Goal: Book appointment/travel/reservation

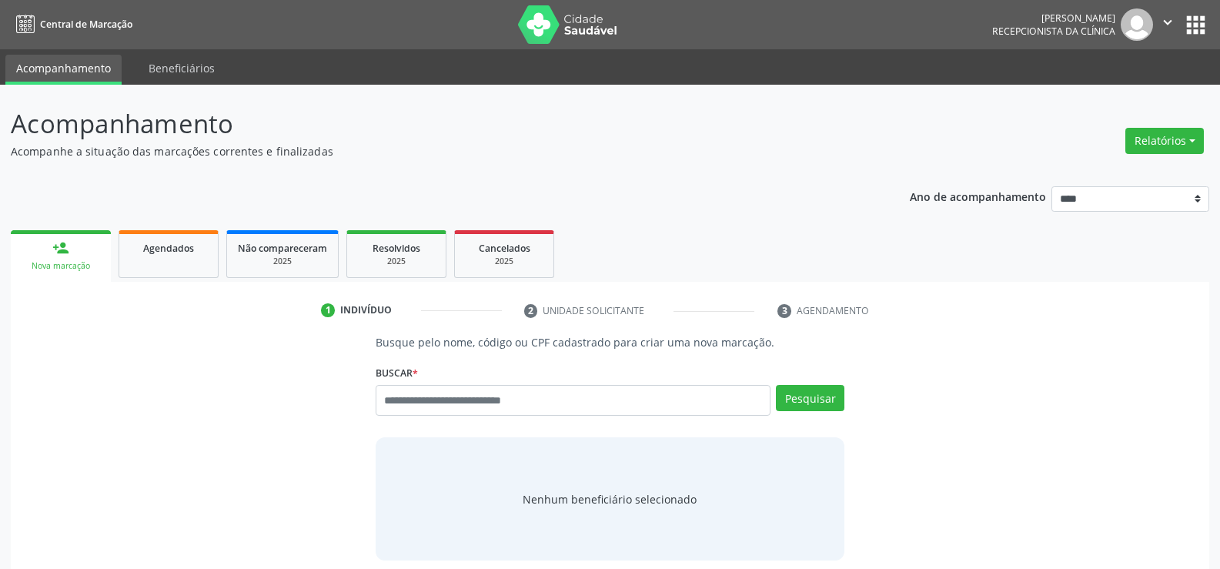
click at [485, 399] on input "text" at bounding box center [573, 400] width 395 height 31
type input "**********"
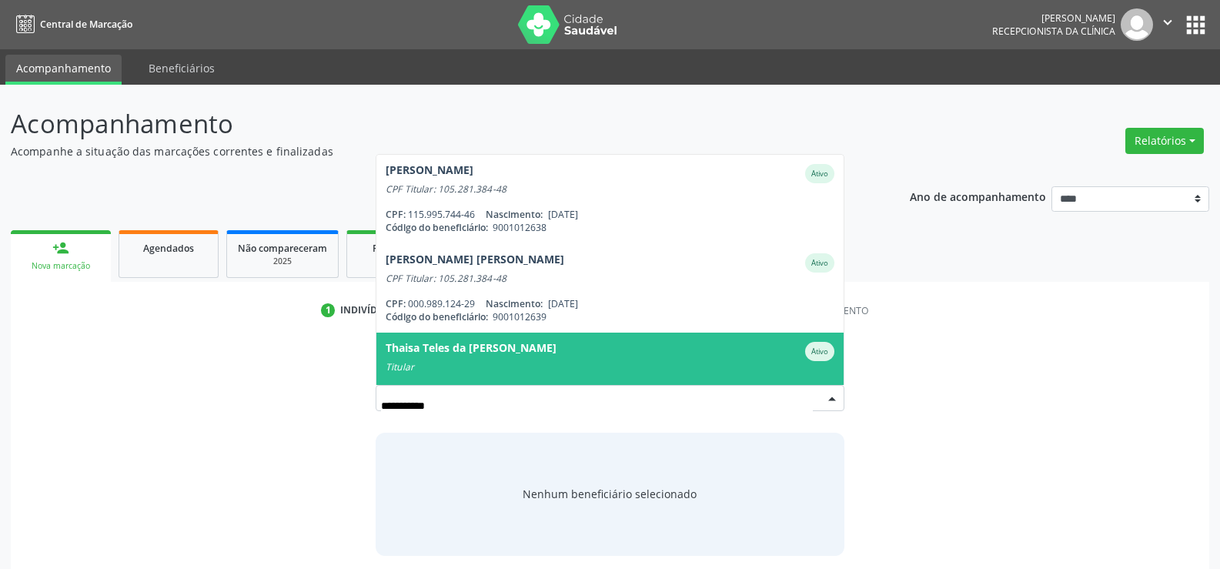
click at [526, 350] on div "Thaisa Teles da Silva Gonalves" at bounding box center [471, 351] width 171 height 19
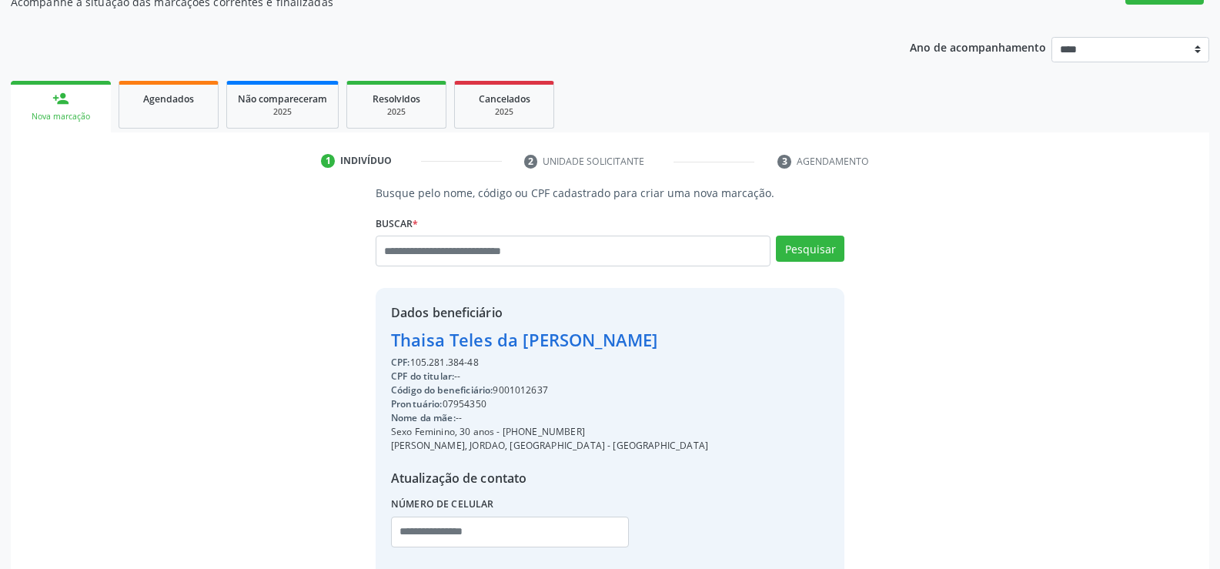
scroll to position [244, 0]
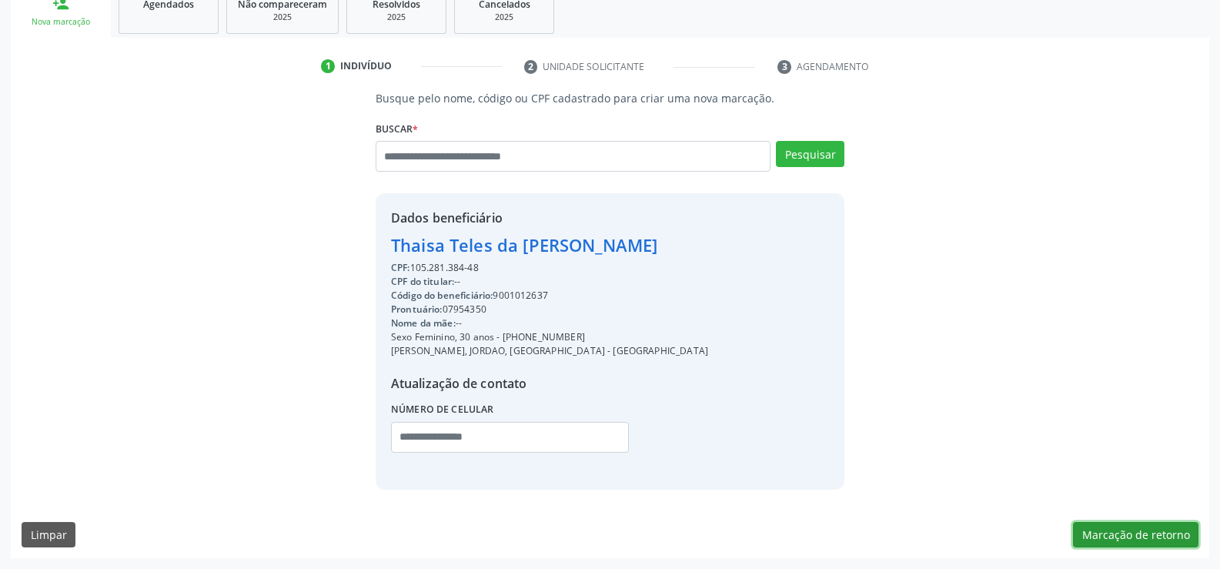
click at [1160, 530] on button "Marcação de retorno" at bounding box center [1135, 535] width 125 height 26
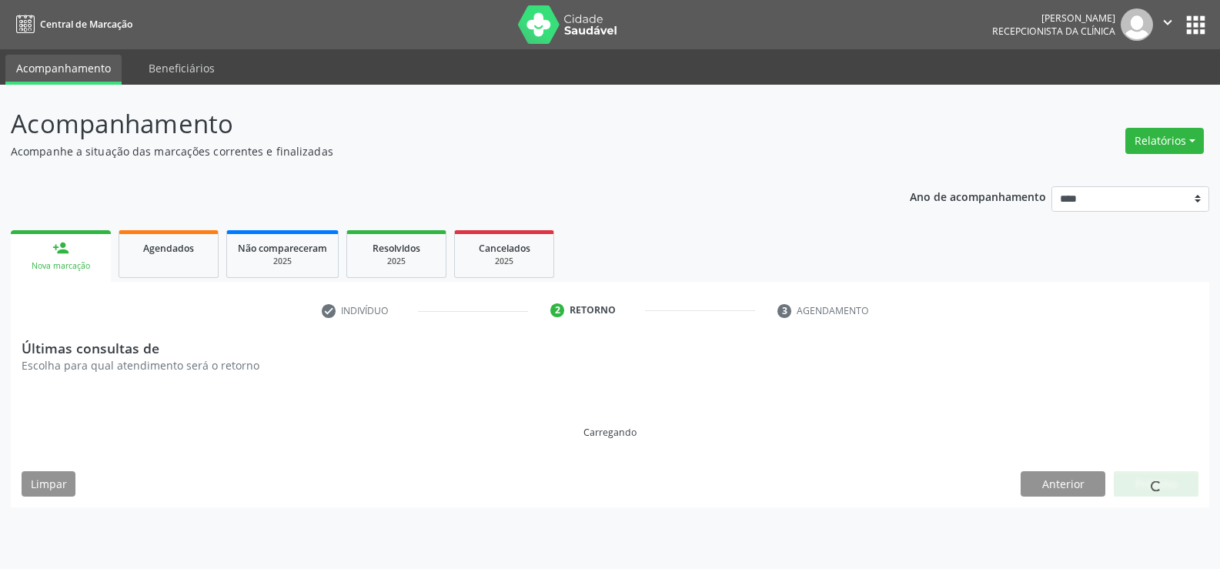
scroll to position [0, 0]
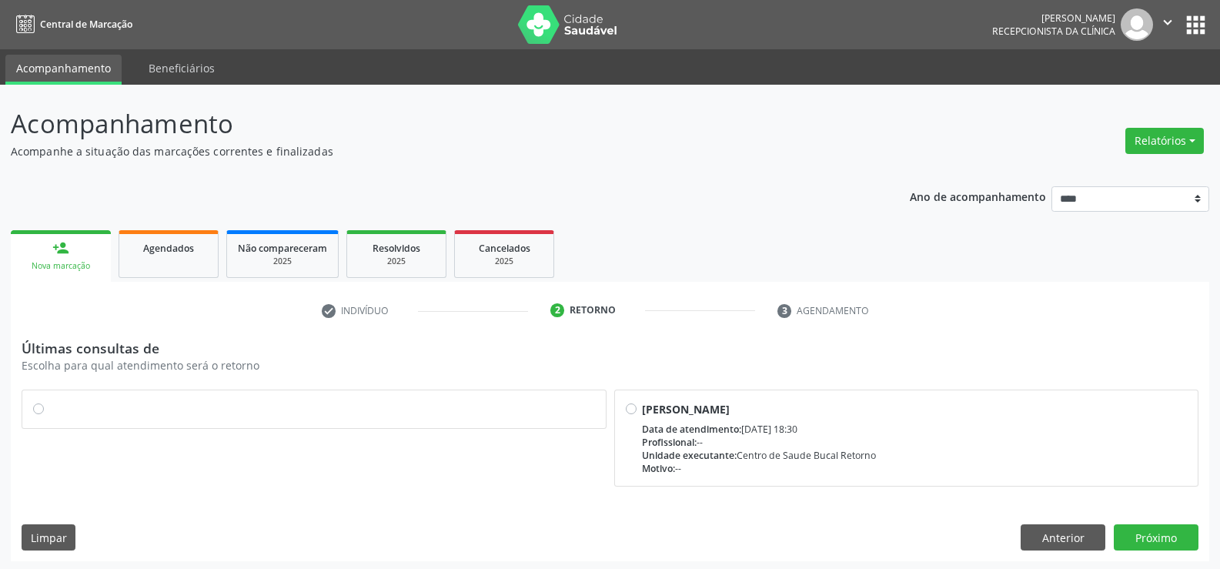
click at [49, 401] on label at bounding box center [322, 401] width 546 height 0
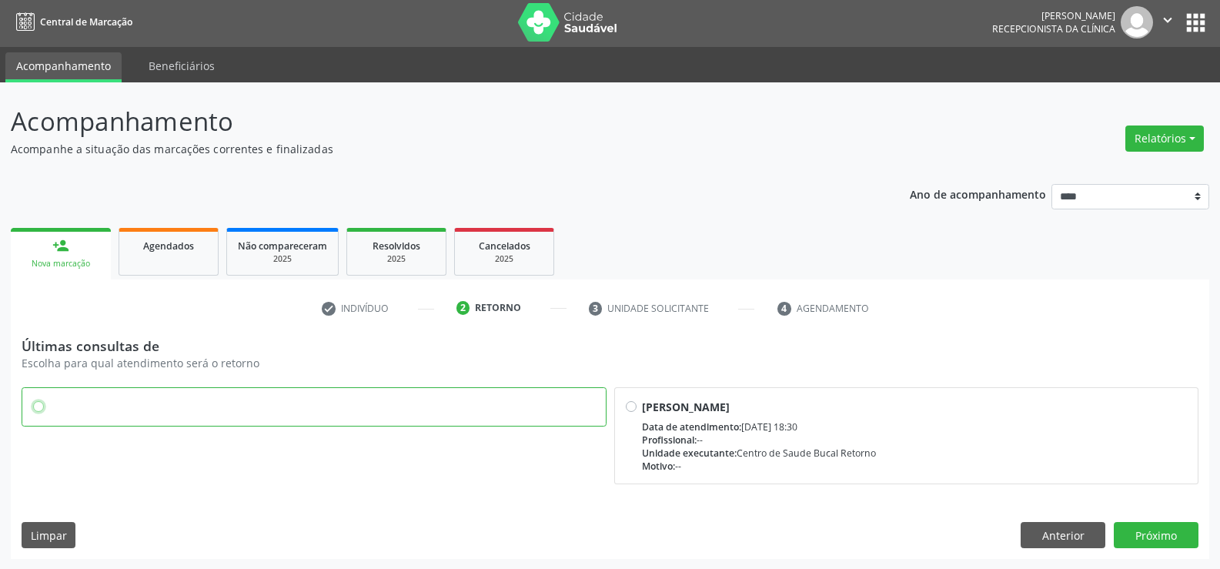
scroll to position [3, 0]
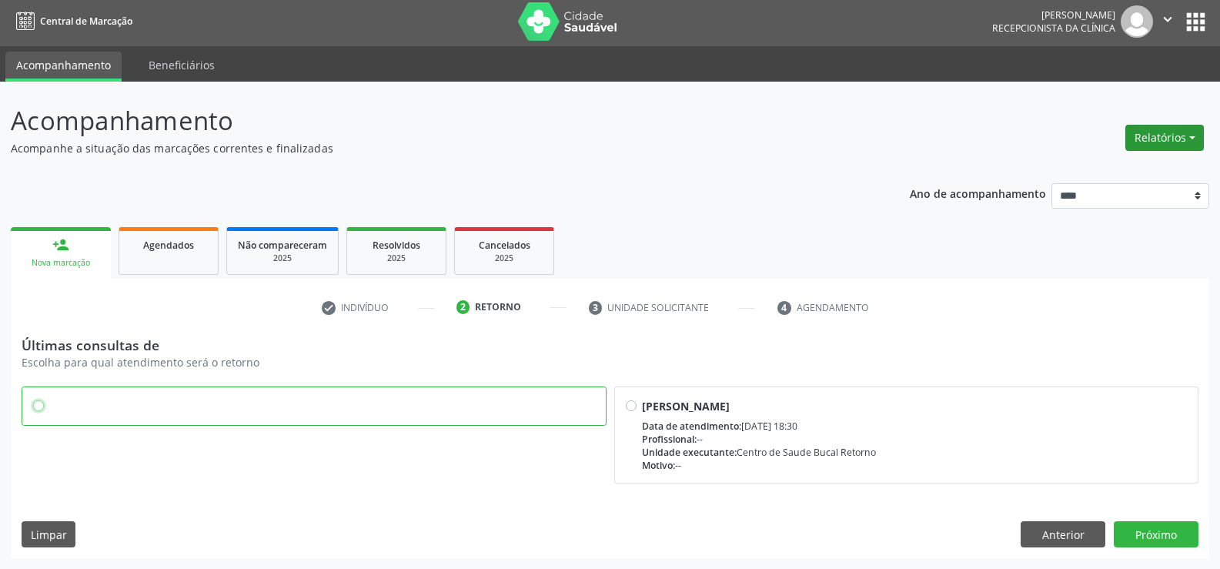
click at [1148, 132] on button "Relatórios" at bounding box center [1164, 138] width 79 height 26
click at [1069, 173] on link "Agendamentos" at bounding box center [1121, 171] width 165 height 22
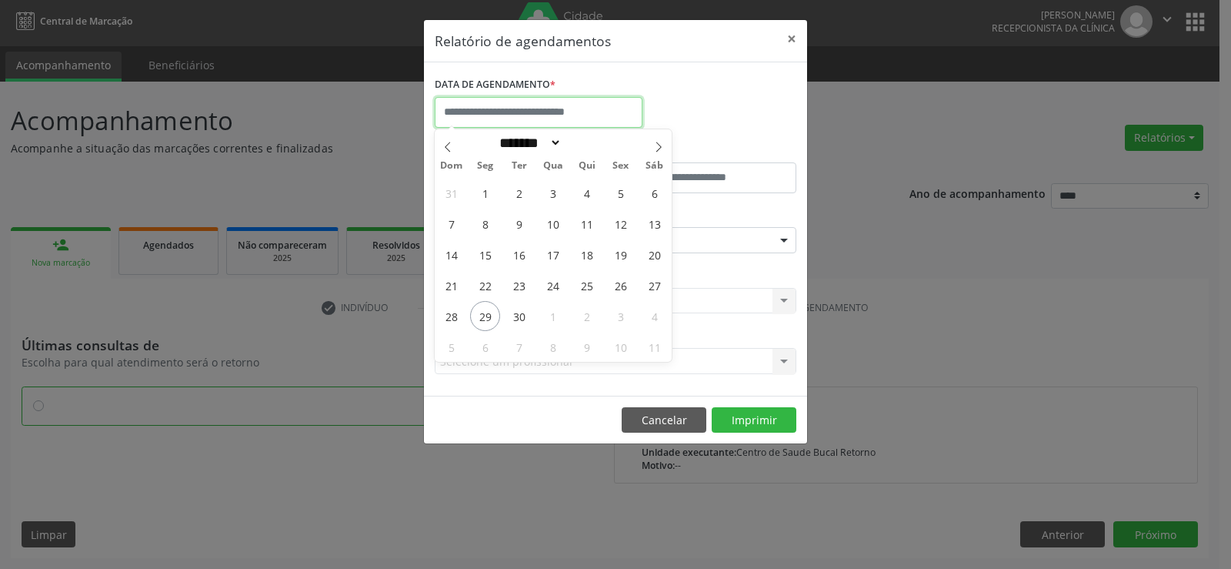
click at [539, 108] on input "text" at bounding box center [539, 112] width 208 height 31
click at [488, 315] on span "29" at bounding box center [485, 316] width 30 height 30
type input "**********"
click at [488, 315] on span "29" at bounding box center [485, 316] width 30 height 30
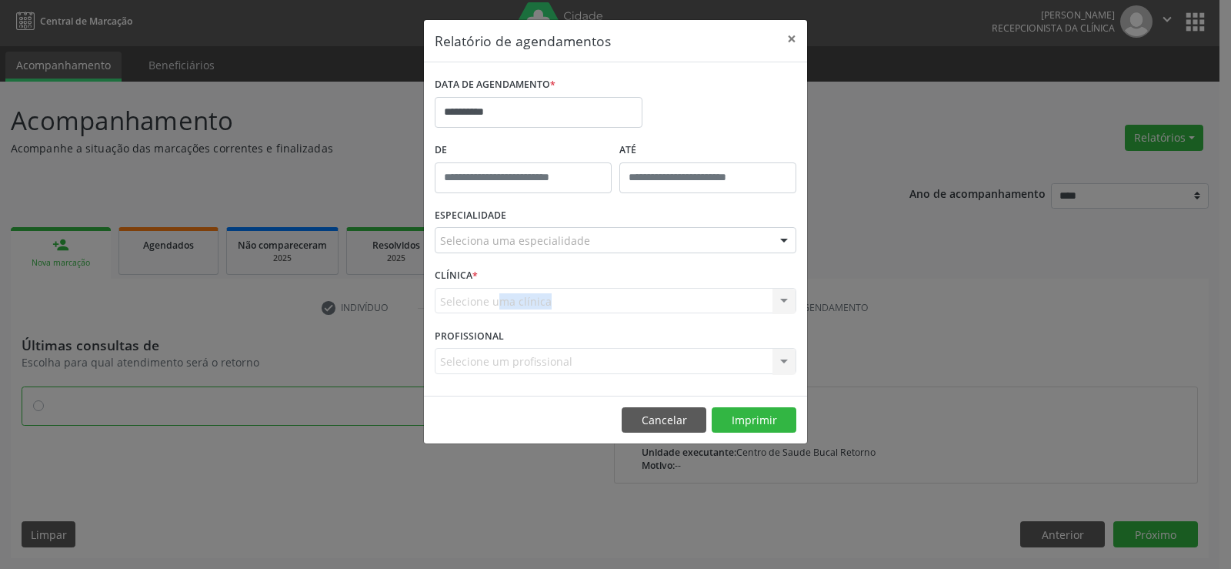
click at [488, 315] on div "CLÍNICA * Selecione uma clínica Nenhum resultado encontrado para: " " Não há ne…" at bounding box center [615, 294] width 369 height 60
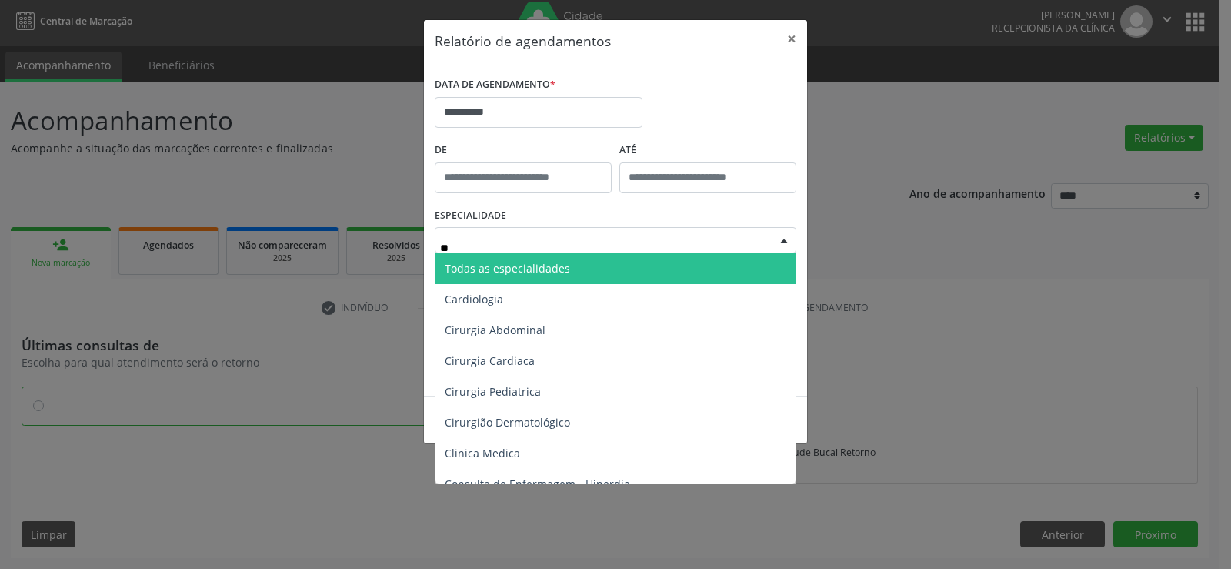
type input "***"
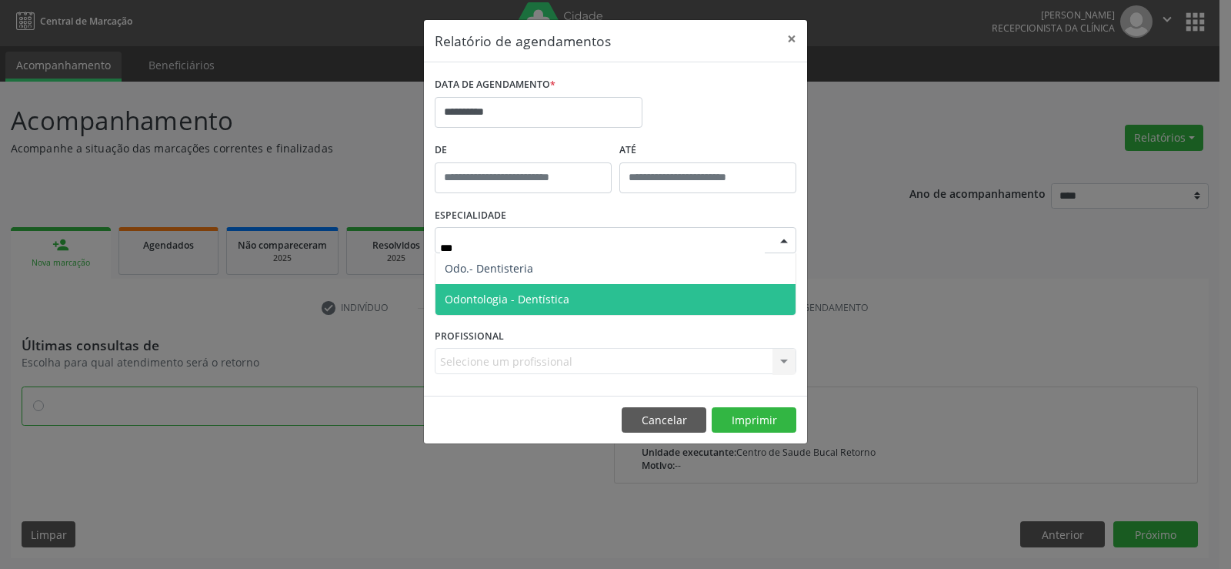
click at [530, 296] on span "Odontologia - Dentística" at bounding box center [507, 299] width 125 height 15
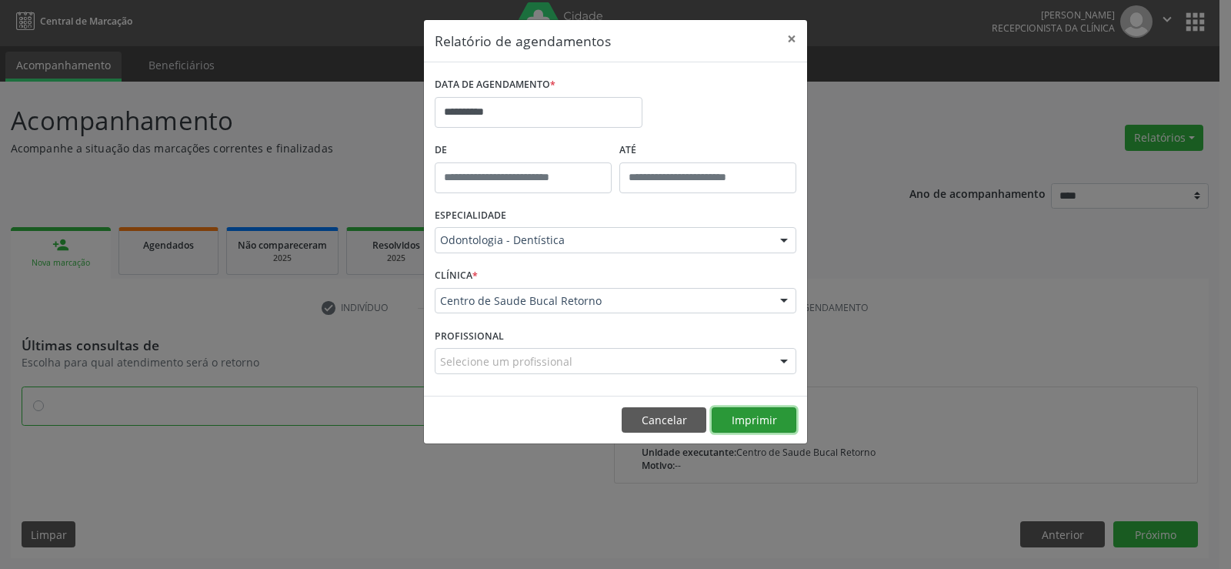
click at [766, 417] on button "Imprimir" at bounding box center [754, 420] width 85 height 26
click at [790, 36] on button "×" at bounding box center [792, 39] width 31 height 38
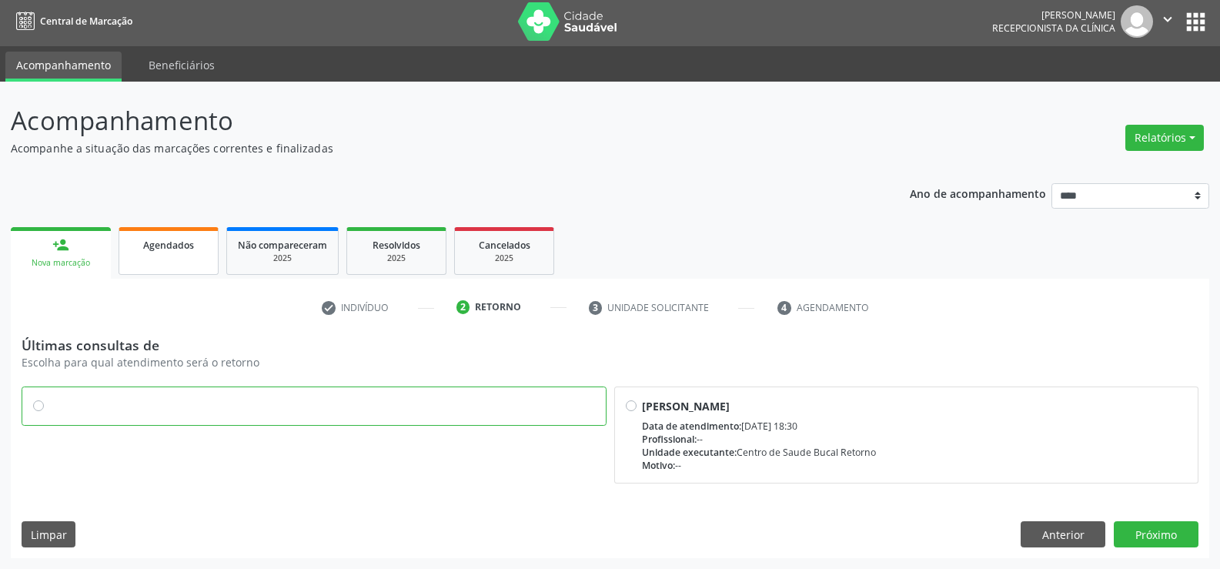
click at [144, 247] on span "Agendados" at bounding box center [168, 245] width 51 height 13
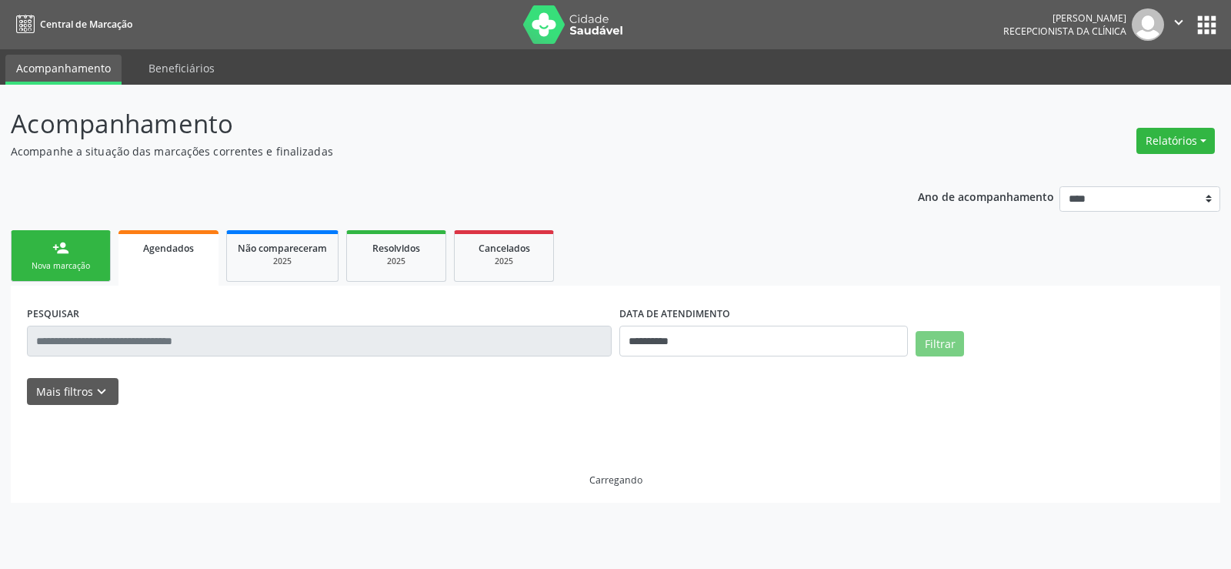
click at [83, 257] on link "person_add Nova marcação" at bounding box center [61, 256] width 100 height 52
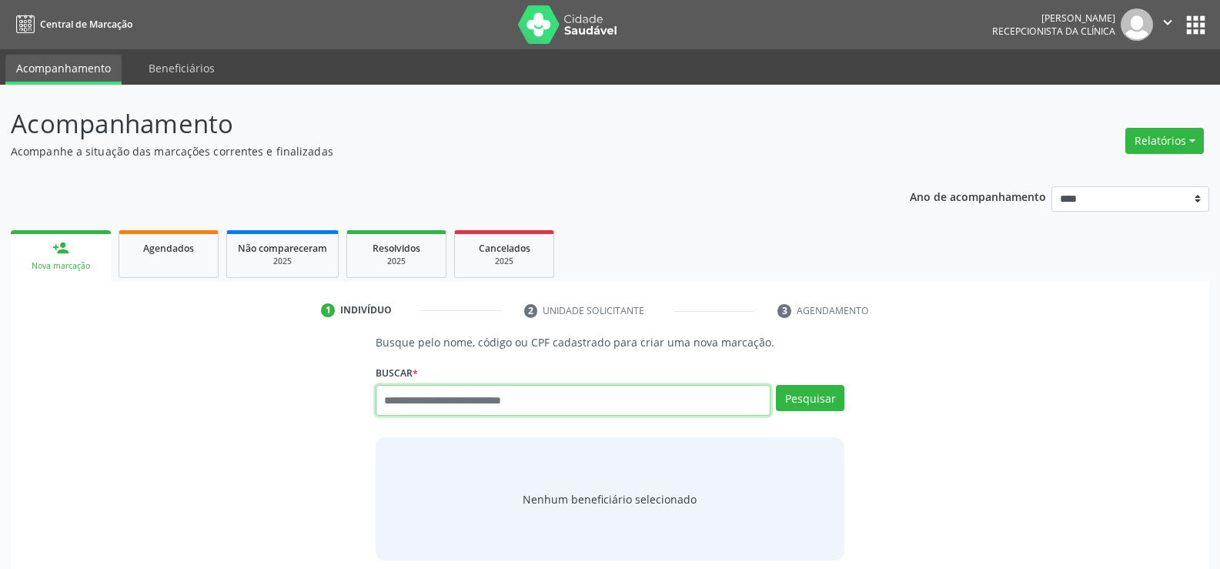
click at [526, 403] on input "text" at bounding box center [573, 400] width 395 height 31
type input "**********"
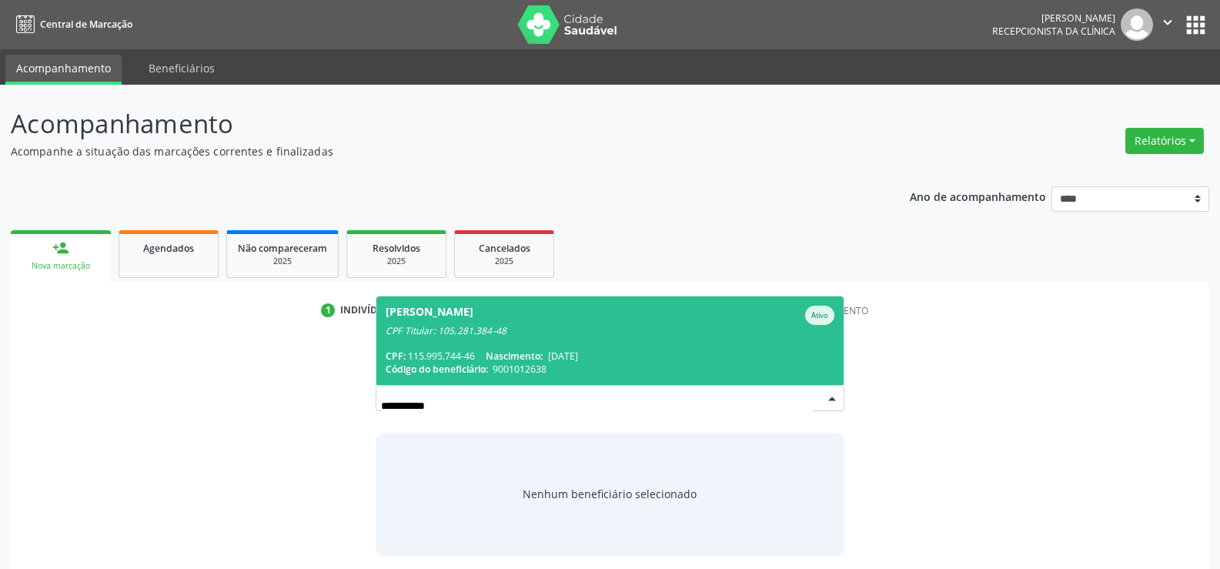
click at [535, 347] on span "Josivan Leal Goncalves Ativo CPF Titular: 105.281.384-48 CPF: 115.995.744-46 Na…" at bounding box center [609, 340] width 467 height 89
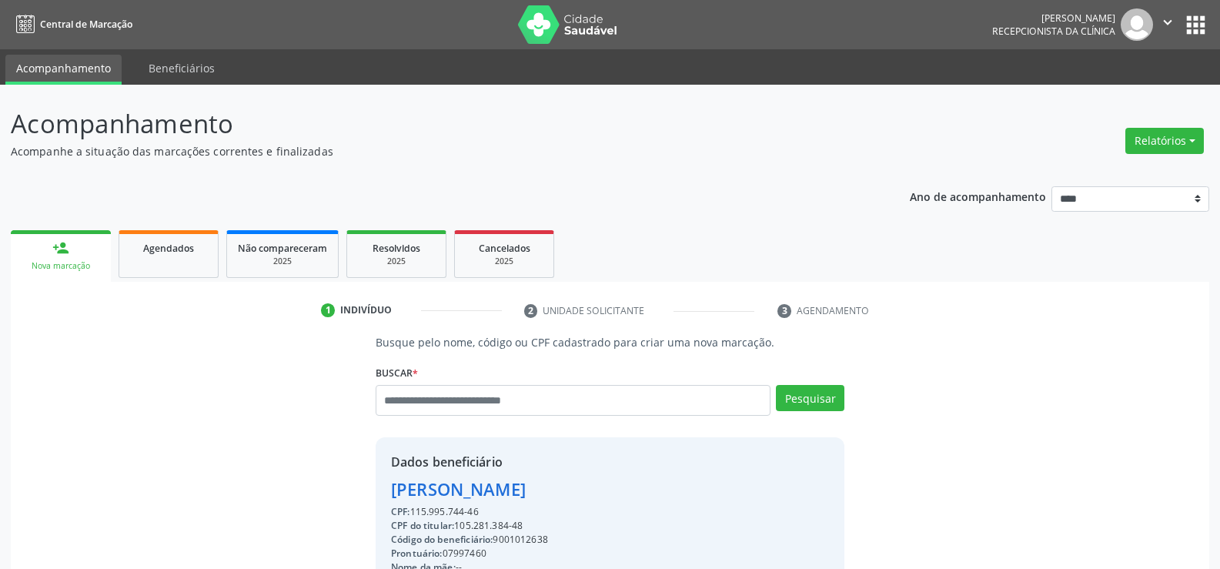
scroll to position [244, 0]
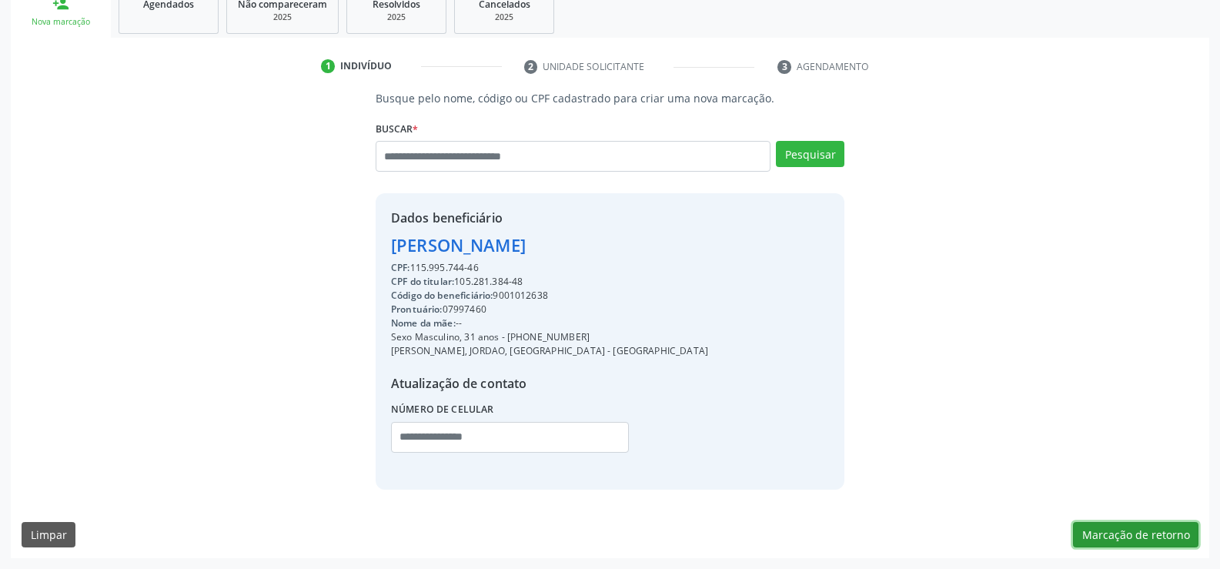
click at [1115, 532] on button "Marcação de retorno" at bounding box center [1135, 535] width 125 height 26
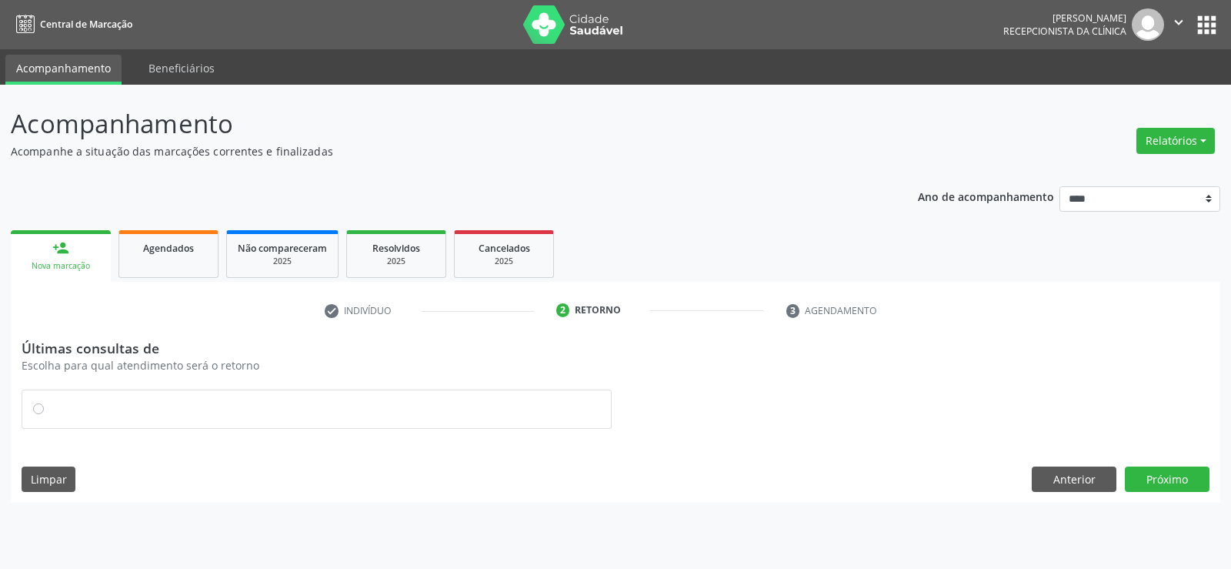
click at [49, 401] on label at bounding box center [324, 401] width 551 height 0
click at [1184, 479] on button "Próximo" at bounding box center [1167, 479] width 85 height 26
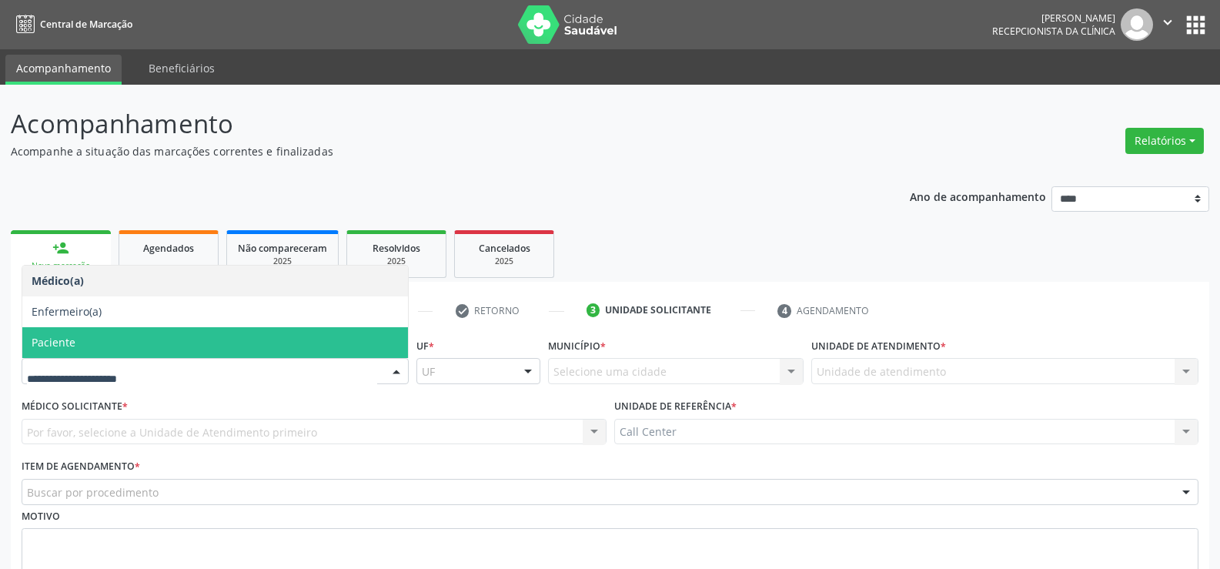
click at [161, 333] on span "Paciente" at bounding box center [215, 342] width 386 height 31
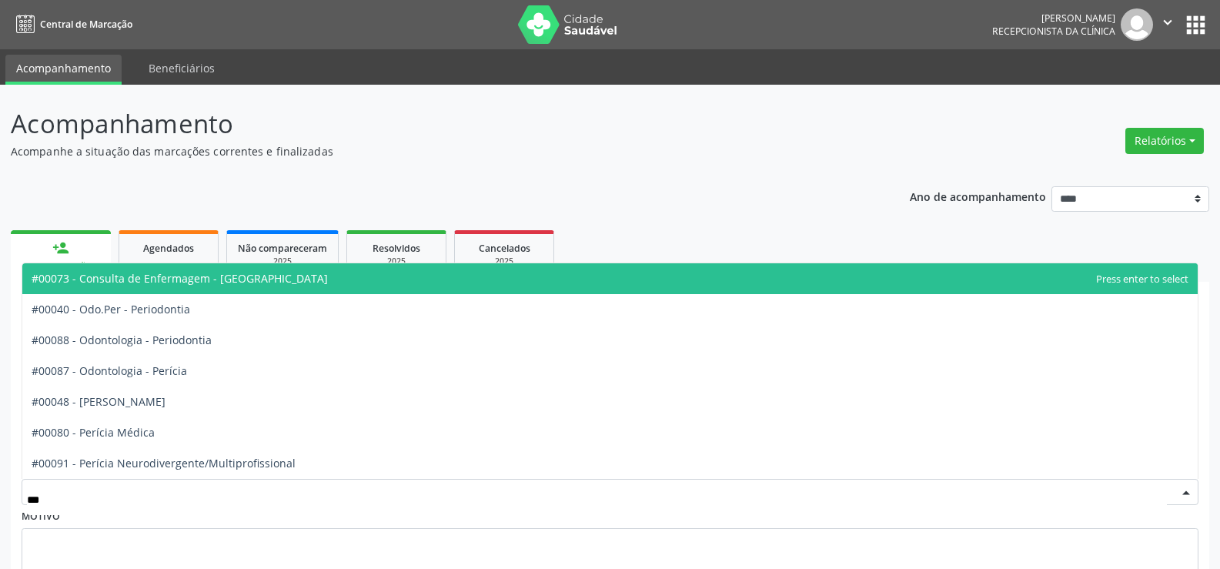
type input "****"
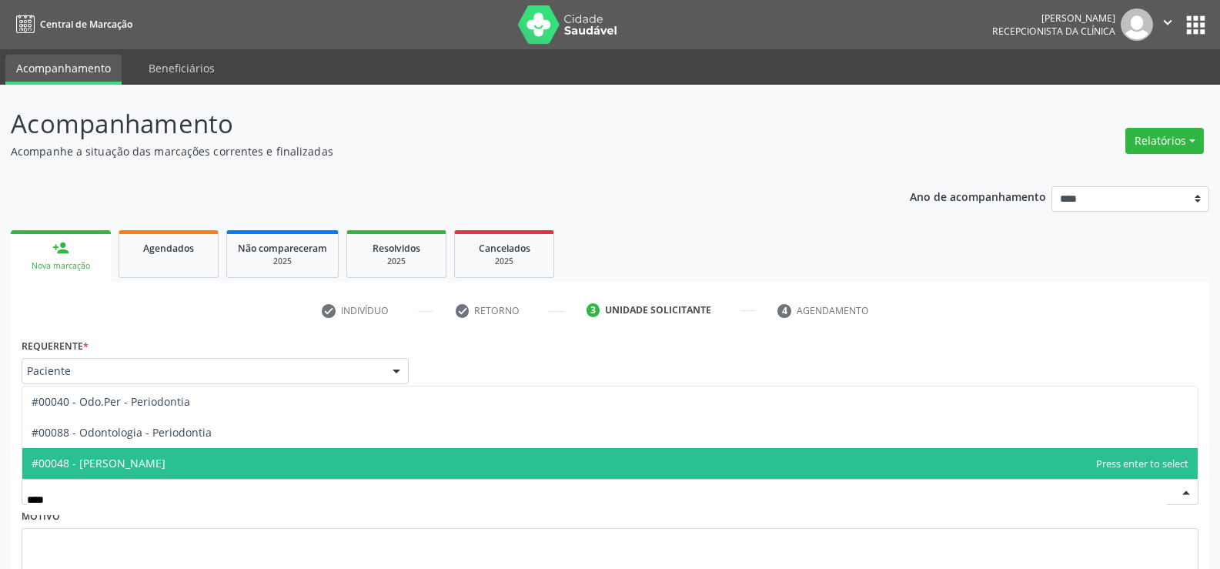
click at [165, 467] on span "#00048 - [PERSON_NAME]" at bounding box center [99, 463] width 134 height 15
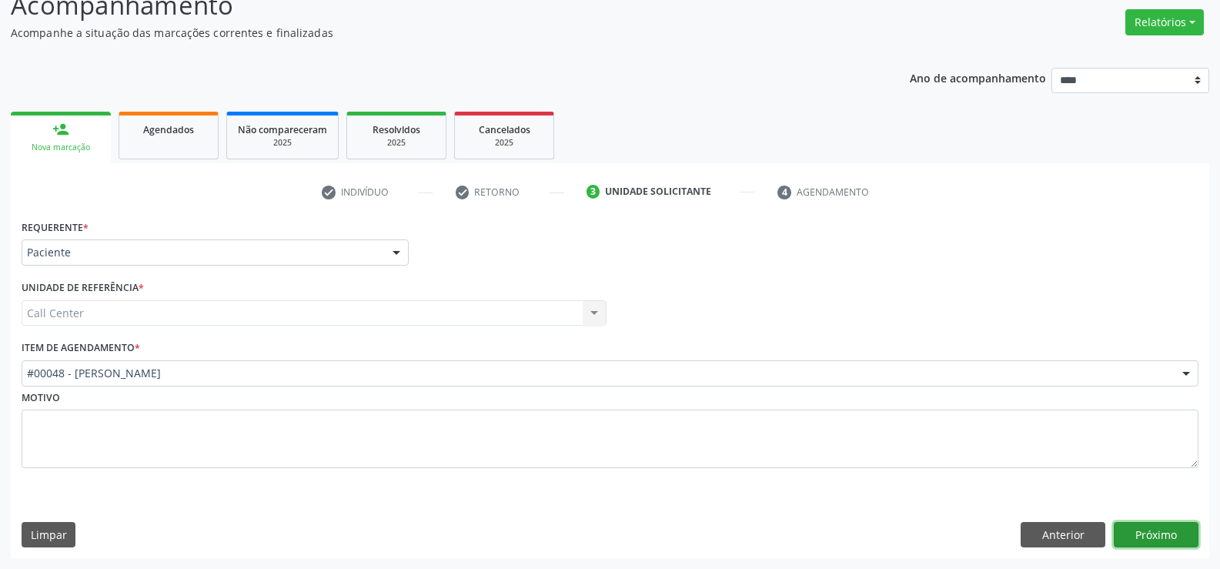
click at [1149, 531] on button "Próximo" at bounding box center [1156, 535] width 85 height 26
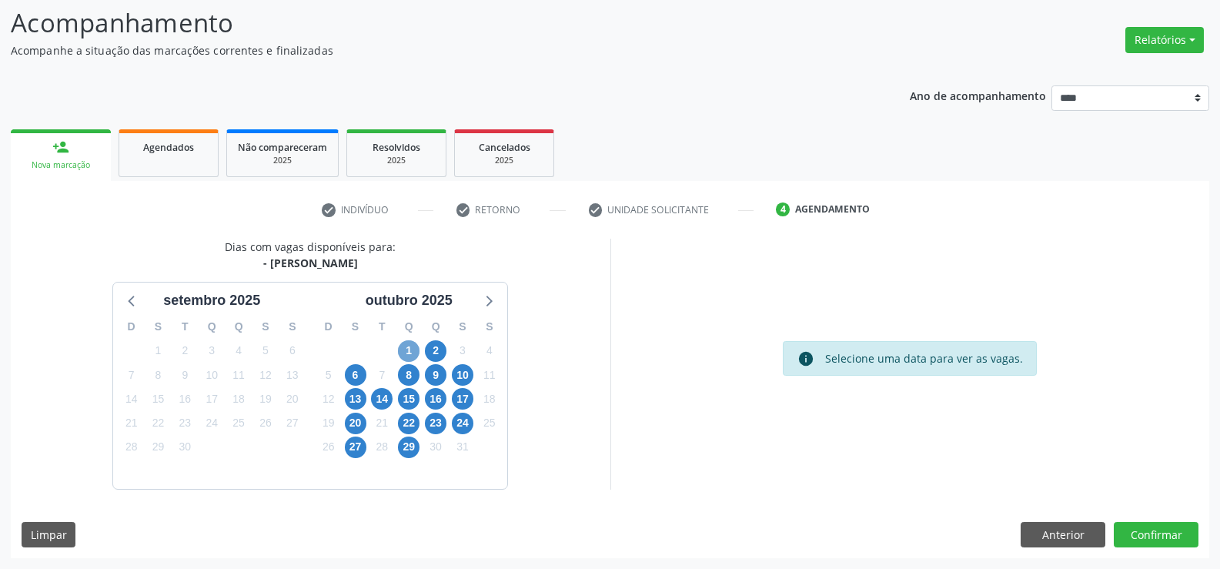
click at [412, 351] on span "1" at bounding box center [409, 351] width 22 height 22
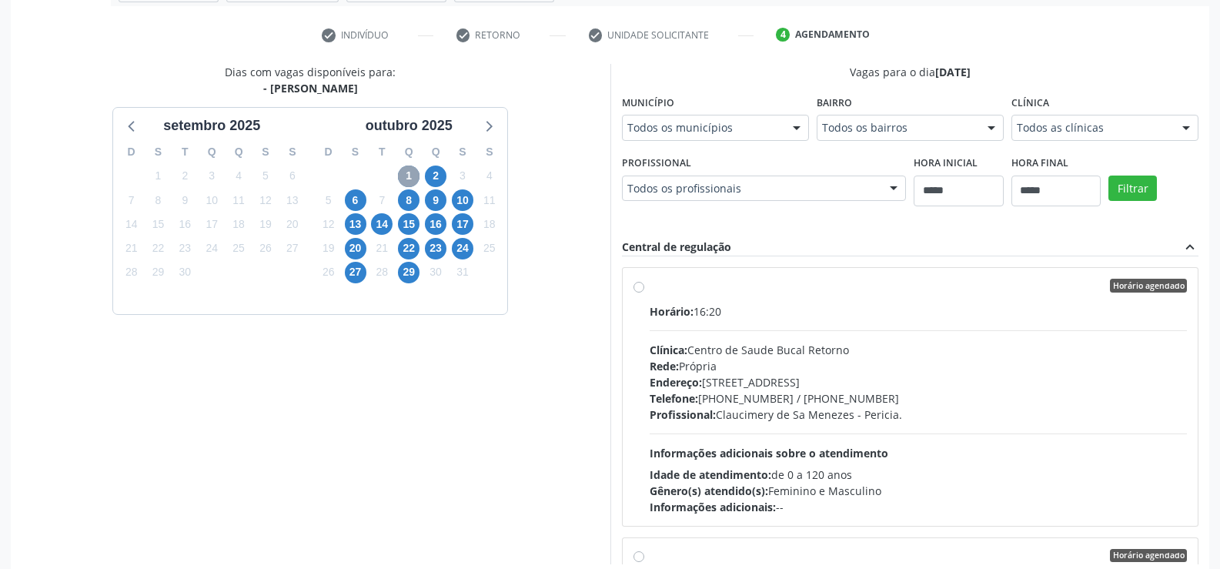
scroll to position [287, 0]
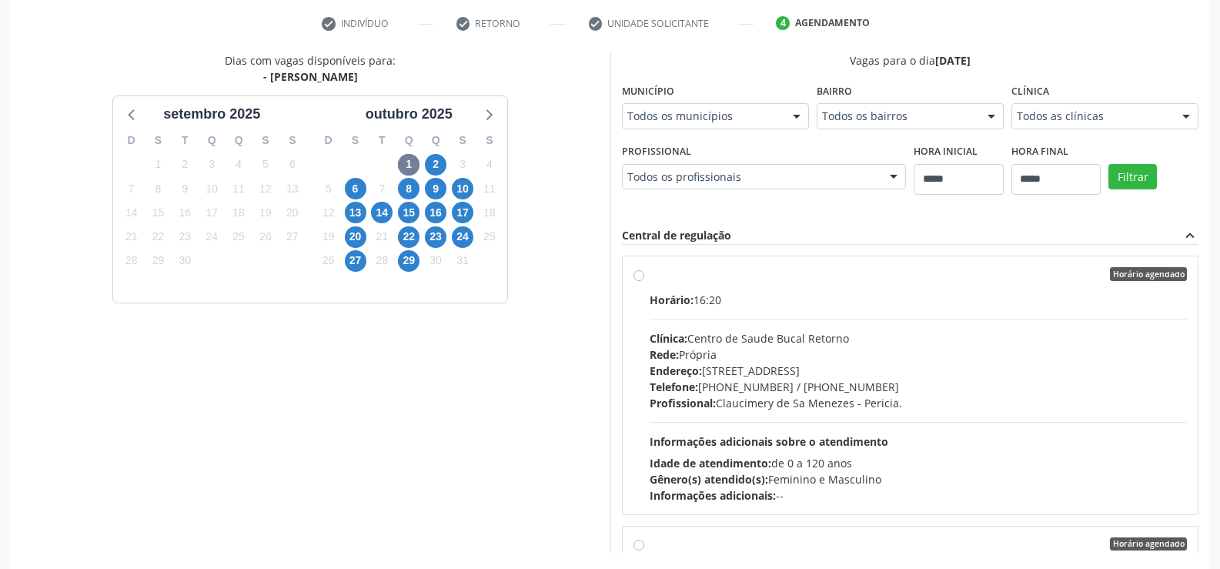
click at [650, 275] on label "Horário agendado Horário: 16:20 Clínica: Centro de Saude Bucal Retorno Rede: Pr…" at bounding box center [919, 385] width 538 height 236
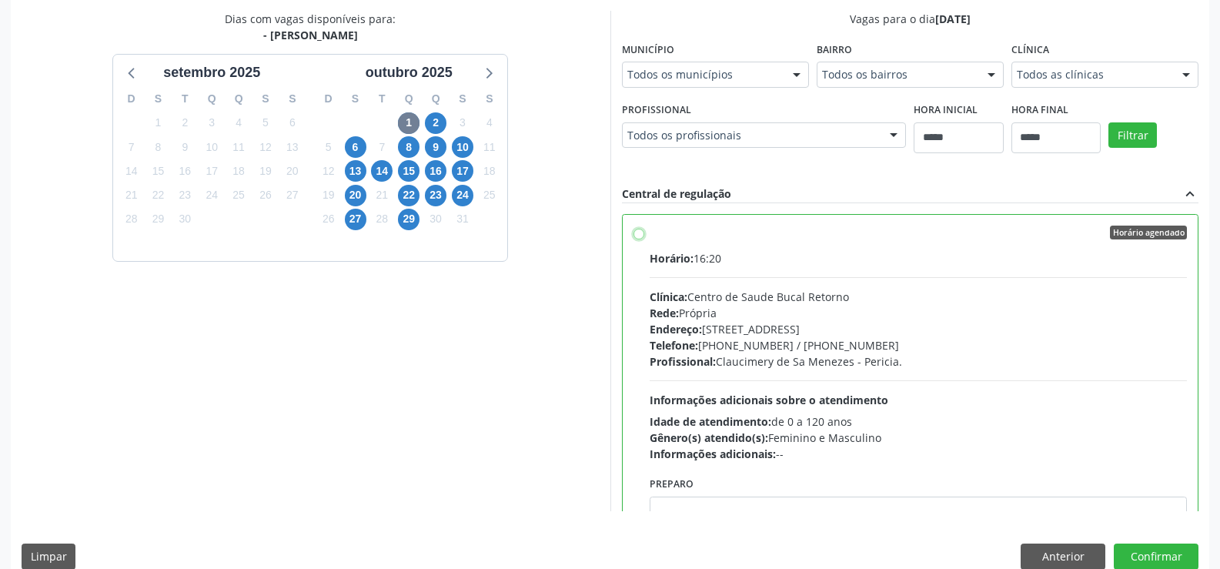
scroll to position [351, 0]
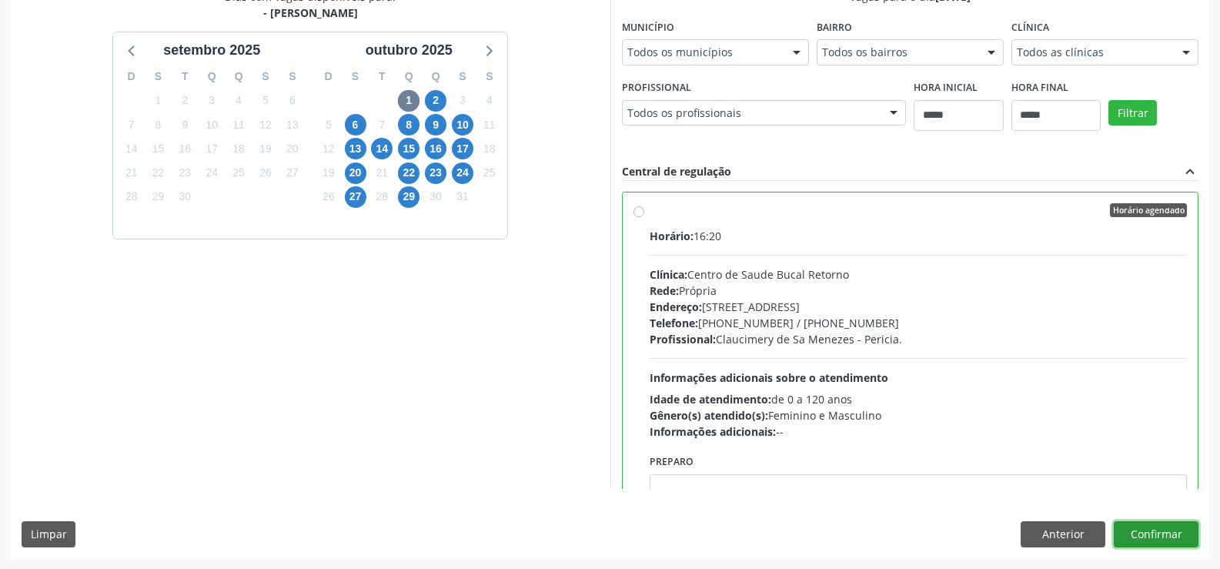
click at [1158, 526] on button "Confirmar" at bounding box center [1156, 534] width 85 height 26
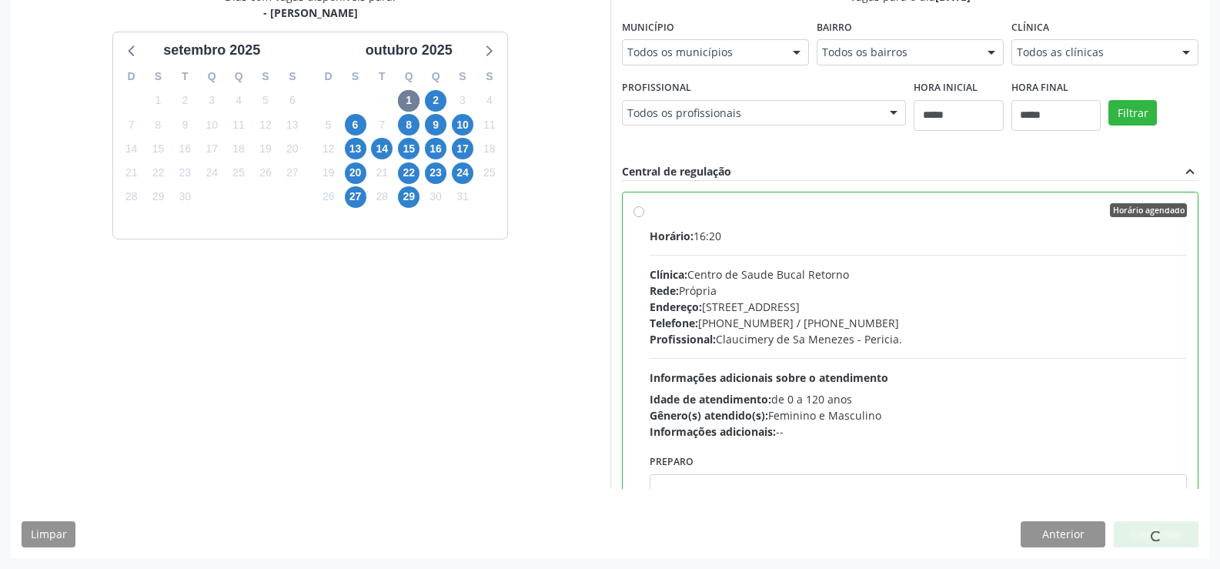
scroll to position [0, 0]
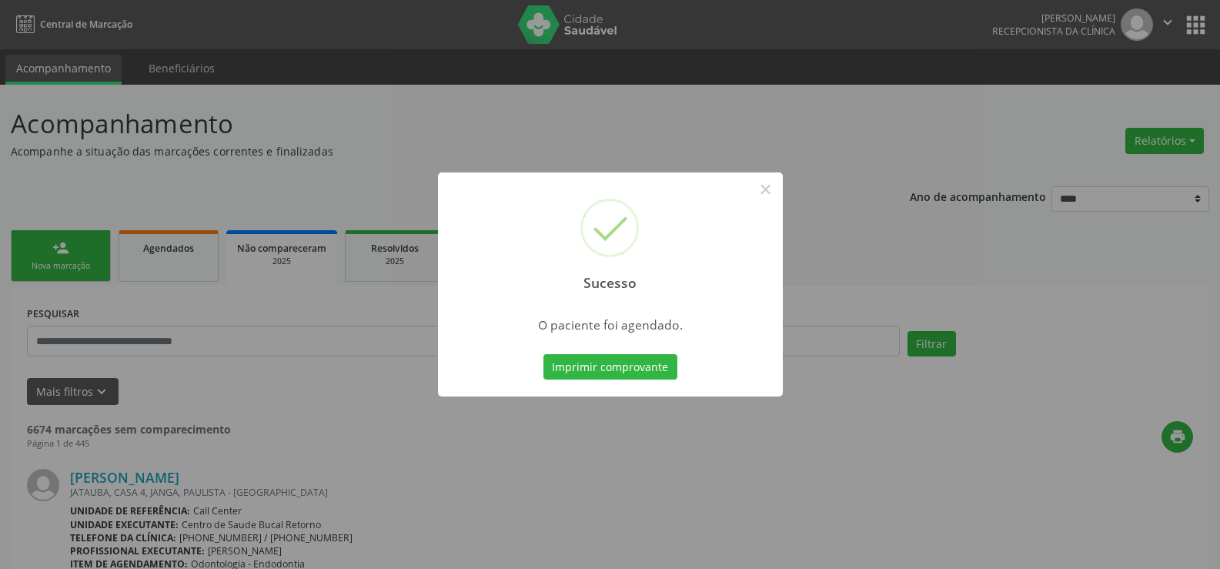
click at [61, 254] on div "Sucesso × O paciente foi agendado. Imprimir comprovante Cancel" at bounding box center [610, 284] width 1220 height 569
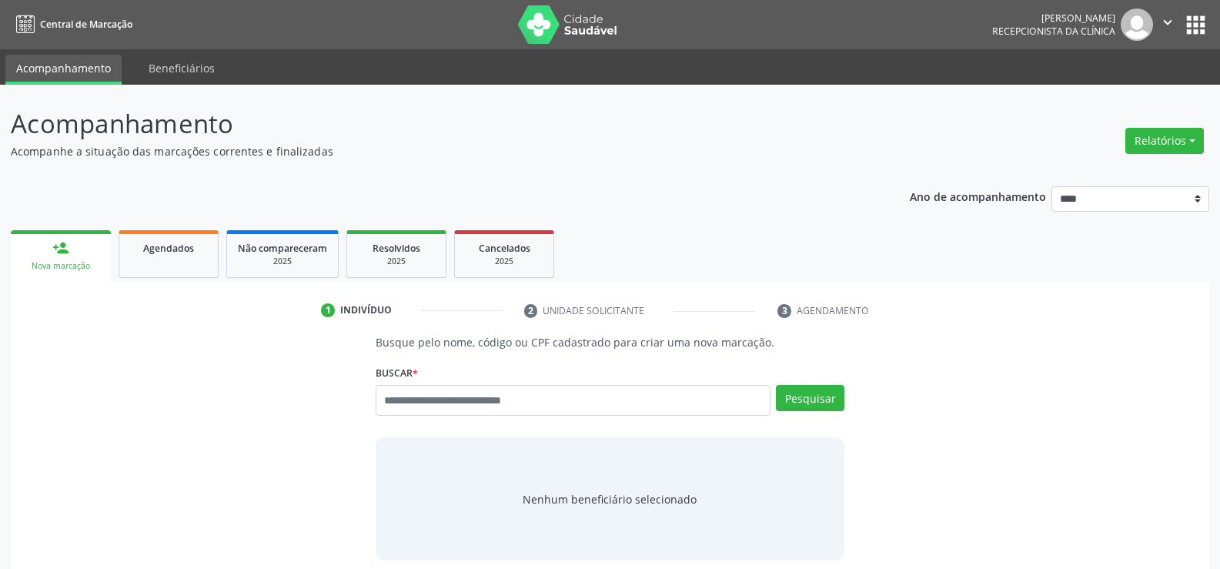
click at [491, 400] on input "text" at bounding box center [573, 400] width 395 height 31
type input "**********"
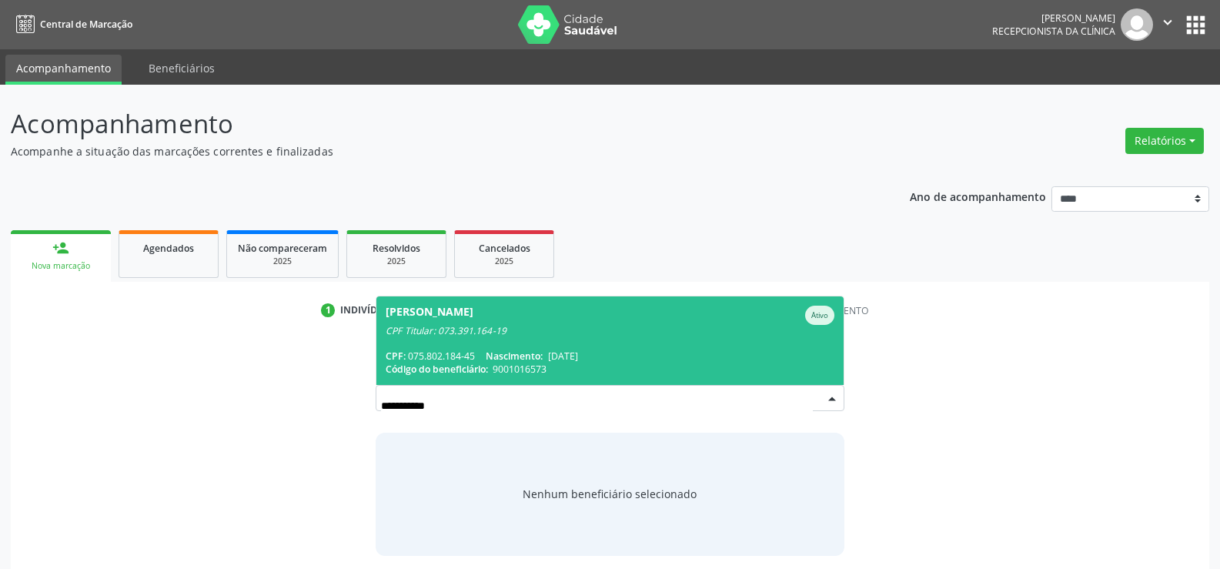
click at [543, 339] on span "Rosalia Cristina Andrade Silva Ativo CPF Titular: 073.391.164-19 CPF: 075.802.1…" at bounding box center [609, 340] width 467 height 89
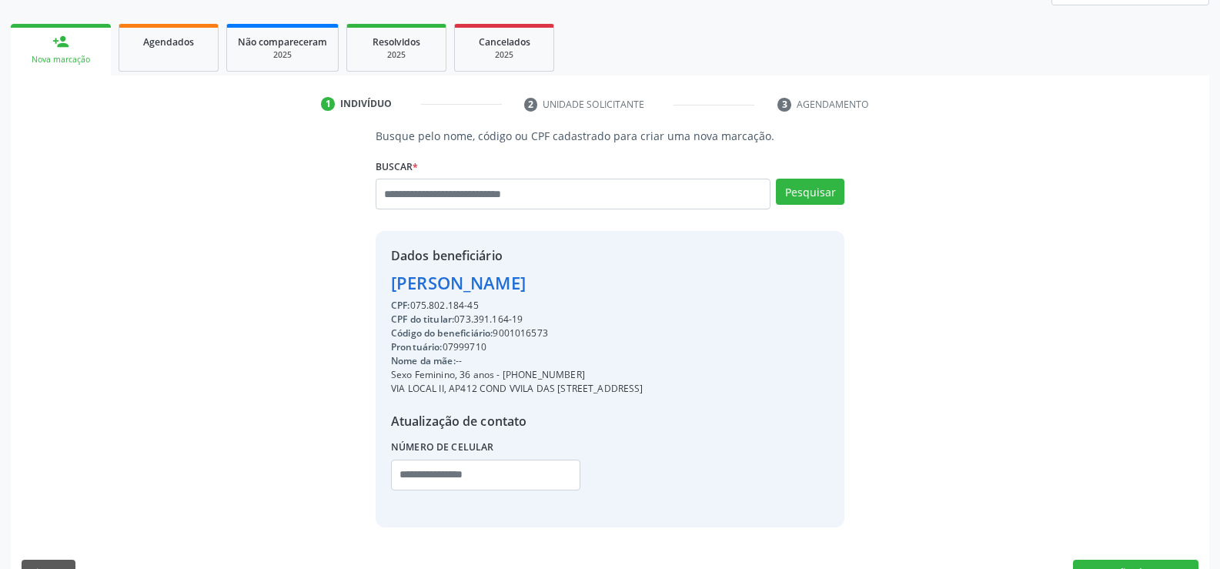
scroll to position [244, 0]
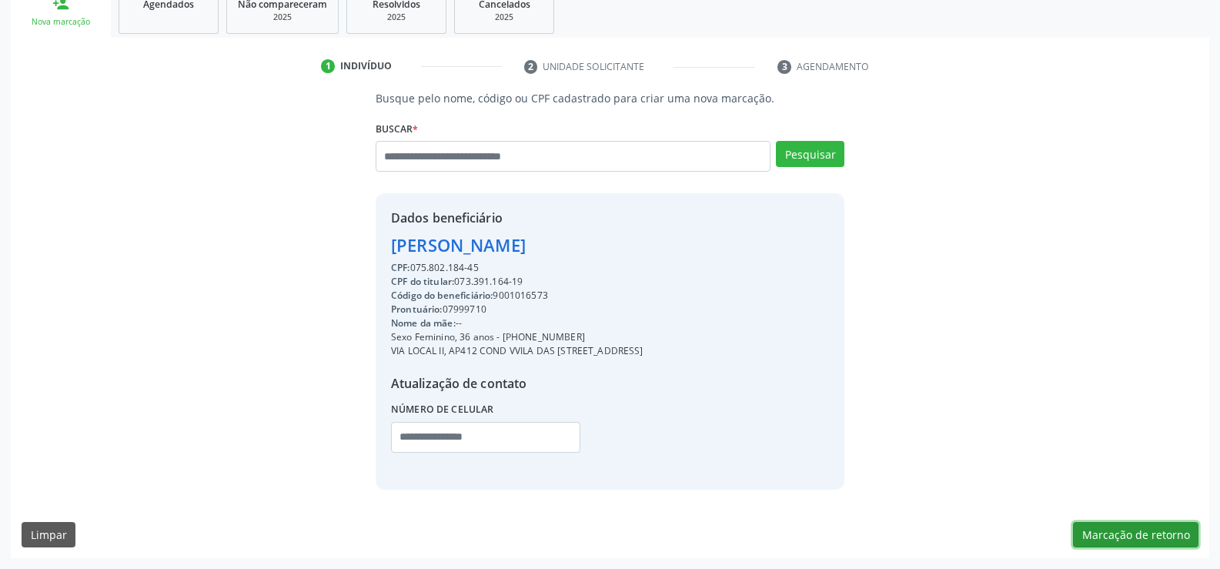
click at [1138, 533] on button "Marcação de retorno" at bounding box center [1135, 535] width 125 height 26
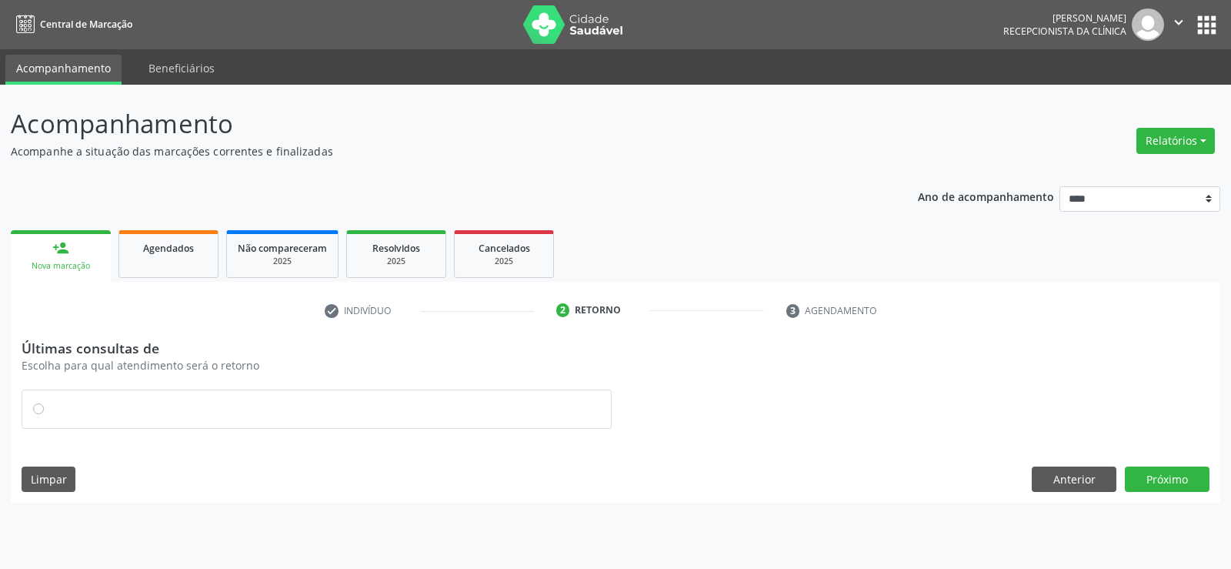
click at [49, 401] on label at bounding box center [324, 401] width 551 height 0
click at [1145, 476] on button "Próximo" at bounding box center [1167, 479] width 85 height 26
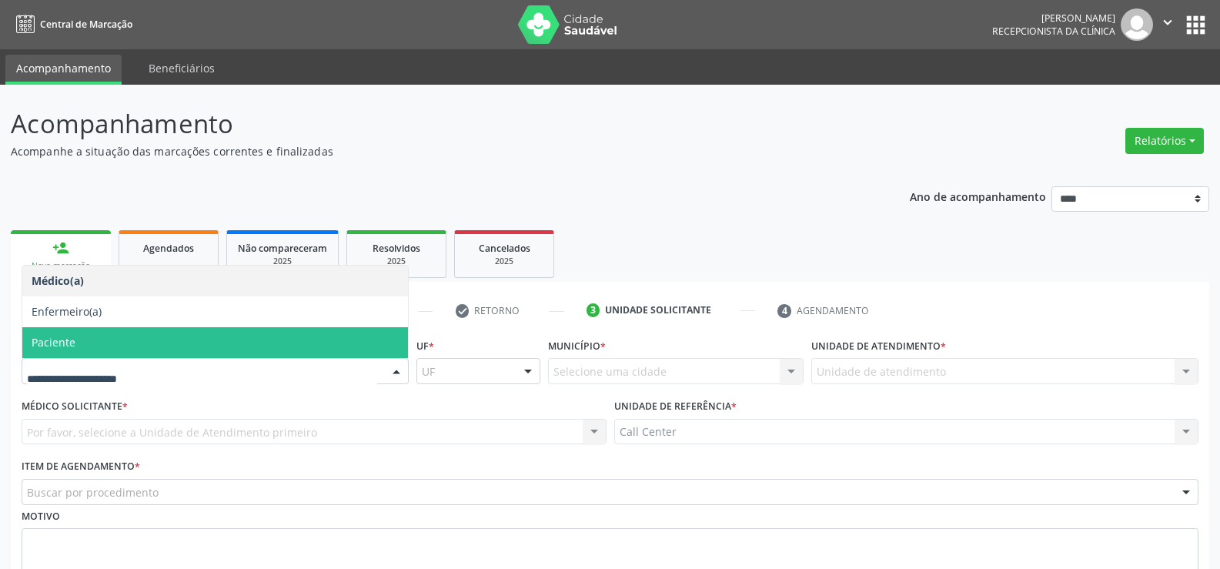
click at [159, 343] on span "Paciente" at bounding box center [215, 342] width 386 height 31
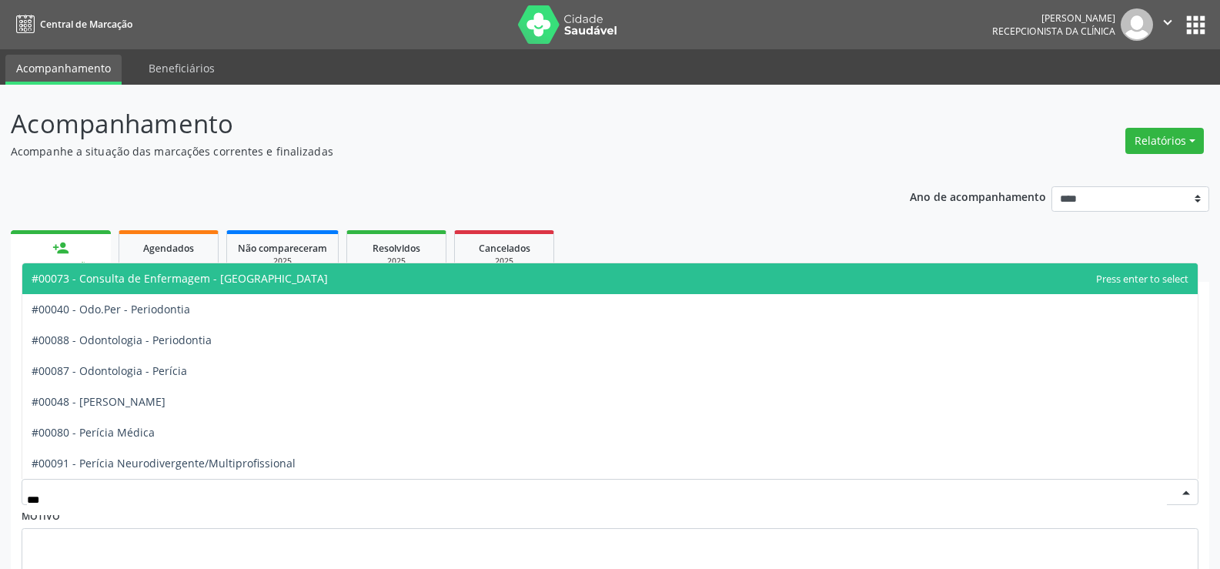
type input "****"
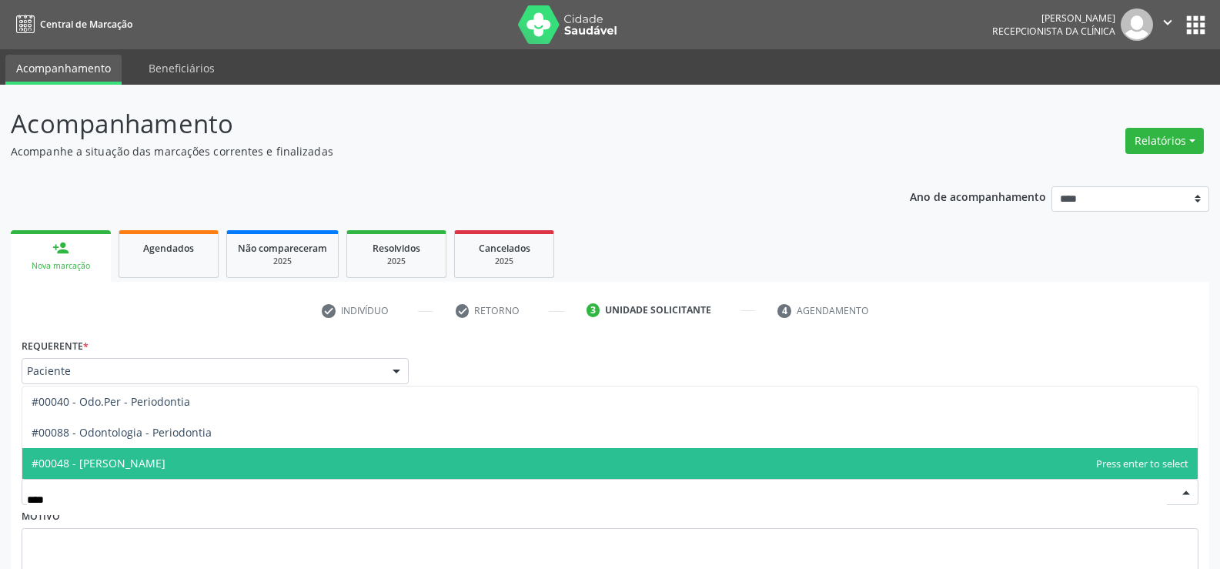
click at [195, 463] on span "#00048 - [PERSON_NAME]" at bounding box center [609, 463] width 1175 height 31
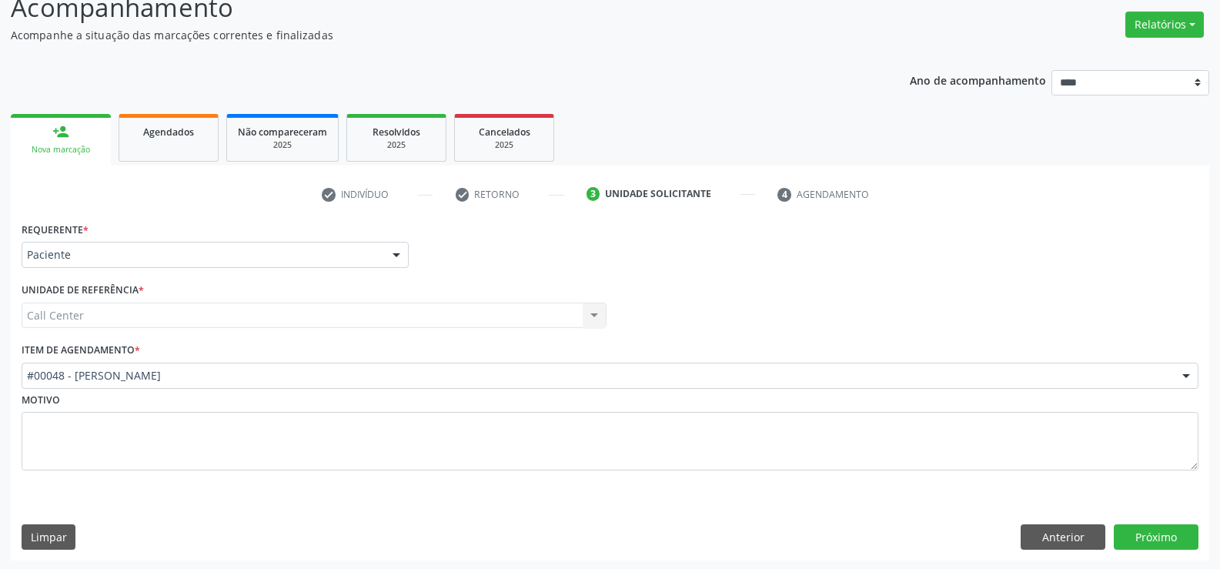
scroll to position [119, 0]
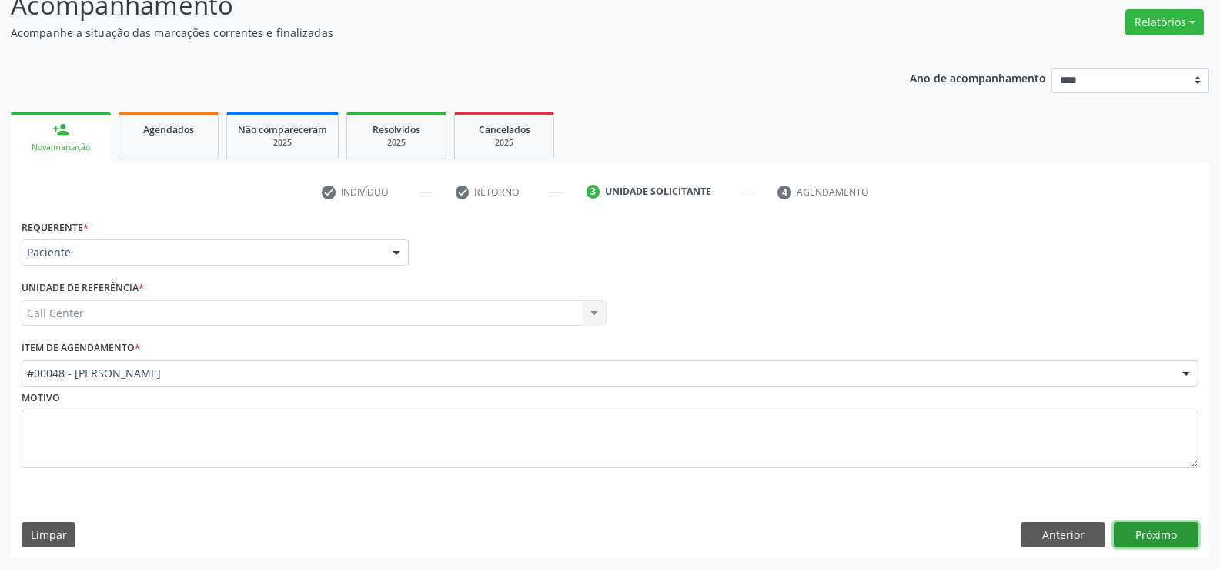
click at [1184, 536] on button "Próximo" at bounding box center [1156, 535] width 85 height 26
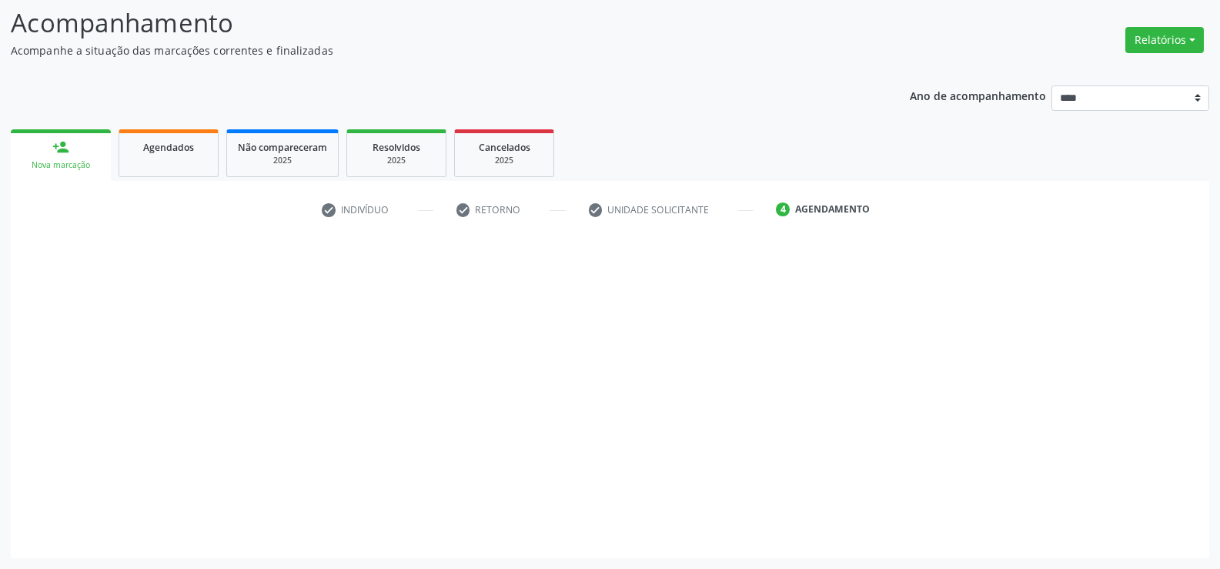
scroll to position [101, 0]
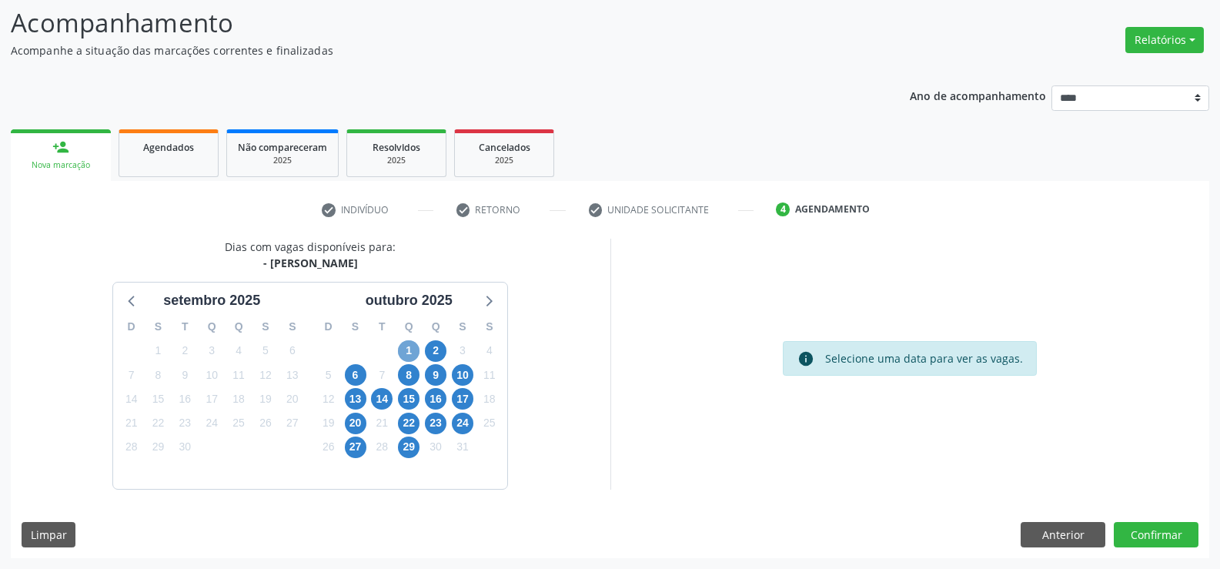
click at [406, 350] on span "1" at bounding box center [409, 351] width 22 height 22
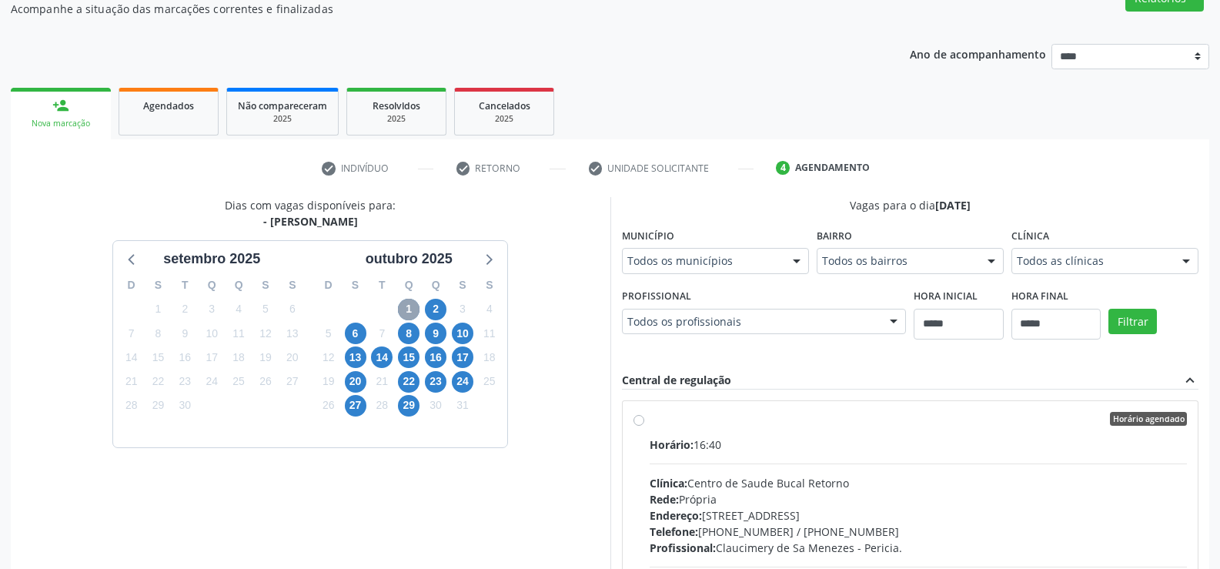
scroll to position [178, 0]
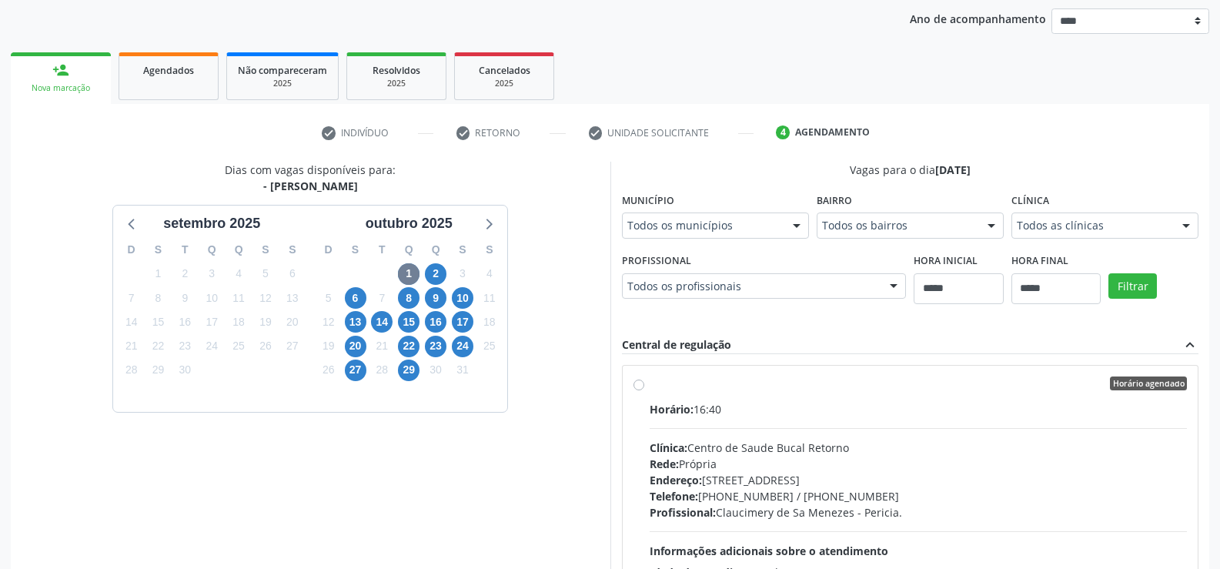
click at [650, 383] on label "Horário agendado Horário: 16:40 Clínica: Centro de Saude Bucal Retorno Rede: Pr…" at bounding box center [919, 494] width 538 height 236
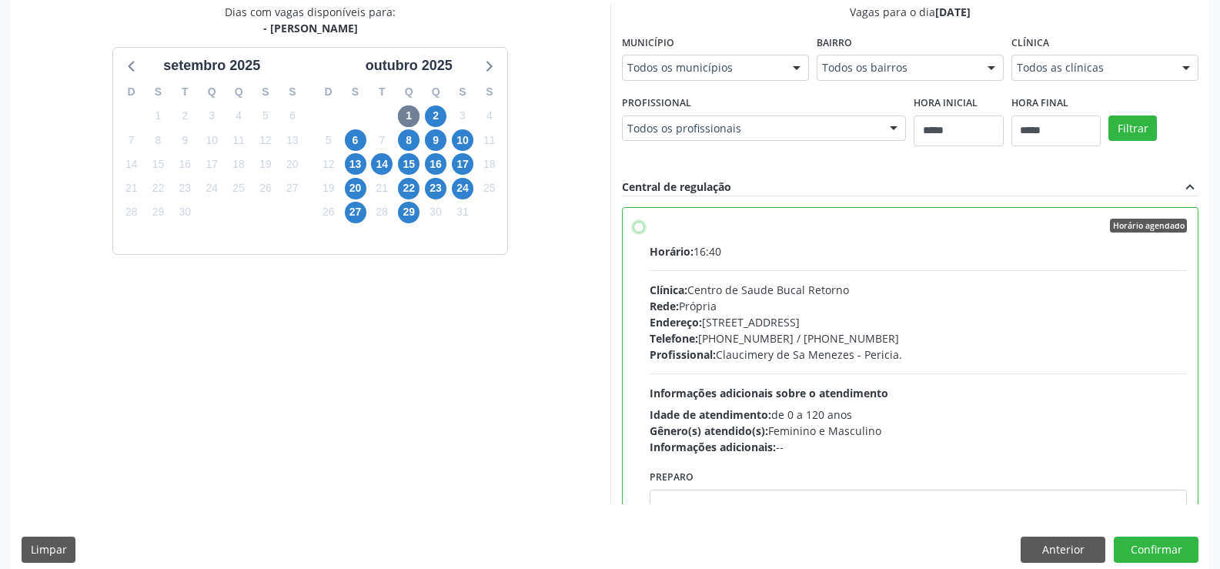
scroll to position [351, 0]
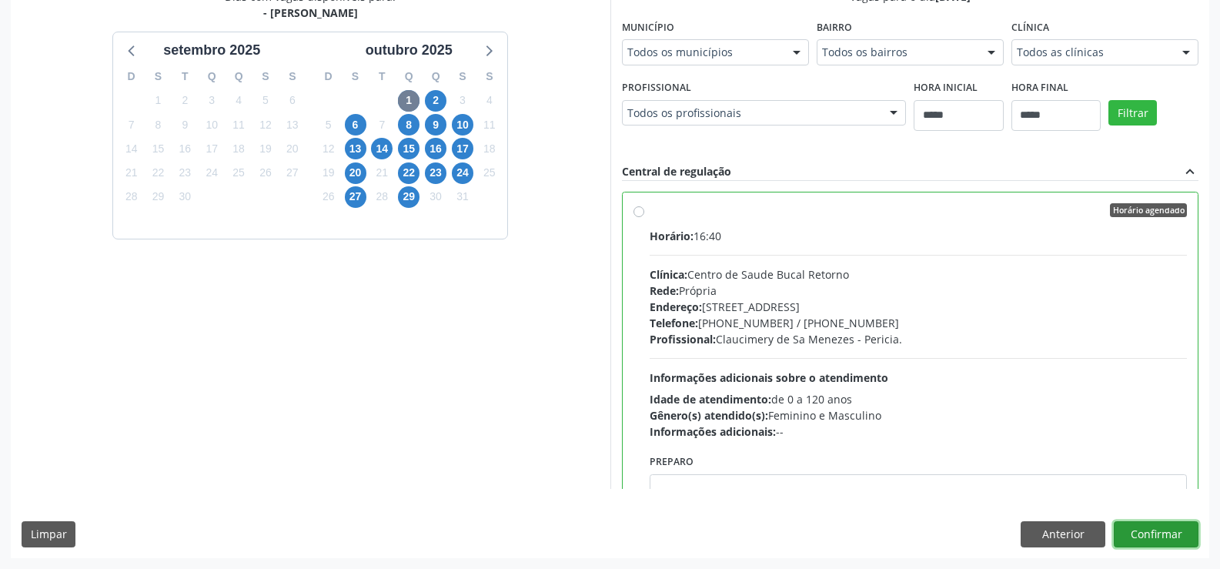
click at [1165, 534] on button "Confirmar" at bounding box center [1156, 534] width 85 height 26
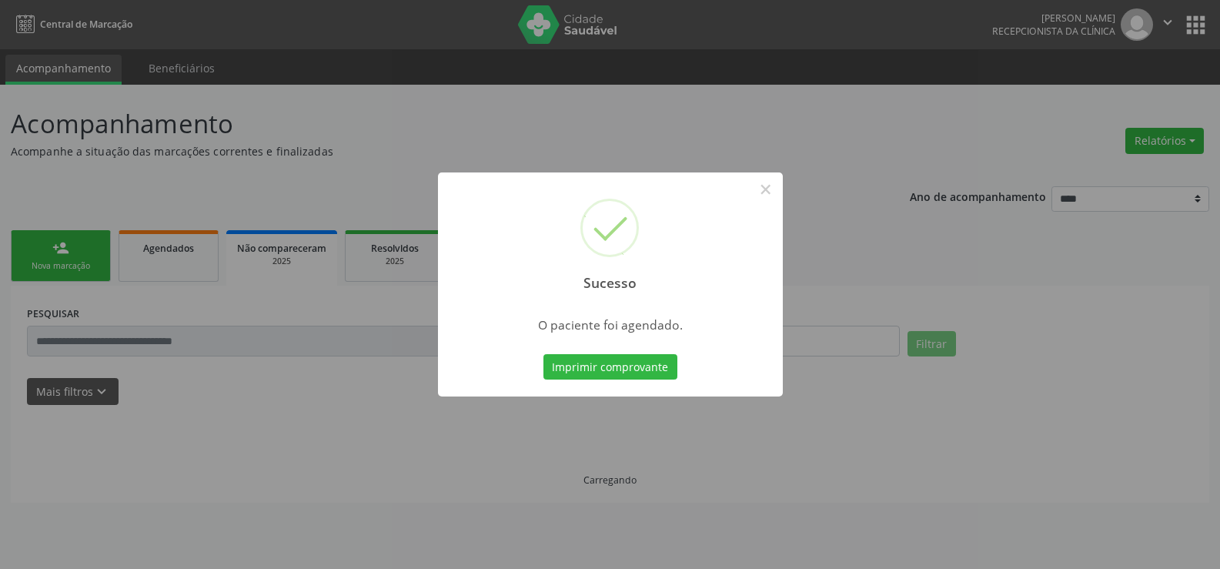
scroll to position [0, 0]
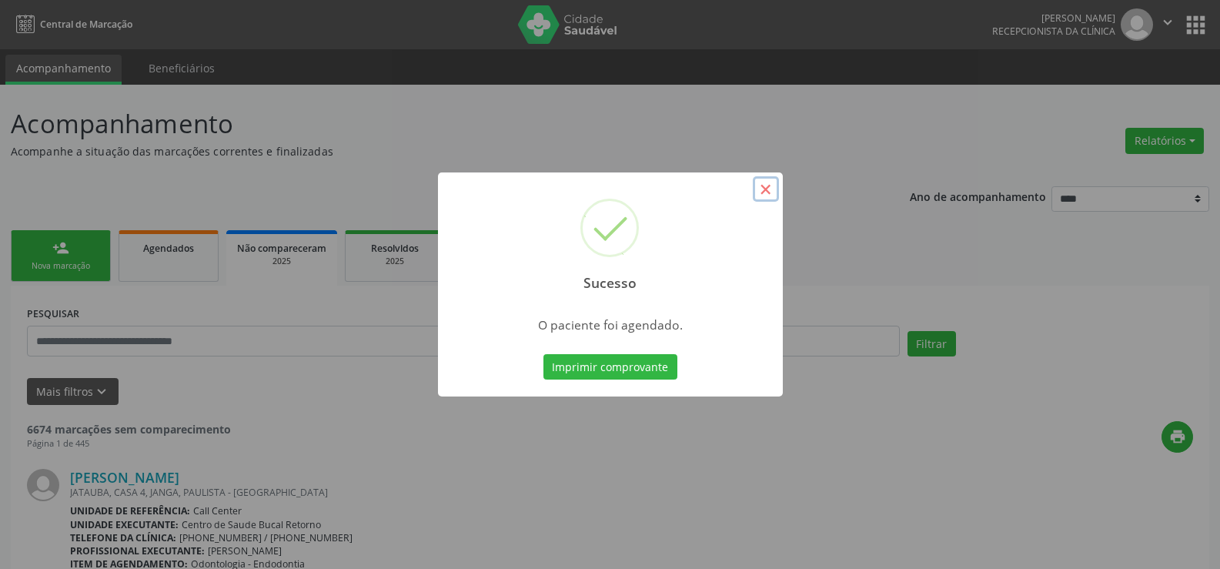
click at [771, 189] on button "×" at bounding box center [766, 189] width 26 height 26
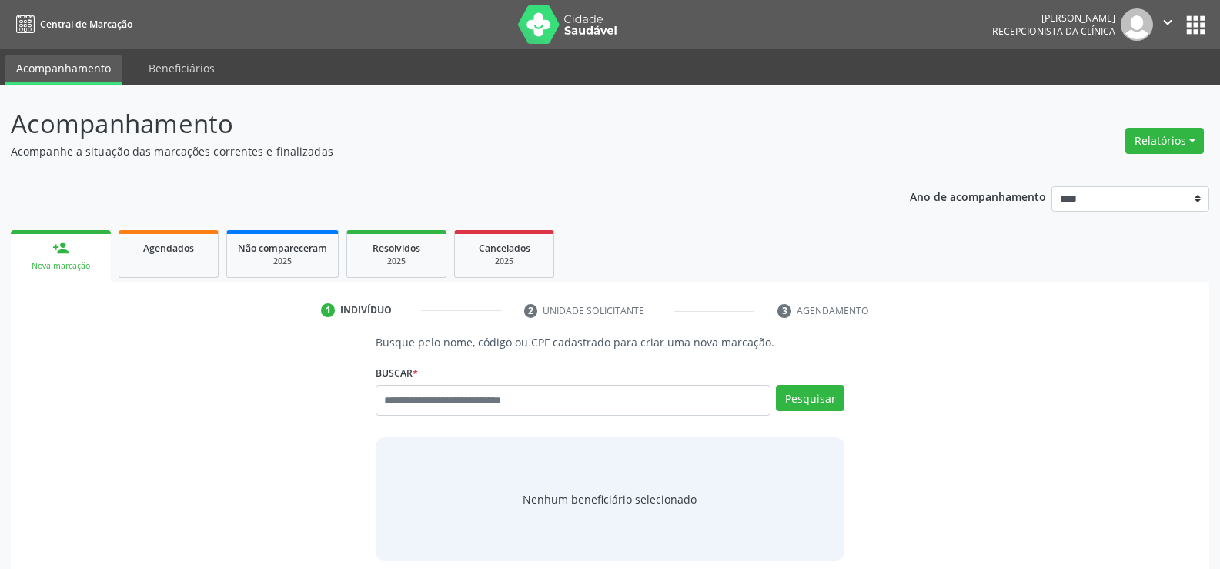
click at [523, 402] on input "text" at bounding box center [573, 400] width 395 height 31
type input "**********"
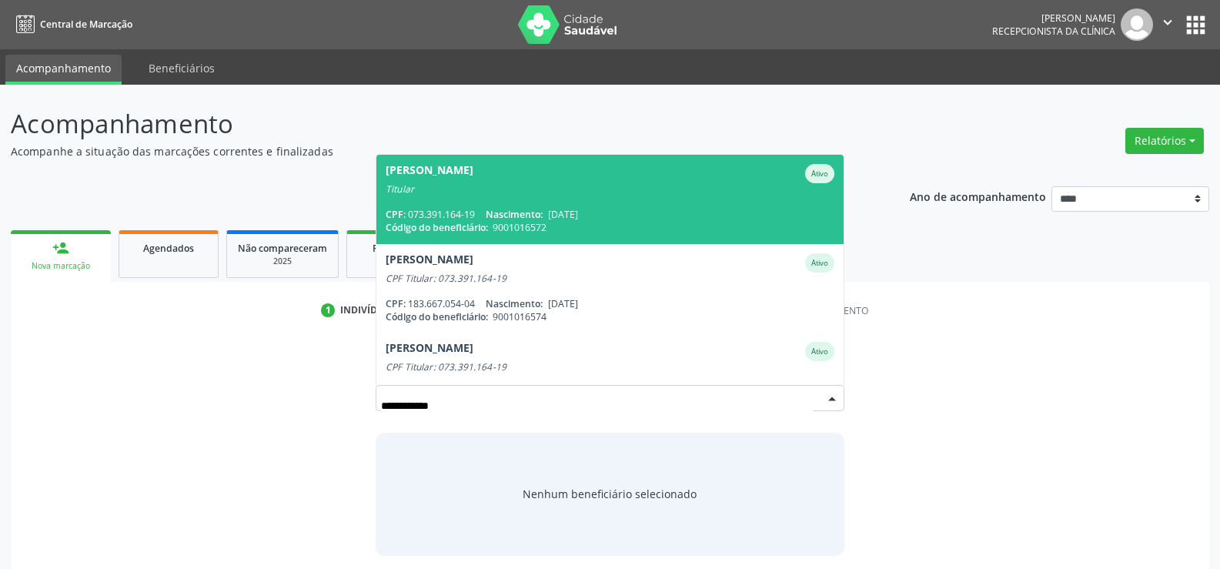
click at [565, 187] on div "Titular" at bounding box center [610, 189] width 449 height 12
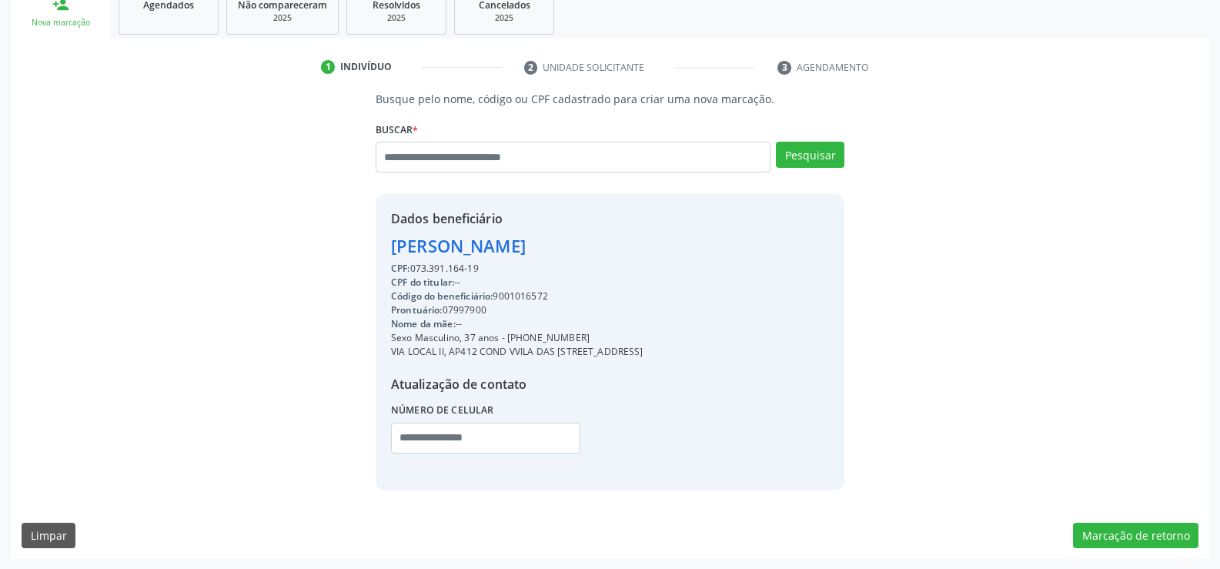
scroll to position [244, 0]
click at [1139, 529] on button "Marcação de retorno" at bounding box center [1135, 535] width 125 height 26
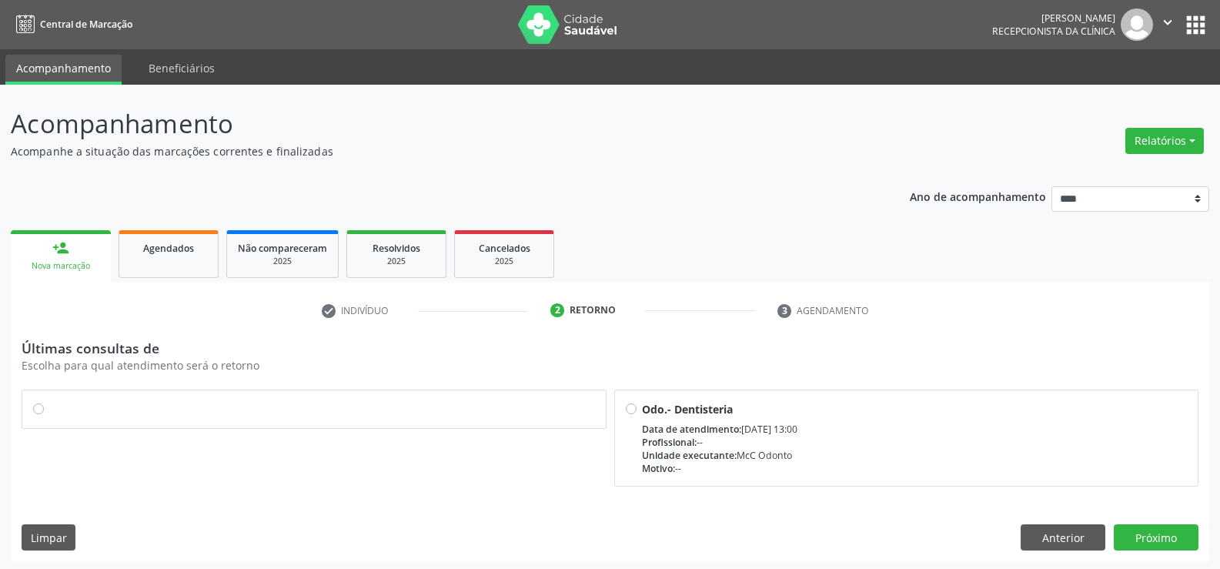
click at [49, 401] on label at bounding box center [322, 401] width 546 height 0
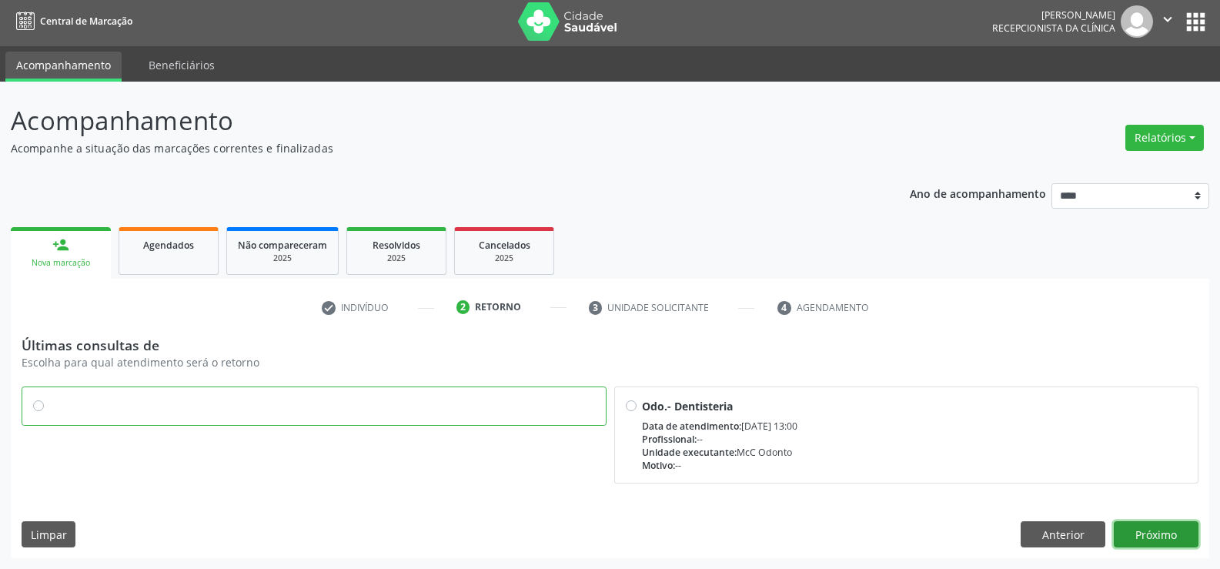
click at [1182, 536] on button "Próximo" at bounding box center [1156, 534] width 85 height 26
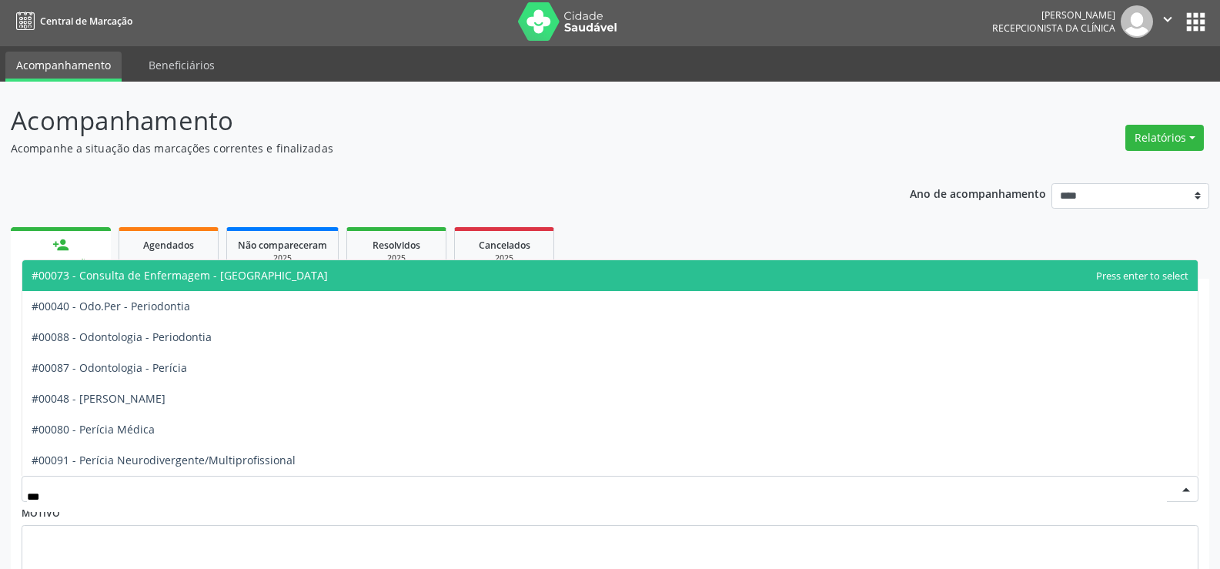
type input "****"
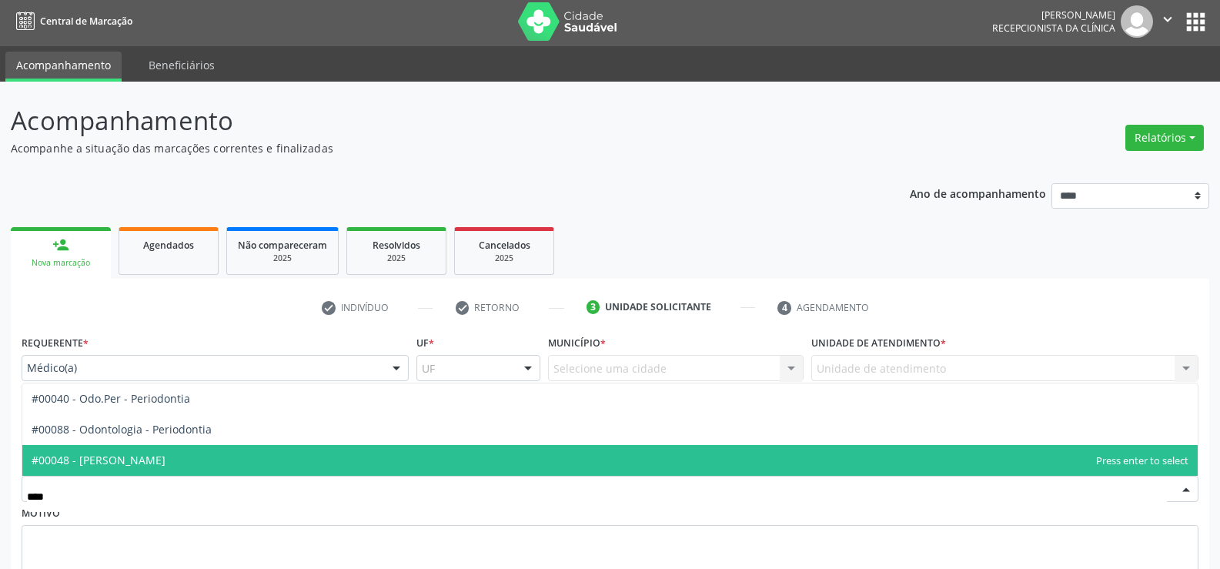
click at [194, 460] on span "#00048 - [PERSON_NAME]" at bounding box center [609, 460] width 1175 height 31
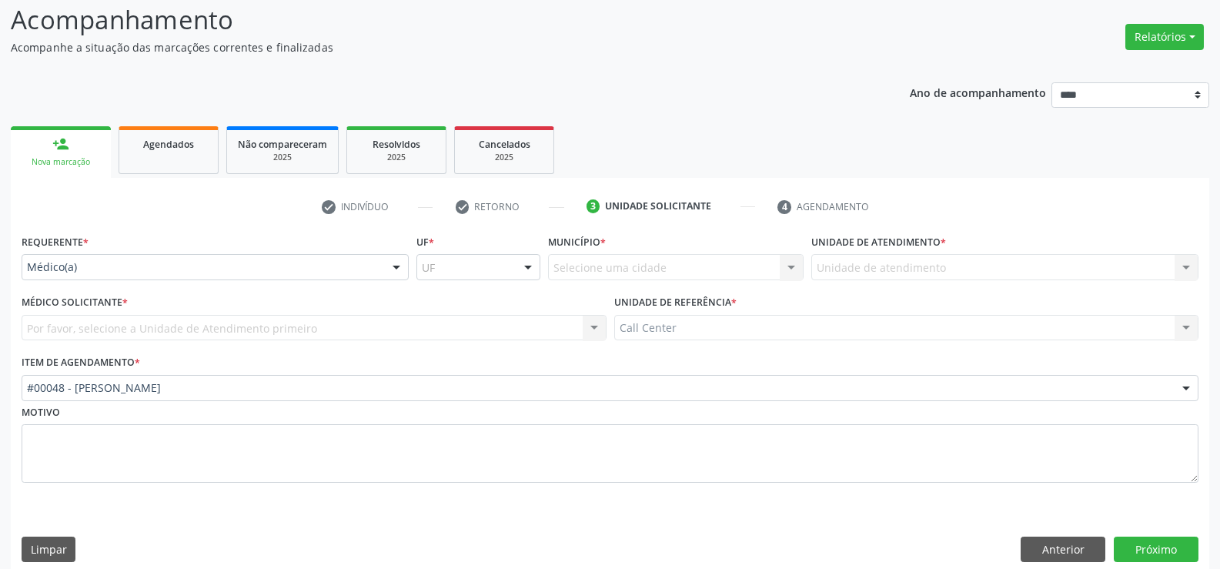
scroll to position [119, 0]
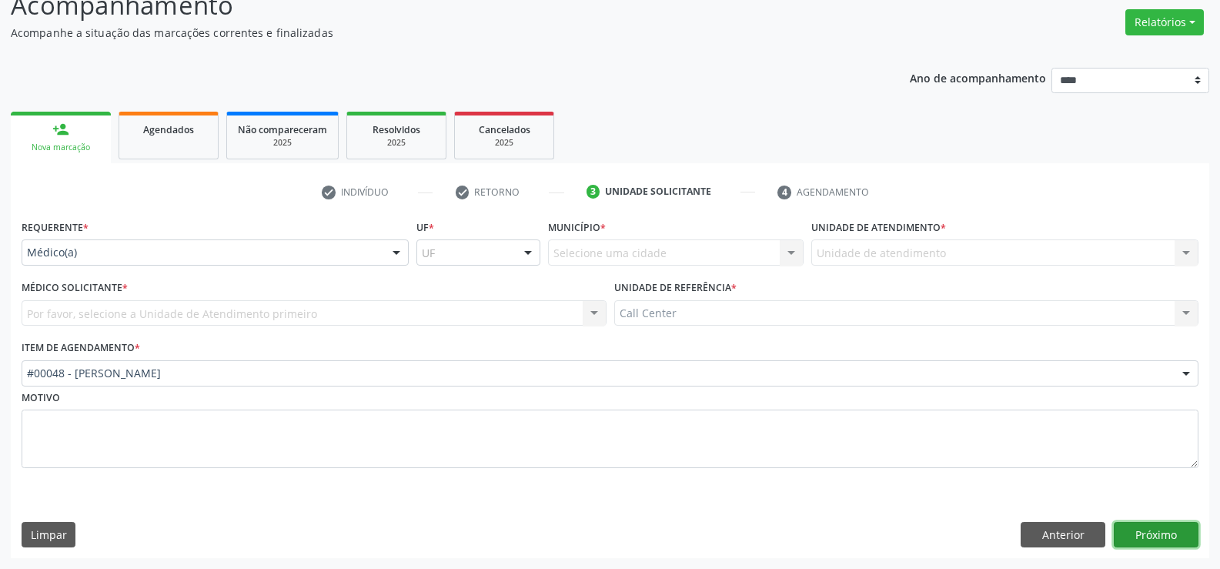
click at [1185, 533] on button "Próximo" at bounding box center [1156, 535] width 85 height 26
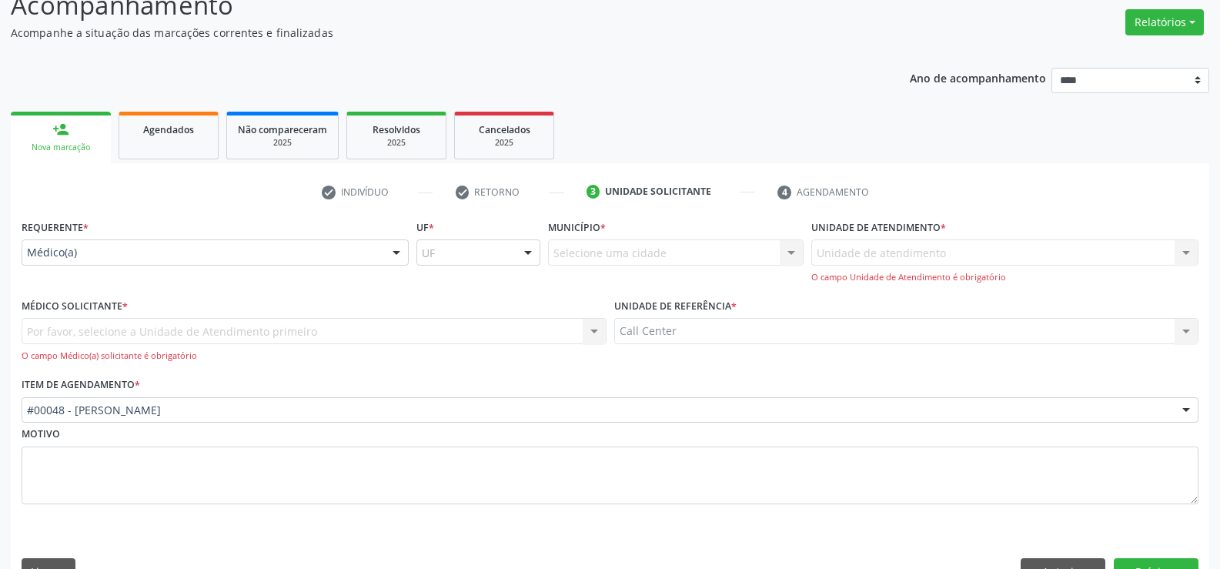
click at [144, 335] on div "Por favor, selecione a Unidade de Atendimento primeiro Nenhum resultado encontr…" at bounding box center [314, 340] width 585 height 44
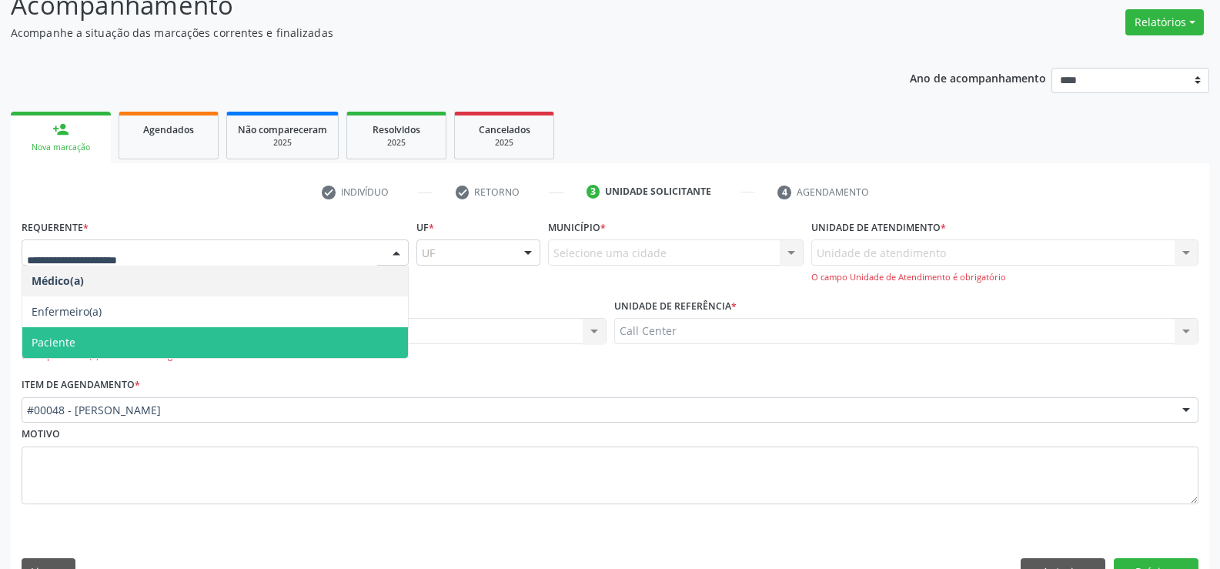
click at [113, 340] on span "Paciente" at bounding box center [215, 342] width 386 height 31
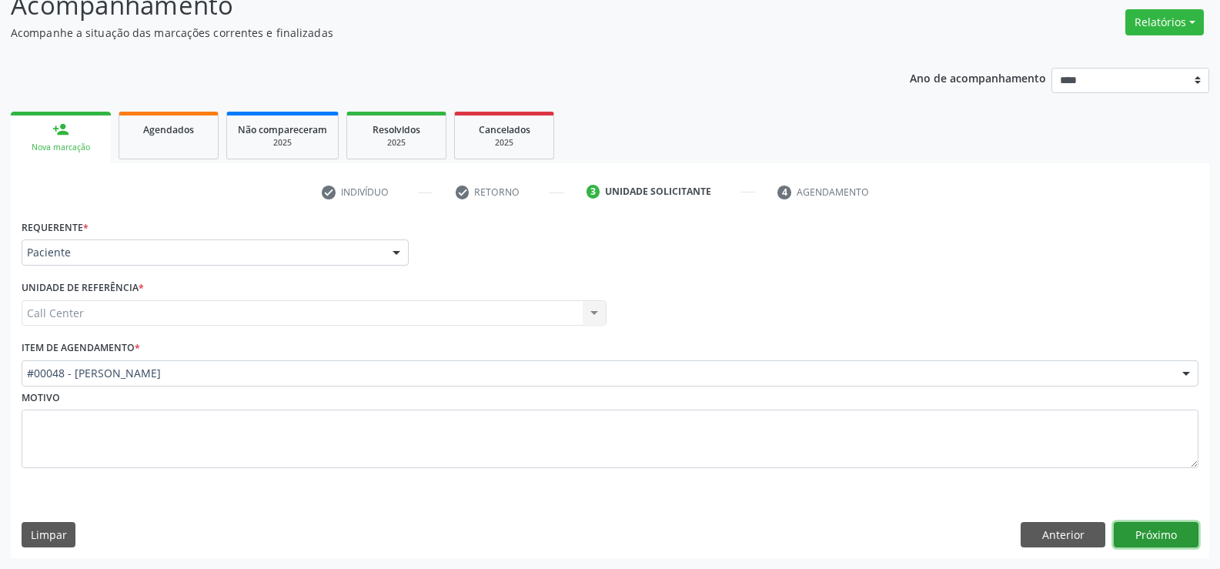
click at [1176, 537] on button "Próximo" at bounding box center [1156, 535] width 85 height 26
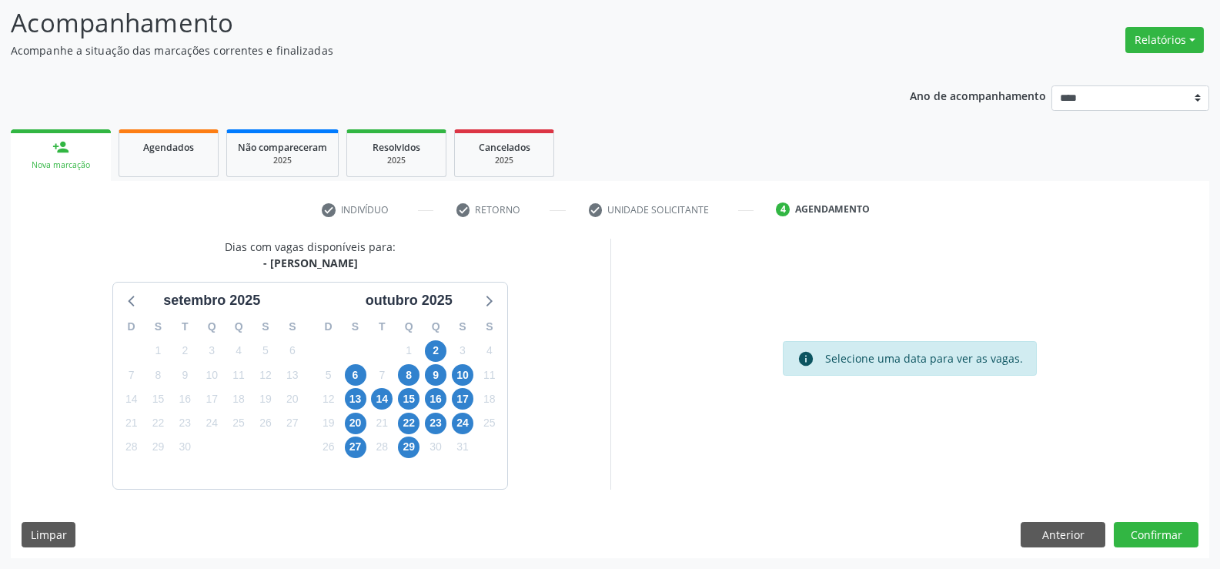
scroll to position [101, 0]
click at [436, 350] on span "2" at bounding box center [436, 351] width 22 height 22
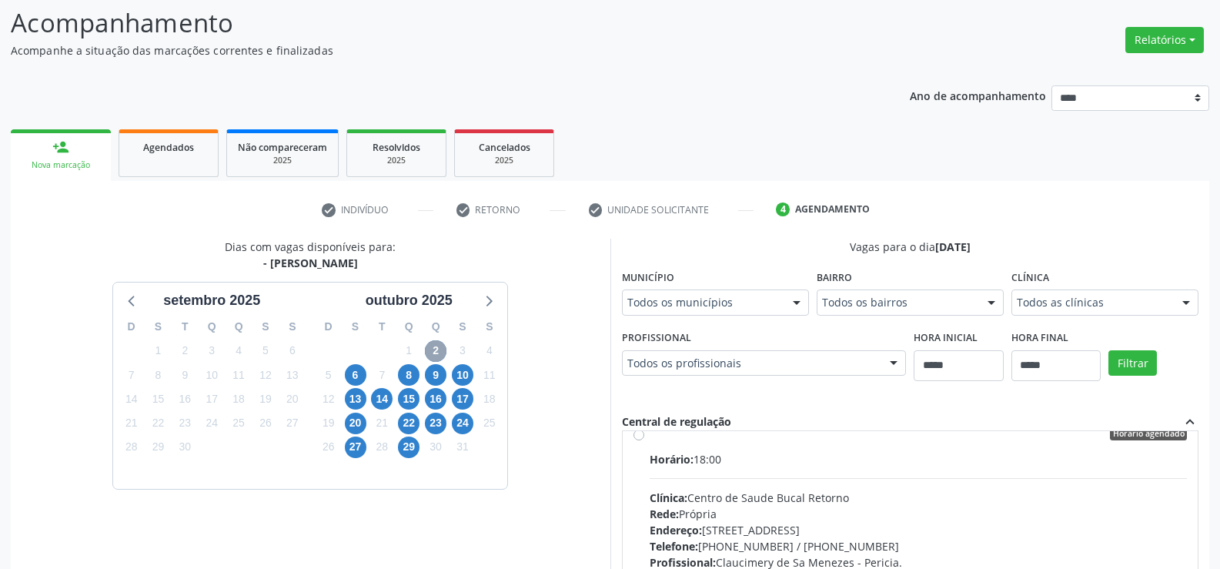
scroll to position [0, 0]
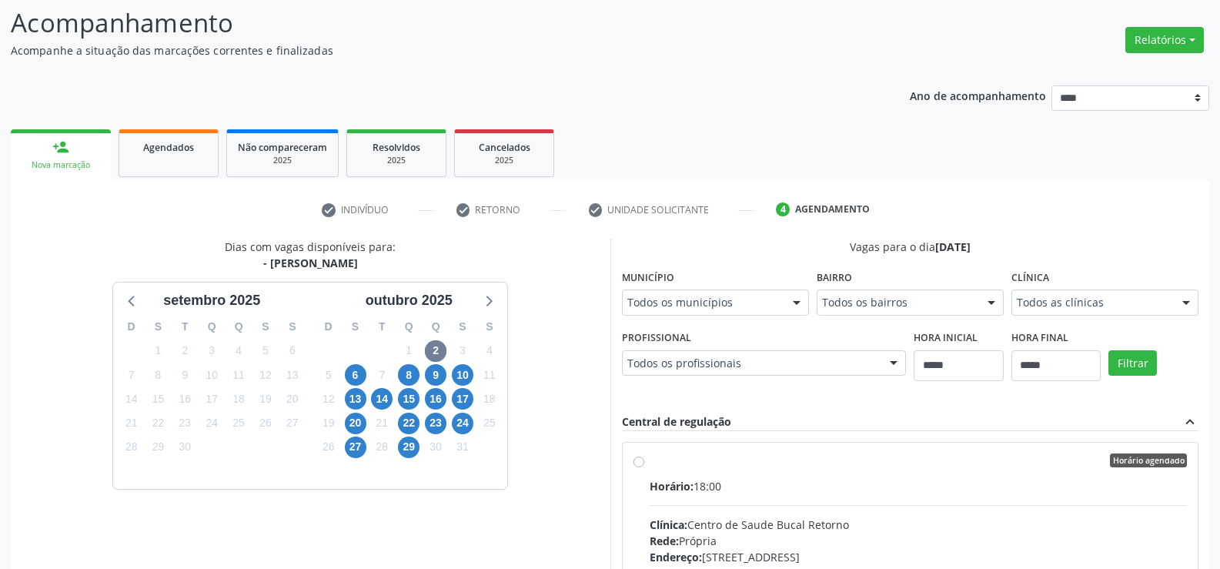
click at [650, 463] on label "Horário agendado Horário: 18:00 Clínica: Centro de Saude Bucal Retorno Rede: Pr…" at bounding box center [919, 571] width 538 height 236
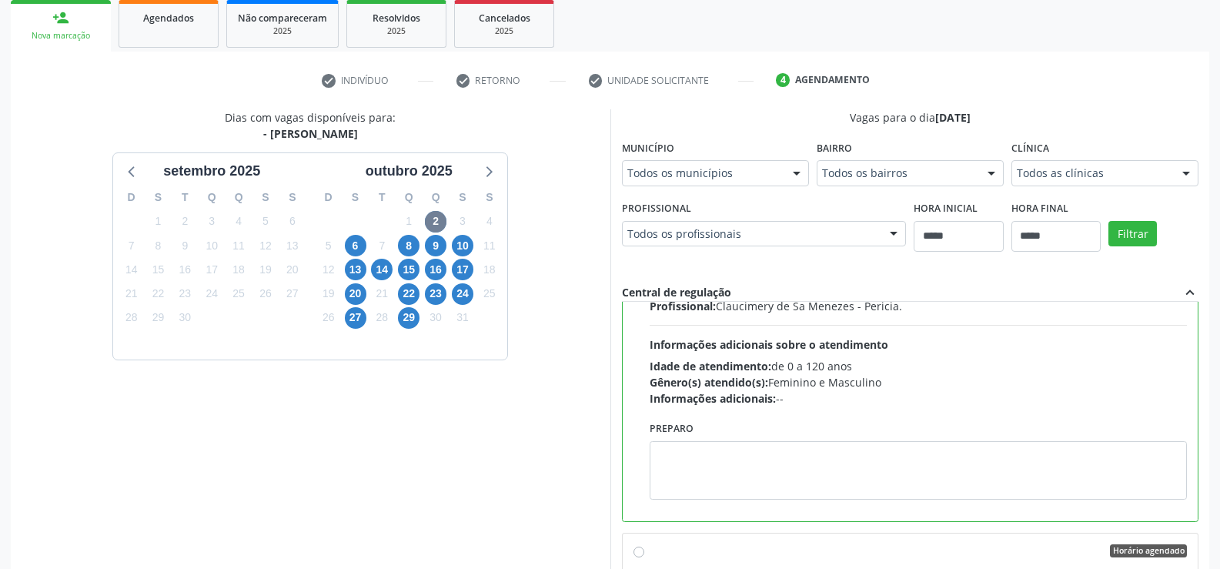
scroll to position [351, 0]
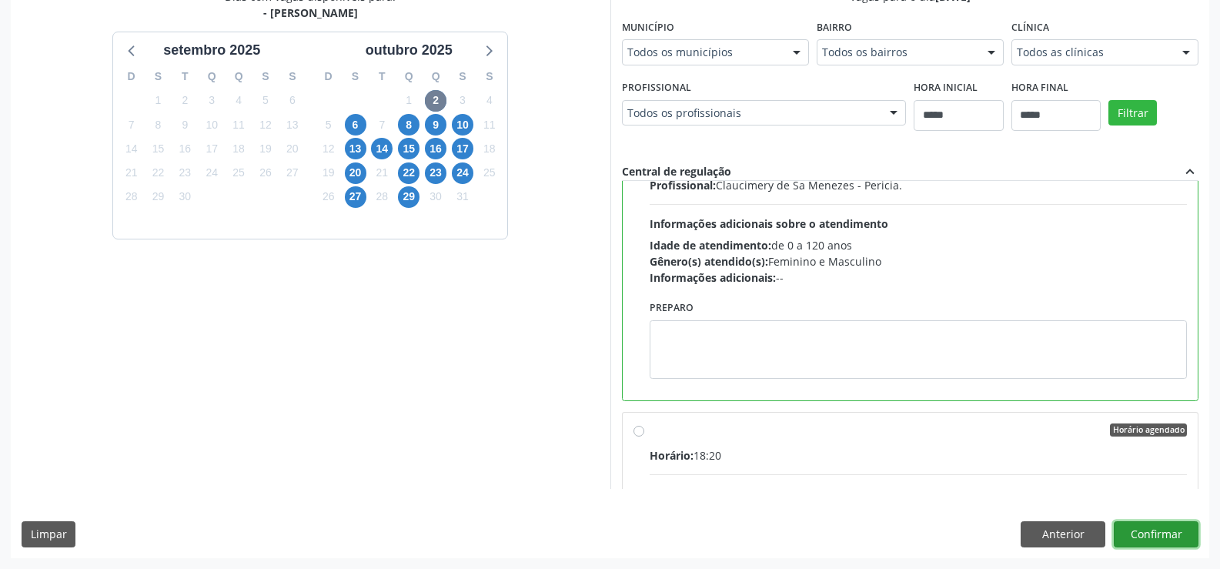
click at [1171, 528] on button "Confirmar" at bounding box center [1156, 534] width 85 height 26
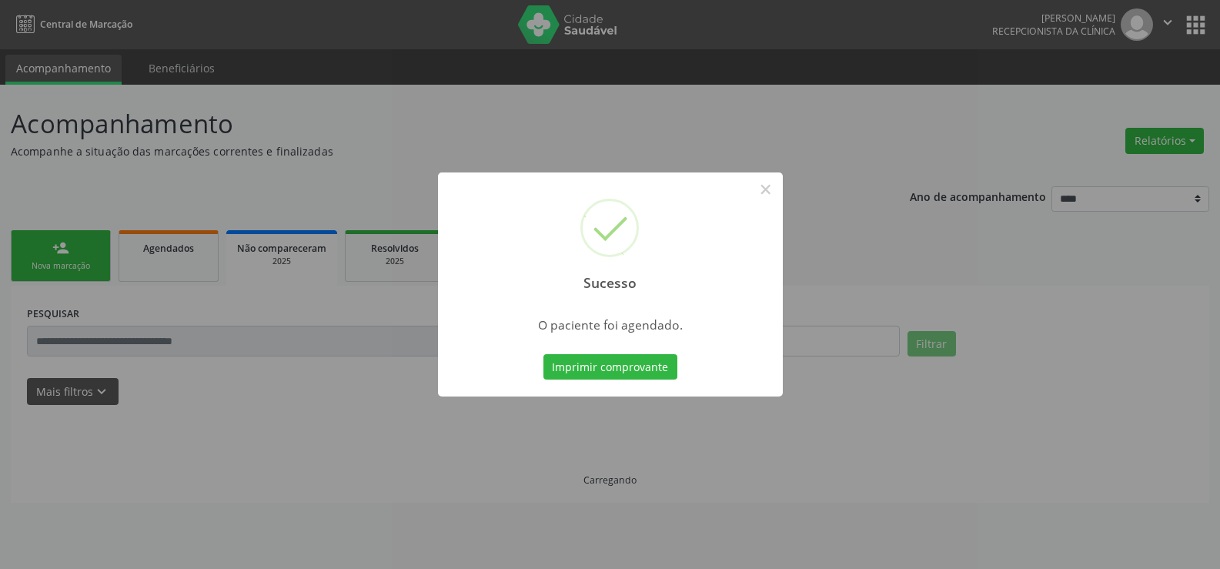
scroll to position [0, 0]
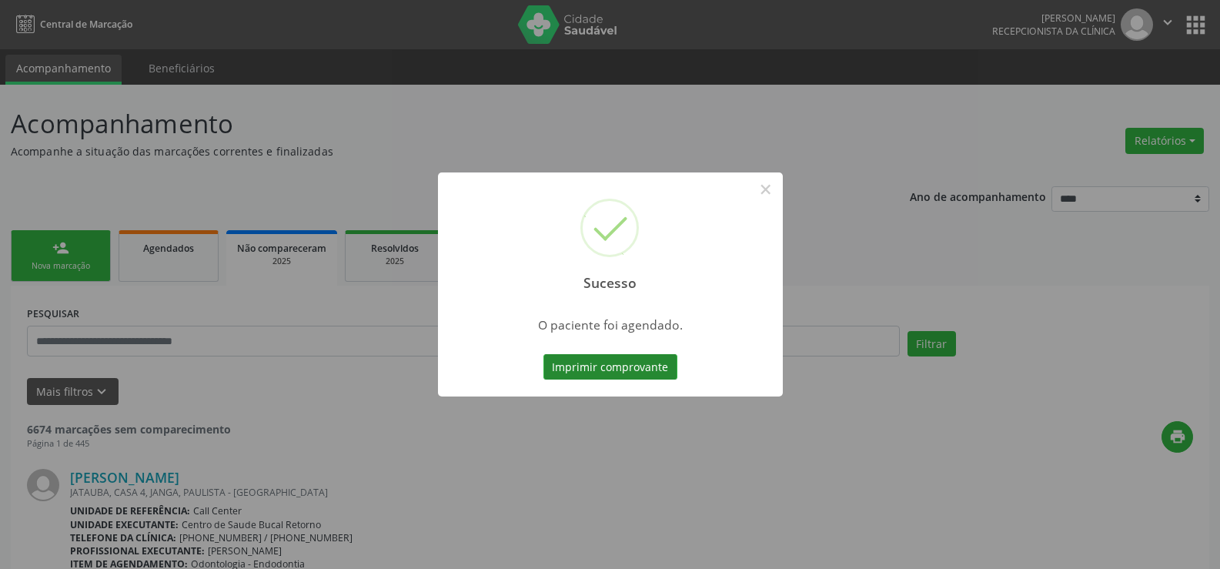
click at [629, 369] on button "Imprimir comprovante" at bounding box center [610, 367] width 134 height 26
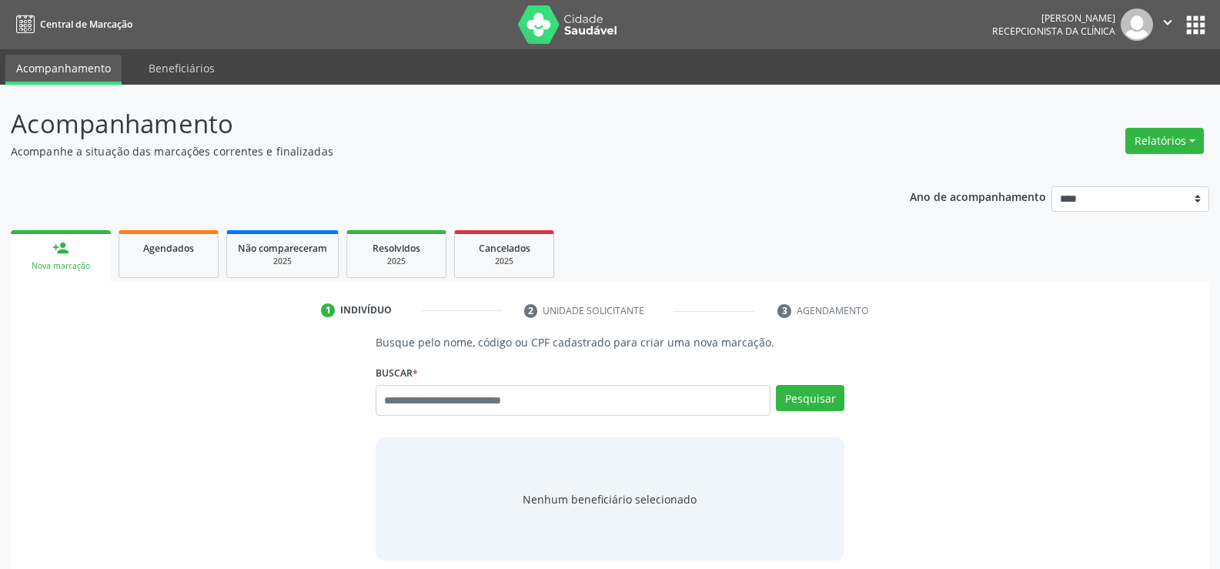
click at [446, 402] on input "text" at bounding box center [573, 400] width 395 height 31
type input "**********"
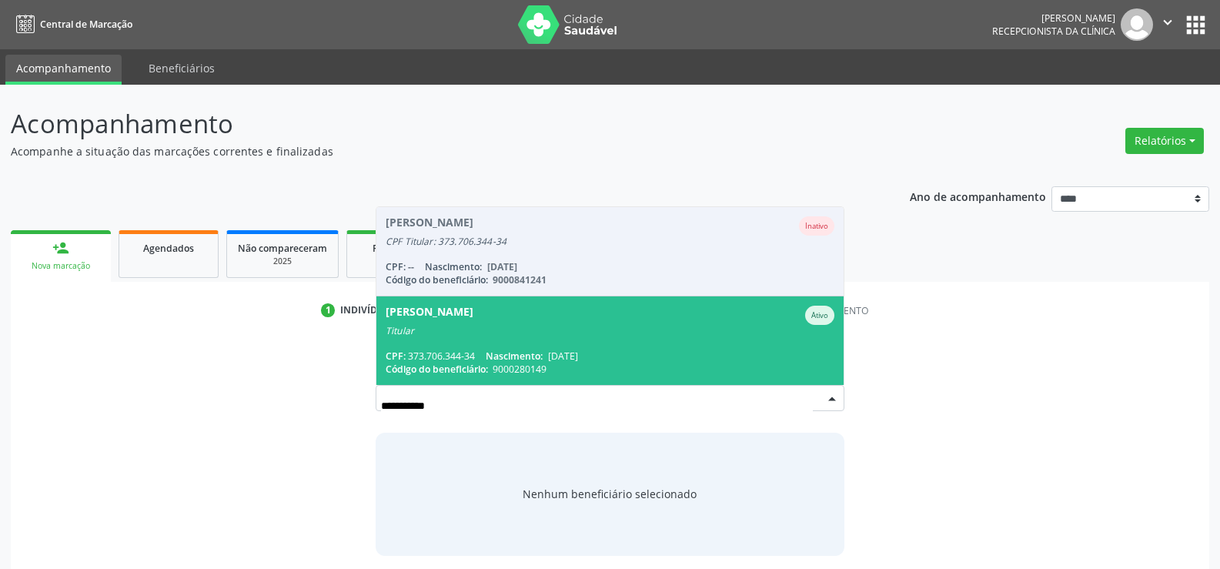
click at [510, 364] on span "9000280149" at bounding box center [520, 369] width 54 height 13
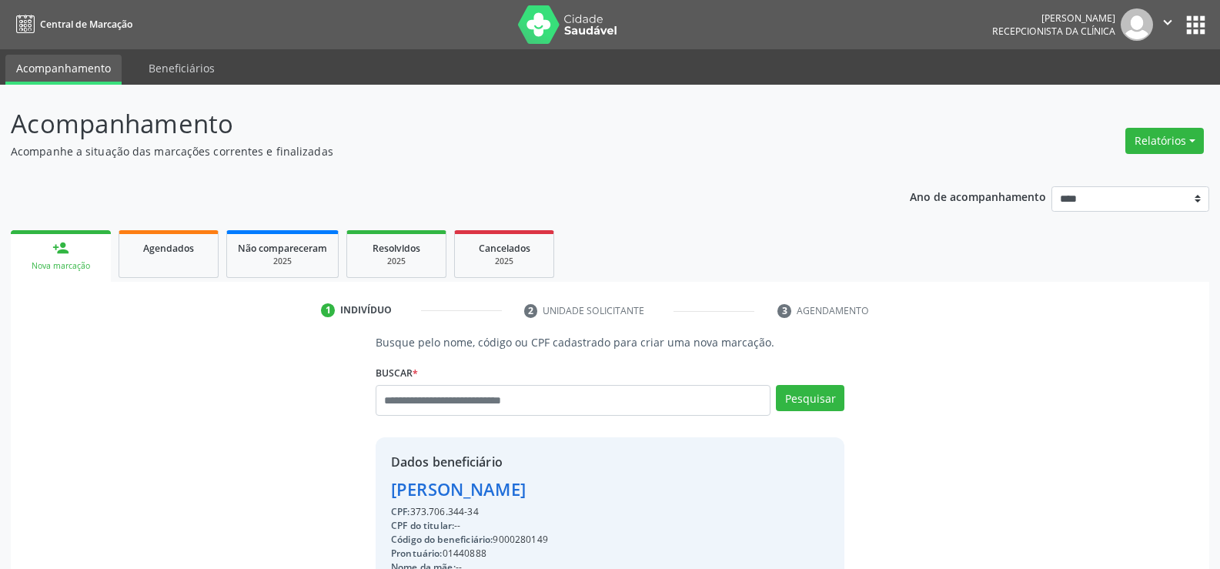
scroll to position [244, 0]
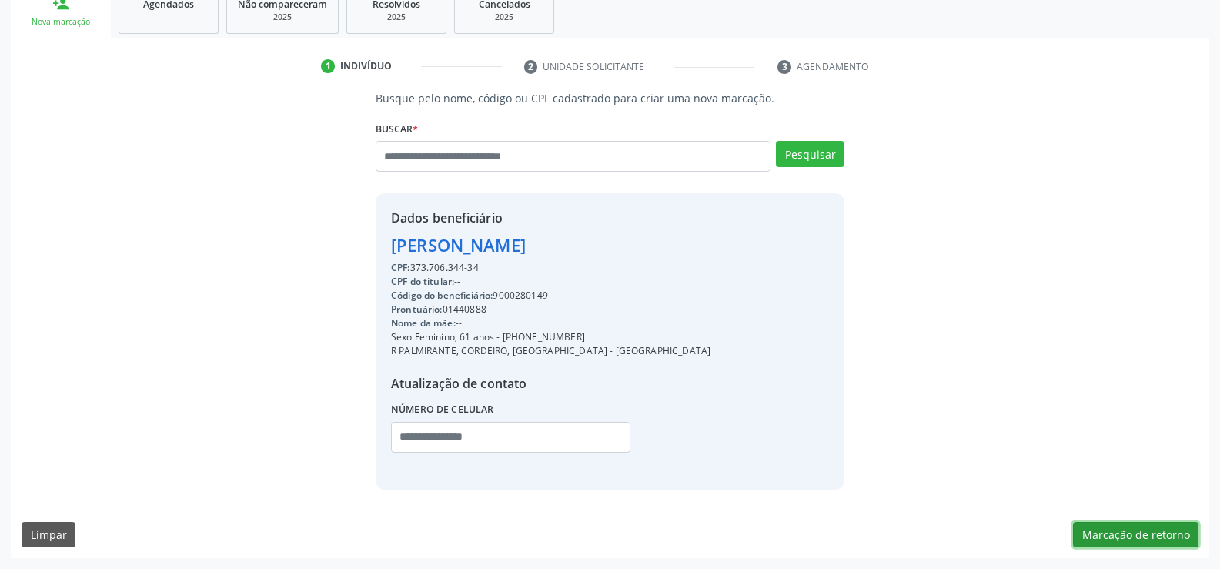
click at [1173, 529] on button "Marcação de retorno" at bounding box center [1135, 535] width 125 height 26
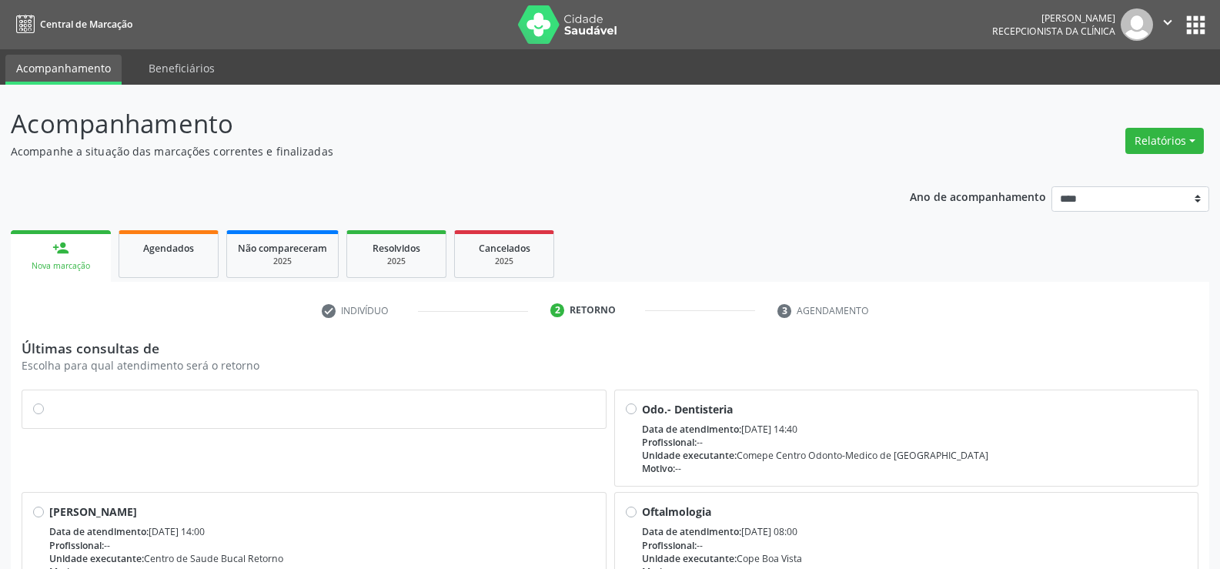
click at [49, 401] on label at bounding box center [322, 401] width 546 height 0
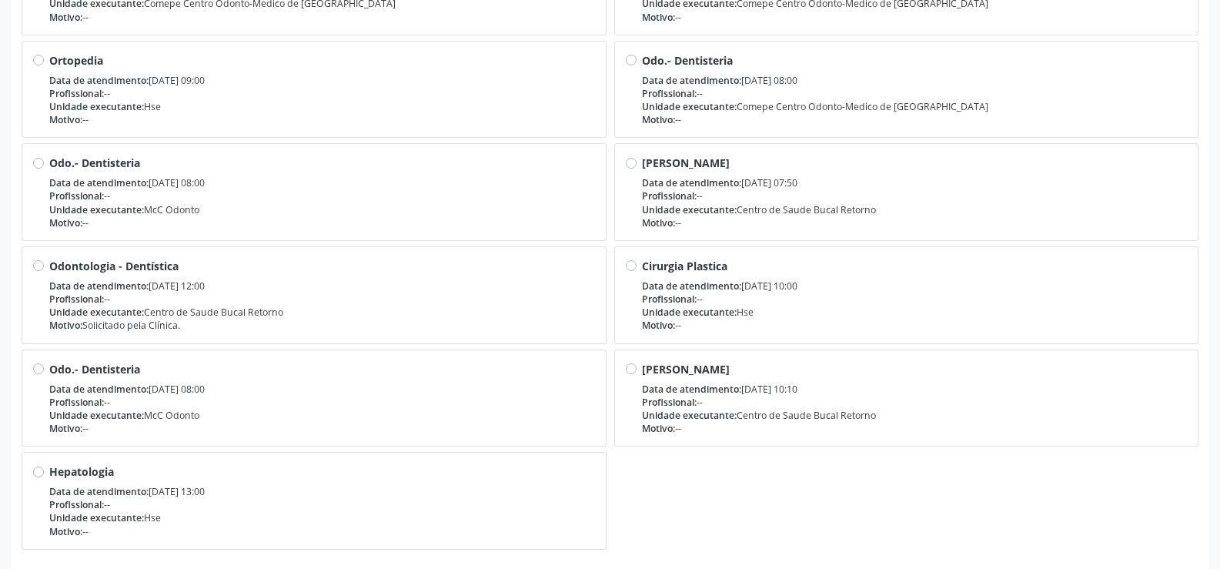
scroll to position [723, 0]
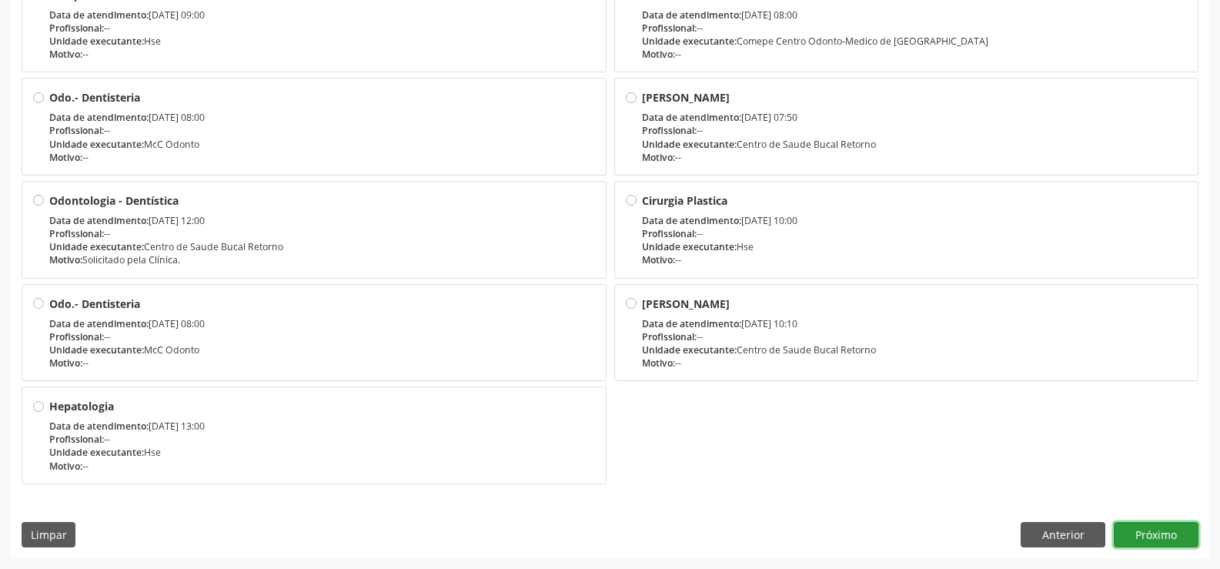
click at [1153, 530] on button "Próximo" at bounding box center [1156, 535] width 85 height 26
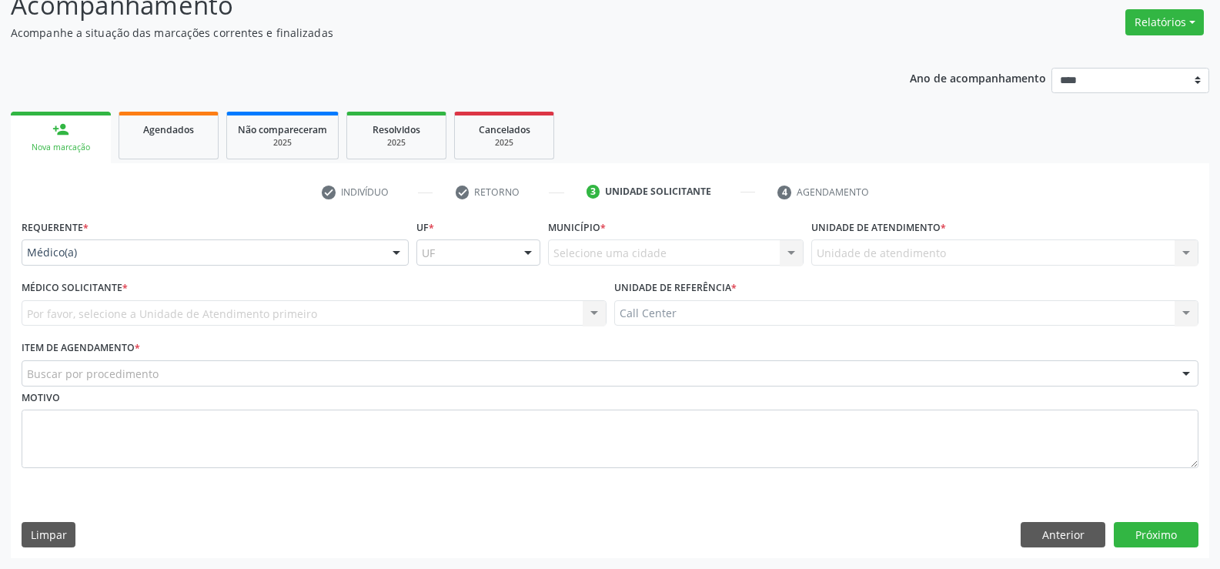
scroll to position [119, 0]
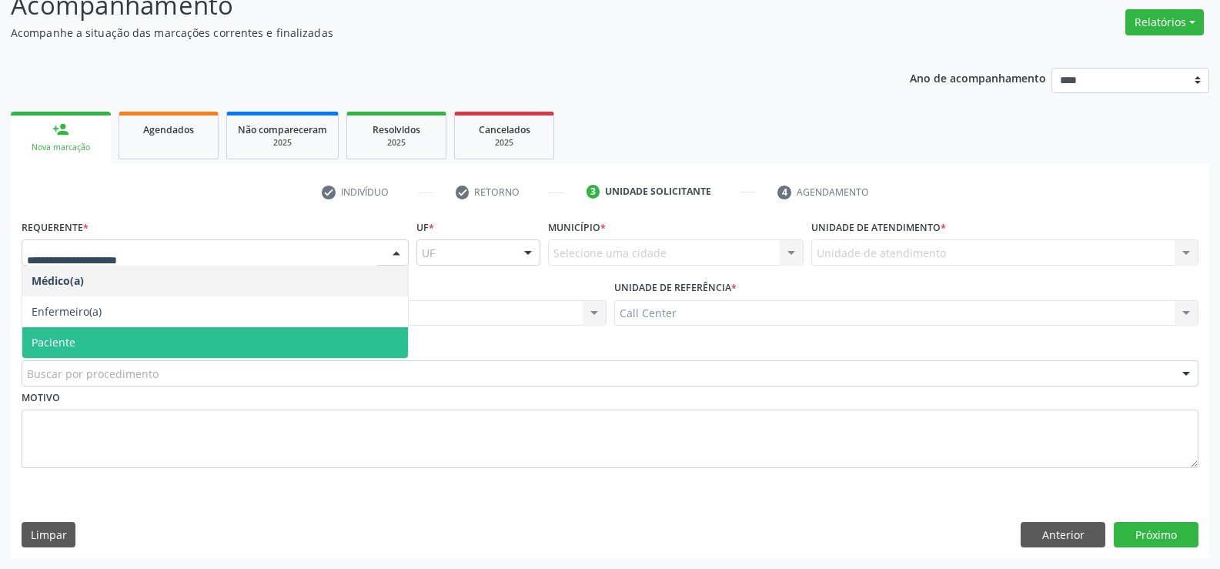
click at [99, 333] on span "Paciente" at bounding box center [215, 342] width 386 height 31
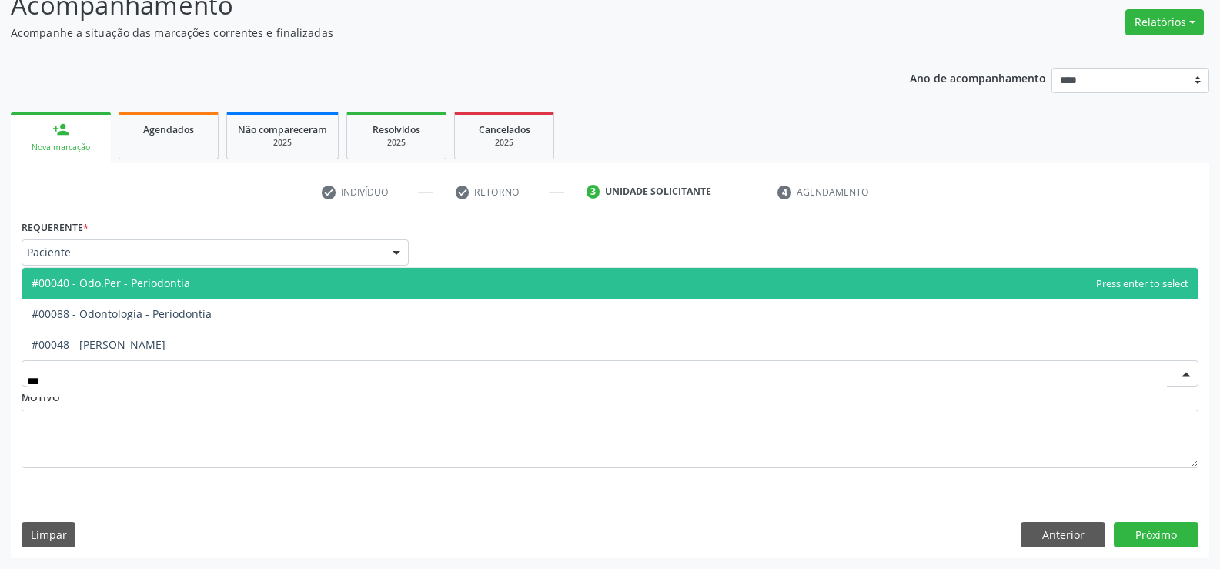
type input "****"
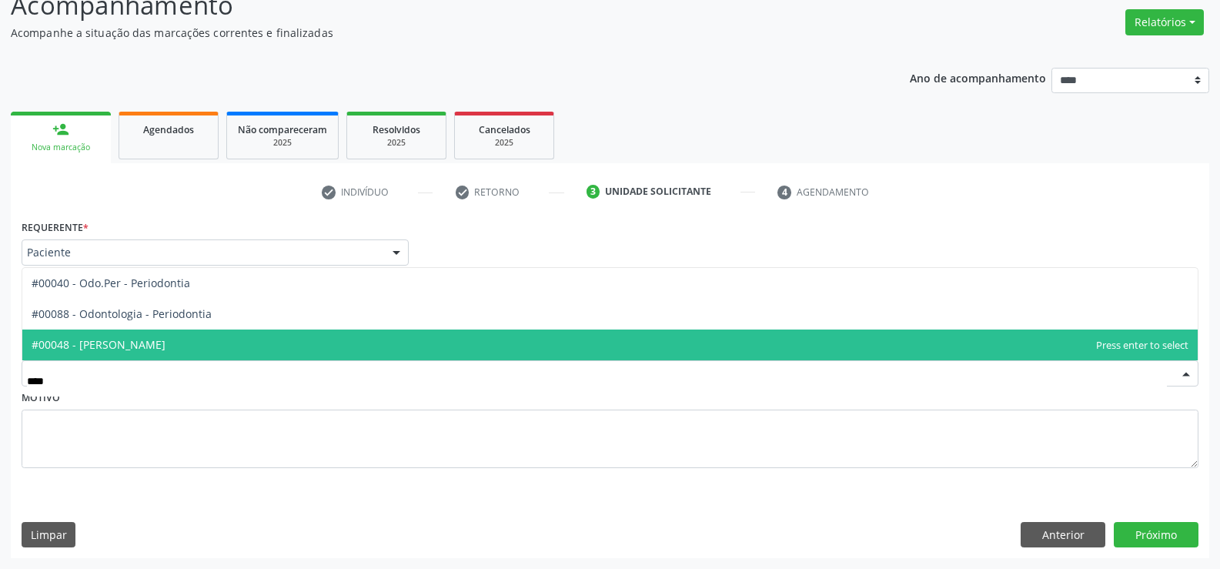
click at [165, 345] on span "#00048 - [PERSON_NAME]" at bounding box center [99, 344] width 134 height 15
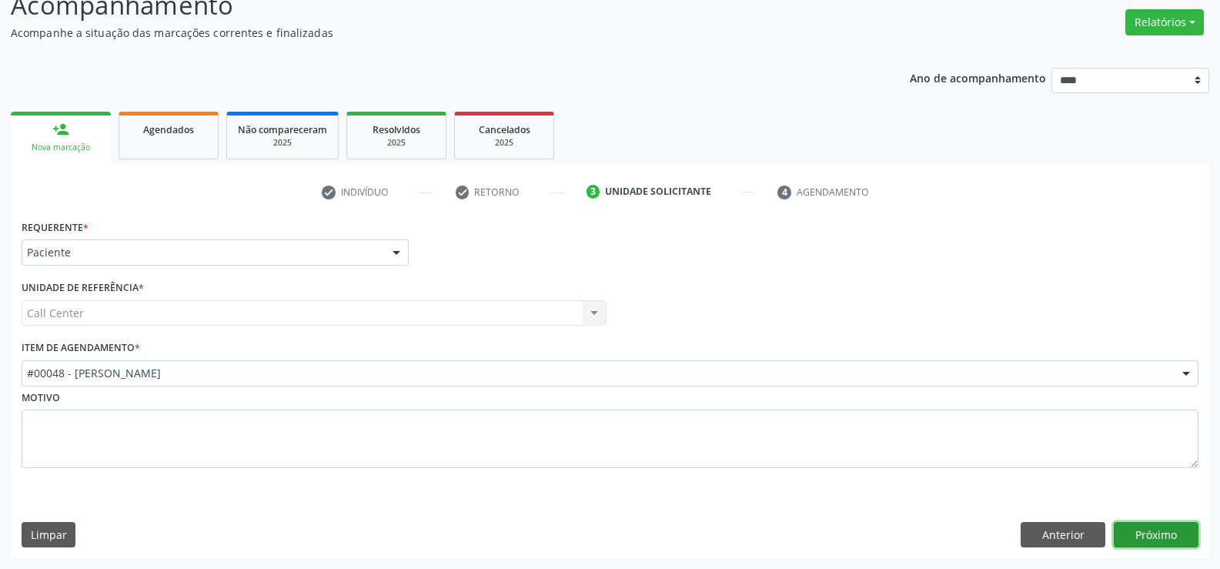
click at [1156, 530] on button "Próximo" at bounding box center [1156, 535] width 85 height 26
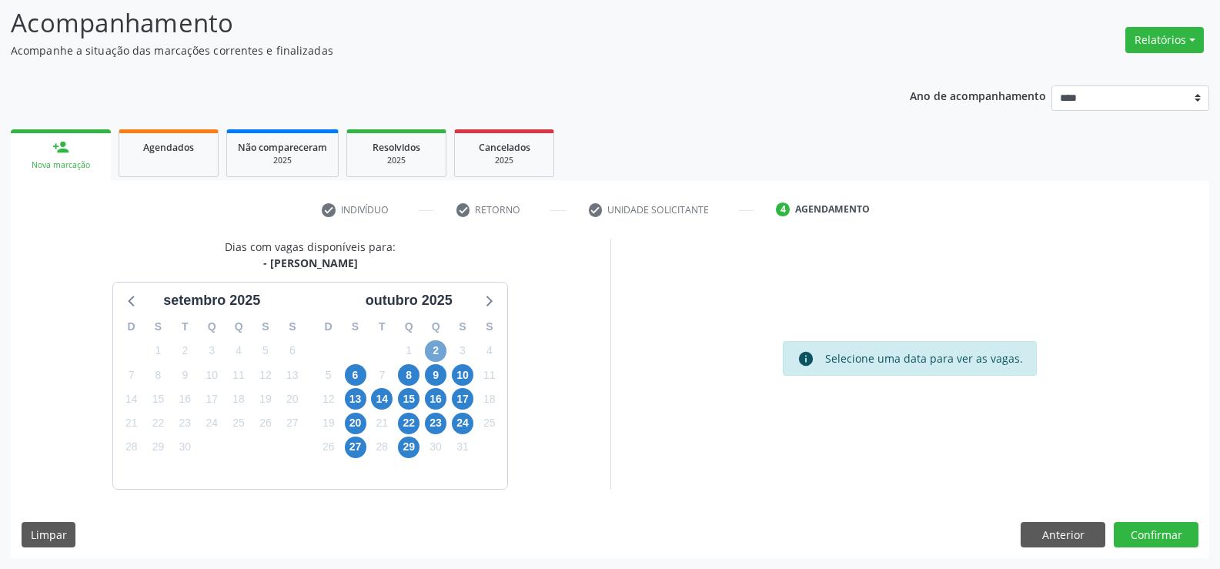
click at [431, 346] on span "2" at bounding box center [436, 351] width 22 height 22
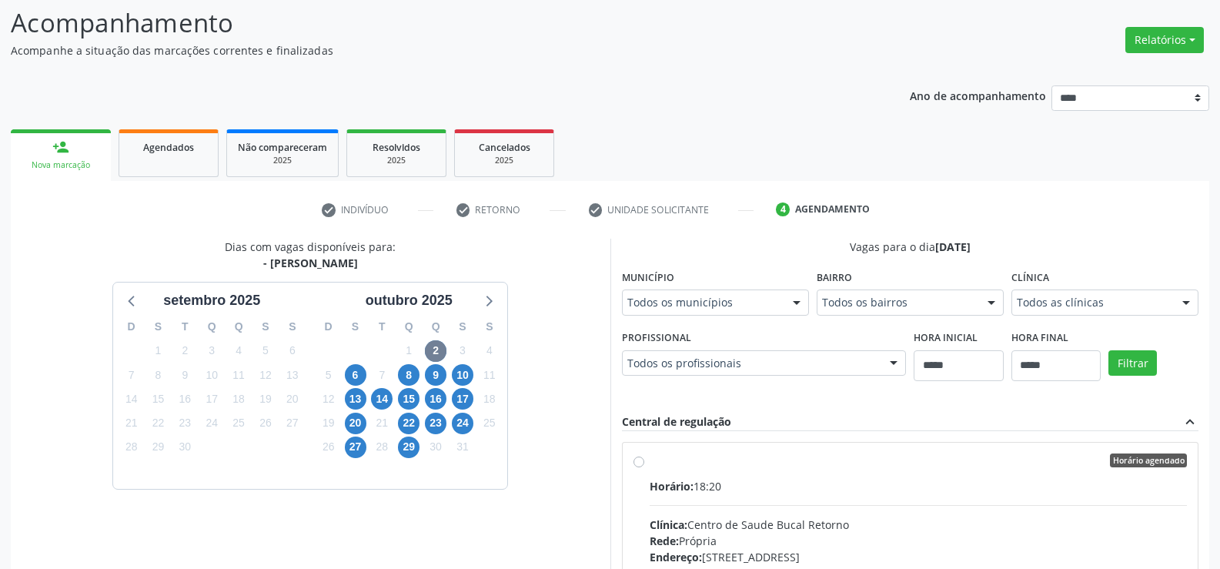
click at [650, 461] on label "Horário agendado Horário: 18:20 Clínica: Centro de Saude Bucal Retorno Rede: Pr…" at bounding box center [919, 571] width 538 height 236
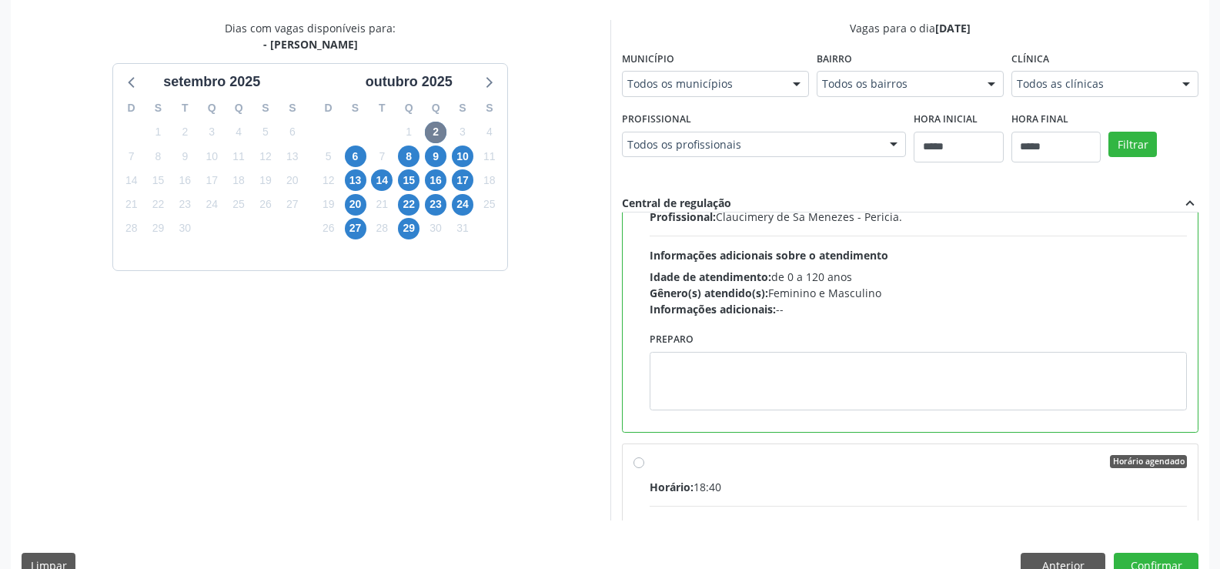
scroll to position [340, 0]
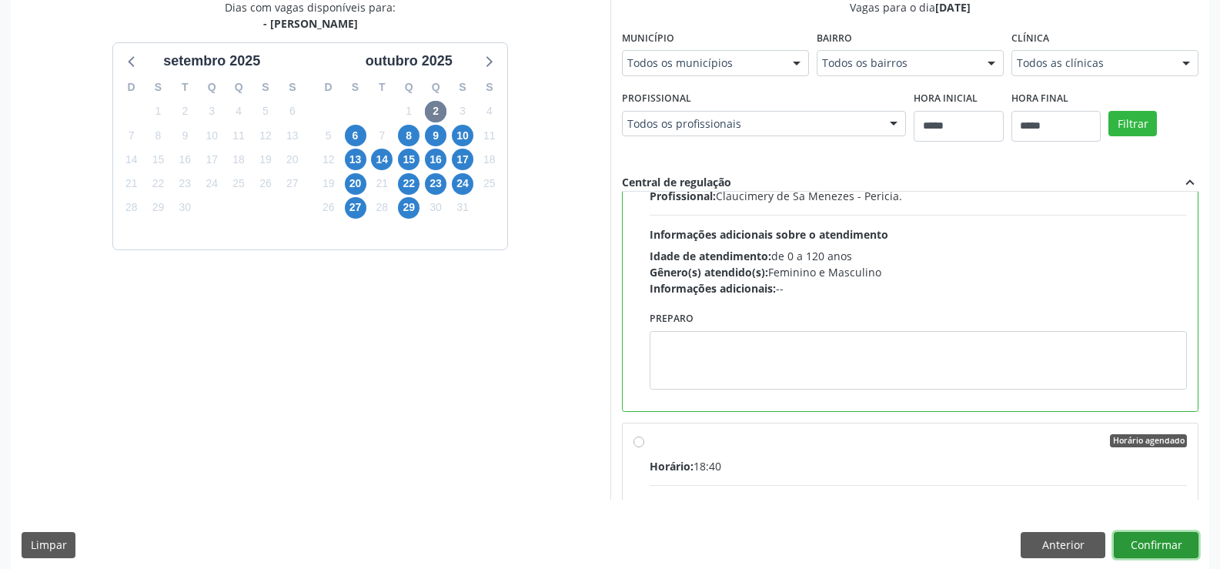
click at [1165, 543] on button "Confirmar" at bounding box center [1156, 545] width 85 height 26
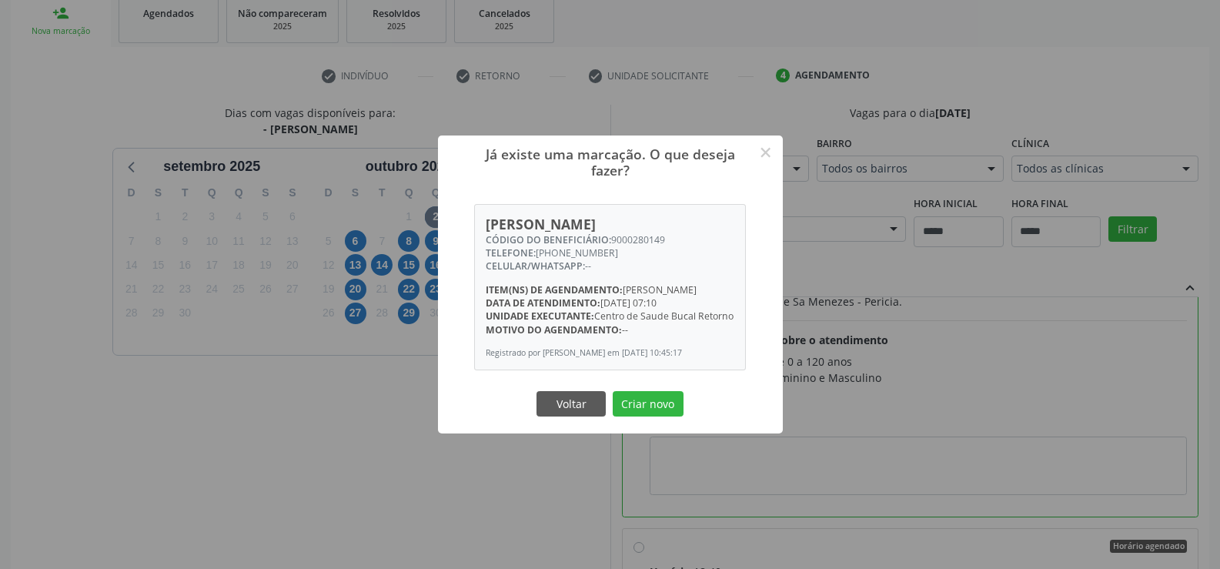
scroll to position [197, 0]
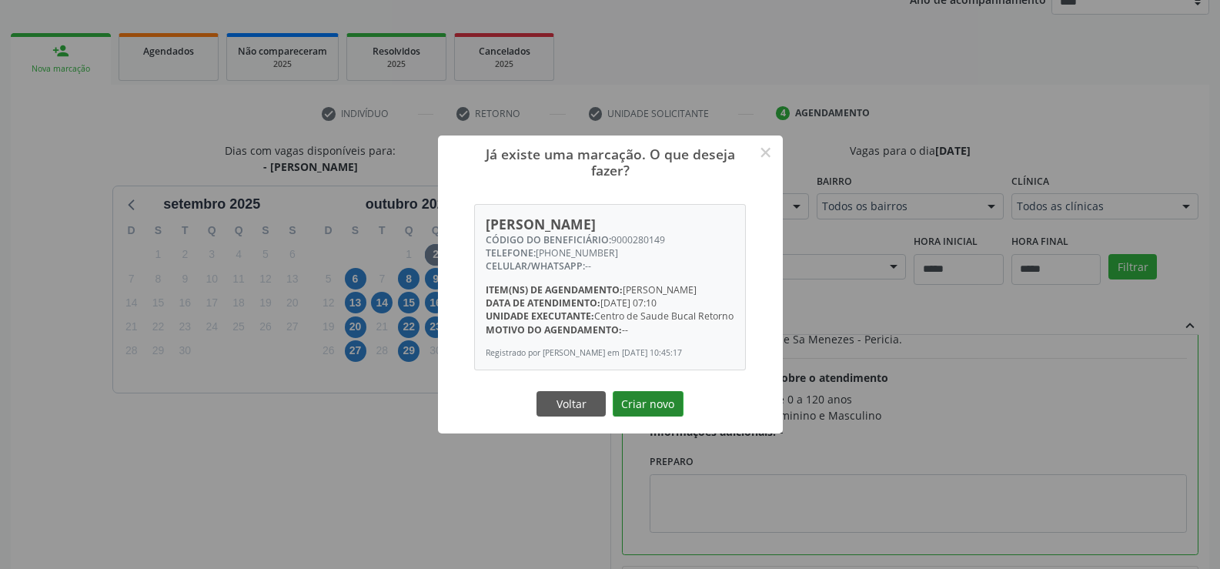
click at [658, 409] on button "Criar novo" at bounding box center [648, 404] width 71 height 26
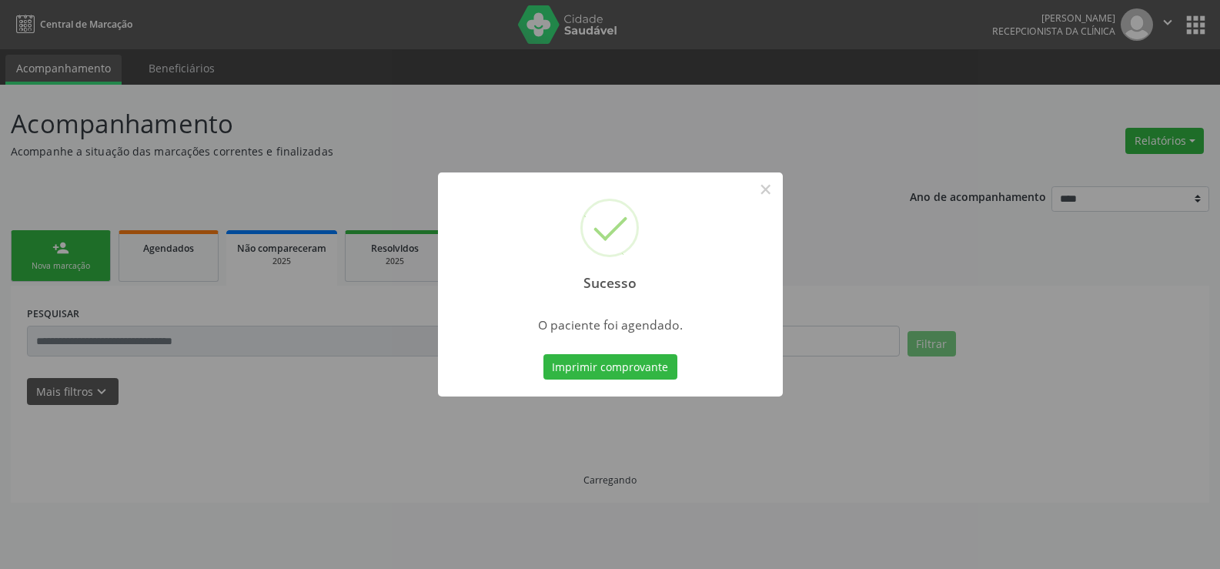
scroll to position [0, 0]
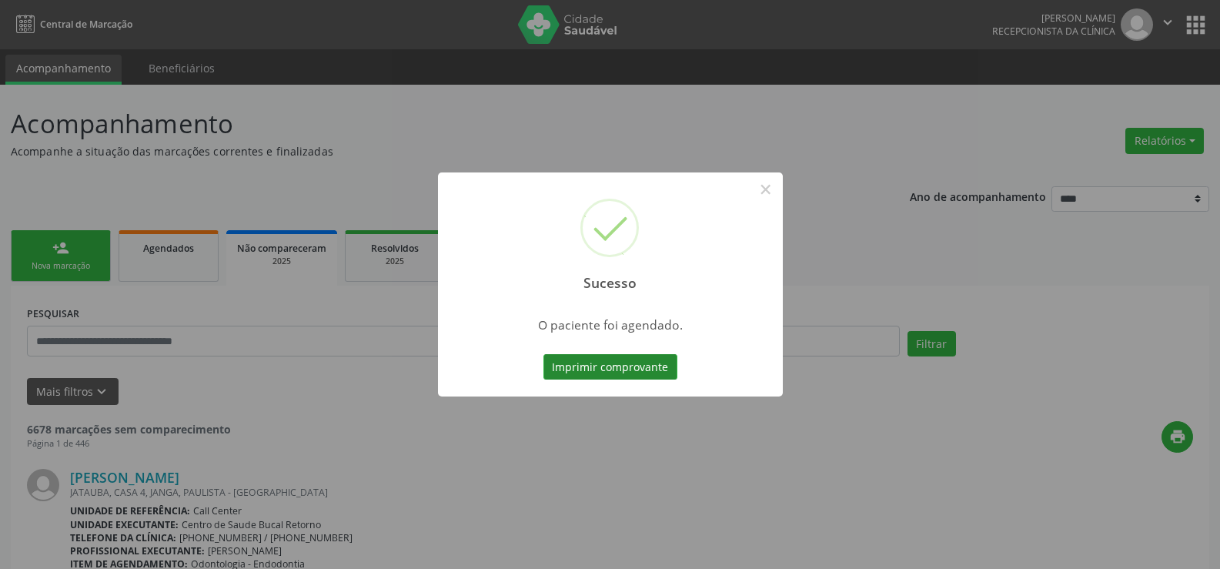
click at [639, 371] on button "Imprimir comprovante" at bounding box center [610, 367] width 134 height 26
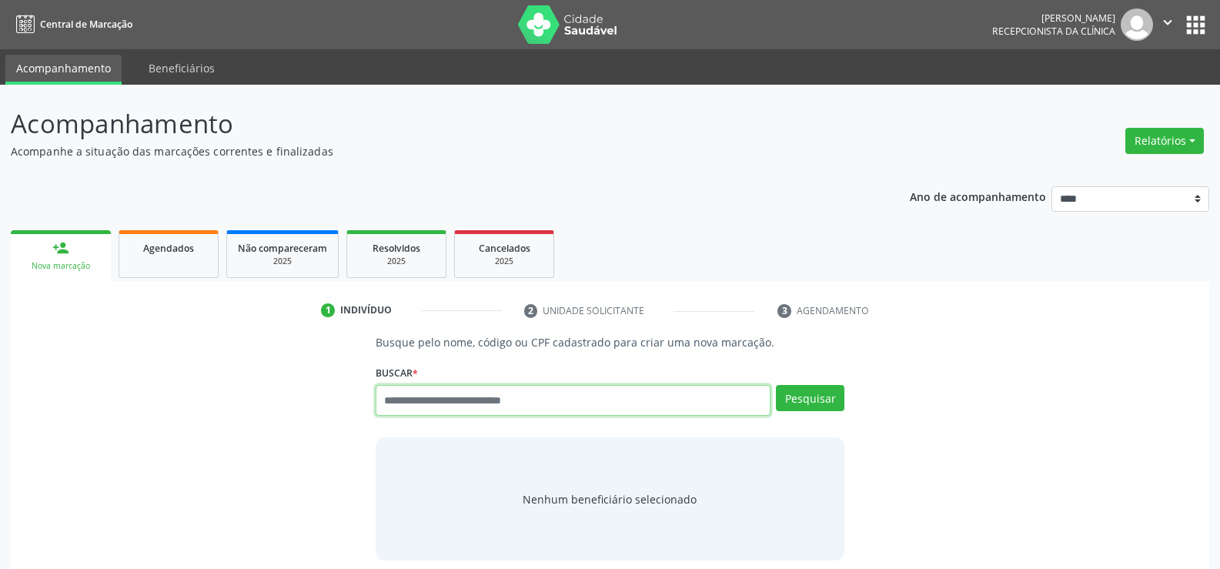
click at [576, 402] on input "text" at bounding box center [573, 400] width 395 height 31
type input "**********"
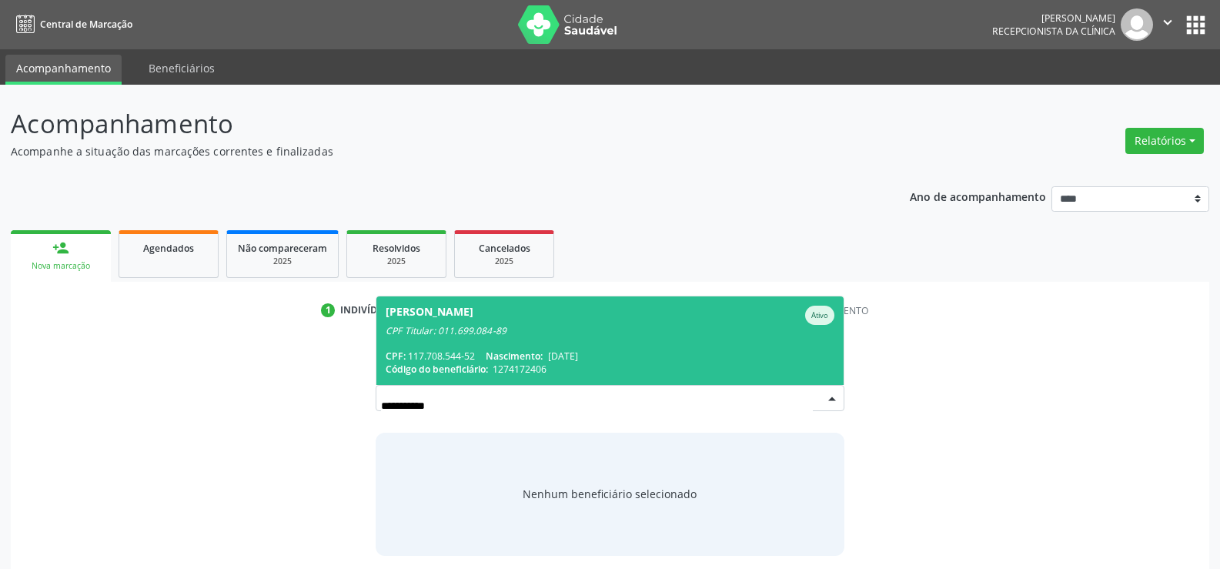
click at [570, 353] on span "[DATE]" at bounding box center [563, 355] width 30 height 13
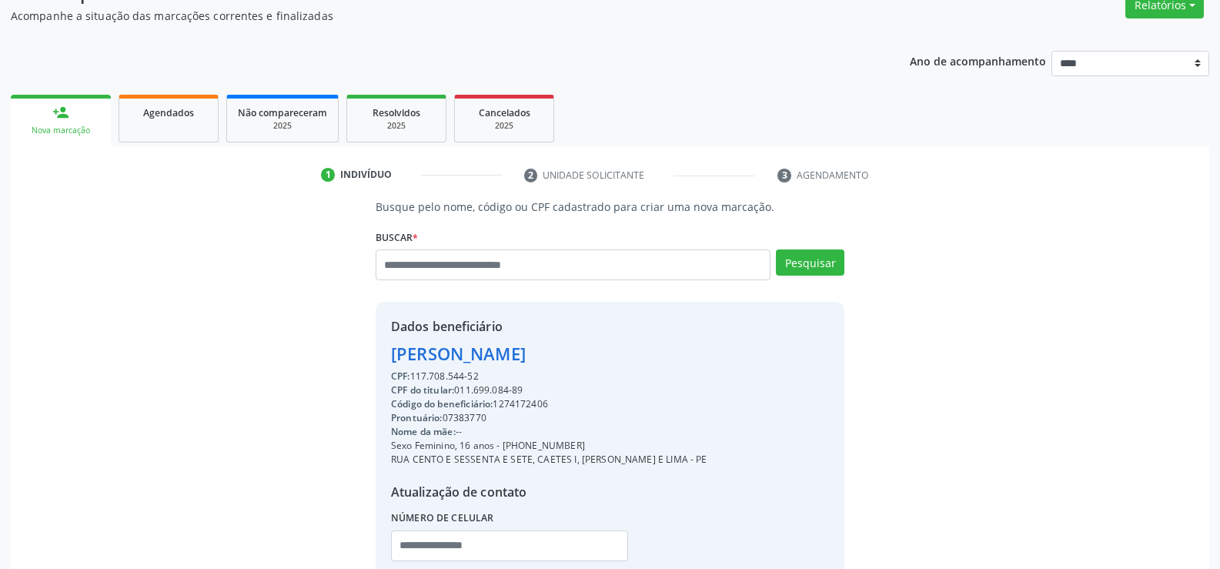
scroll to position [231, 0]
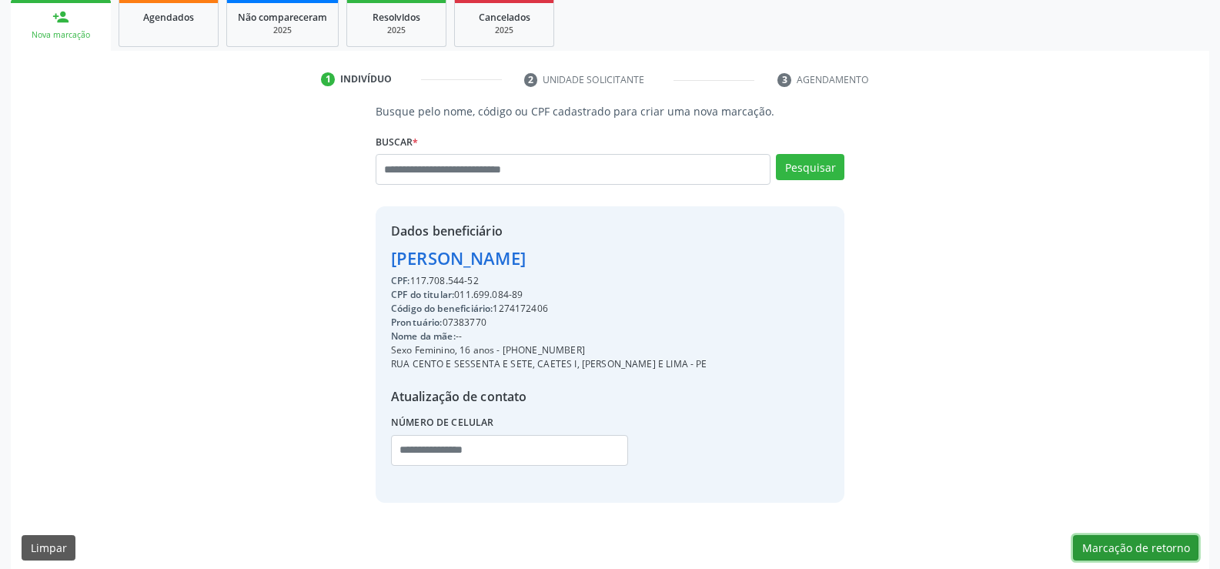
click at [1149, 548] on button "Marcação de retorno" at bounding box center [1135, 548] width 125 height 26
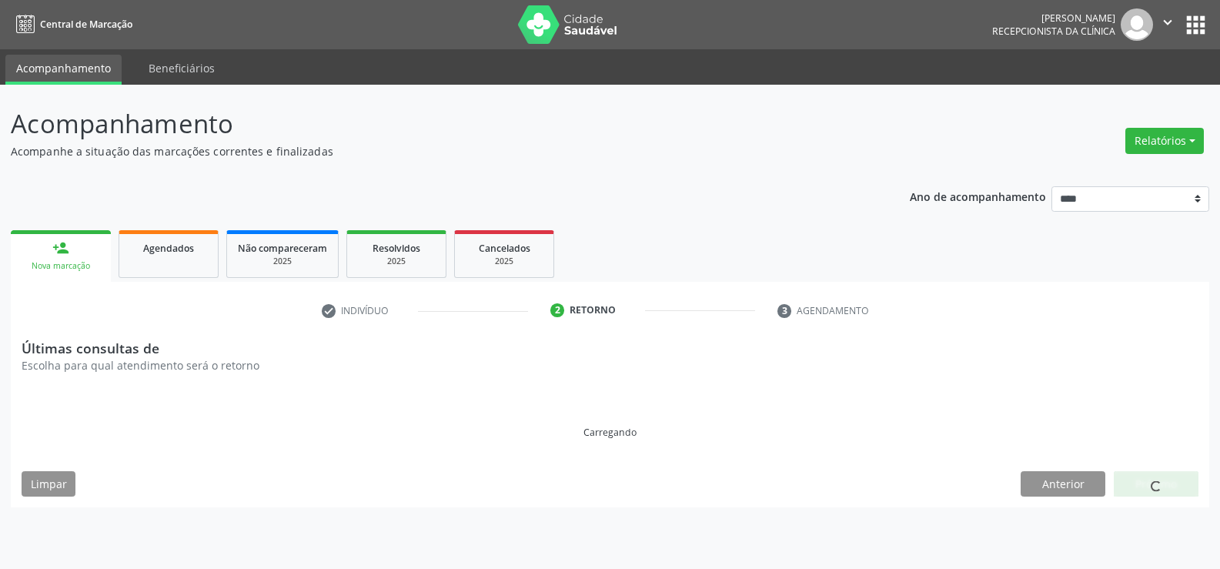
scroll to position [0, 0]
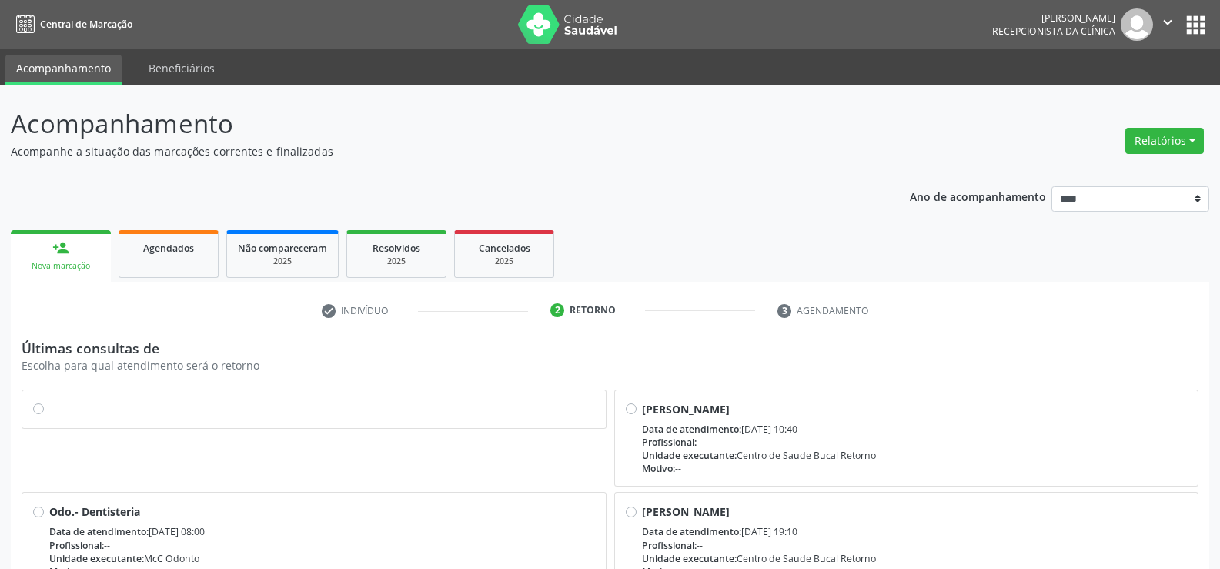
click at [49, 401] on label at bounding box center [322, 401] width 546 height 0
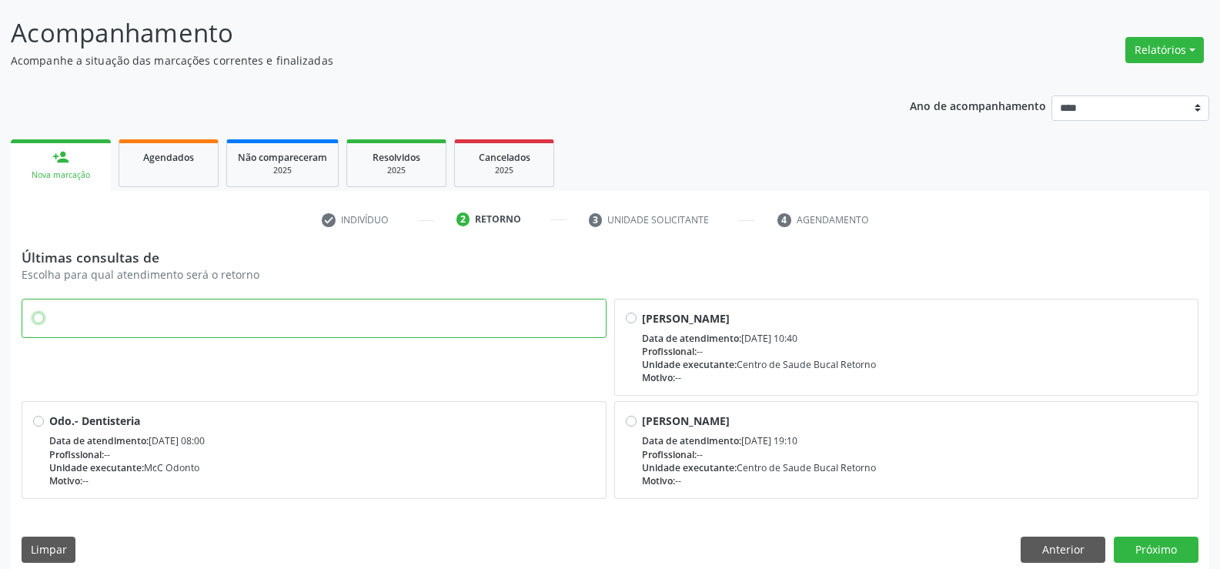
scroll to position [106, 0]
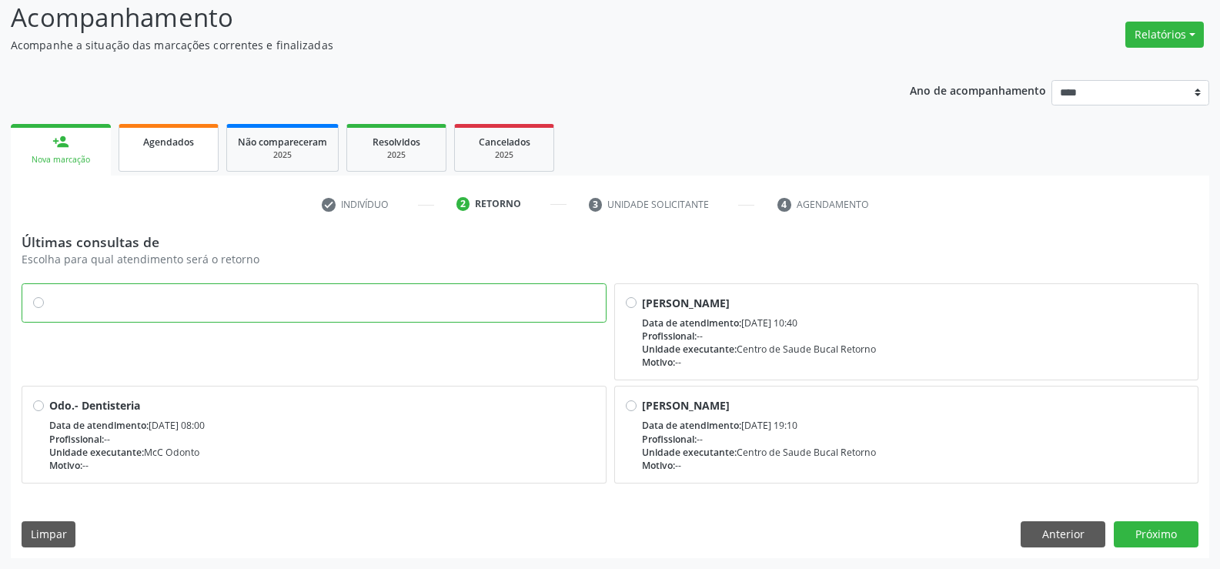
click at [172, 142] on span "Agendados" at bounding box center [168, 141] width 51 height 13
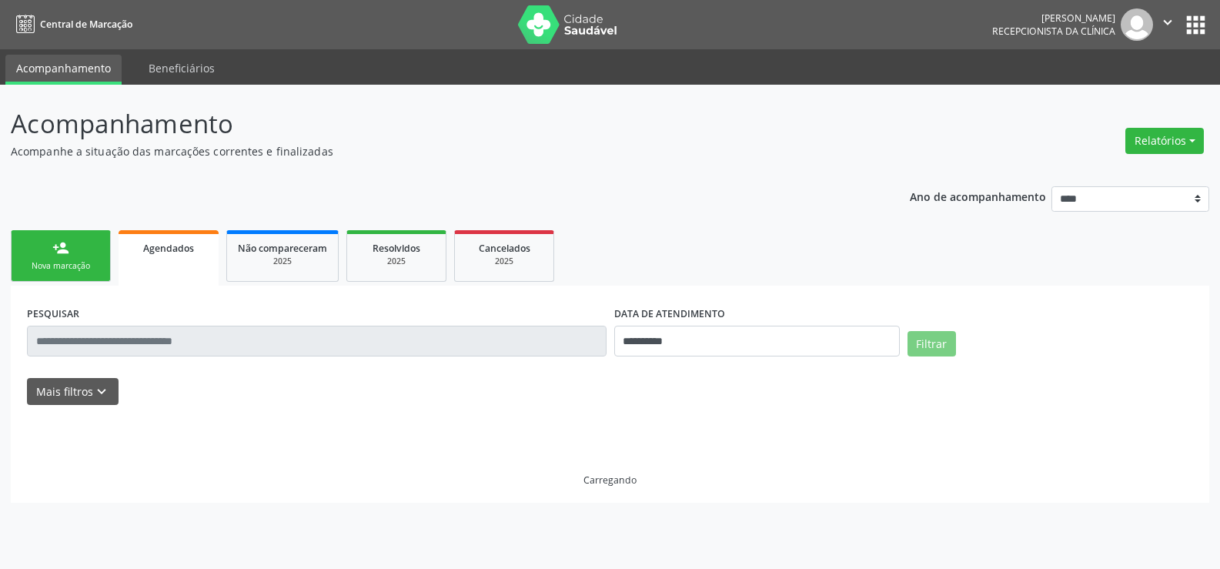
scroll to position [0, 0]
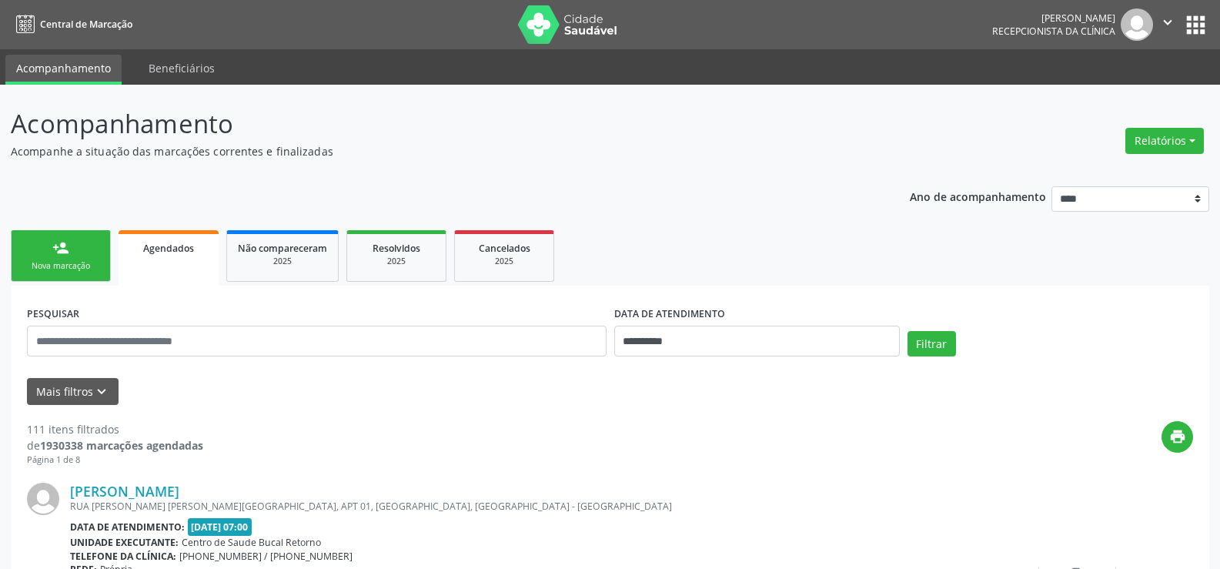
click at [96, 251] on link "person_add Nova marcação" at bounding box center [61, 256] width 100 height 52
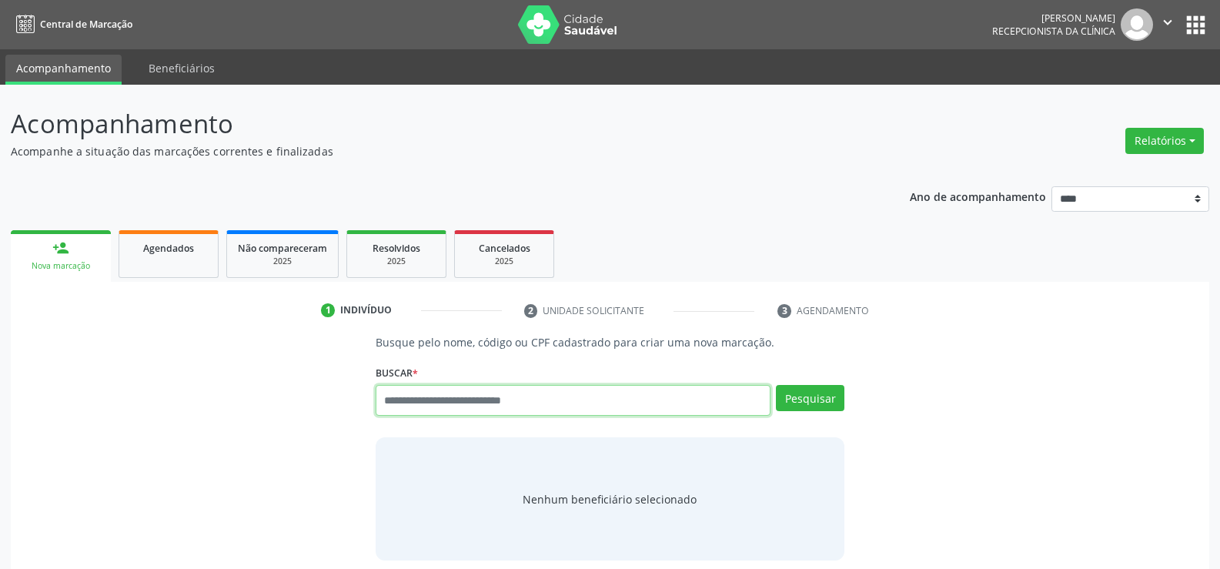
click at [535, 399] on input "text" at bounding box center [573, 400] width 395 height 31
type input "**********"
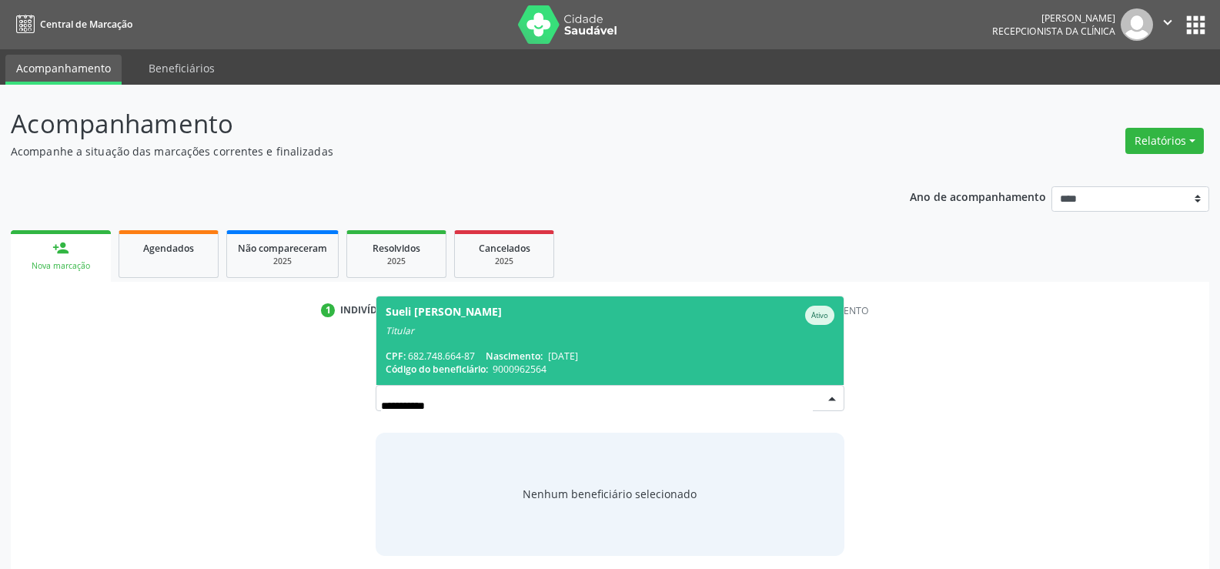
click at [523, 353] on span "Nascimento:" at bounding box center [514, 355] width 57 height 13
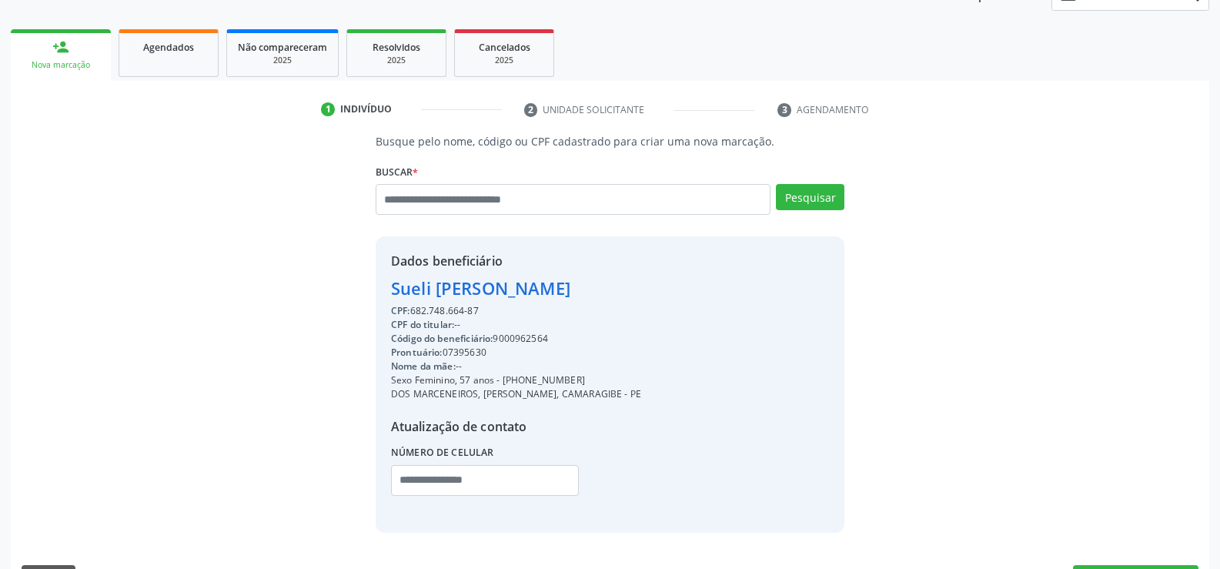
scroll to position [244, 0]
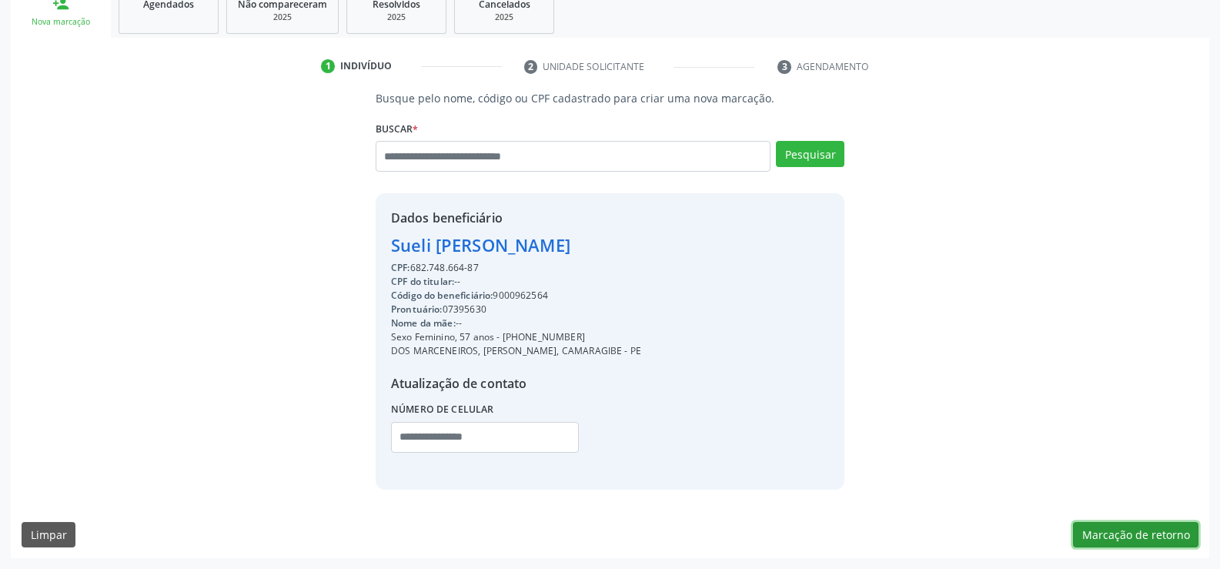
click at [1144, 538] on button "Marcação de retorno" at bounding box center [1135, 535] width 125 height 26
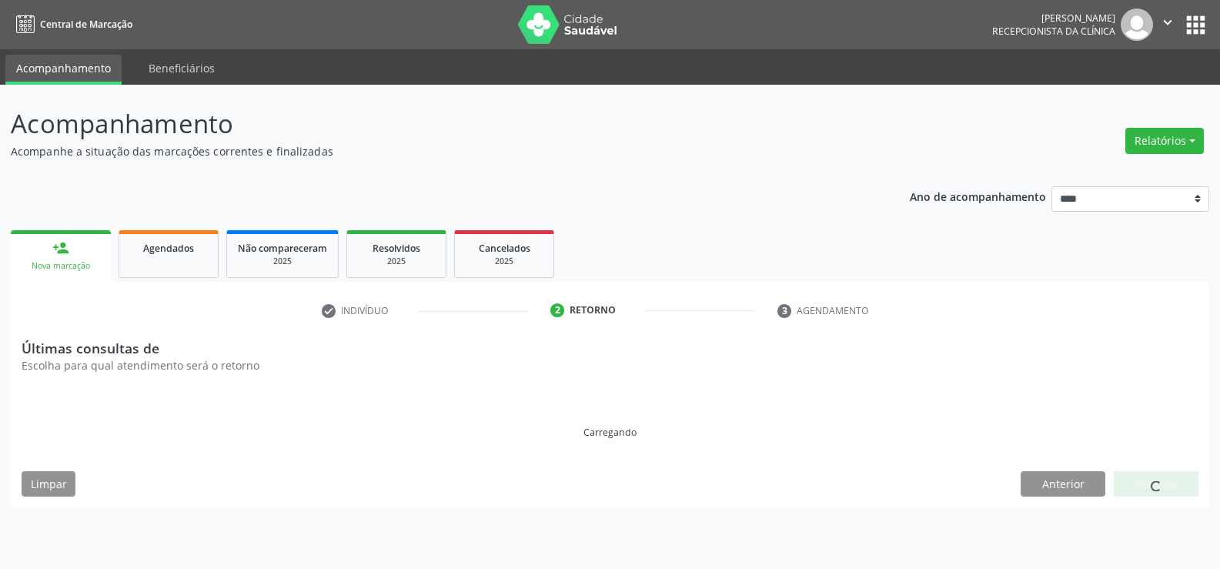
scroll to position [0, 0]
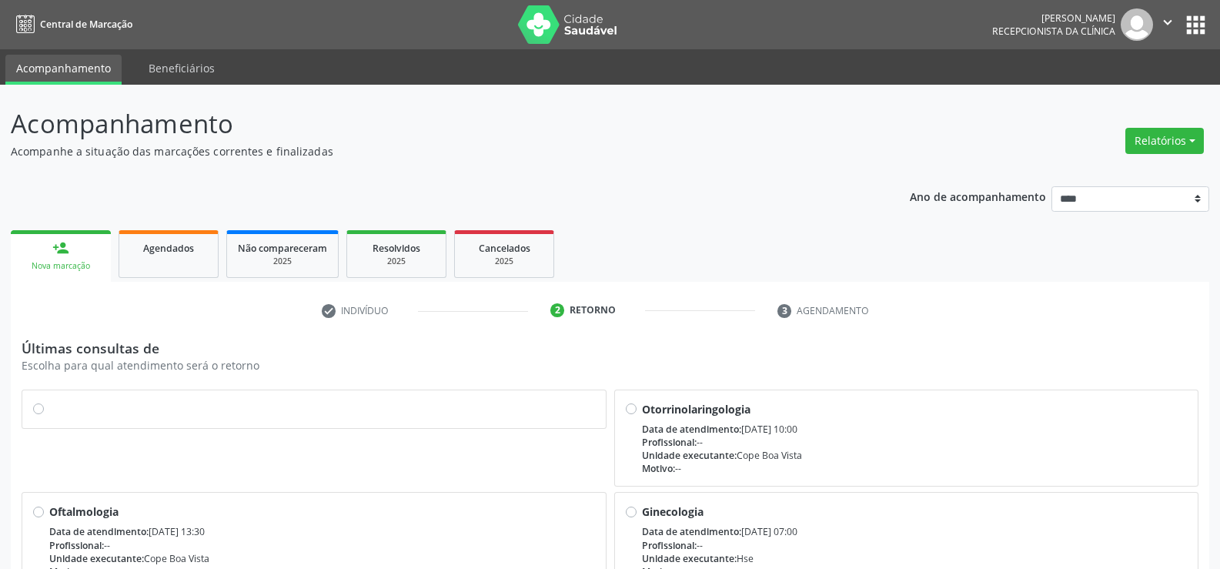
click at [49, 401] on label at bounding box center [322, 401] width 546 height 0
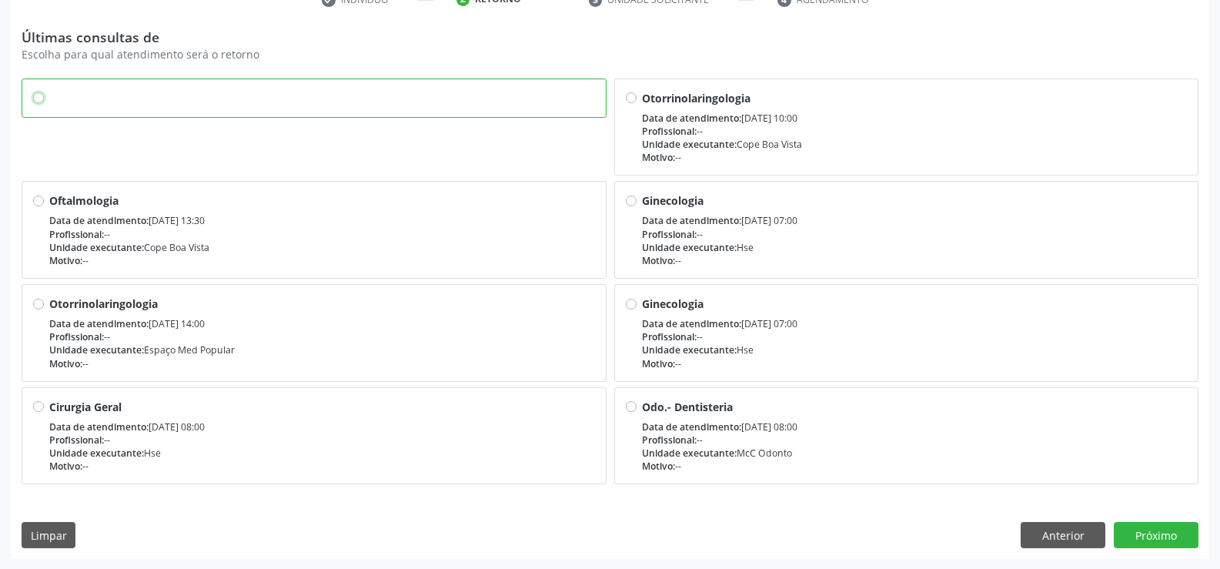
scroll to position [312, 0]
click at [1171, 532] on button "Próximo" at bounding box center [1156, 534] width 85 height 26
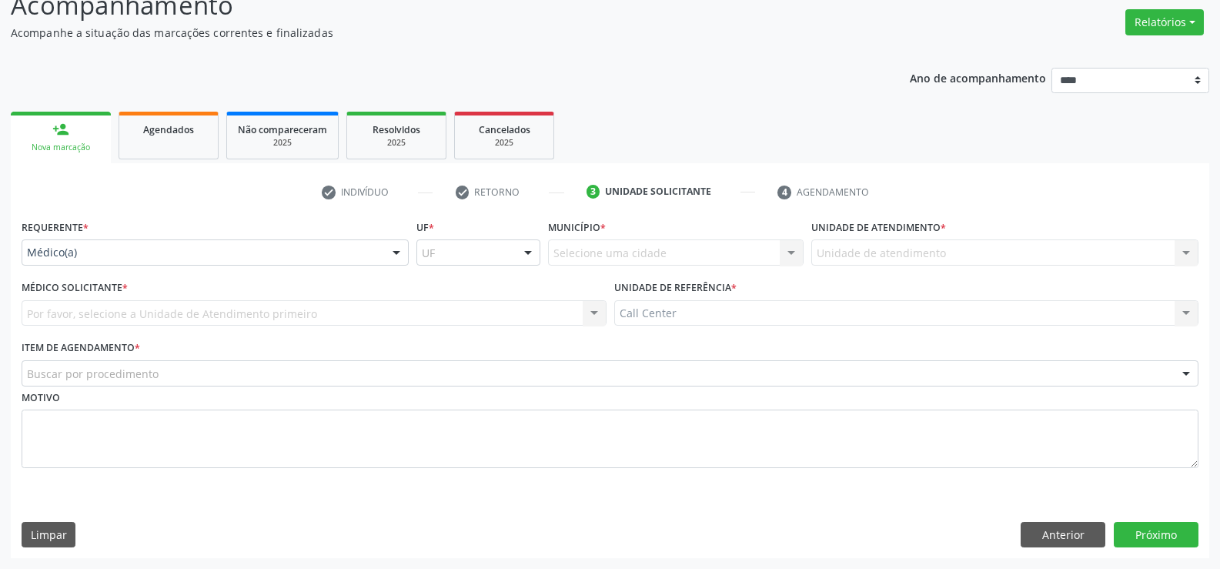
scroll to position [119, 0]
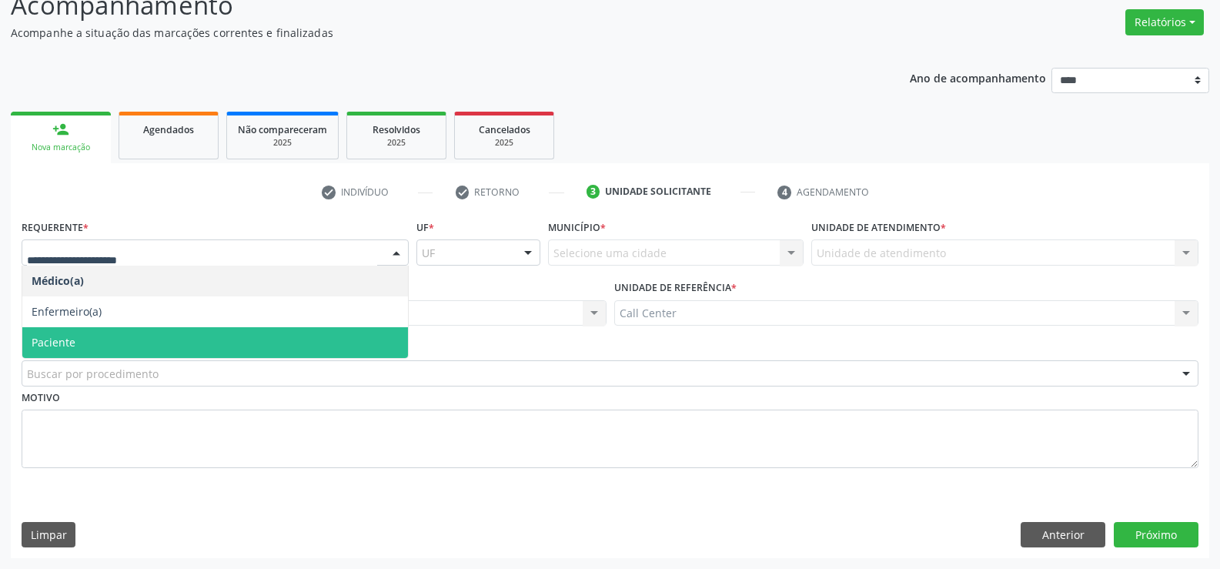
click at [136, 339] on span "Paciente" at bounding box center [215, 342] width 386 height 31
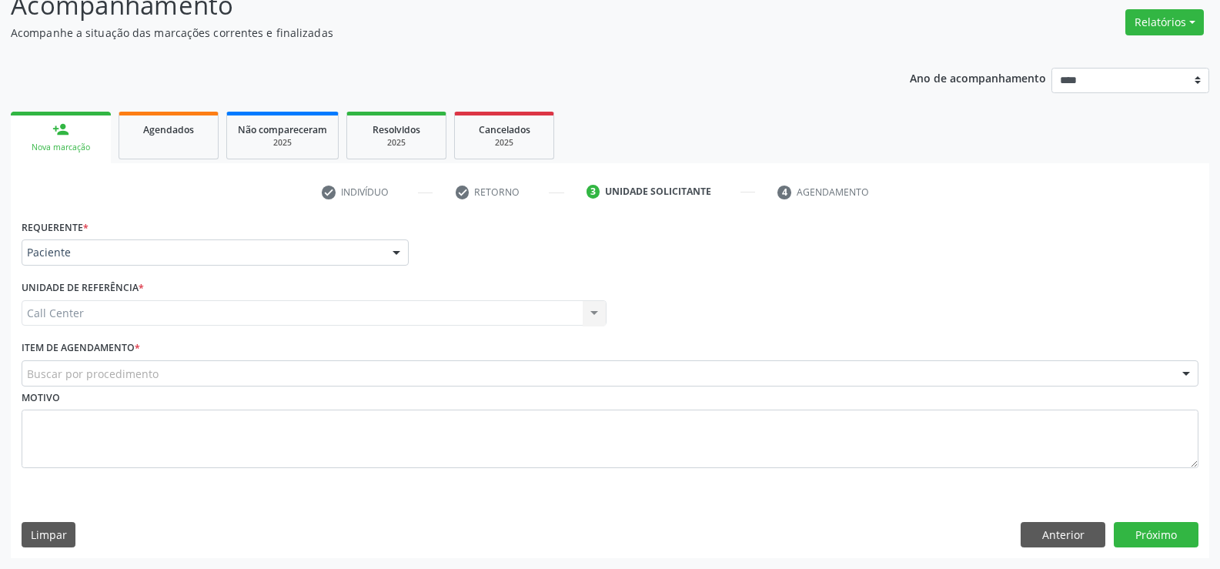
click at [239, 313] on div "Call Center Call Center Nenhum resultado encontrado para: " " Não há nenhuma op…" at bounding box center [314, 313] width 585 height 26
click at [199, 378] on div "Buscar por procedimento" at bounding box center [610, 373] width 1177 height 26
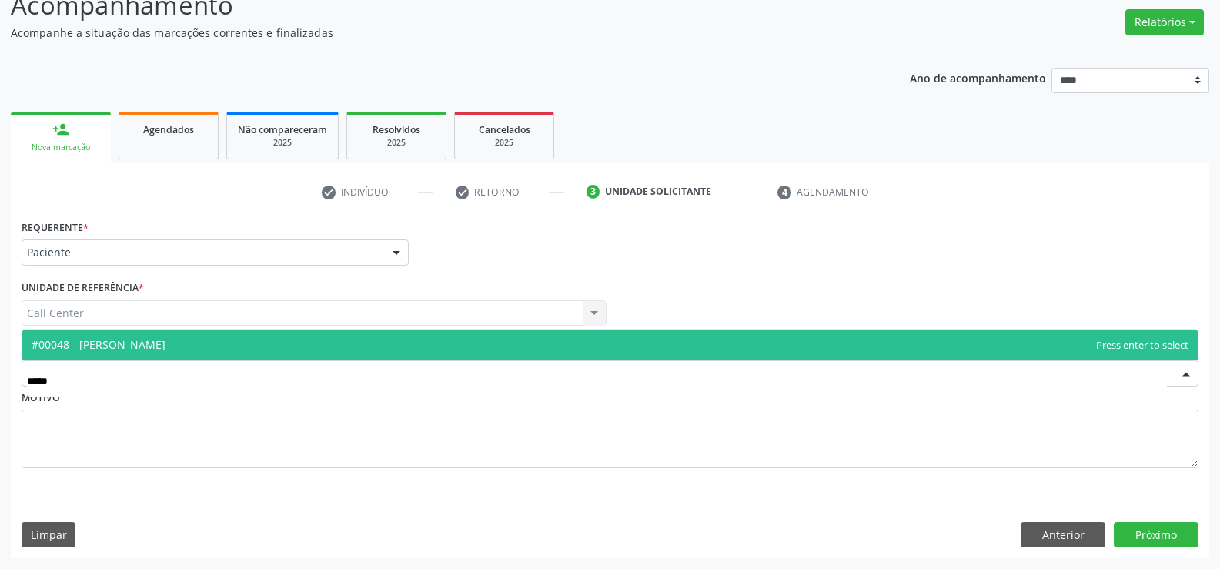
type input "******"
click at [282, 346] on span "#00048 - [PERSON_NAME]" at bounding box center [609, 344] width 1175 height 31
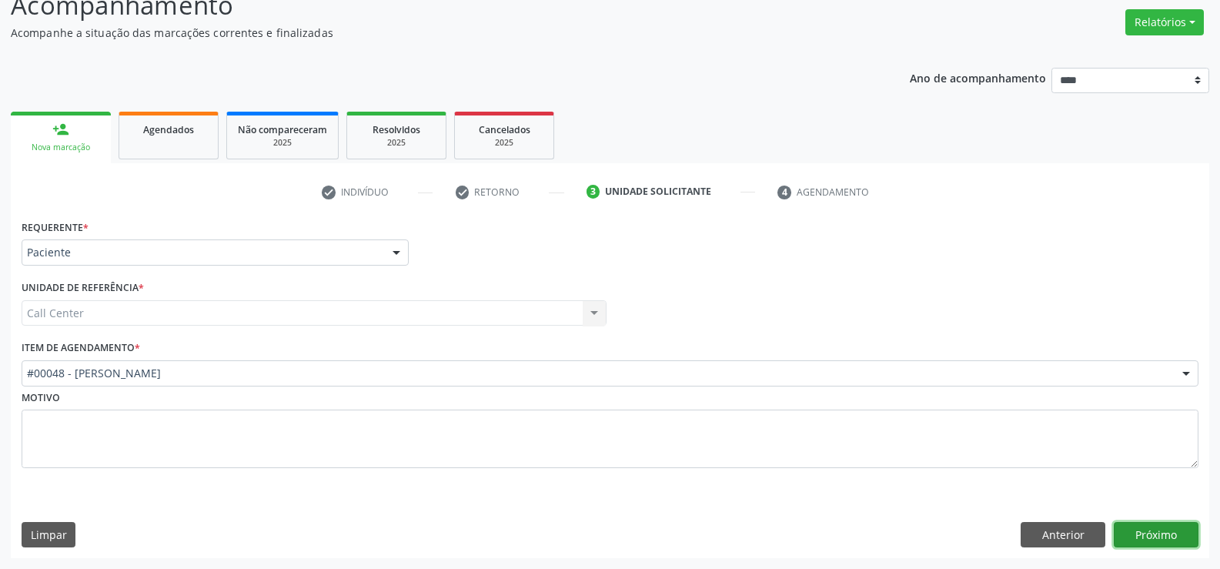
click at [1175, 529] on button "Próximo" at bounding box center [1156, 535] width 85 height 26
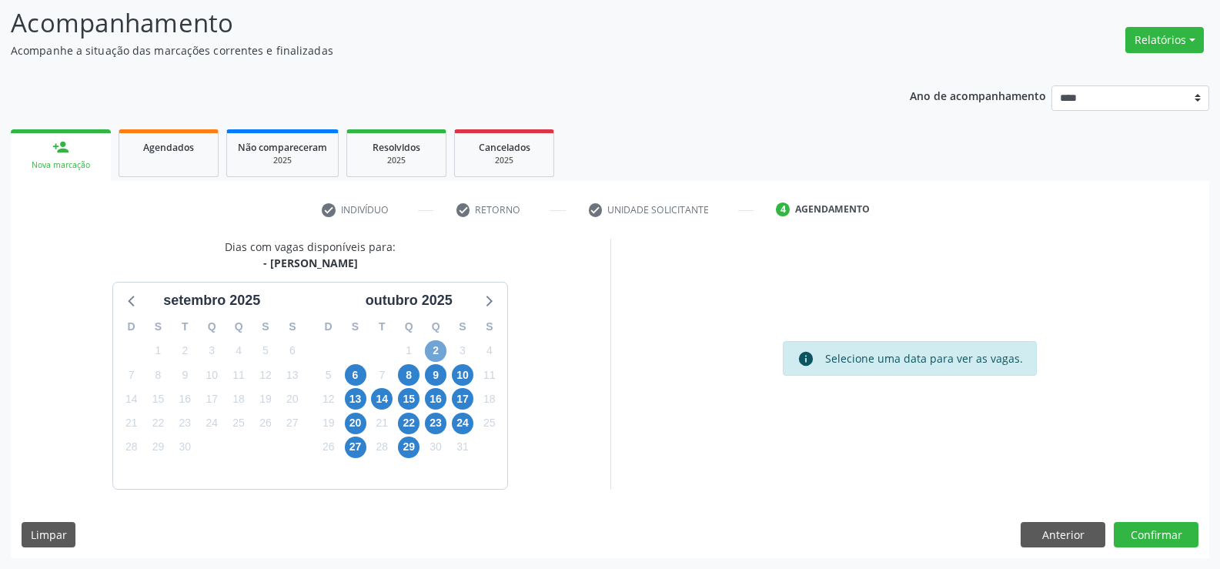
click at [433, 349] on span "2" at bounding box center [436, 351] width 22 height 22
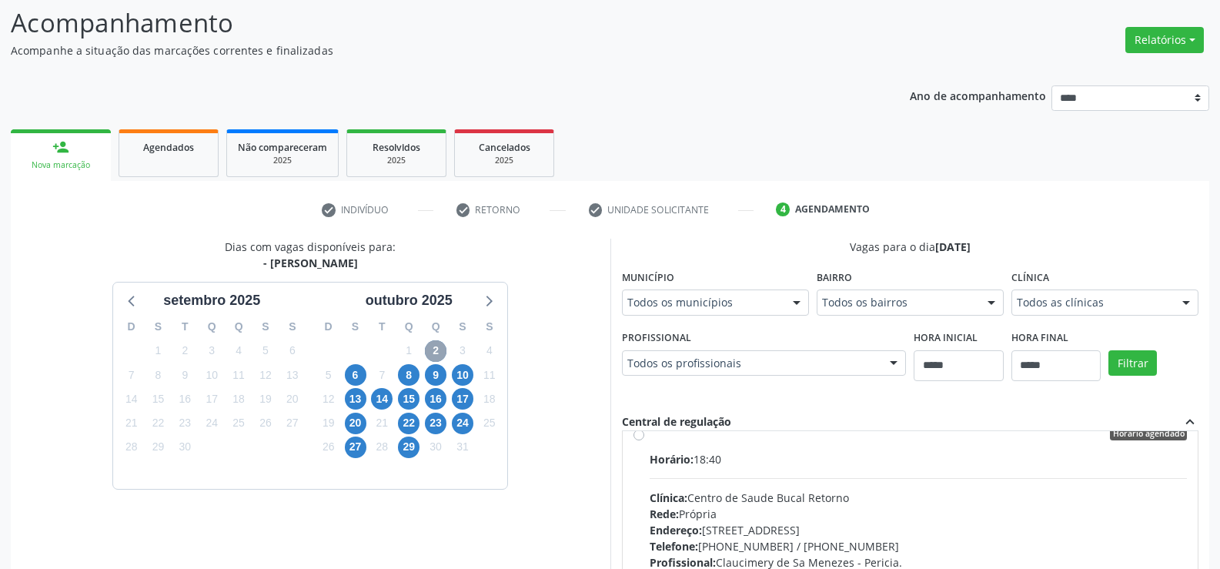
scroll to position [0, 0]
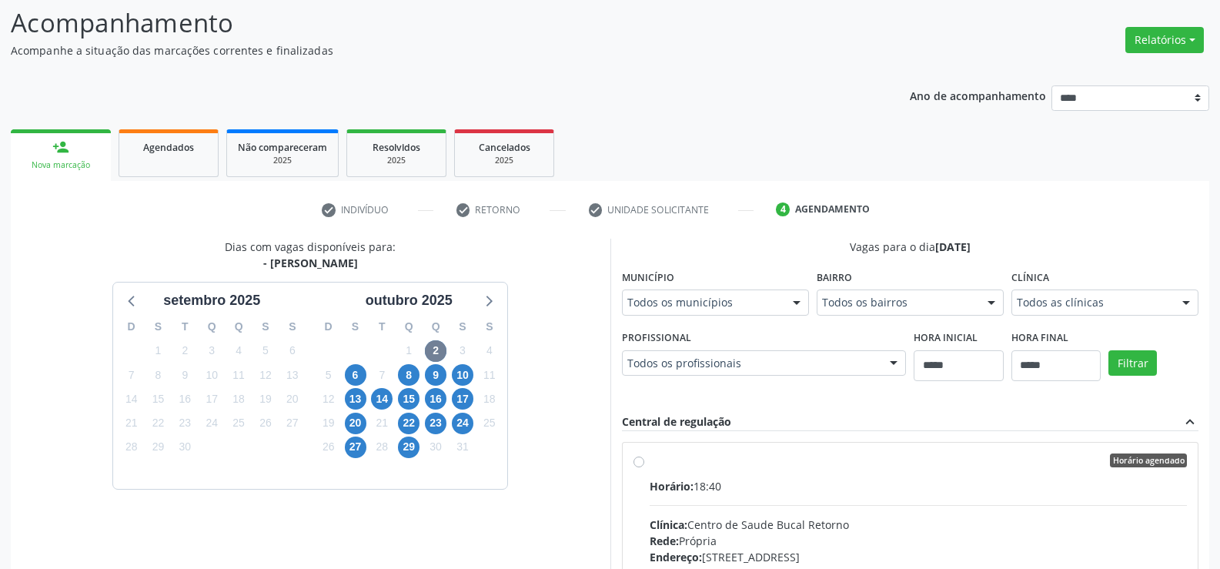
click at [650, 459] on label "Horário agendado Horário: 18:40 Clínica: [GEOGRAPHIC_DATA] Bucal Retorno Rede: …" at bounding box center [919, 571] width 538 height 236
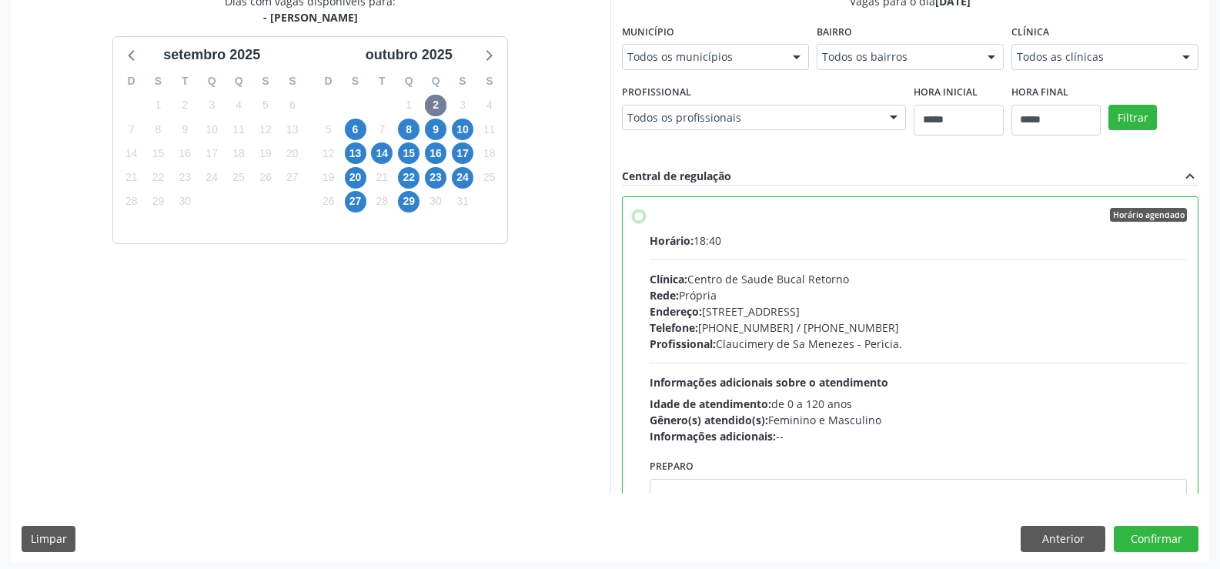
scroll to position [351, 0]
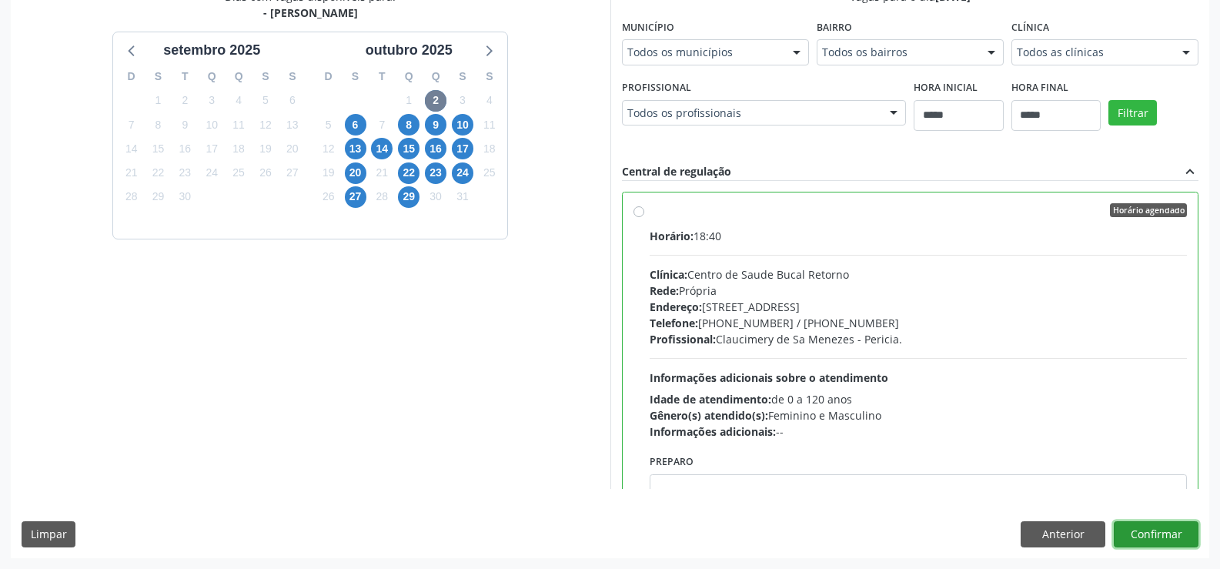
click at [1176, 532] on button "Confirmar" at bounding box center [1156, 534] width 85 height 26
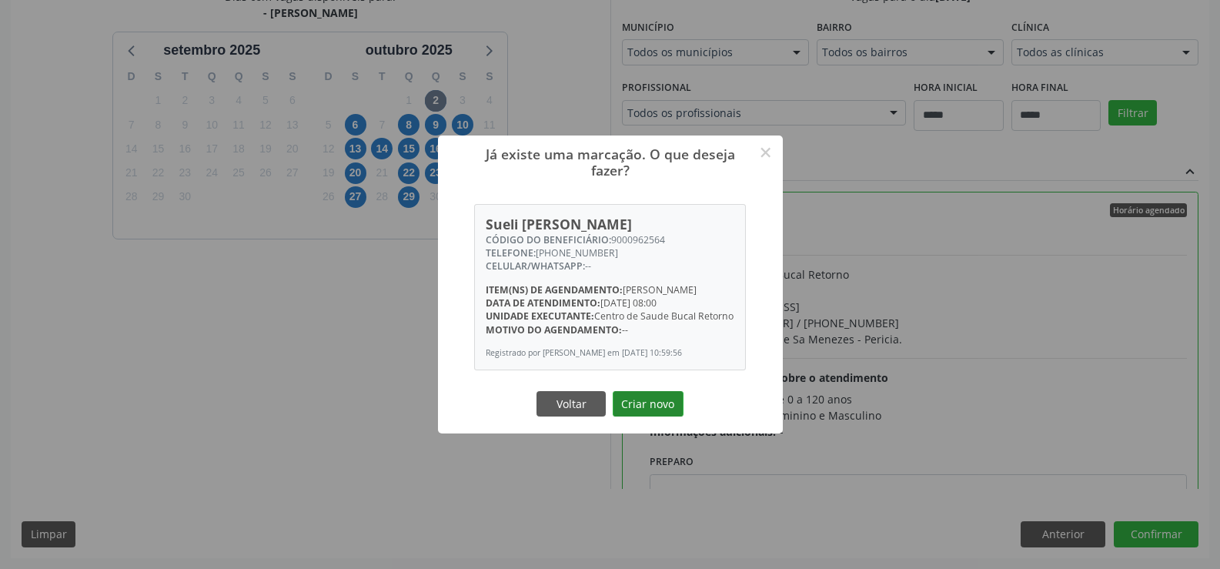
click at [645, 413] on button "Criar novo" at bounding box center [648, 404] width 71 height 26
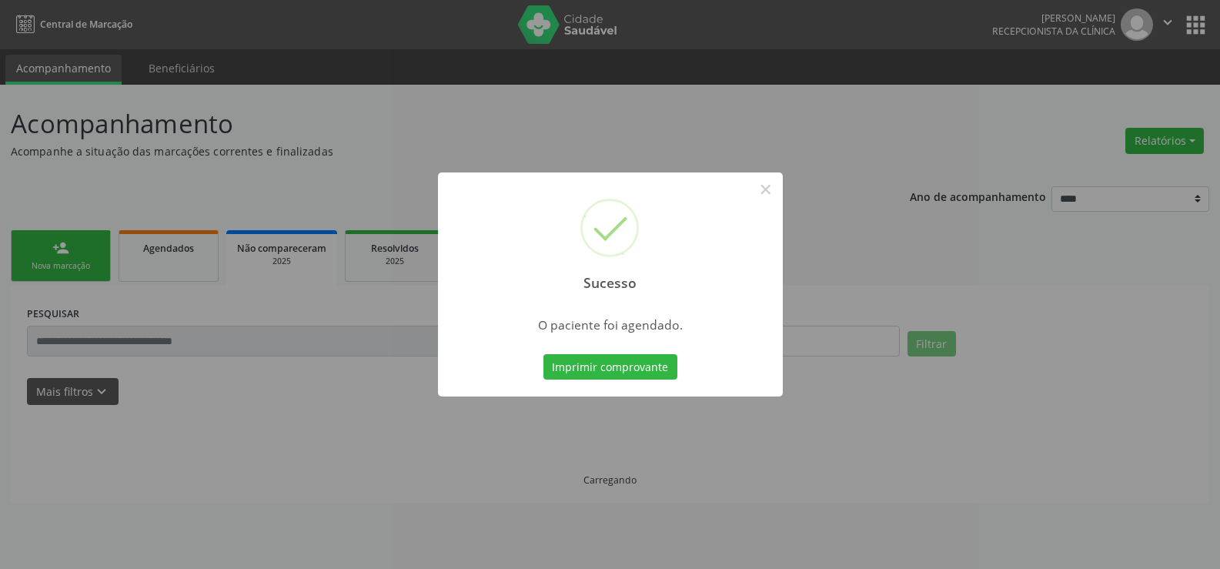
scroll to position [0, 0]
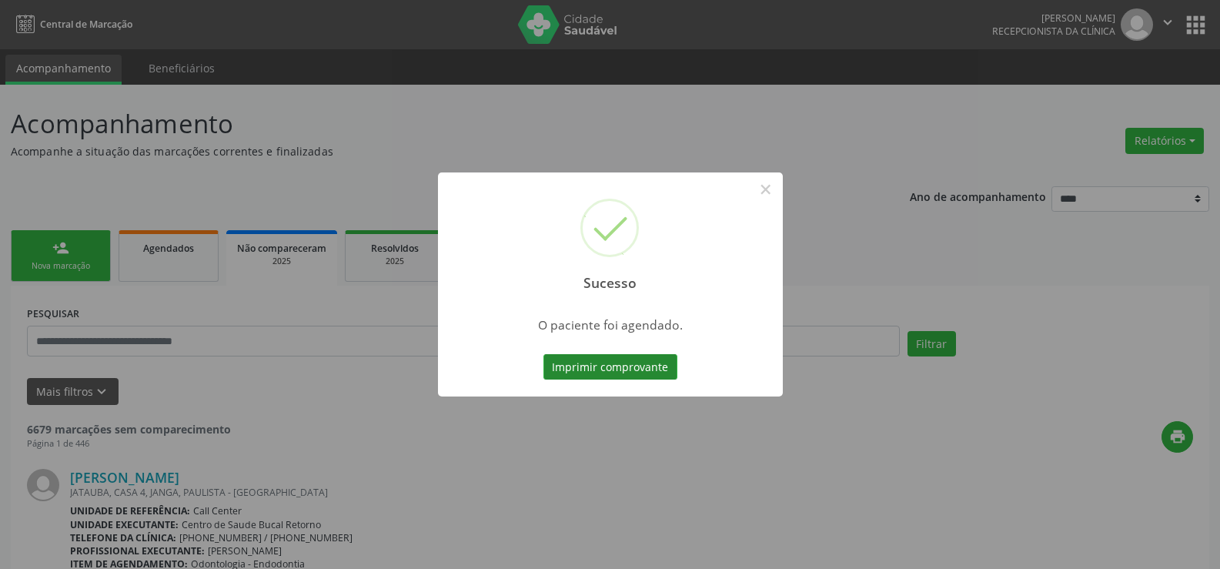
click at [652, 364] on button "Imprimir comprovante" at bounding box center [610, 367] width 134 height 26
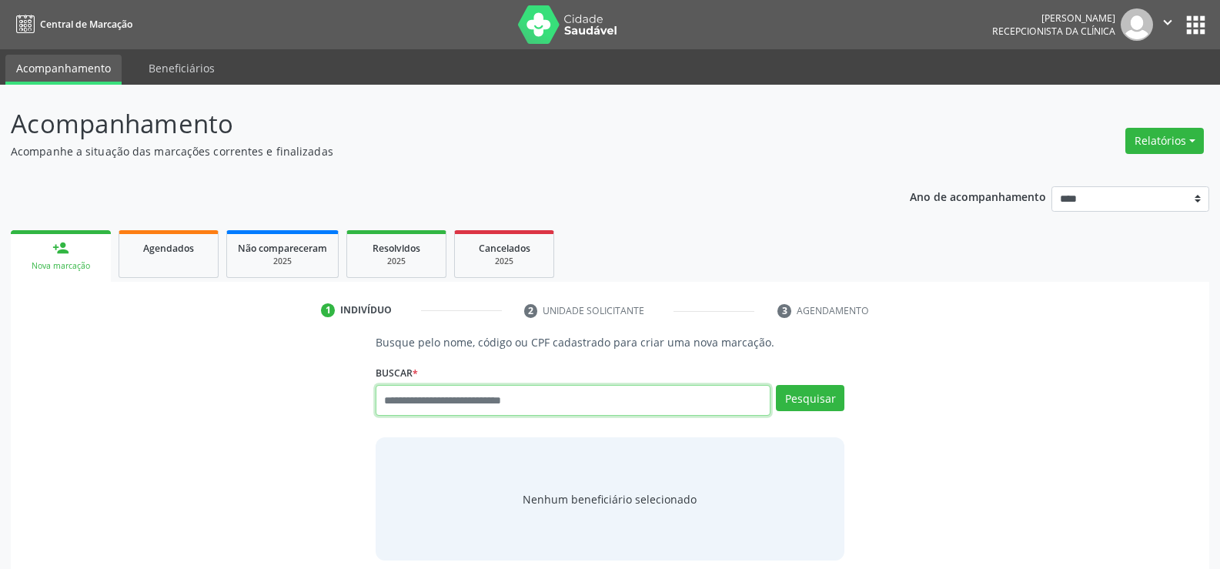
click at [473, 398] on input "text" at bounding box center [573, 400] width 395 height 31
type input "*"
type input "**********"
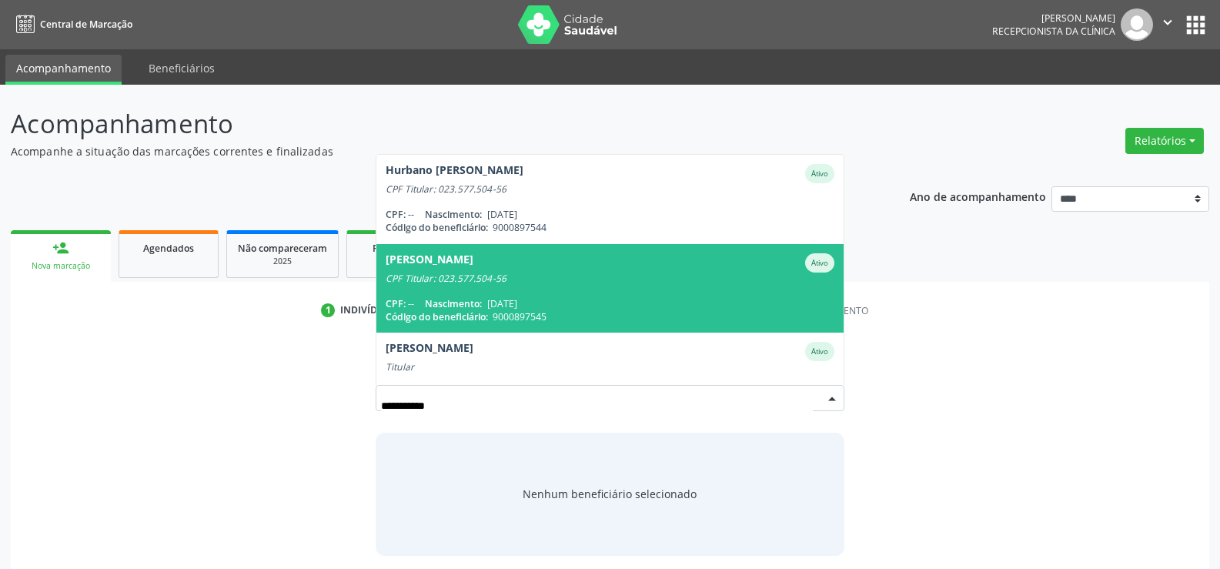
click at [502, 304] on span "14/06/1954" at bounding box center [502, 303] width 30 height 13
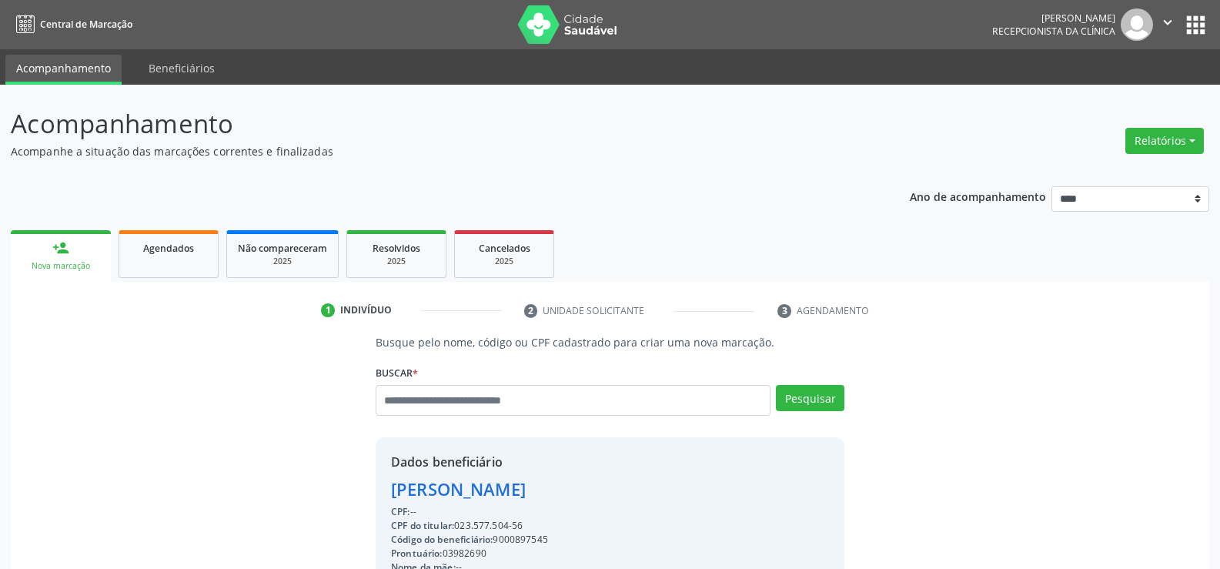
drag, startPoint x: 391, startPoint y: 490, endPoint x: 657, endPoint y: 502, distance: 265.8
copy div "Maria Antonia P. de Oliveira"
click at [196, 256] on link "Agendados" at bounding box center [169, 254] width 100 height 48
select select "*"
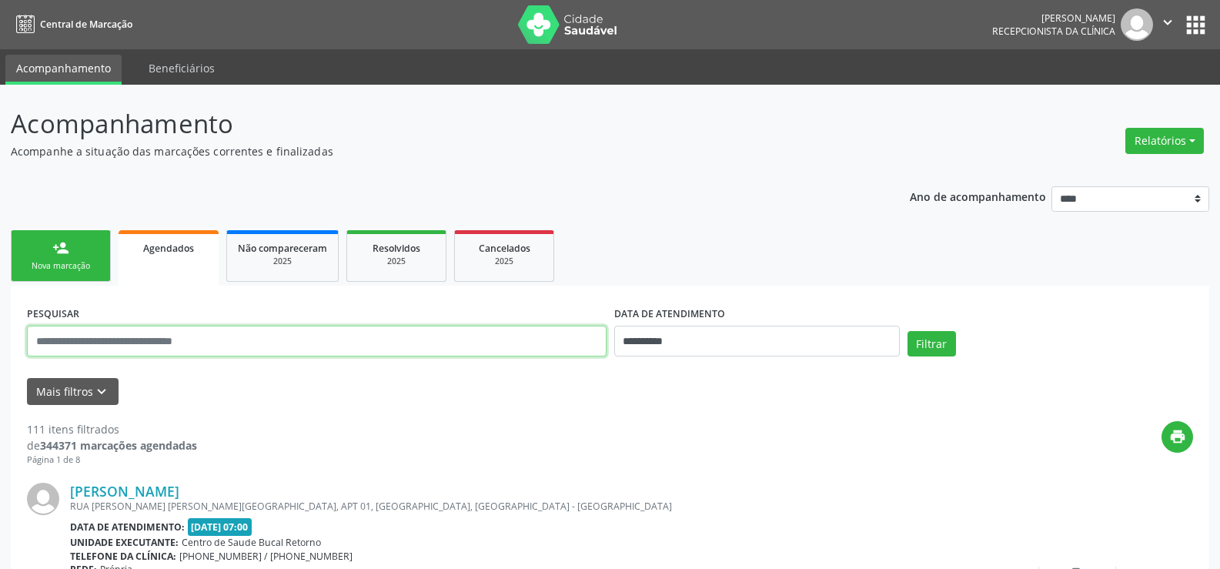
click at [144, 346] on input "text" at bounding box center [317, 341] width 580 height 31
paste input "**********"
type input "**********"
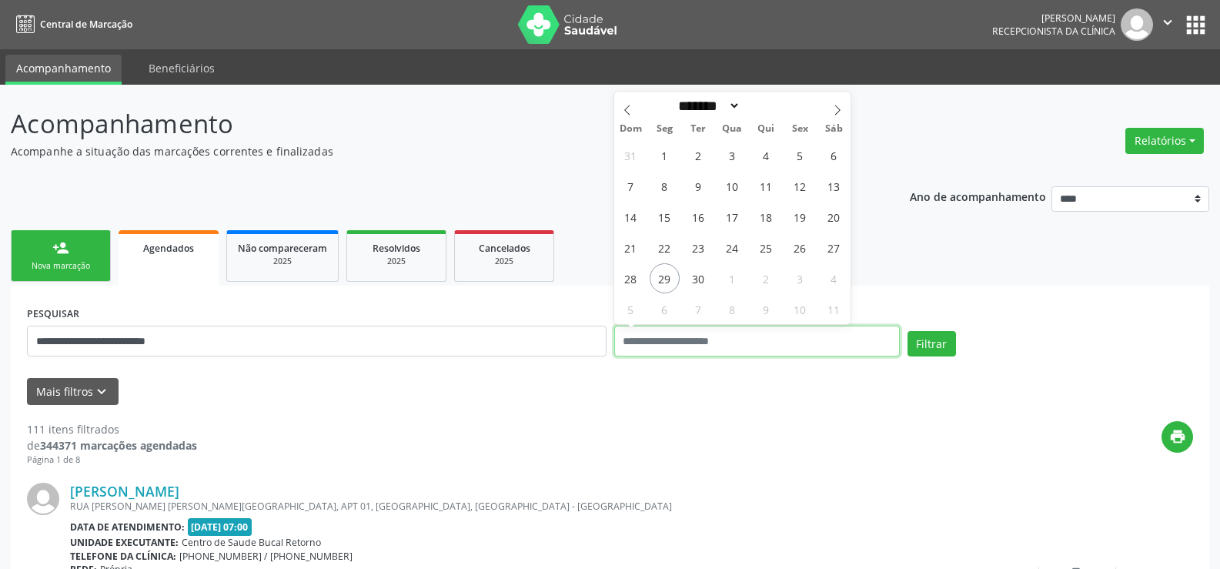
click at [907, 331] on button "Filtrar" at bounding box center [931, 344] width 48 height 26
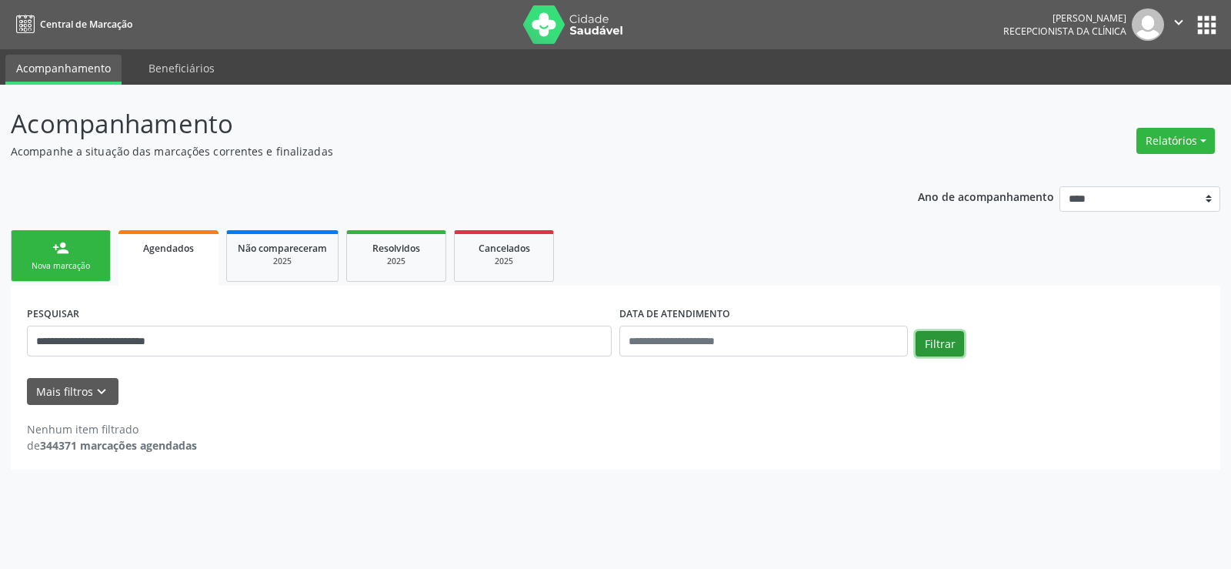
click at [930, 339] on button "Filtrar" at bounding box center [940, 344] width 48 height 26
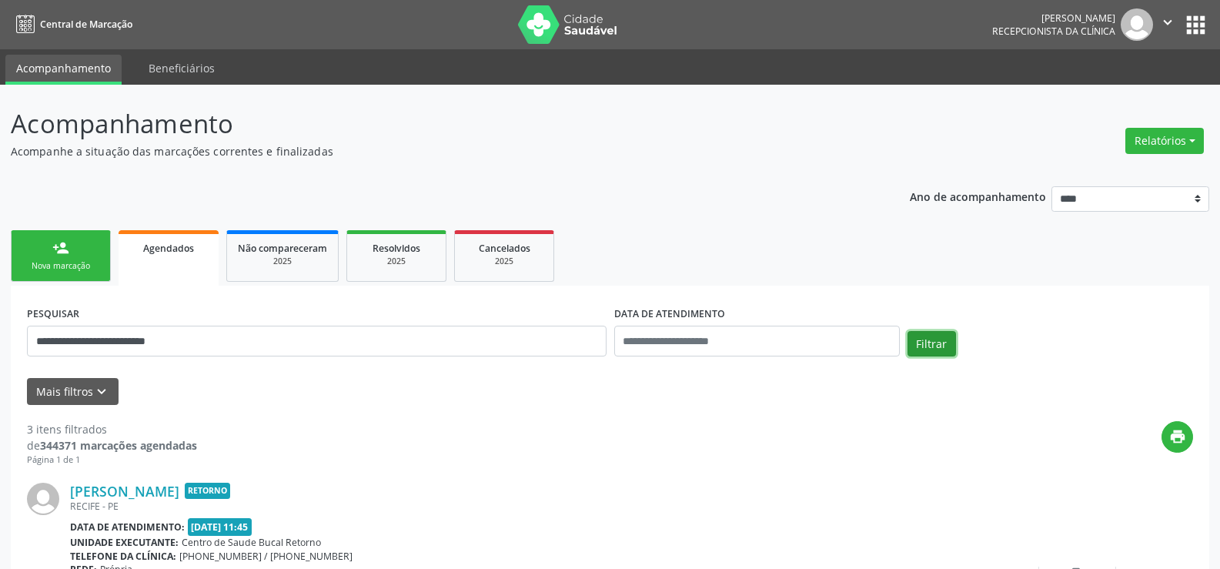
click at [930, 339] on button "Filtrar" at bounding box center [931, 344] width 48 height 26
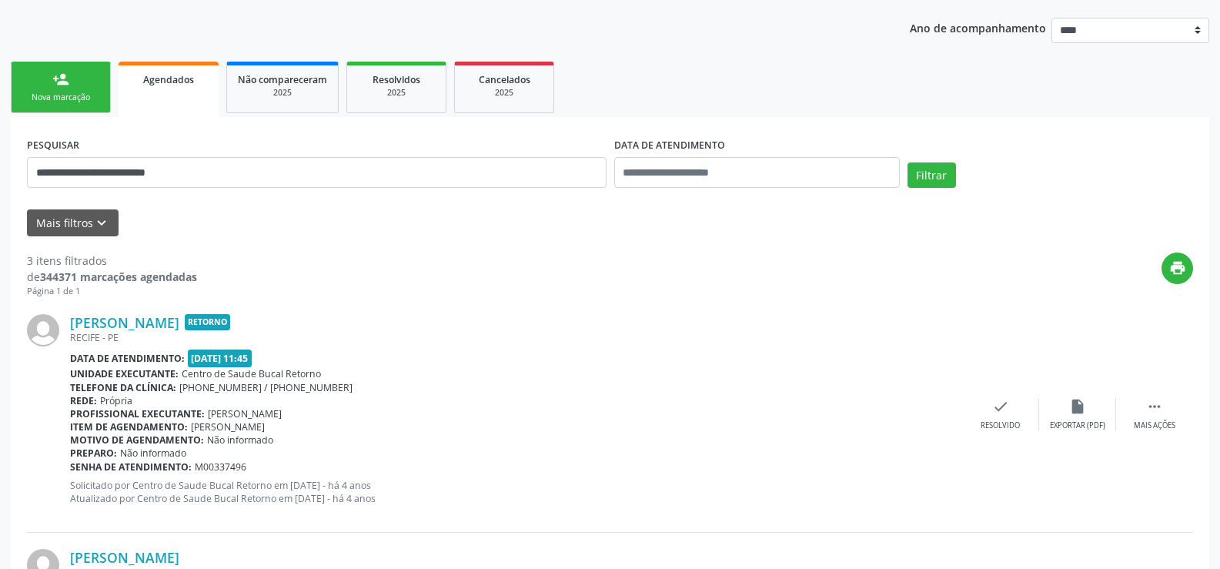
scroll to position [167, 0]
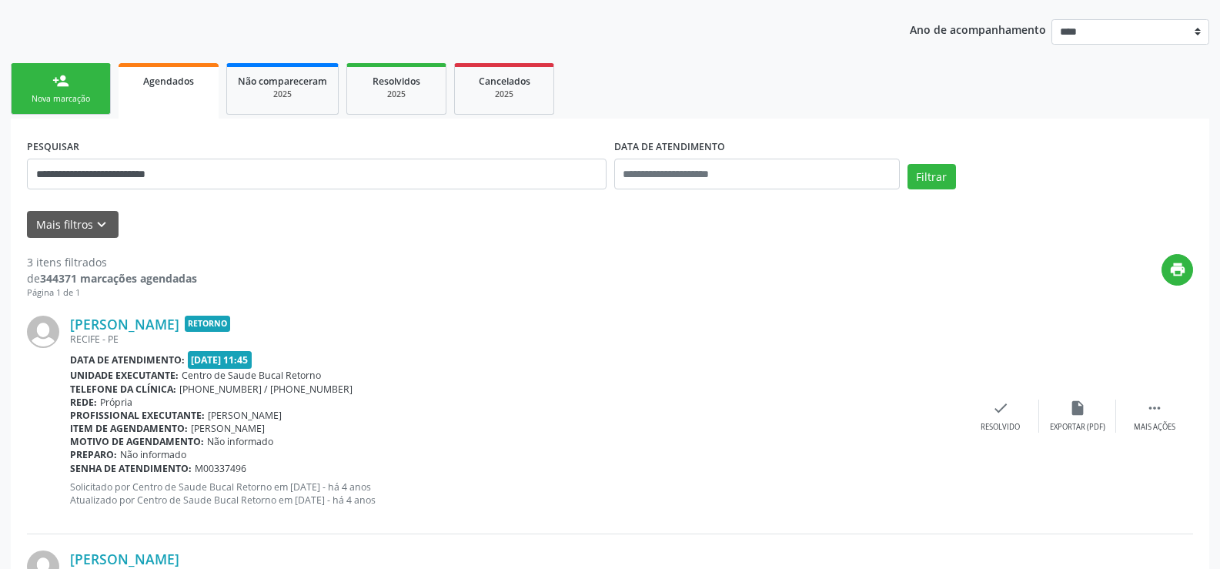
click at [58, 94] on div "Nova marcação" at bounding box center [60, 99] width 77 height 12
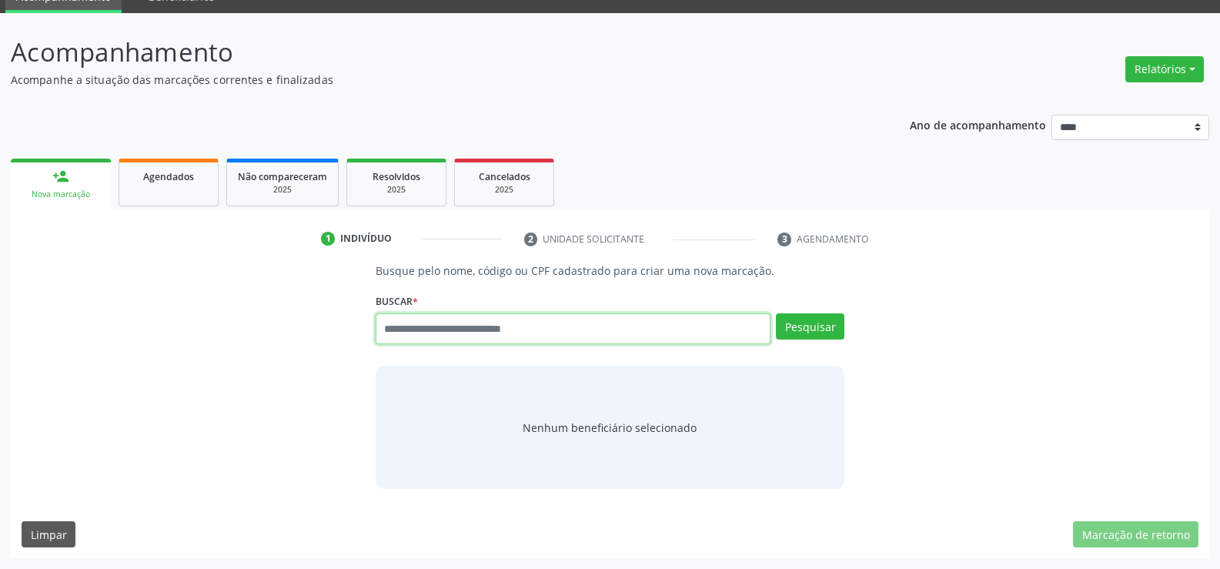
click at [428, 339] on input "text" at bounding box center [573, 328] width 395 height 31
type input "**********"
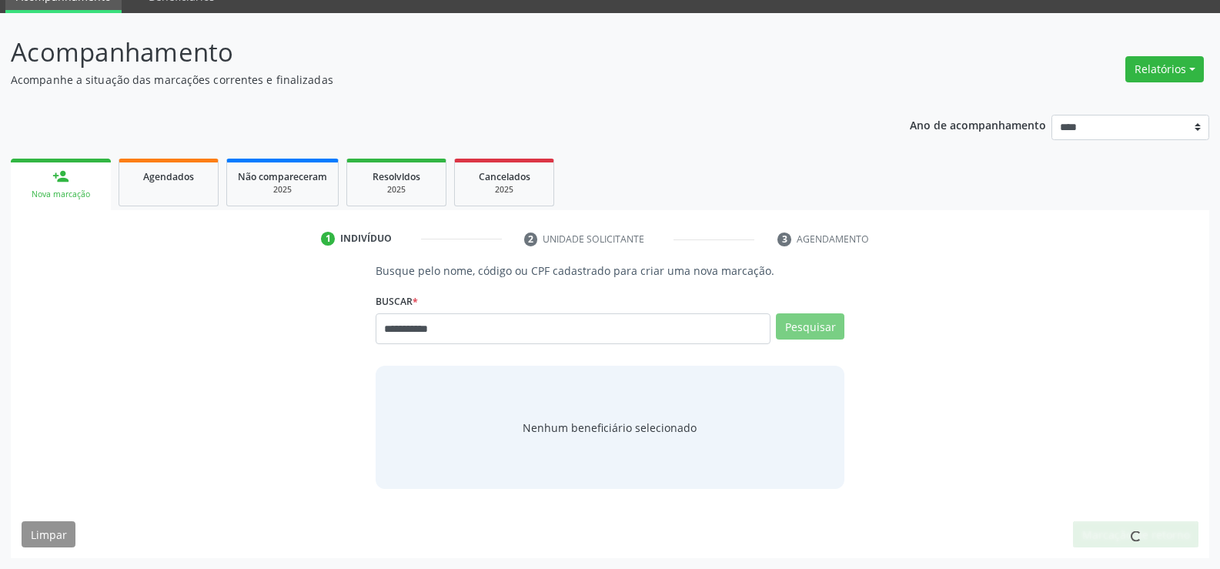
scroll to position [66, 0]
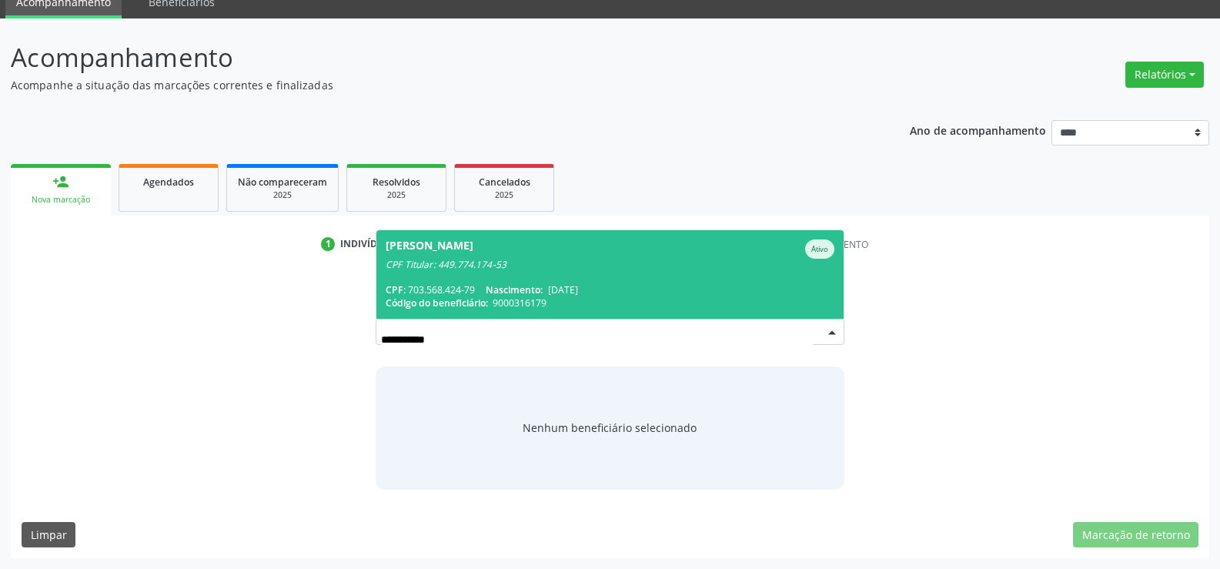
click at [556, 243] on div "Victor Hugo da Silva Soares Ativo" at bounding box center [610, 248] width 449 height 19
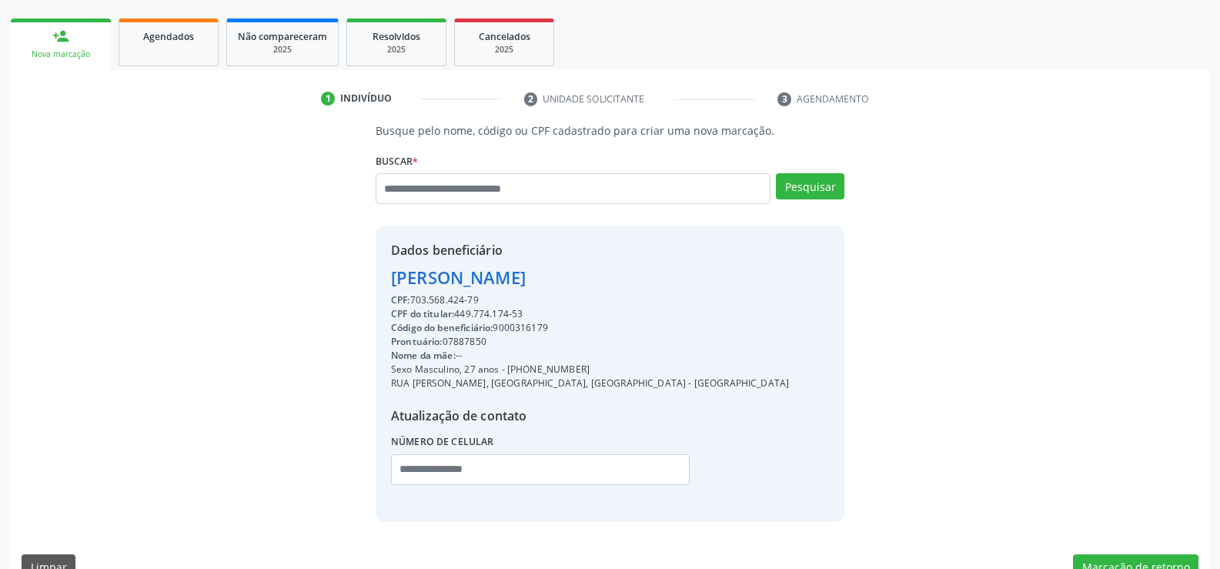
scroll to position [220, 0]
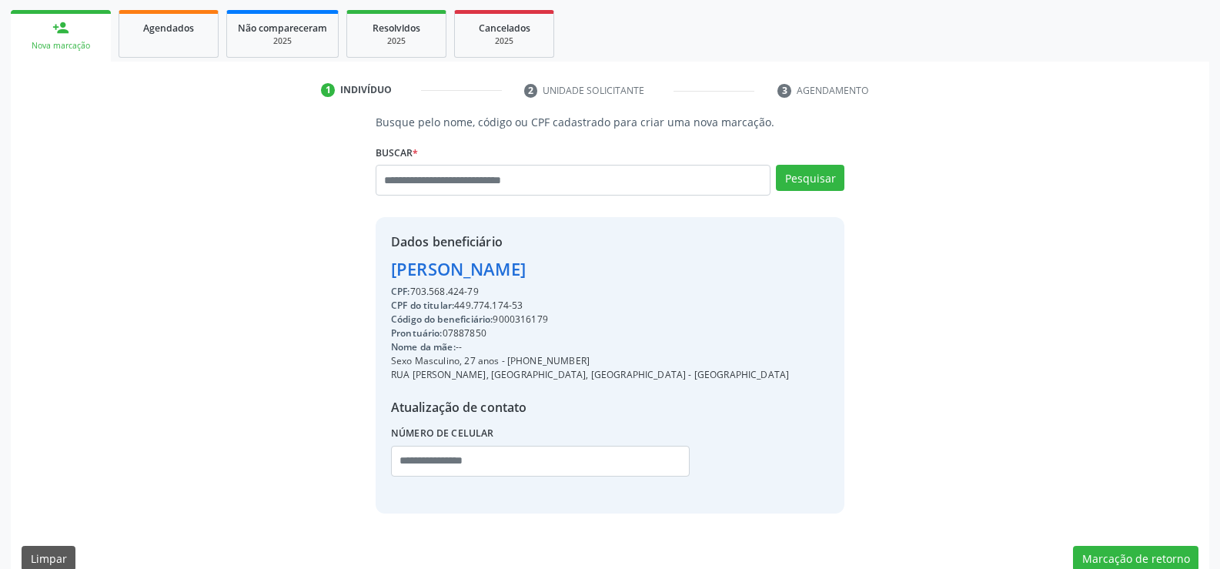
drag, startPoint x: 393, startPoint y: 269, endPoint x: 645, endPoint y: 269, distance: 251.7
click at [645, 269] on div "Dados beneficiário Victor Hugo da Silva Soares CPF: 703.568.424-79 CPF do titul…" at bounding box center [610, 365] width 469 height 296
click at [337, 427] on div "Busque pelo nome, código ou CPF cadastrado para criar uma nova marcação. Buscar…" at bounding box center [610, 313] width 1177 height 399
drag, startPoint x: 1147, startPoint y: 555, endPoint x: 1108, endPoint y: 531, distance: 45.3
click at [1146, 554] on button "Marcação de retorno" at bounding box center [1135, 559] width 125 height 26
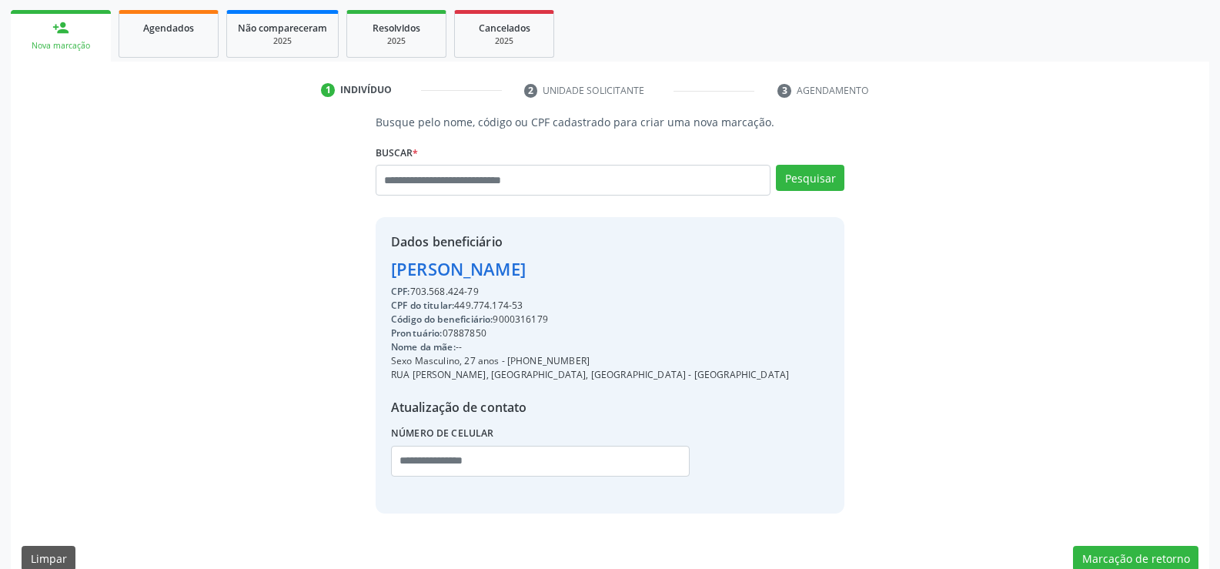
scroll to position [0, 0]
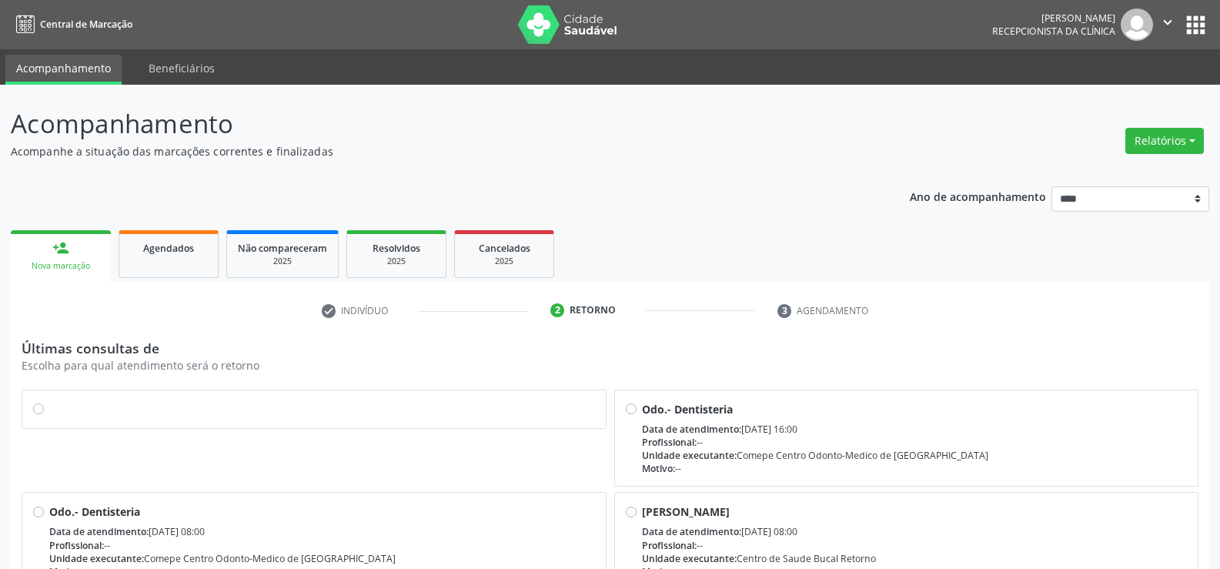
click at [49, 401] on label at bounding box center [322, 401] width 546 height 0
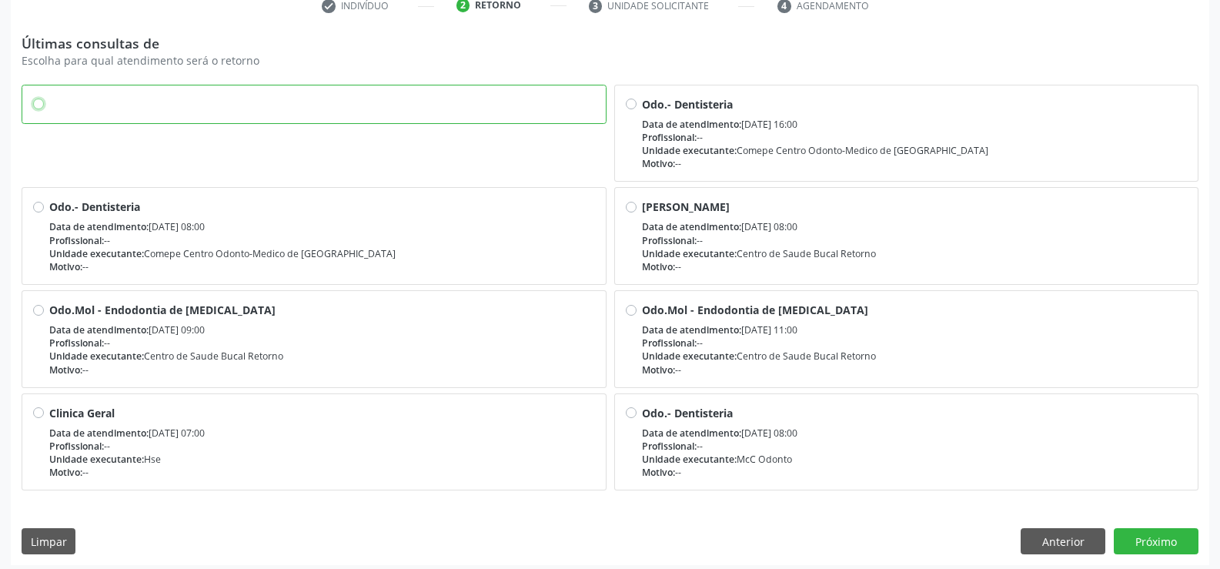
scroll to position [308, 0]
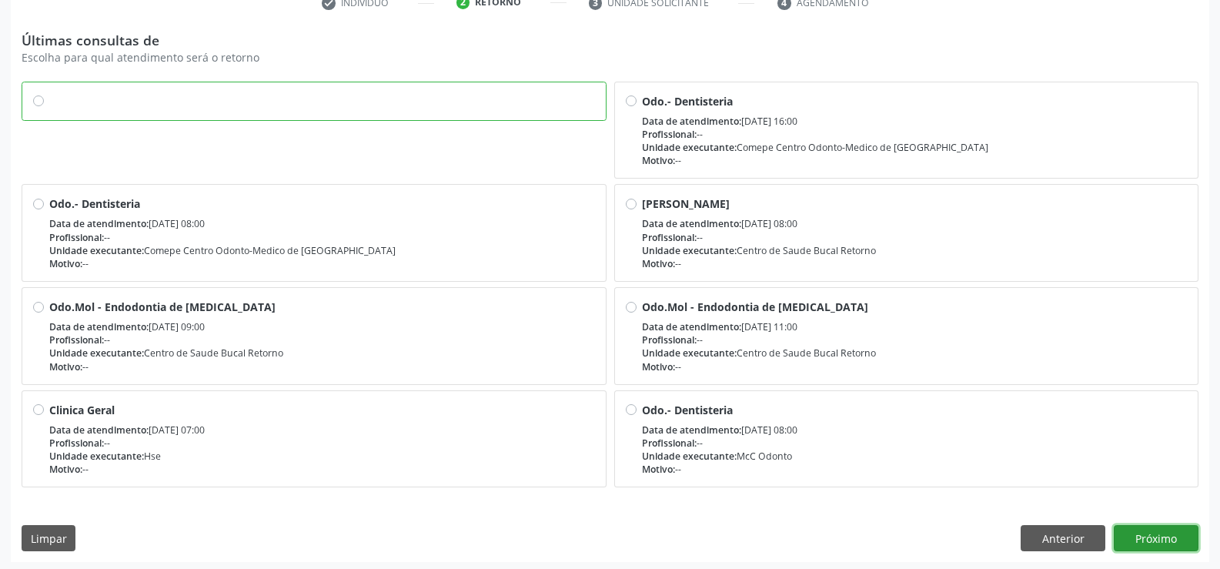
click at [1171, 539] on button "Próximo" at bounding box center [1156, 538] width 85 height 26
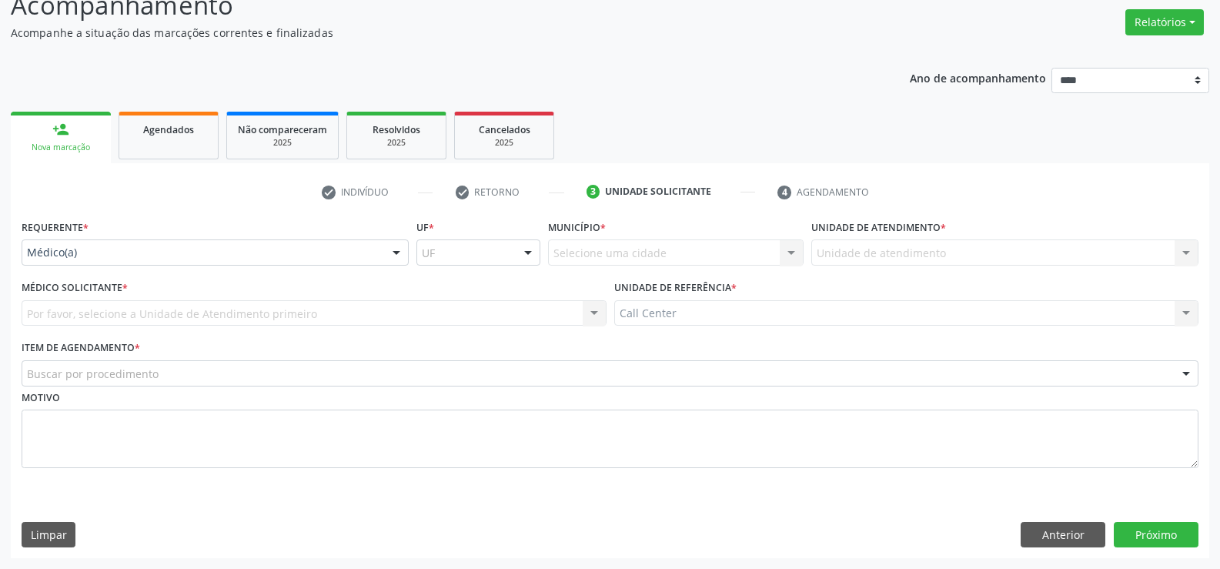
scroll to position [119, 0]
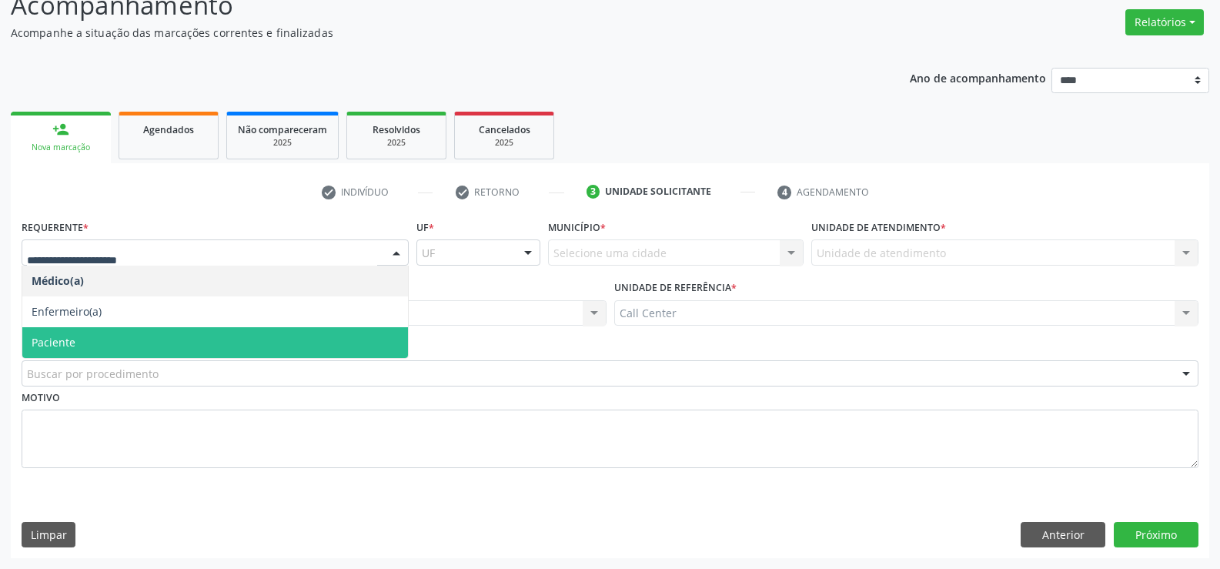
click at [202, 335] on span "Paciente" at bounding box center [215, 342] width 386 height 31
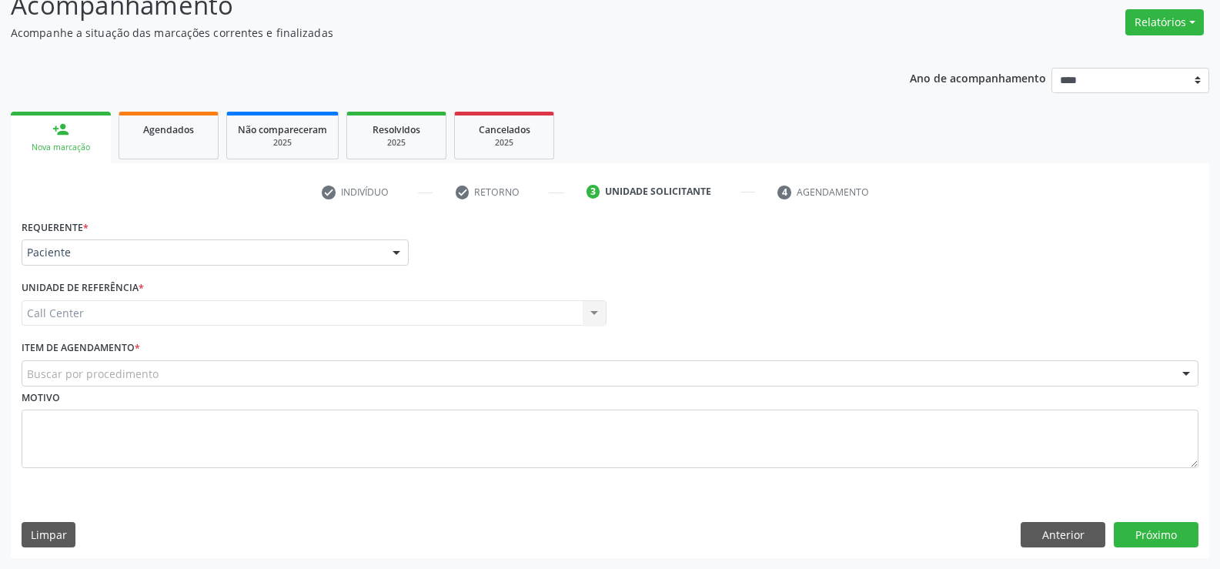
click at [220, 372] on div "Buscar por procedimento" at bounding box center [610, 373] width 1177 height 26
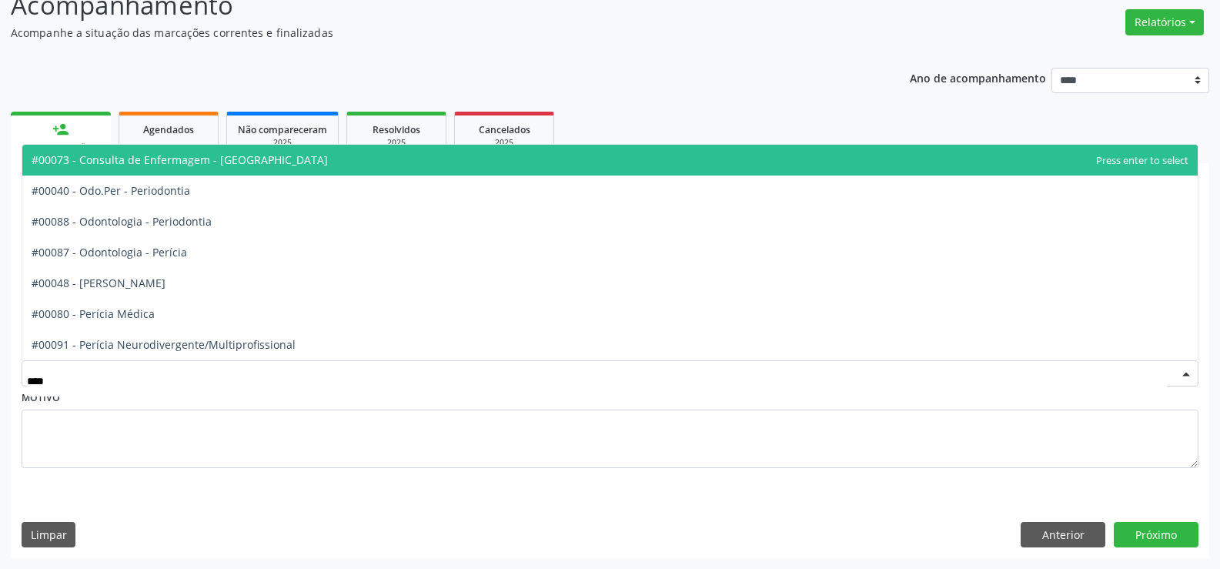
type input "*****"
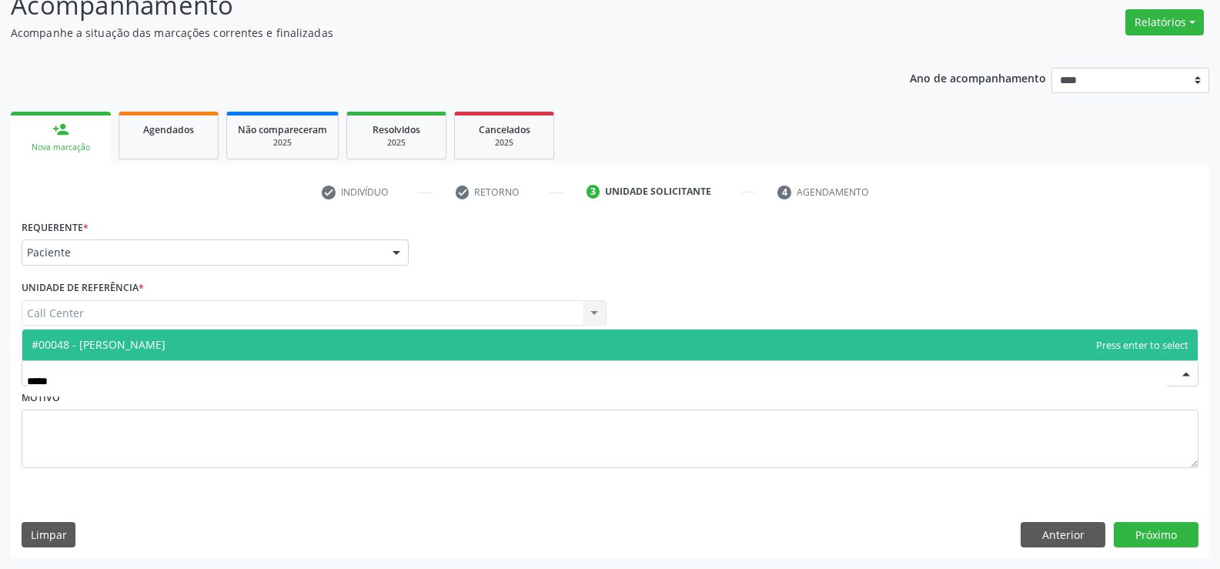
click at [241, 340] on span "#00048 - [PERSON_NAME]" at bounding box center [609, 344] width 1175 height 31
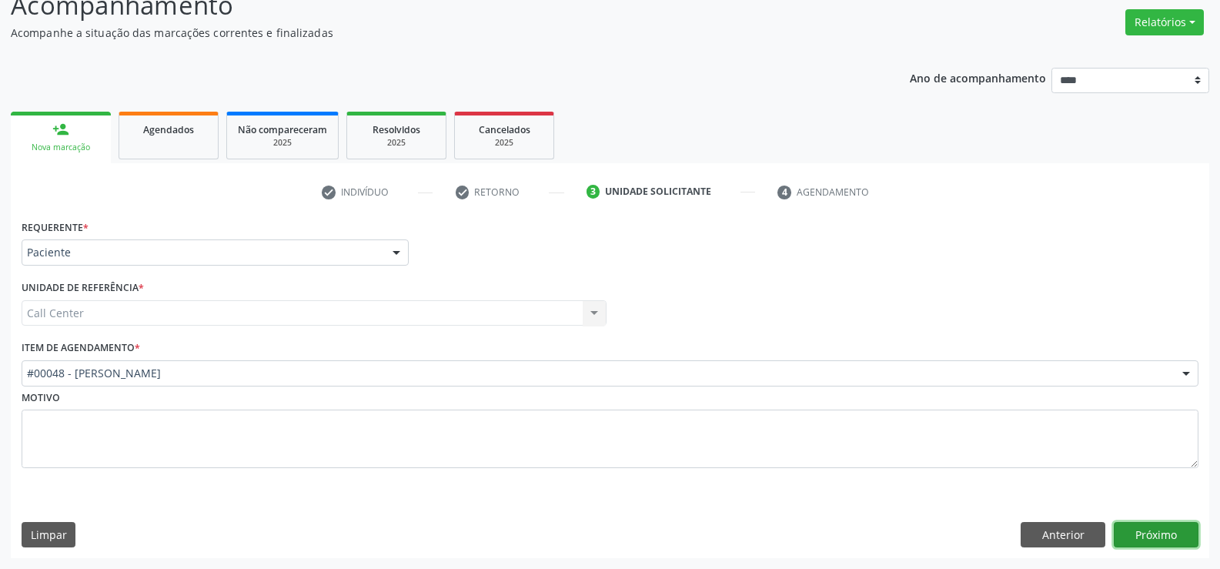
click at [1160, 536] on button "Próximo" at bounding box center [1156, 535] width 85 height 26
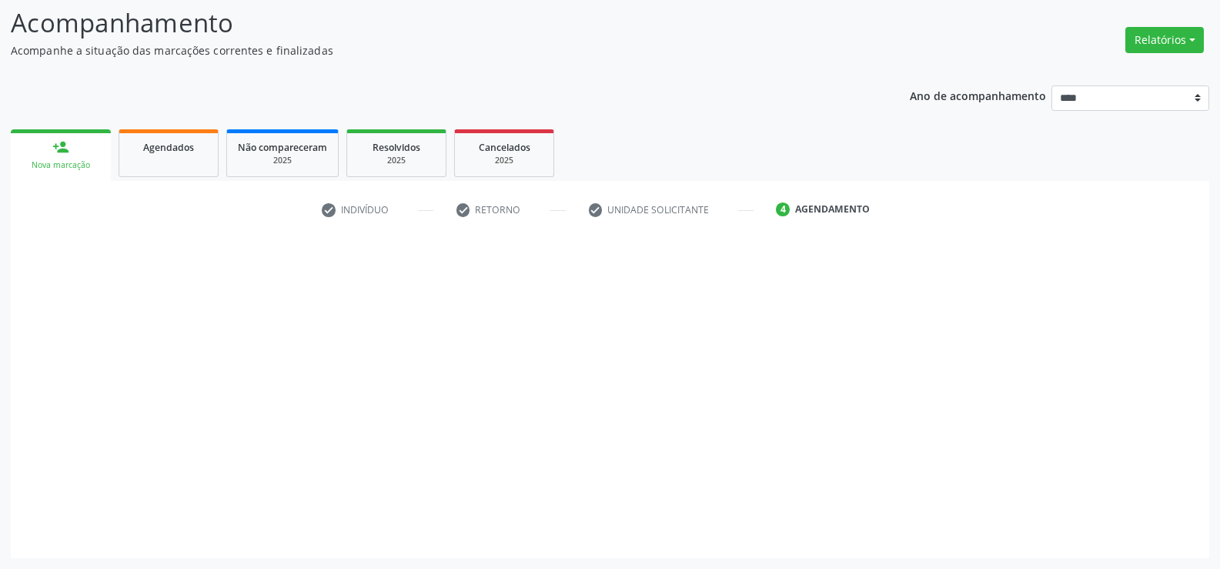
scroll to position [101, 0]
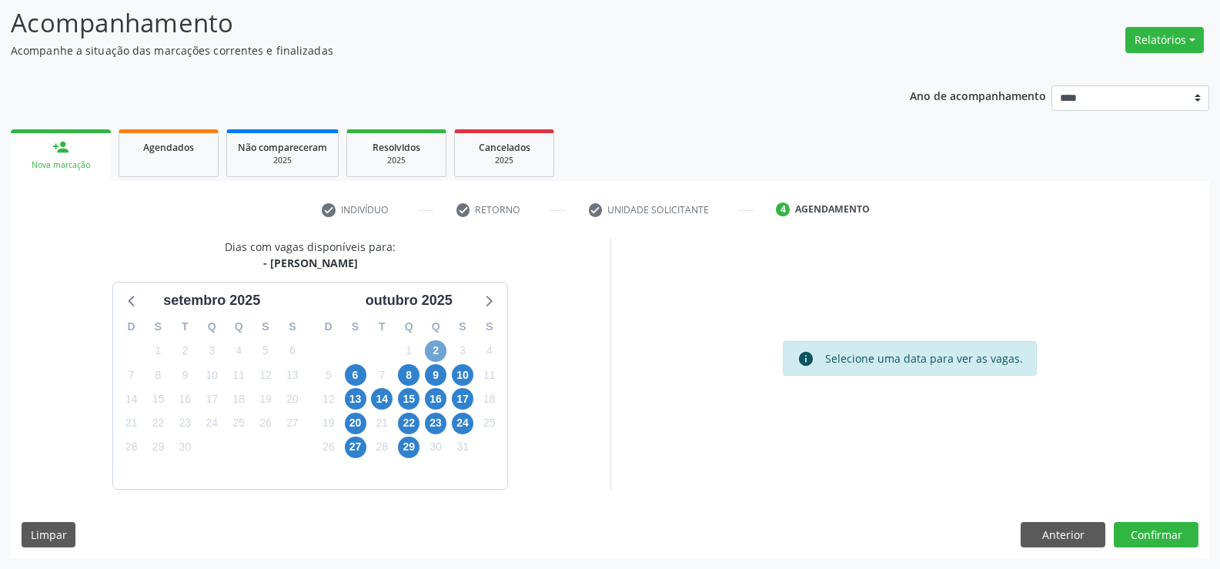
click at [439, 349] on span "2" at bounding box center [436, 351] width 22 height 22
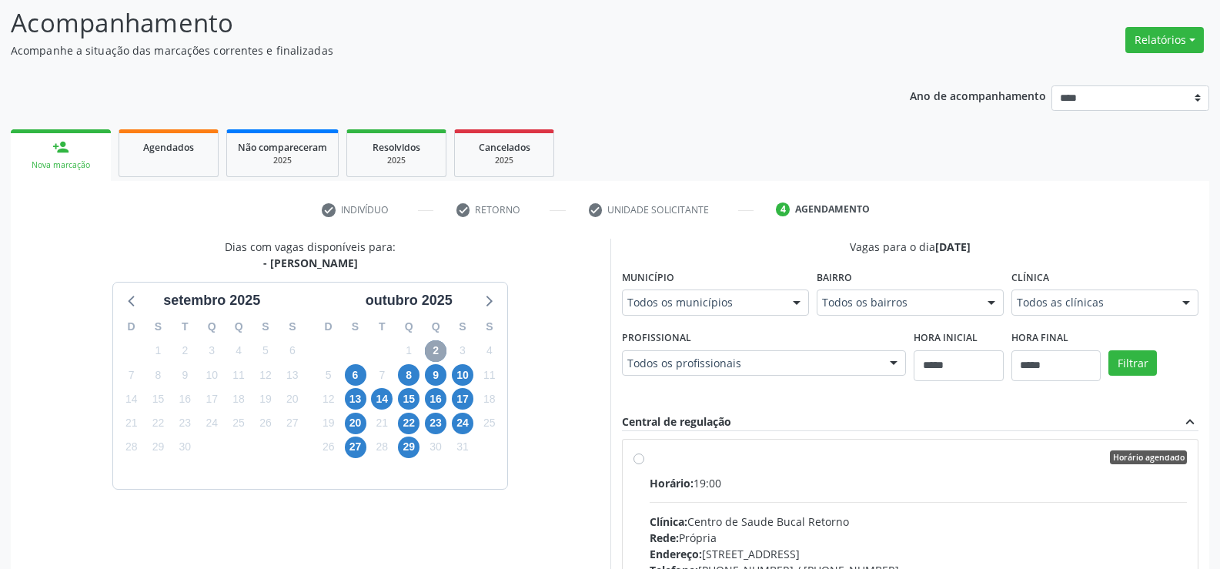
scroll to position [0, 0]
click at [650, 460] on label "Horário agendado Horário: 19:00 Clínica: Centro de Saude Bucal Retorno Rede: Pr…" at bounding box center [919, 571] width 538 height 236
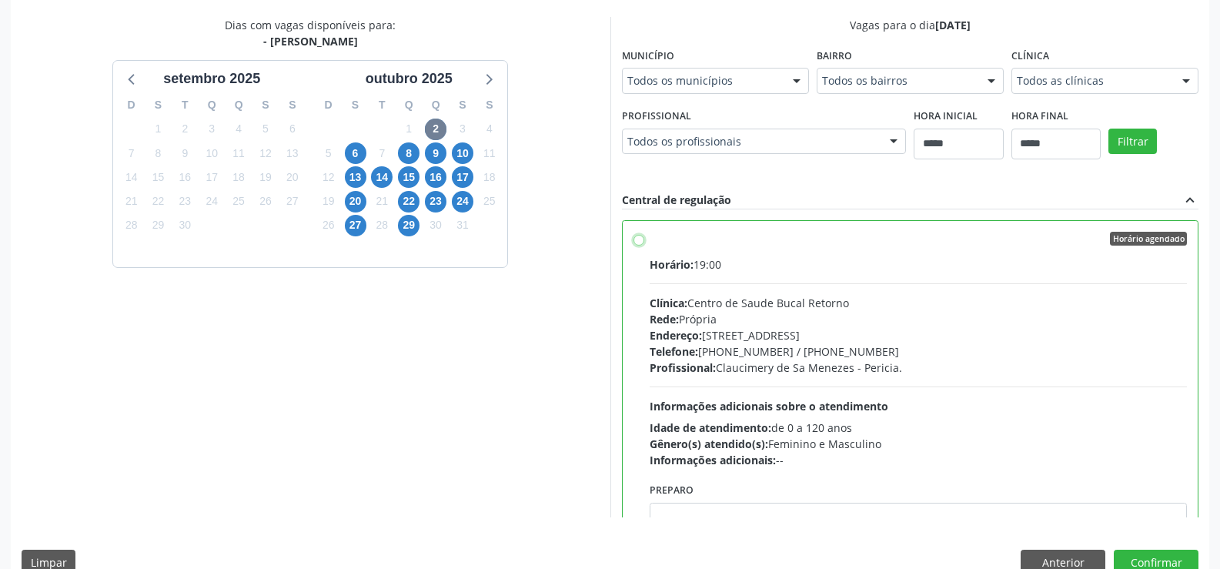
scroll to position [351, 0]
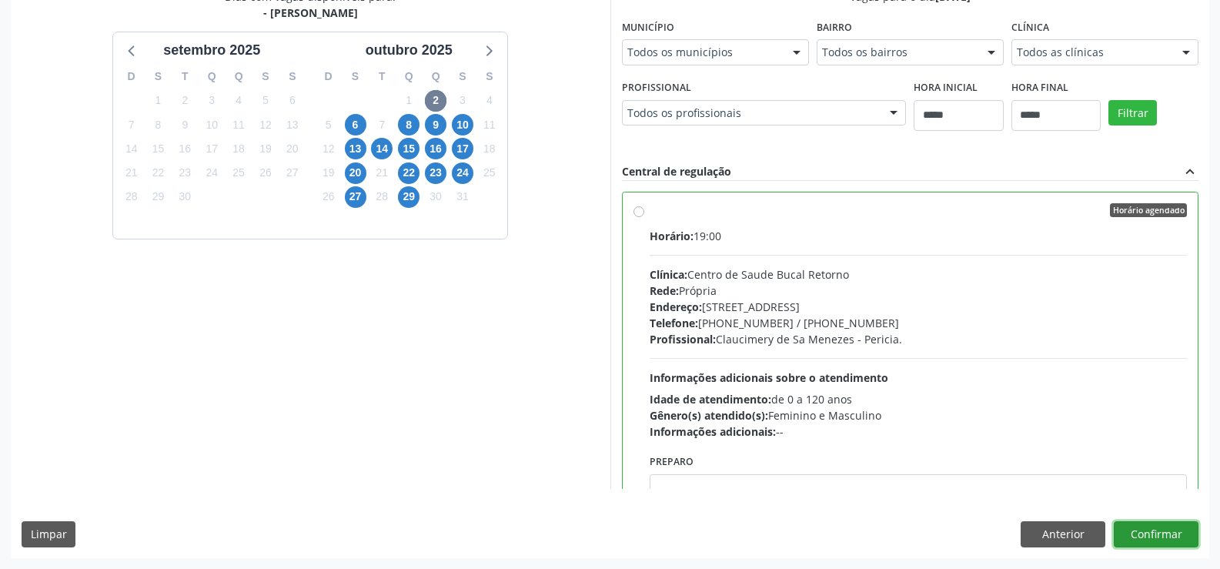
click at [1175, 531] on button "Confirmar" at bounding box center [1156, 534] width 85 height 26
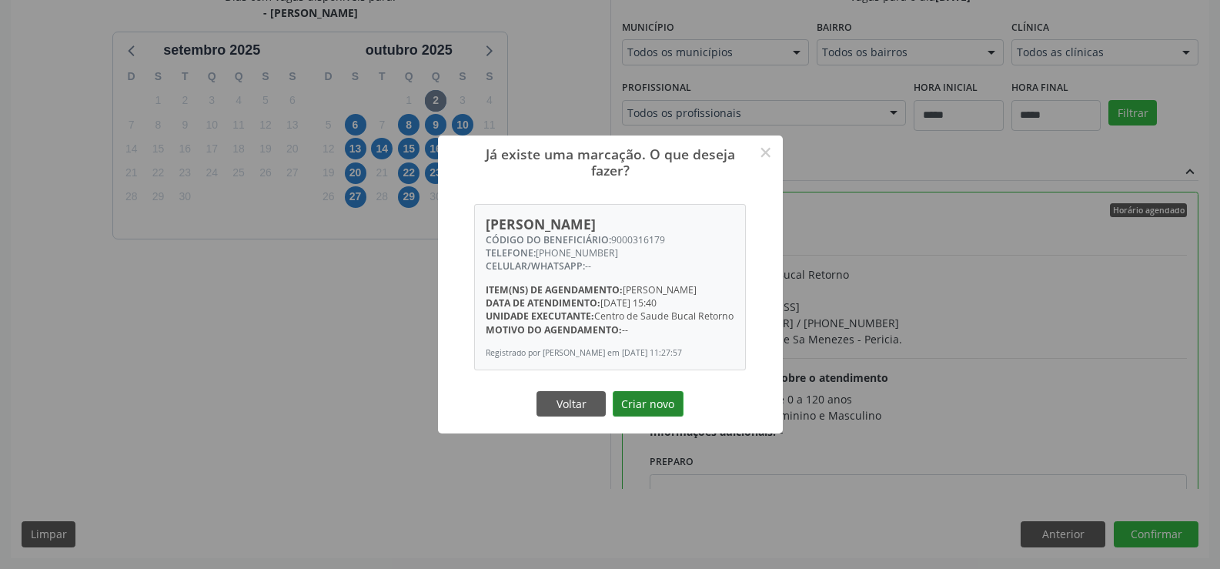
click at [656, 416] on button "Criar novo" at bounding box center [648, 404] width 71 height 26
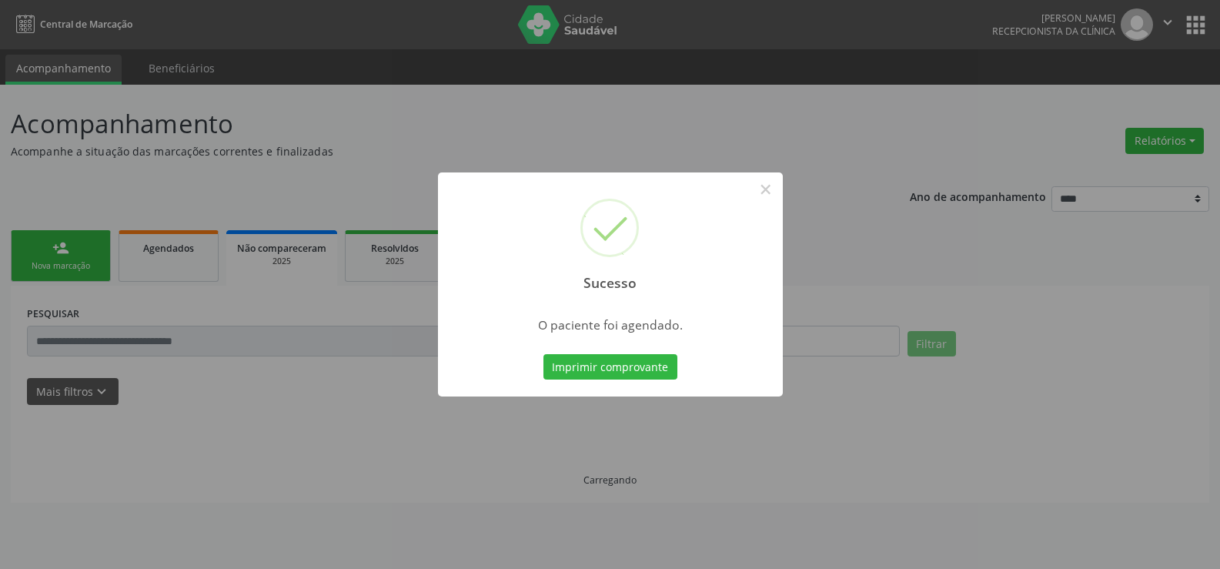
scroll to position [0, 0]
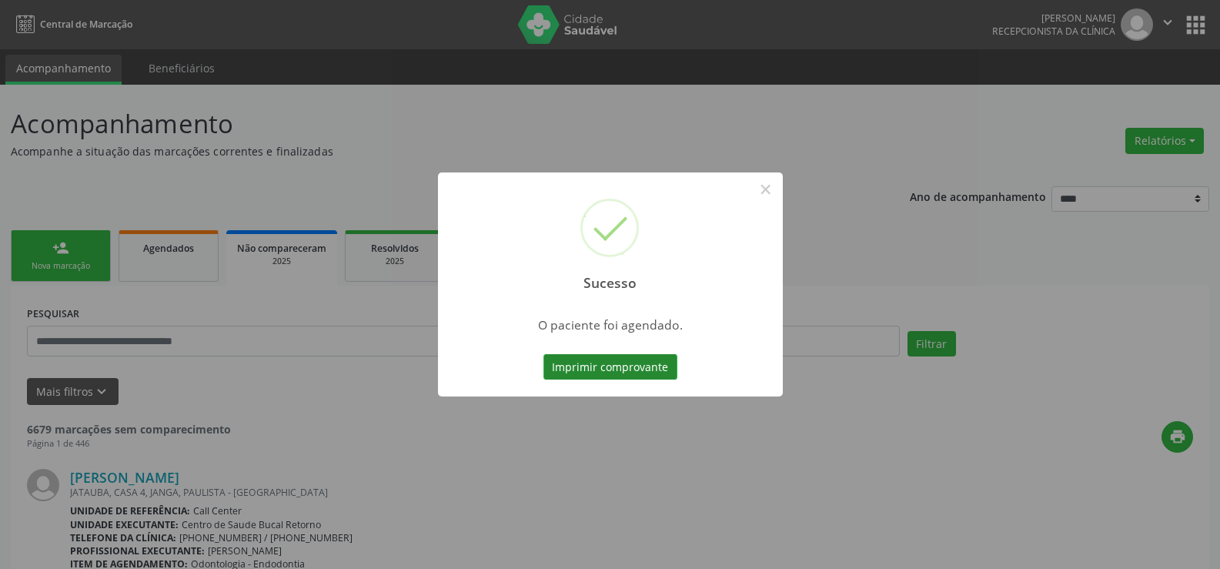
click at [633, 357] on button "Imprimir comprovante" at bounding box center [610, 367] width 134 height 26
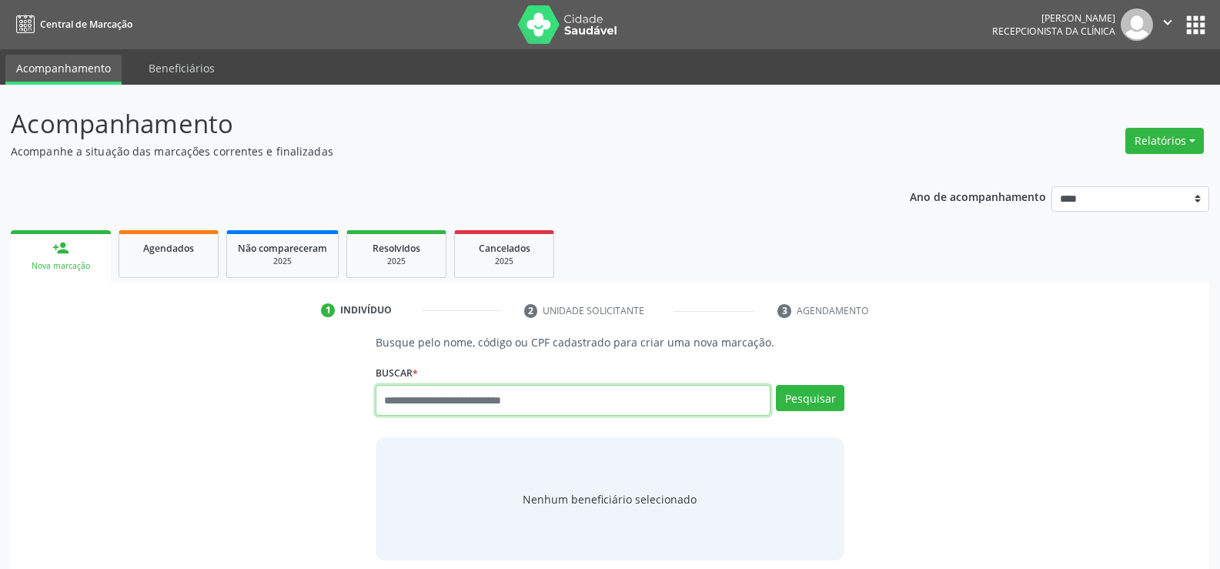
click at [502, 406] on input "text" at bounding box center [573, 400] width 395 height 31
type input "**********"
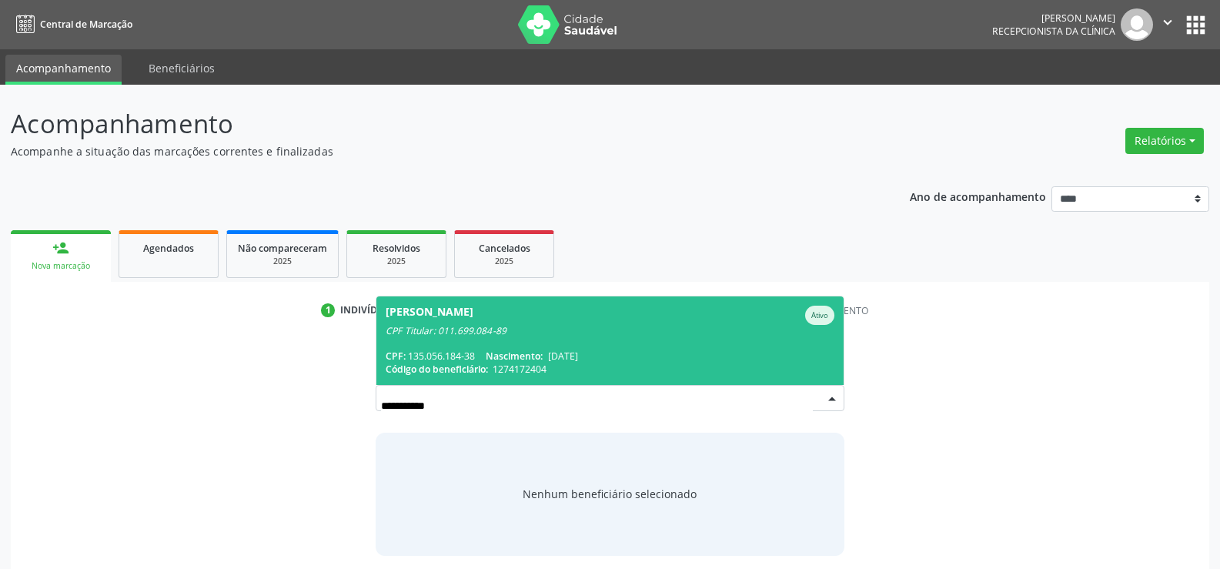
click at [541, 337] on span "[PERSON_NAME] Ativo CPF Titular: 011.699.084-89 CPF: 135.056.184-38 Nascimento:…" at bounding box center [609, 340] width 467 height 89
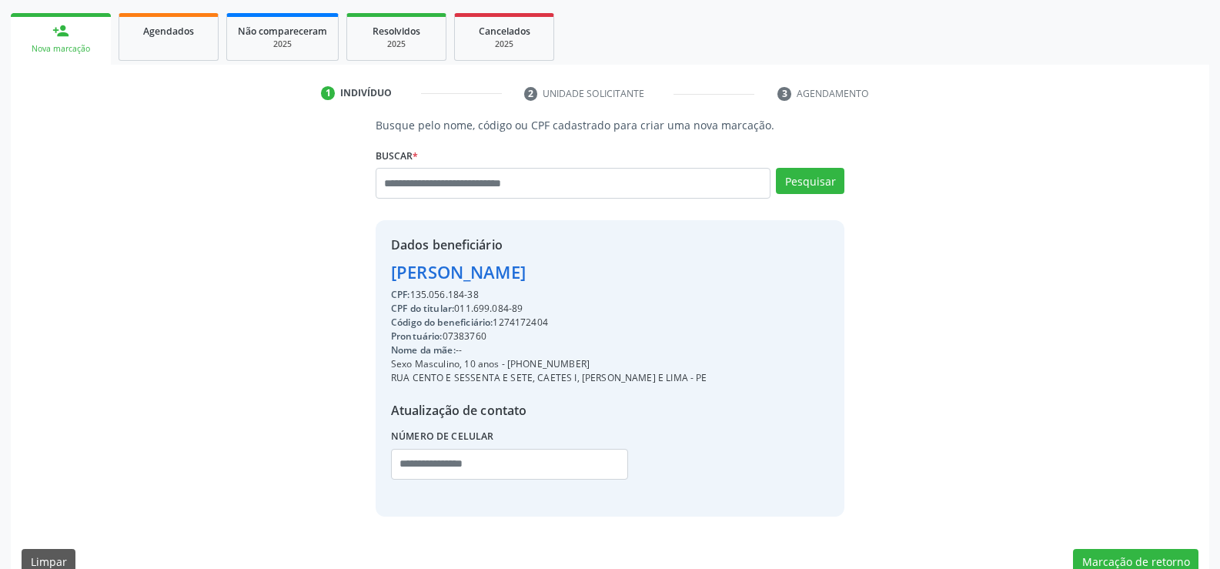
scroll to position [244, 0]
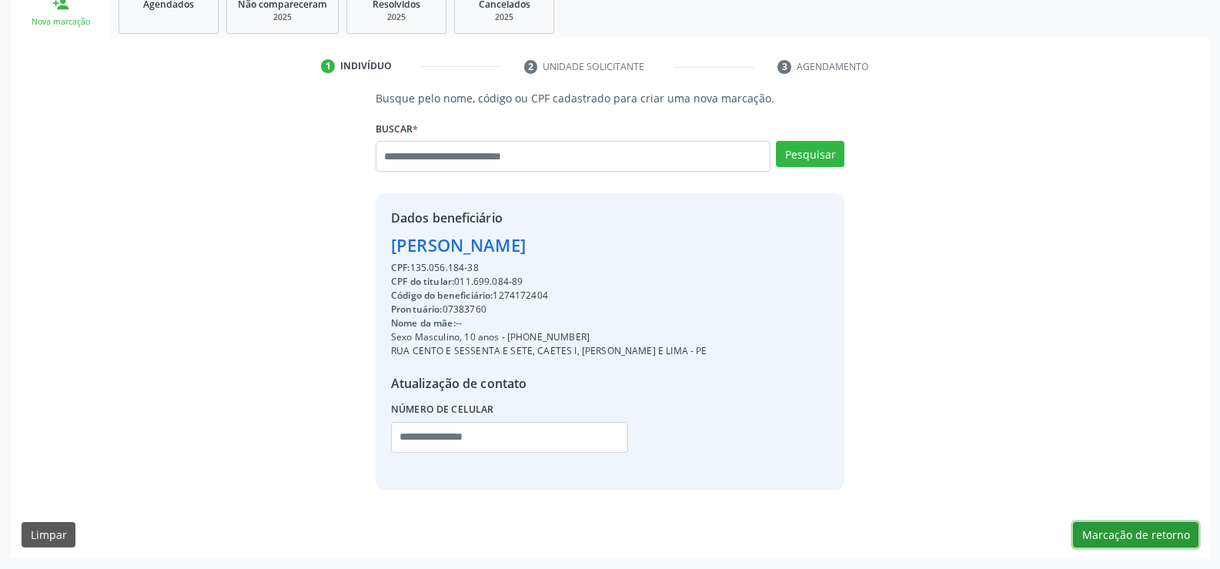
click at [1132, 532] on button "Marcação de retorno" at bounding box center [1135, 535] width 125 height 26
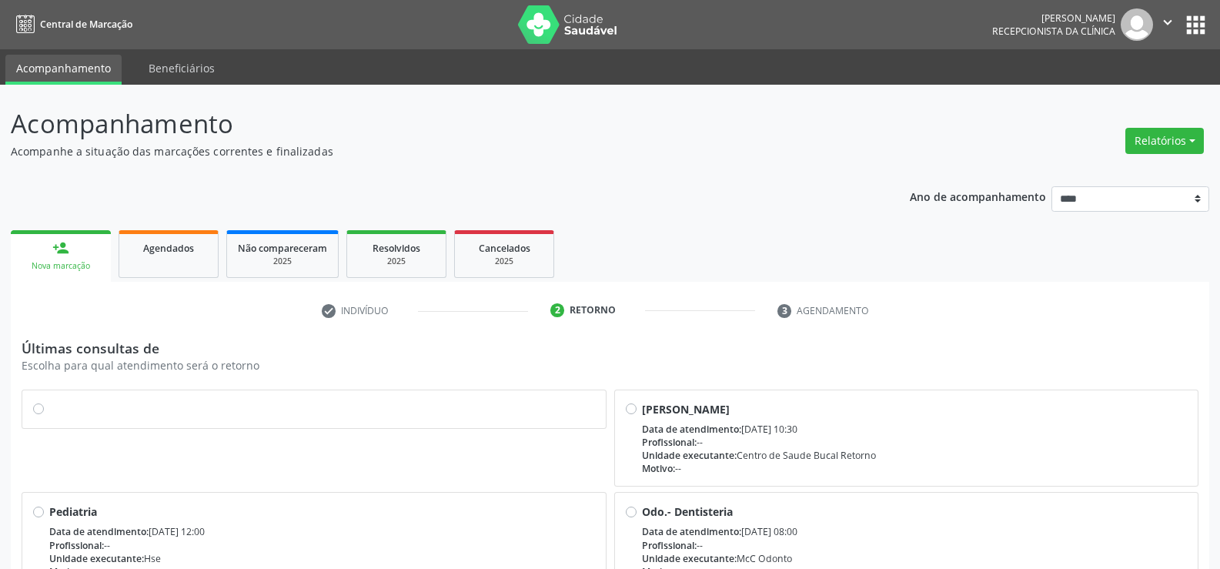
click at [32, 409] on div at bounding box center [313, 409] width 583 height 38
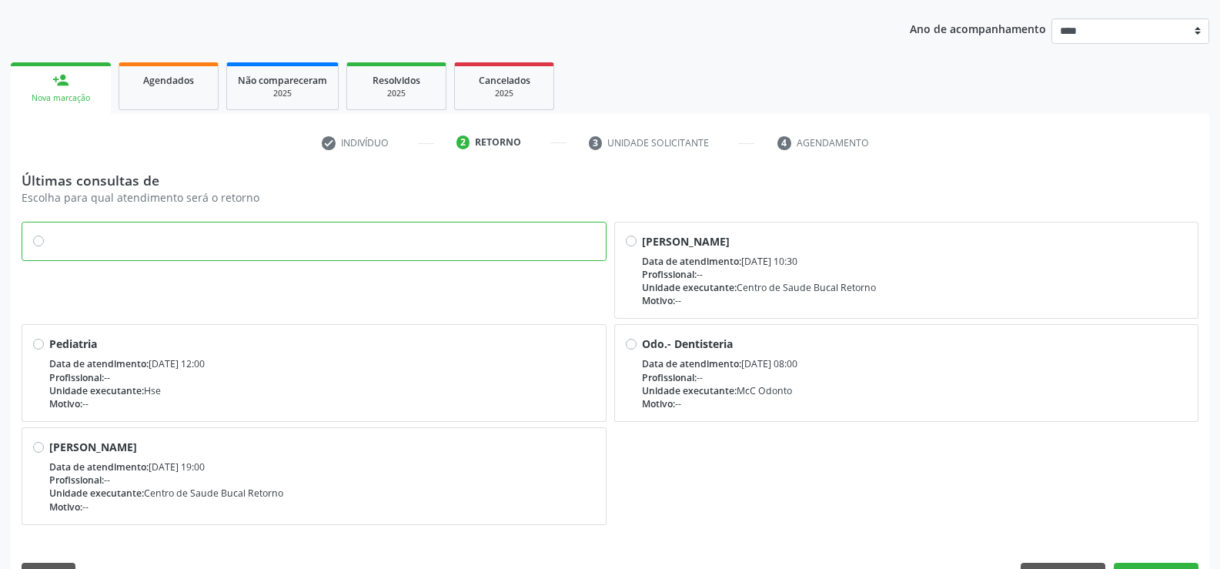
scroll to position [209, 0]
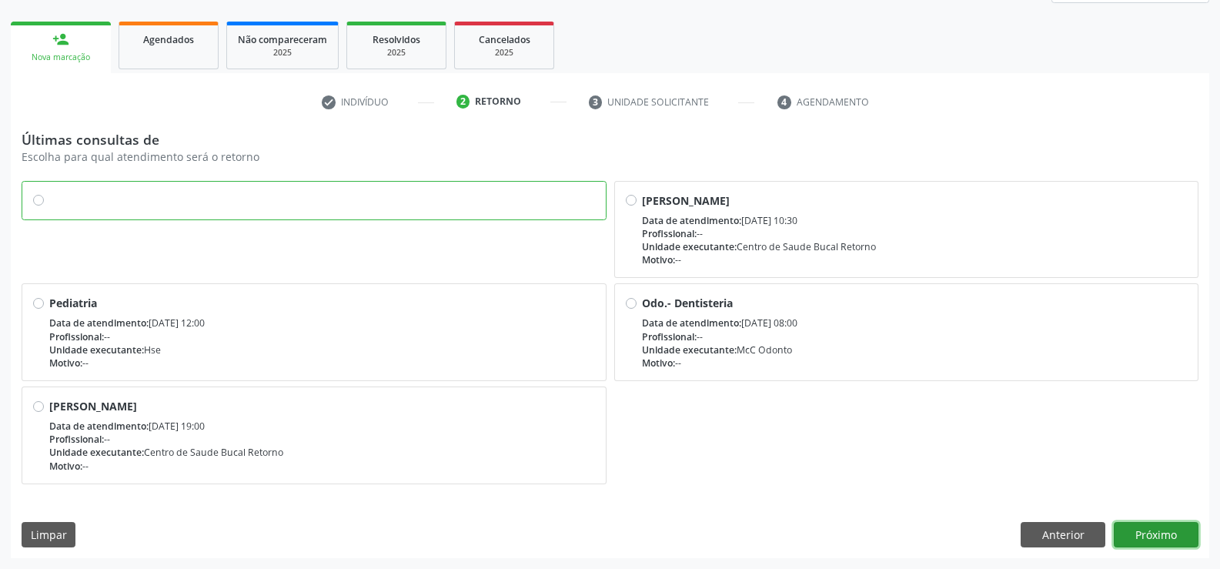
click at [1165, 534] on button "Próximo" at bounding box center [1156, 535] width 85 height 26
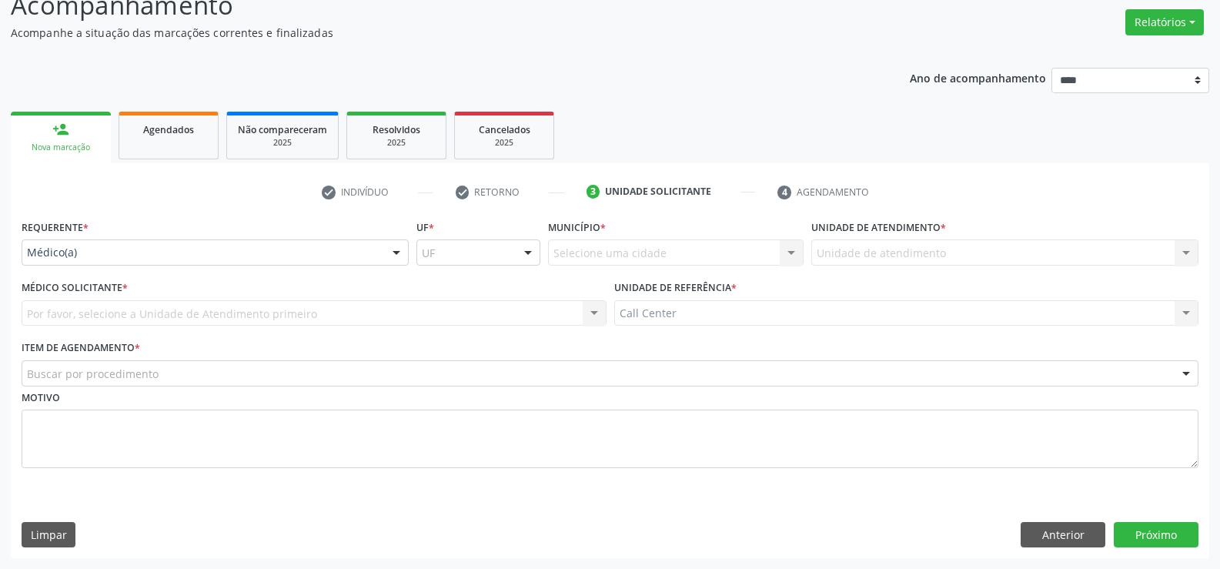
scroll to position [119, 0]
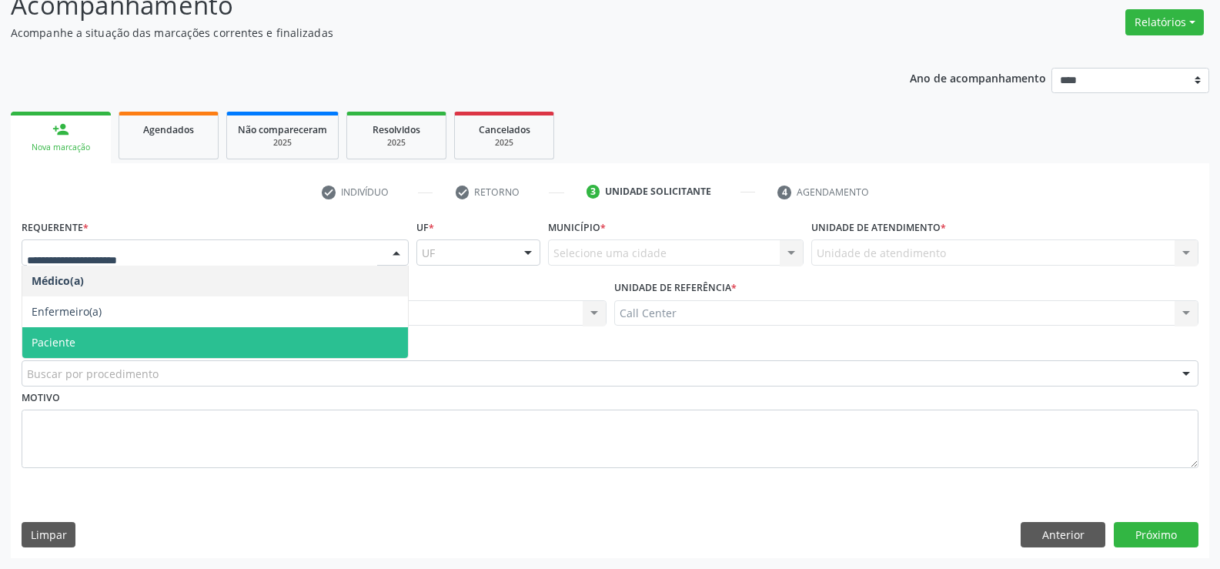
click at [139, 334] on span "Paciente" at bounding box center [215, 342] width 386 height 31
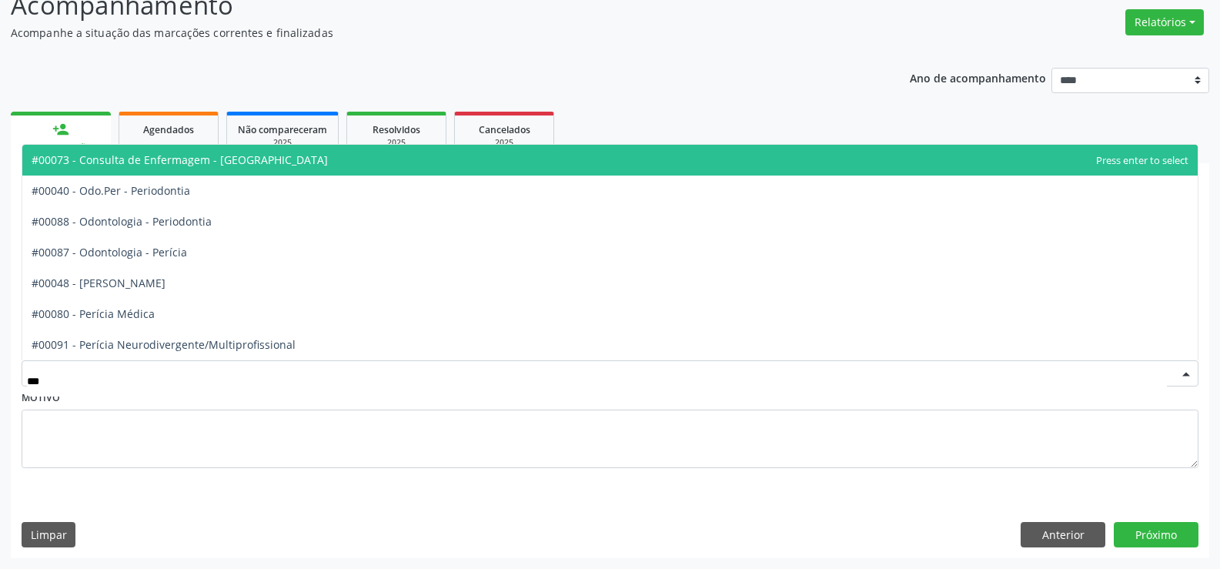
type input "****"
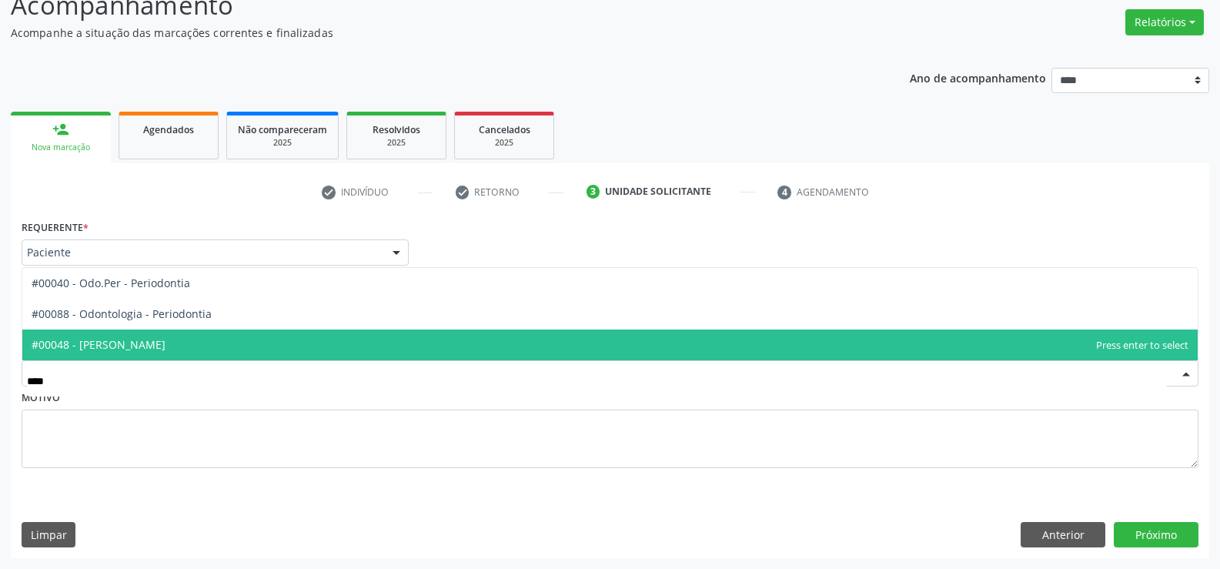
click at [159, 342] on span "#00048 - [PERSON_NAME]" at bounding box center [99, 344] width 134 height 15
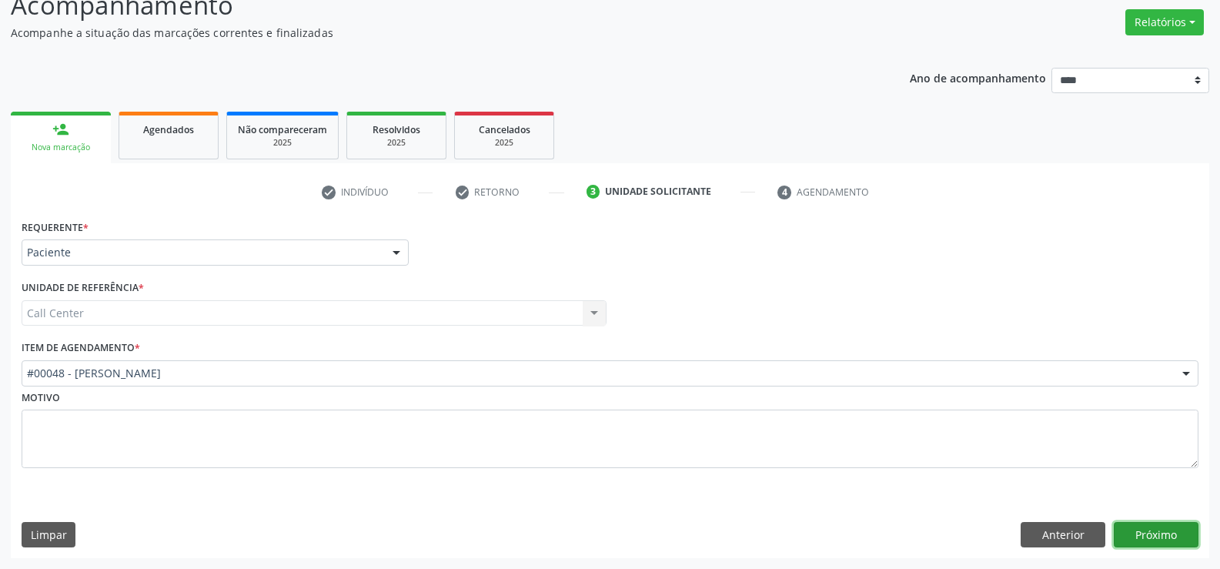
click at [1156, 535] on button "Próximo" at bounding box center [1156, 535] width 85 height 26
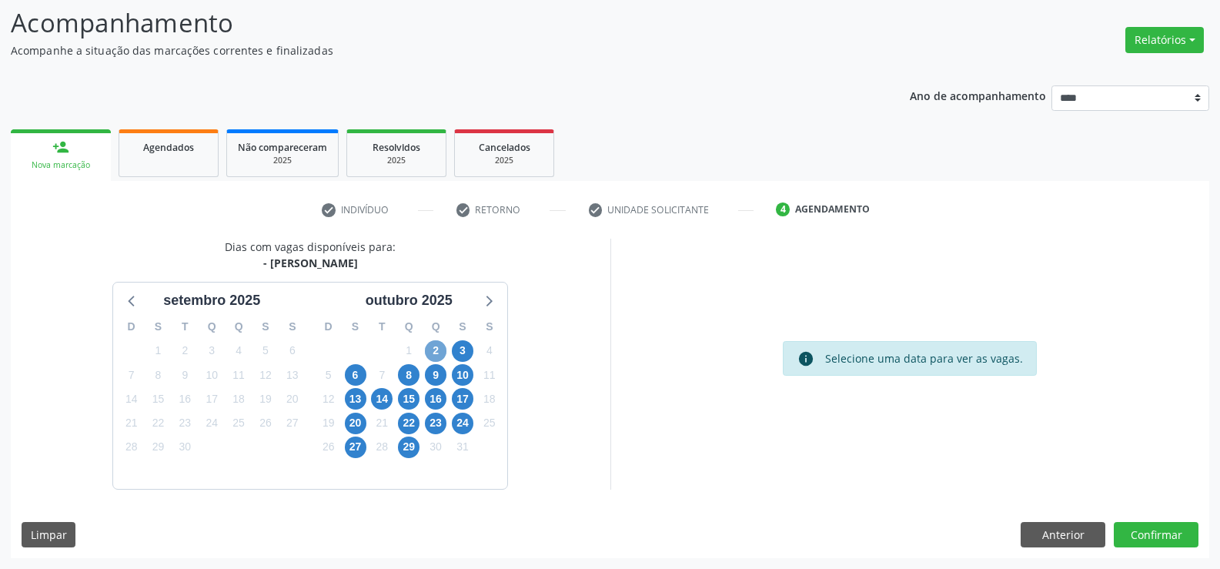
click at [435, 346] on span "2" at bounding box center [436, 351] width 22 height 22
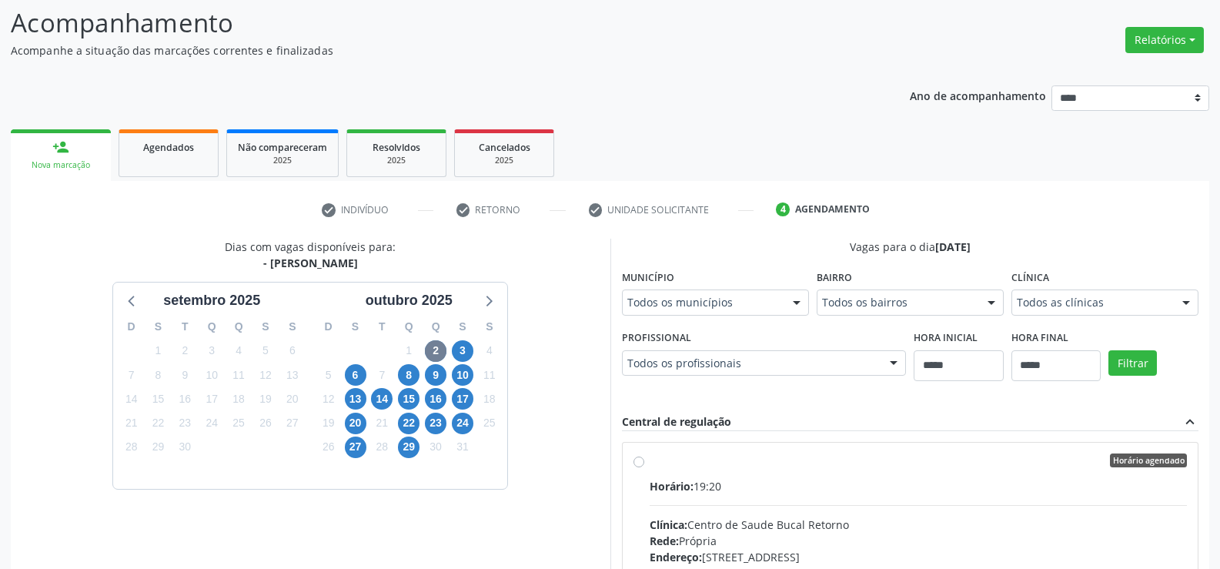
click at [650, 464] on label "Horário agendado Horário: 19:20 Clínica: Centro de Saude Bucal Retorno Rede: Pr…" at bounding box center [919, 571] width 538 height 236
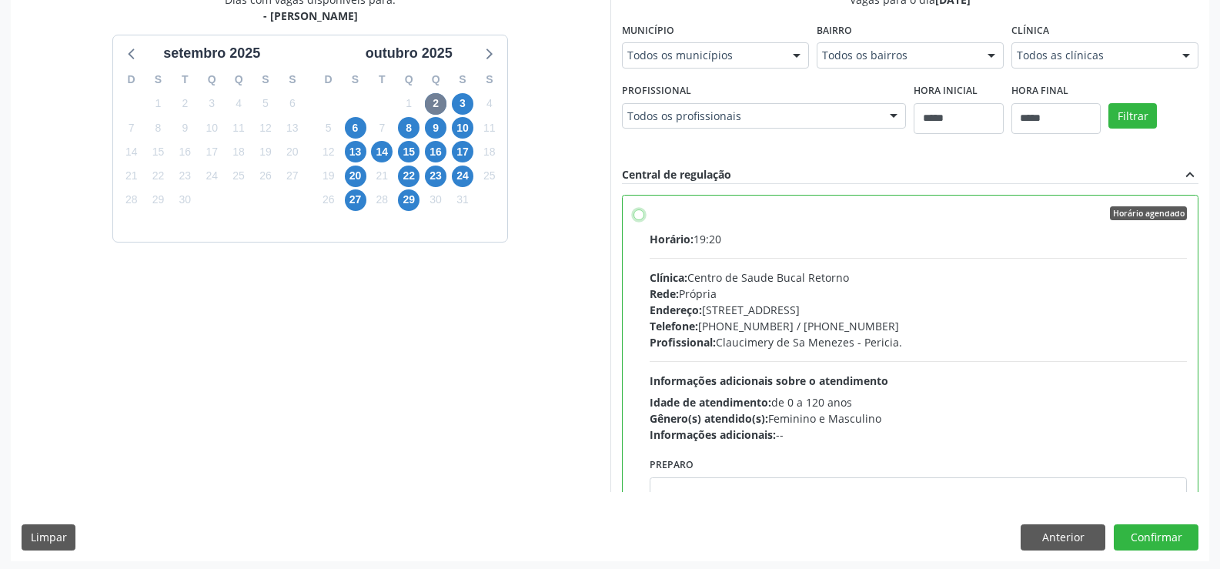
scroll to position [351, 0]
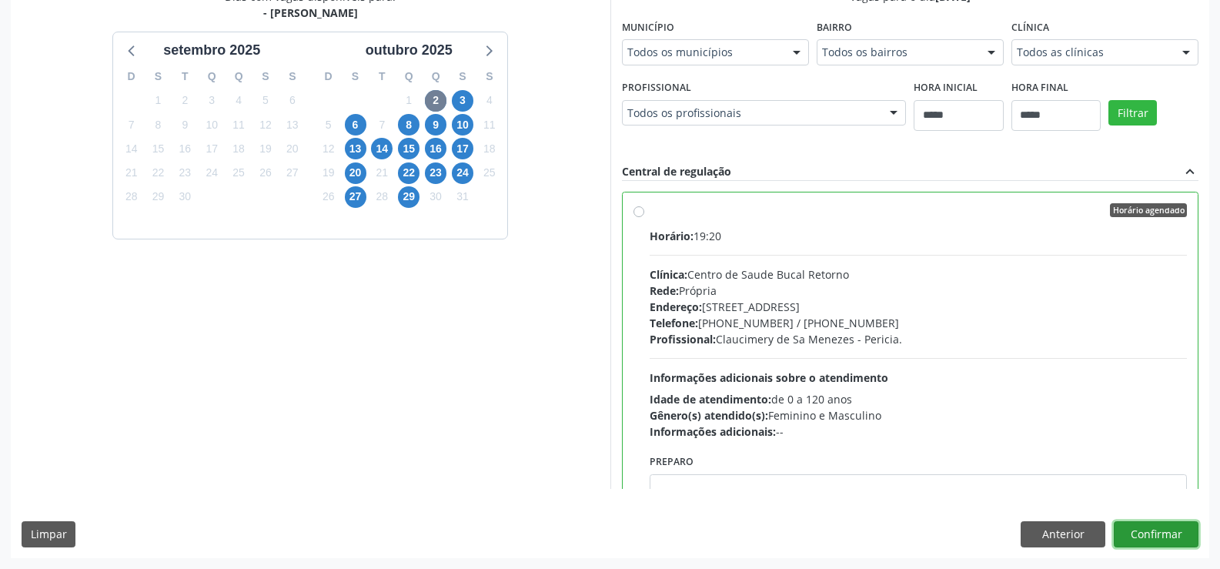
click at [1149, 526] on button "Confirmar" at bounding box center [1156, 534] width 85 height 26
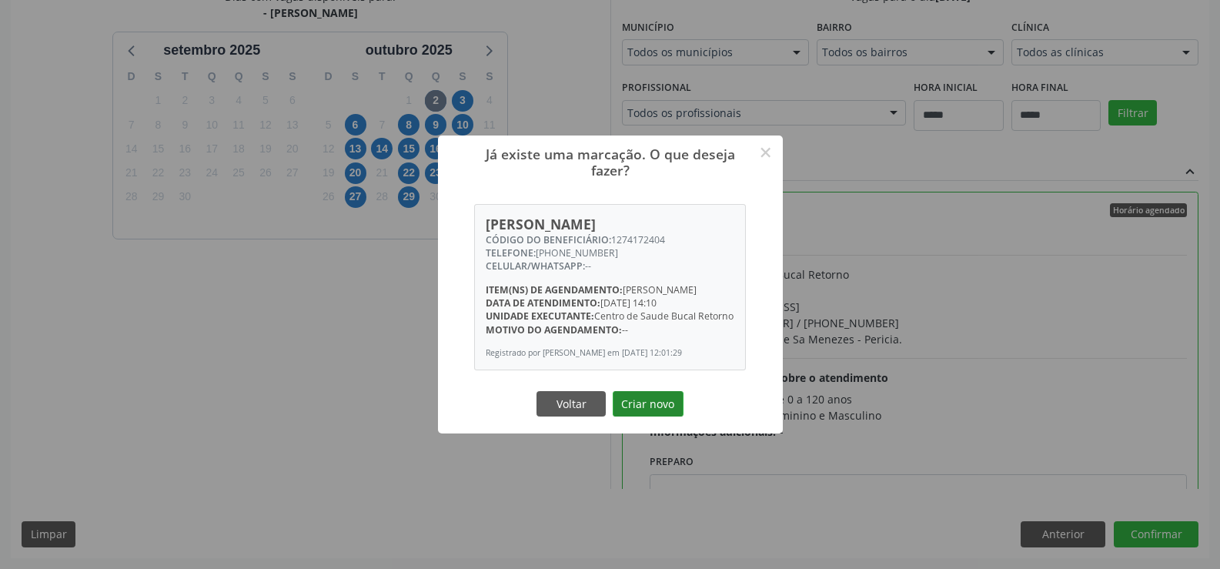
click at [659, 417] on button "Criar novo" at bounding box center [648, 404] width 71 height 26
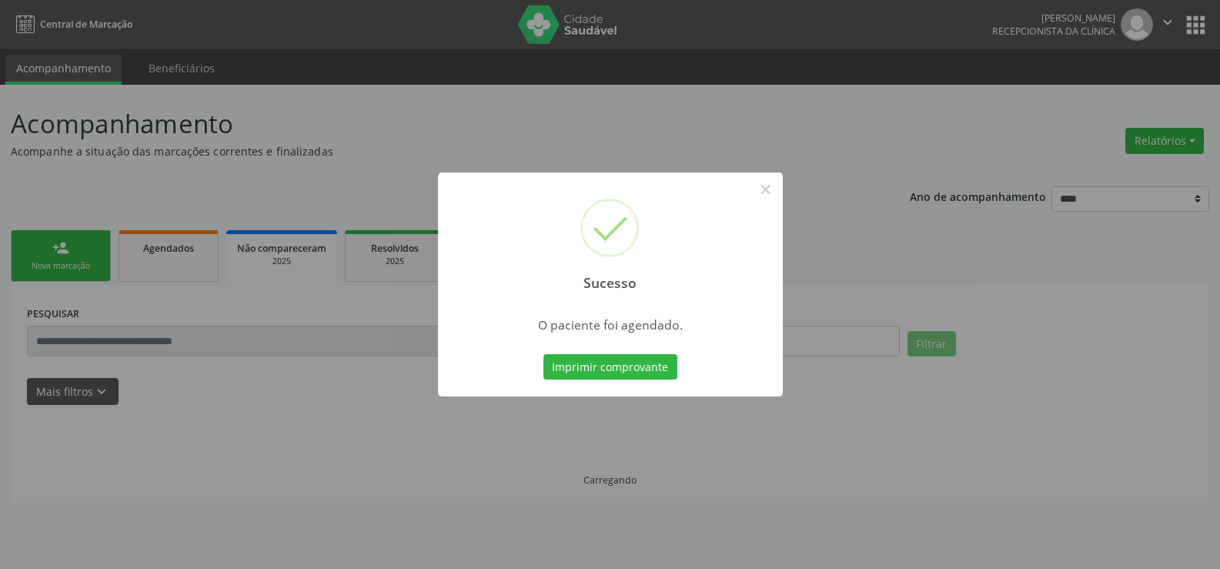
scroll to position [0, 0]
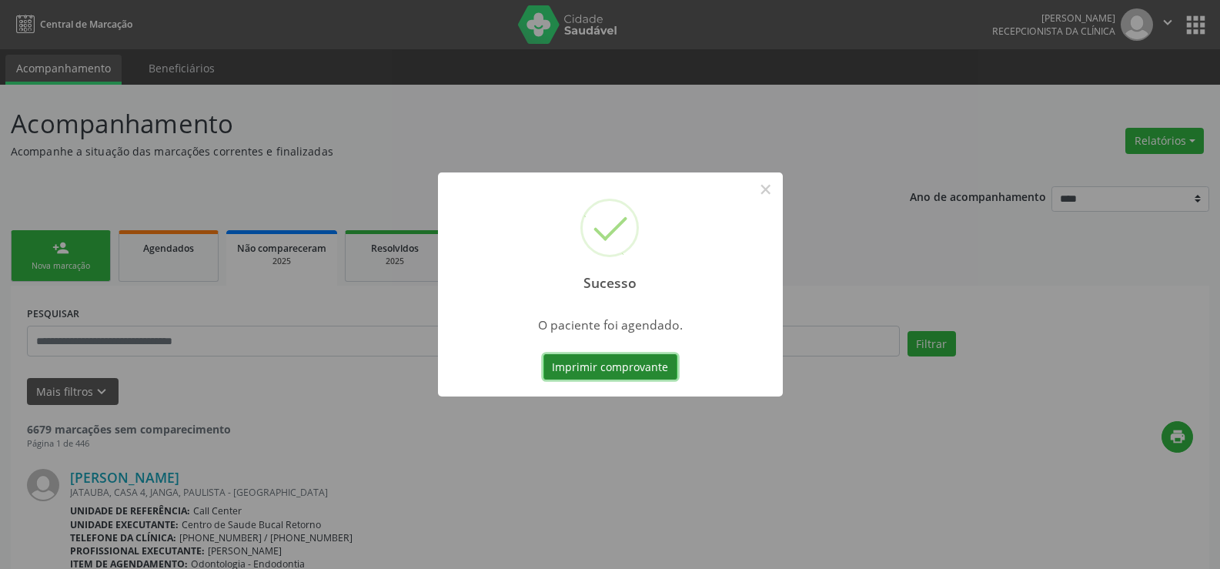
click at [631, 372] on button "Imprimir comprovante" at bounding box center [610, 367] width 134 height 26
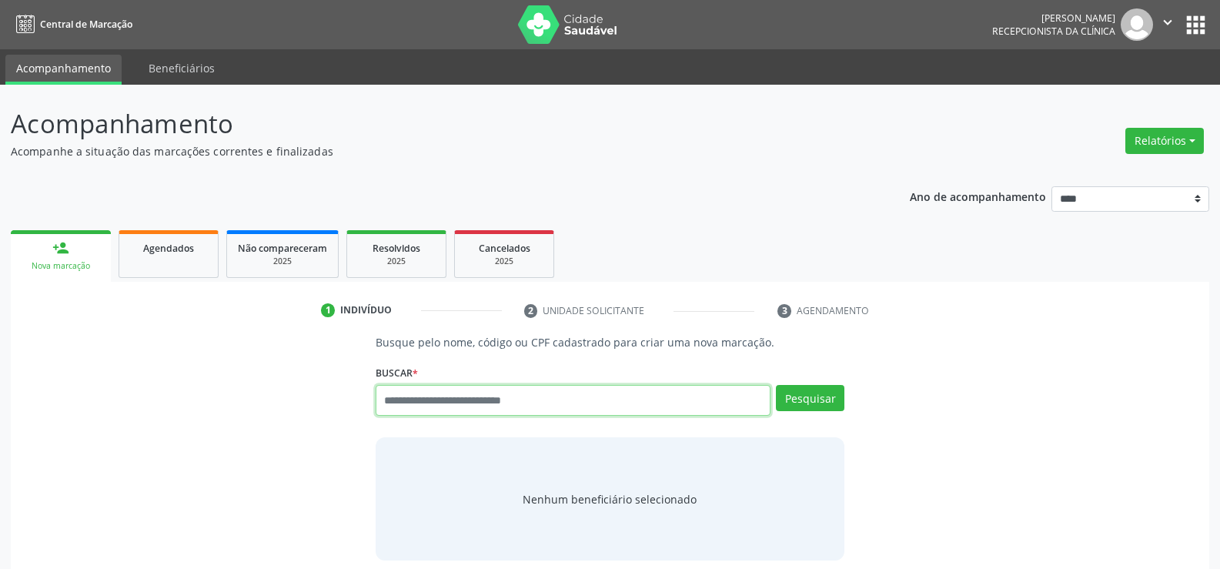
click at [518, 390] on input "text" at bounding box center [573, 400] width 395 height 31
click at [531, 393] on input "text" at bounding box center [573, 400] width 395 height 31
type input "**********"
click at [809, 399] on button "Pesquisar" at bounding box center [810, 398] width 69 height 26
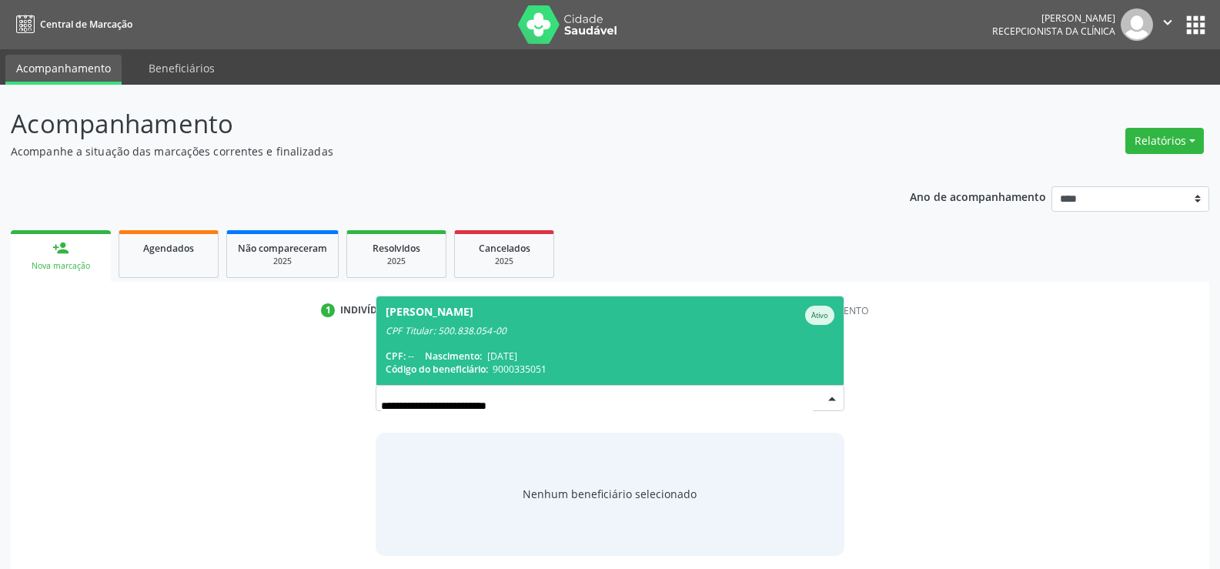
click at [473, 322] on div "Jose Ferreira de Souza Neto" at bounding box center [430, 315] width 88 height 19
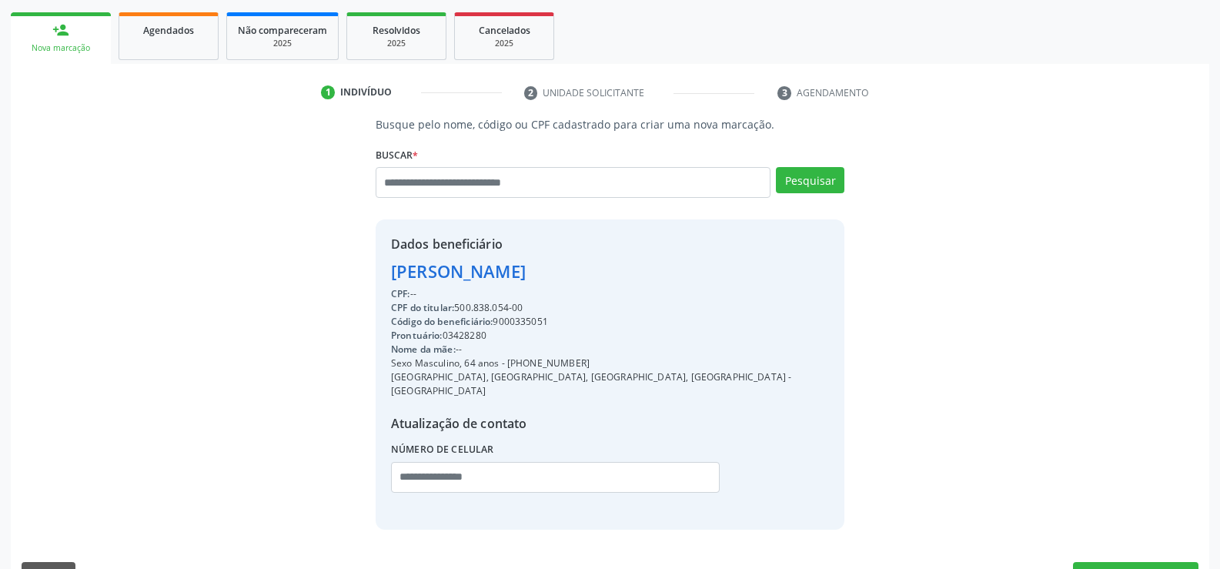
scroll to position [244, 0]
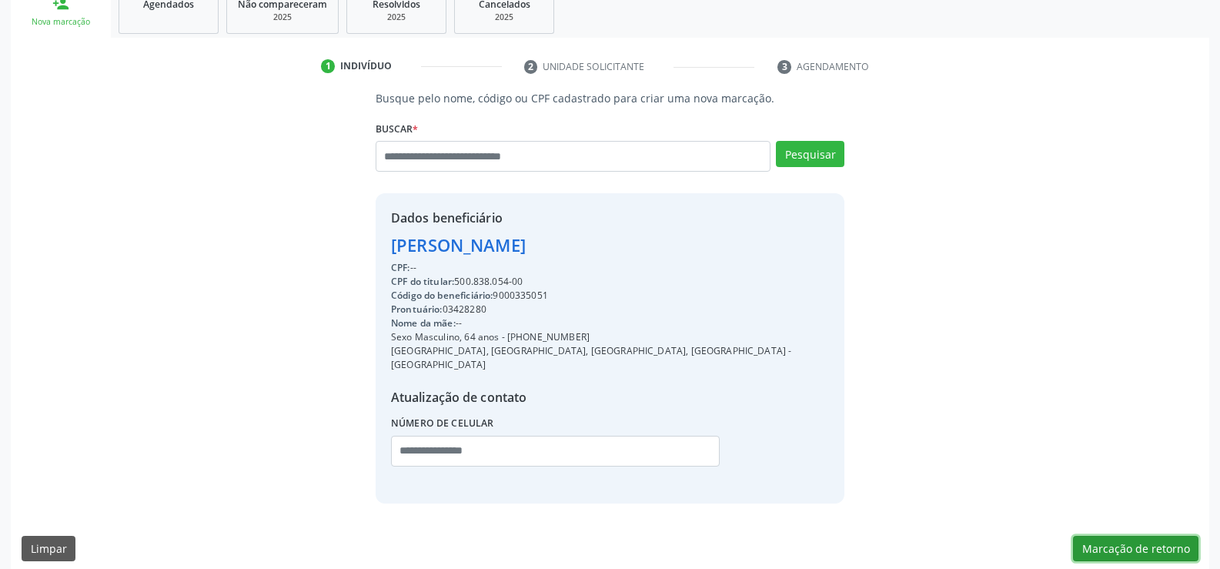
click at [1158, 536] on button "Marcação de retorno" at bounding box center [1135, 549] width 125 height 26
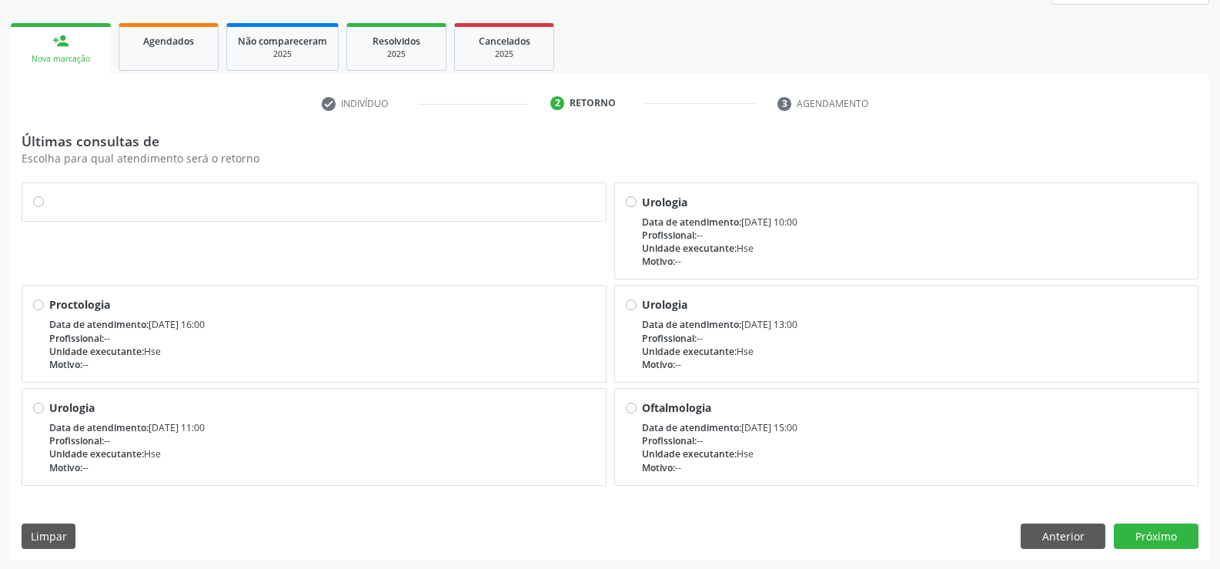
scroll to position [209, 0]
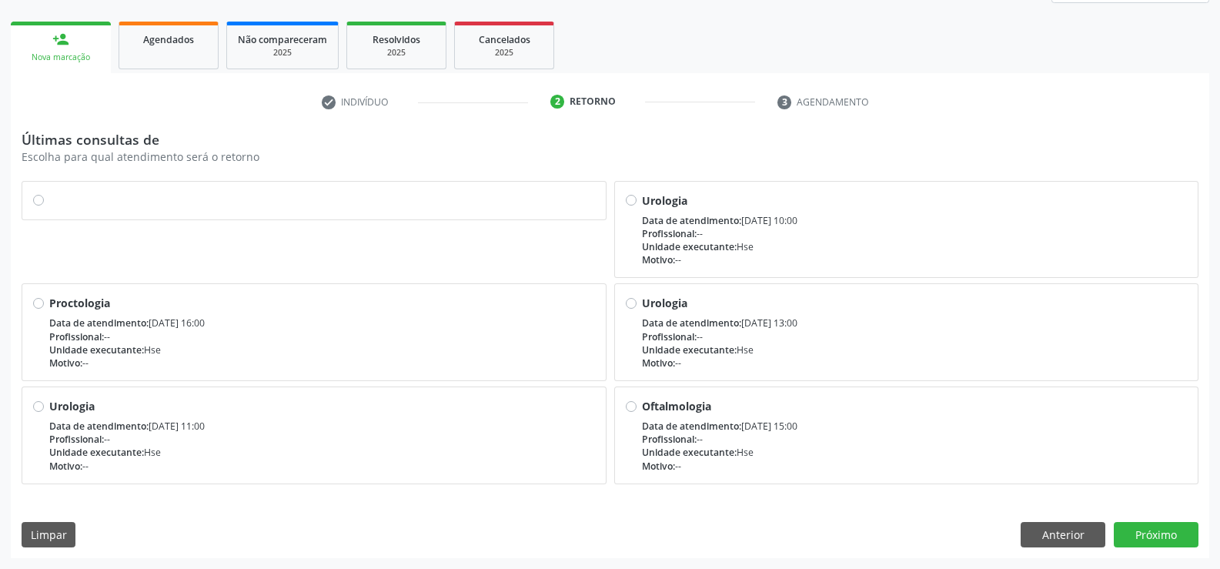
click at [49, 192] on label at bounding box center [322, 192] width 546 height 0
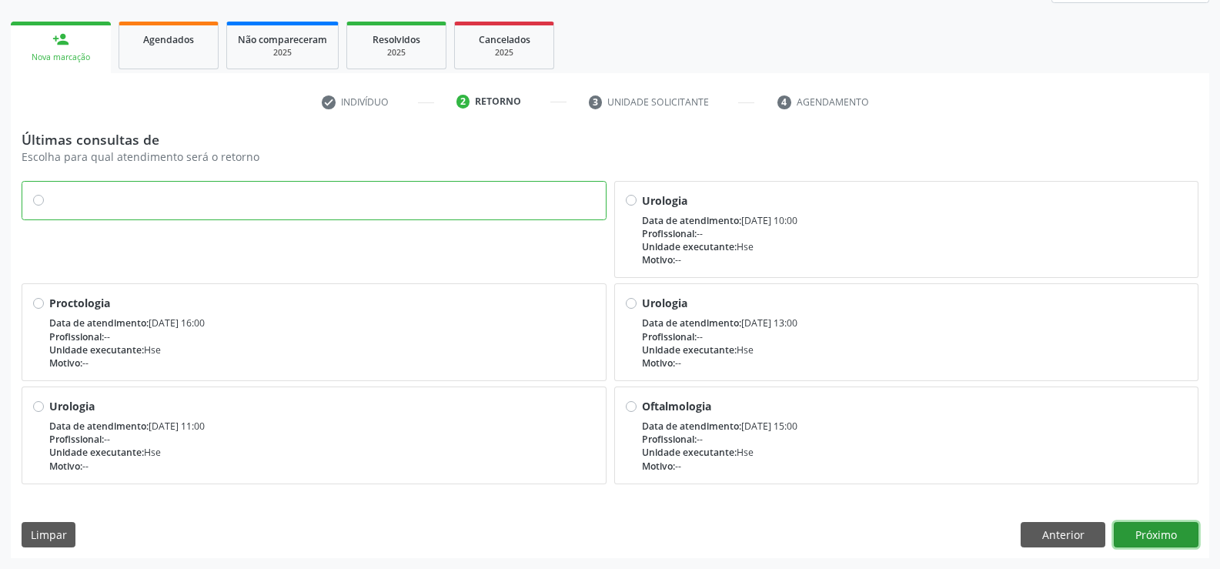
click at [1164, 533] on button "Próximo" at bounding box center [1156, 535] width 85 height 26
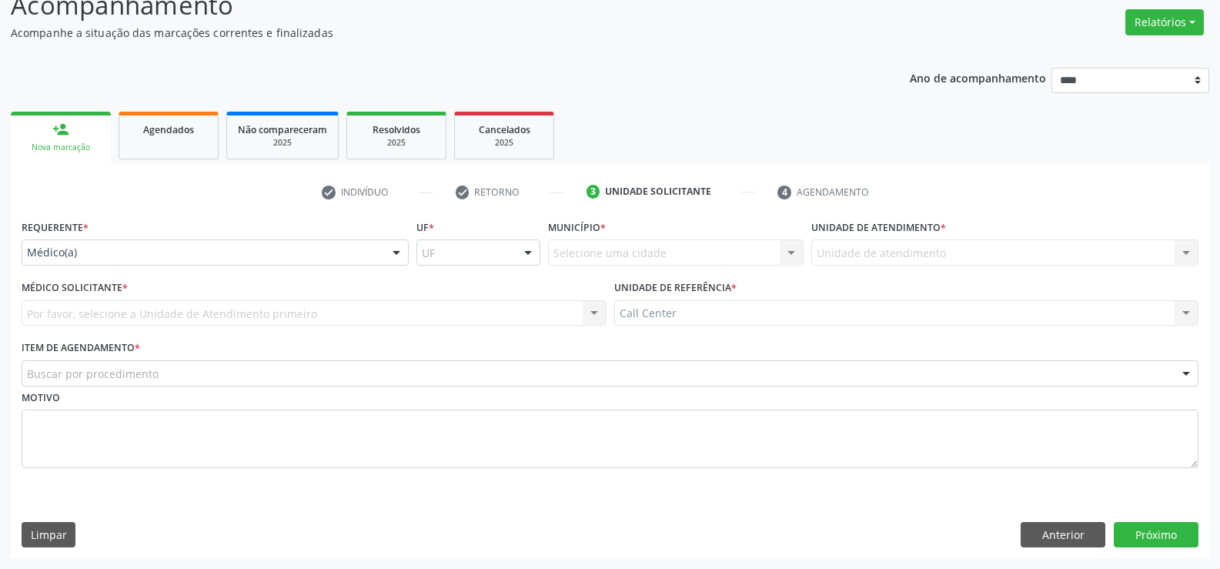
scroll to position [119, 0]
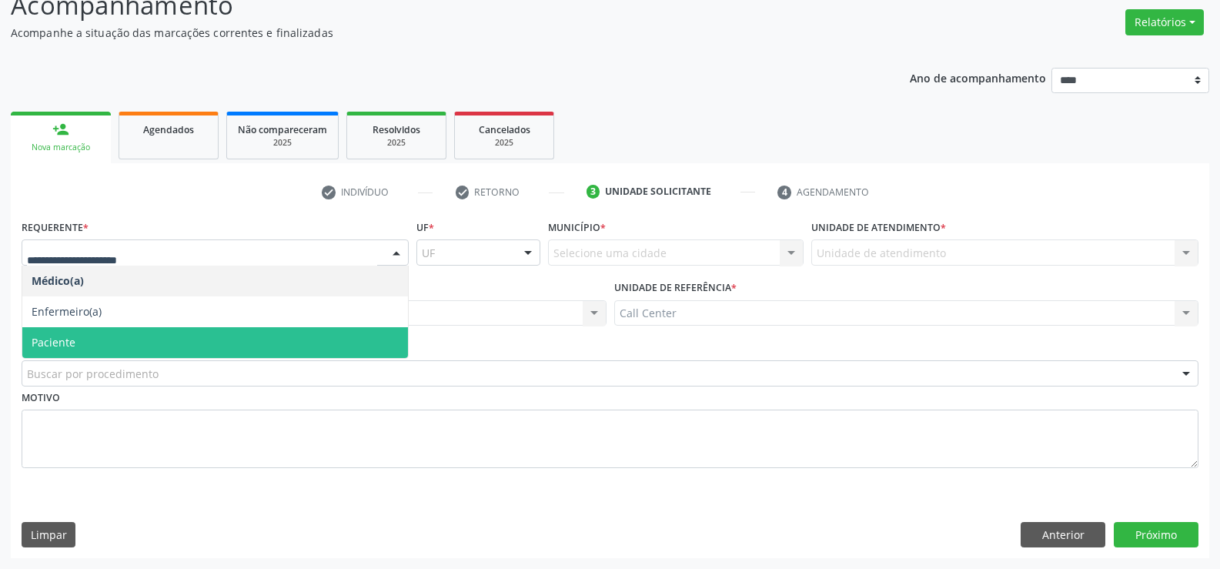
click at [269, 340] on span "Paciente" at bounding box center [215, 342] width 386 height 31
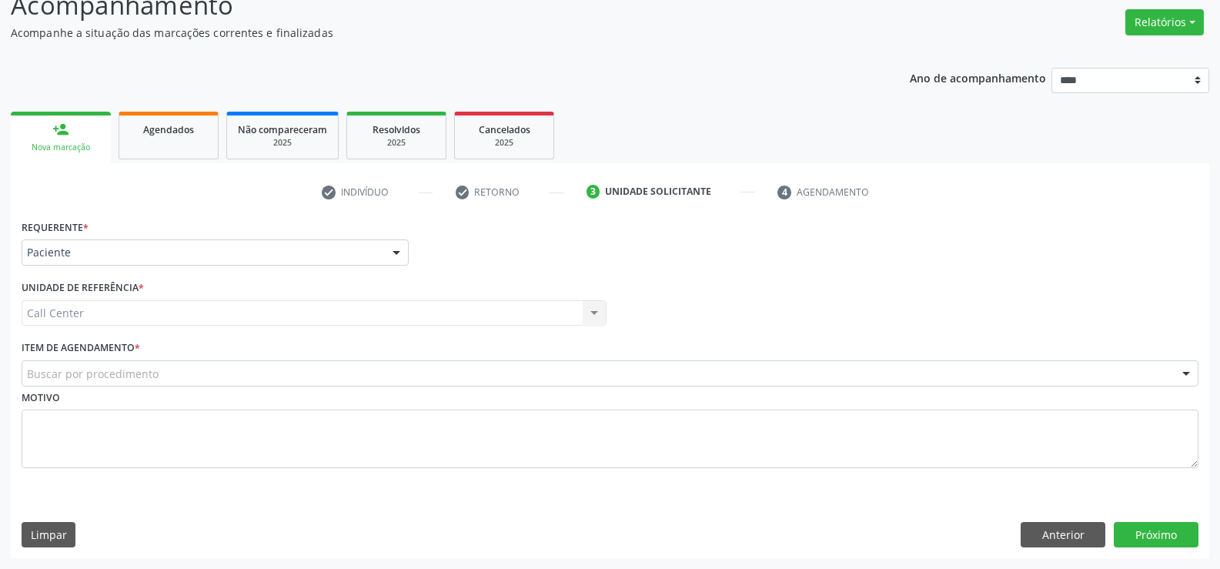
click at [231, 371] on div "Buscar por procedimento" at bounding box center [610, 373] width 1177 height 26
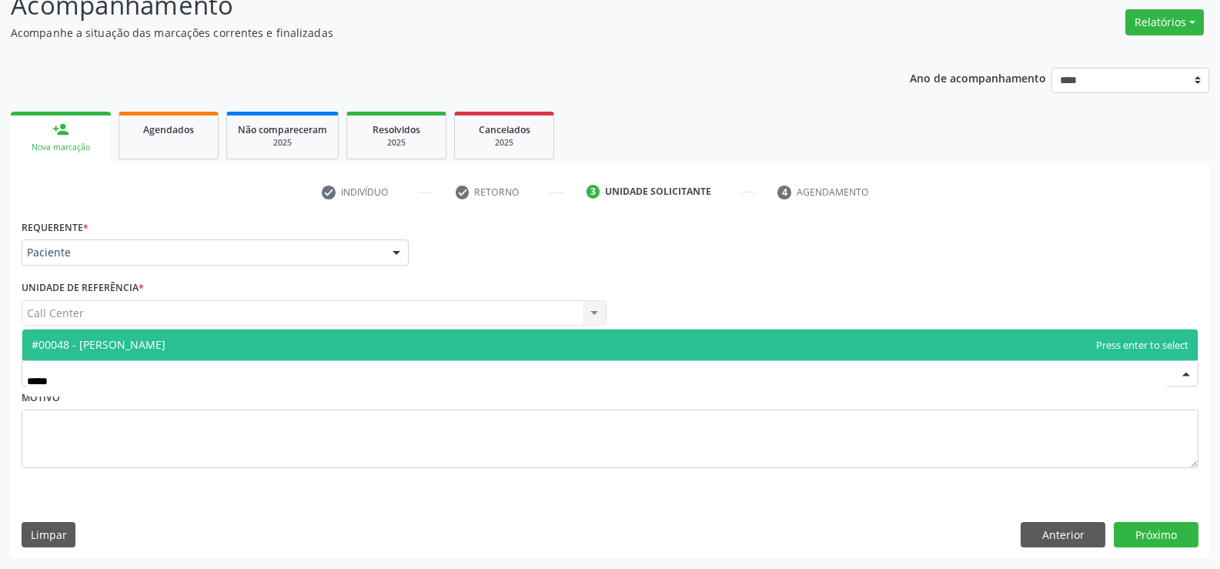
type input "******"
click at [236, 345] on span "#00048 - [PERSON_NAME]" at bounding box center [609, 344] width 1175 height 31
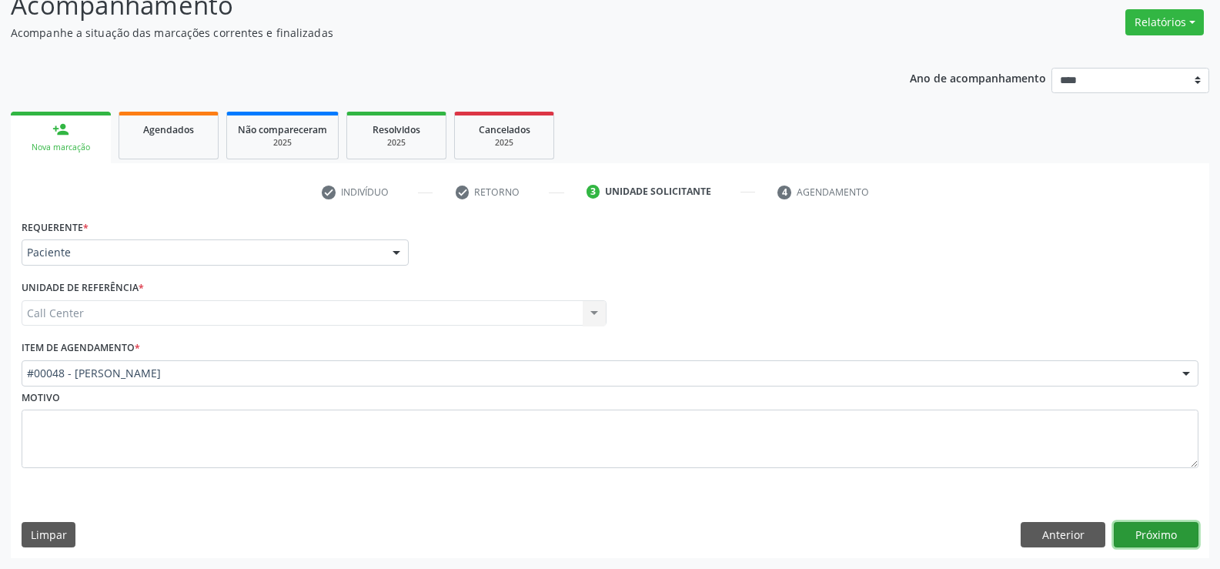
click at [1163, 537] on button "Próximo" at bounding box center [1156, 535] width 85 height 26
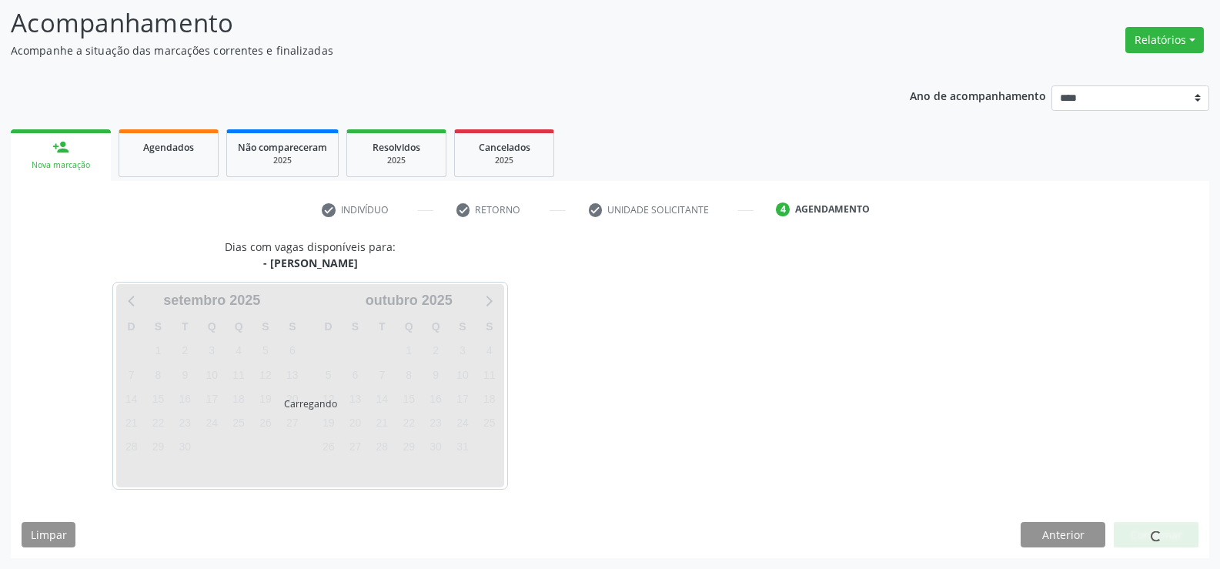
scroll to position [101, 0]
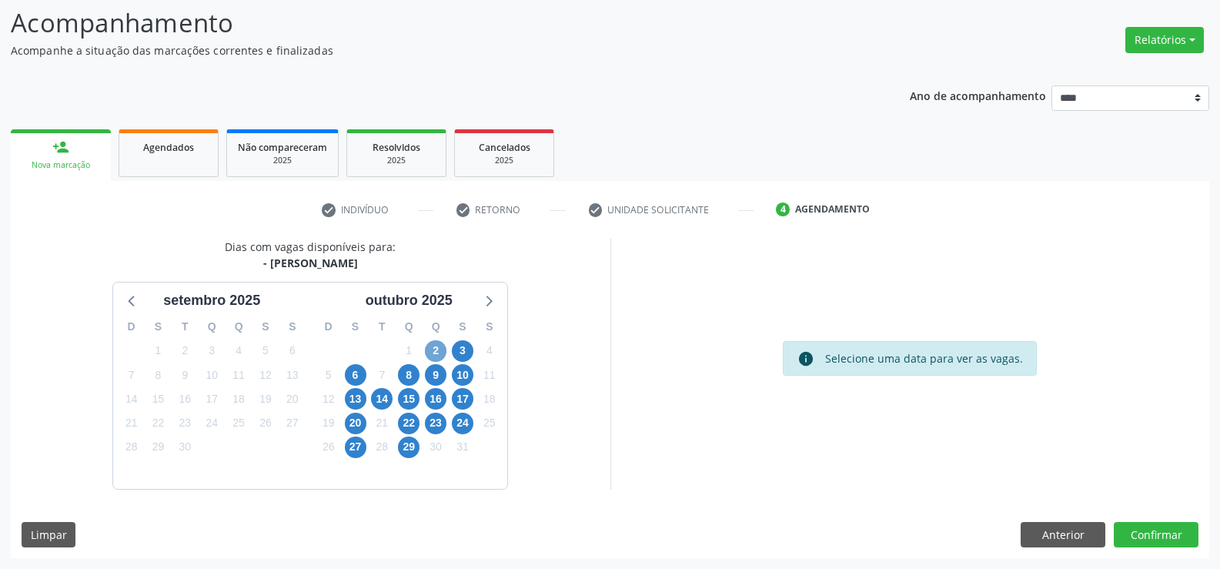
click at [434, 346] on span "2" at bounding box center [436, 351] width 22 height 22
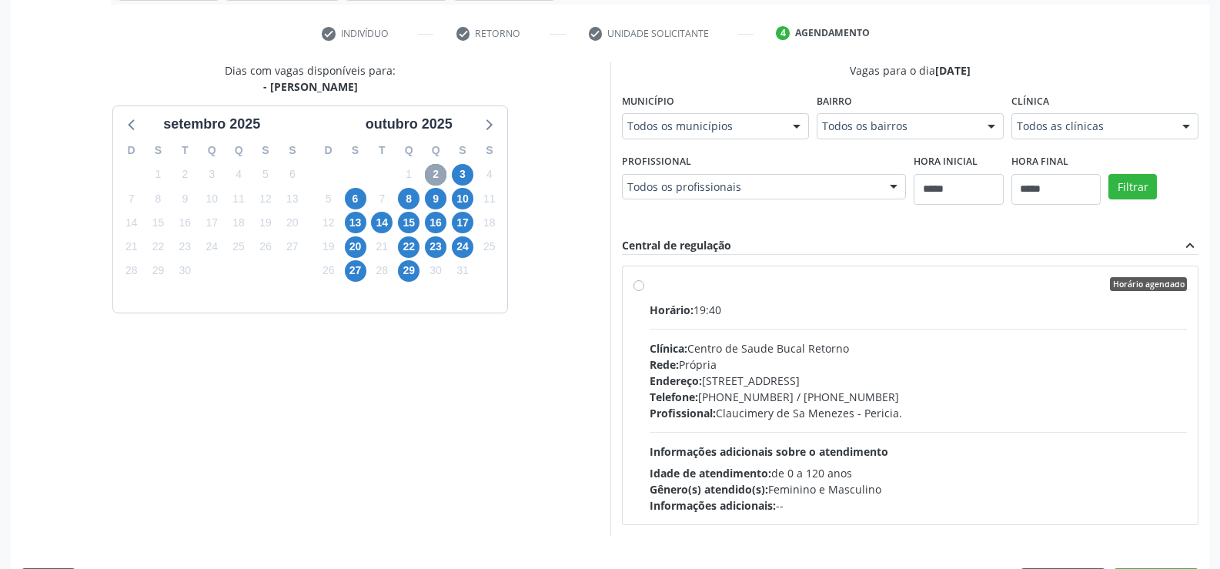
scroll to position [323, 0]
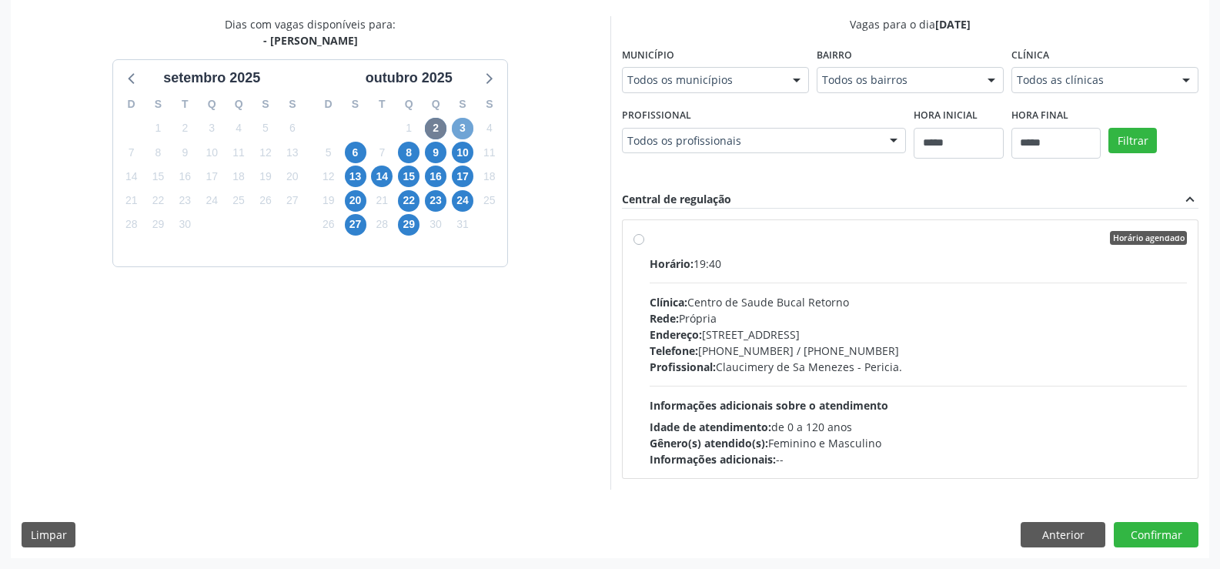
click at [463, 129] on span "3" at bounding box center [463, 129] width 22 height 22
click at [358, 149] on span "6" at bounding box center [356, 153] width 22 height 22
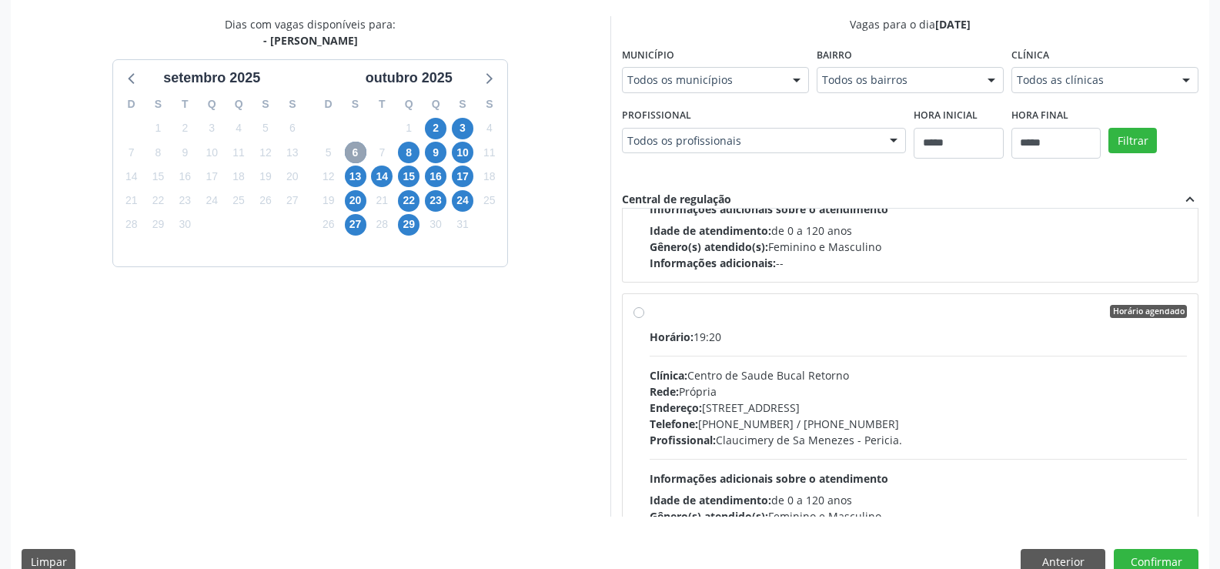
scroll to position [1462, 0]
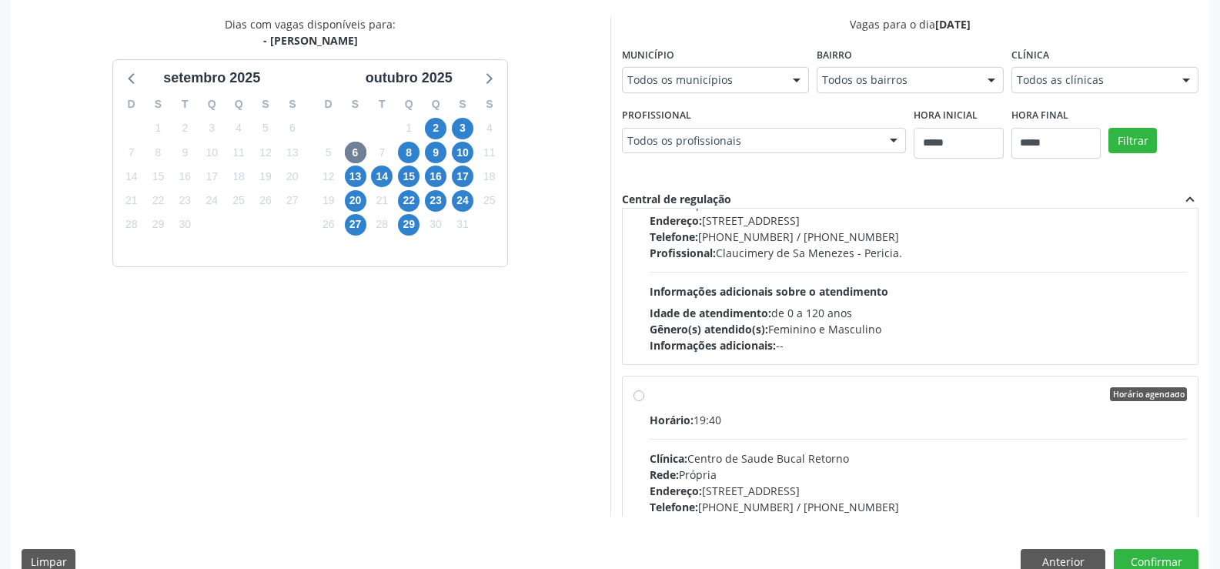
click at [650, 398] on label "Horário agendado Horário: 19:40 Clínica: Centro de Saude Bucal Retorno Rede: Pr…" at bounding box center [919, 505] width 538 height 236
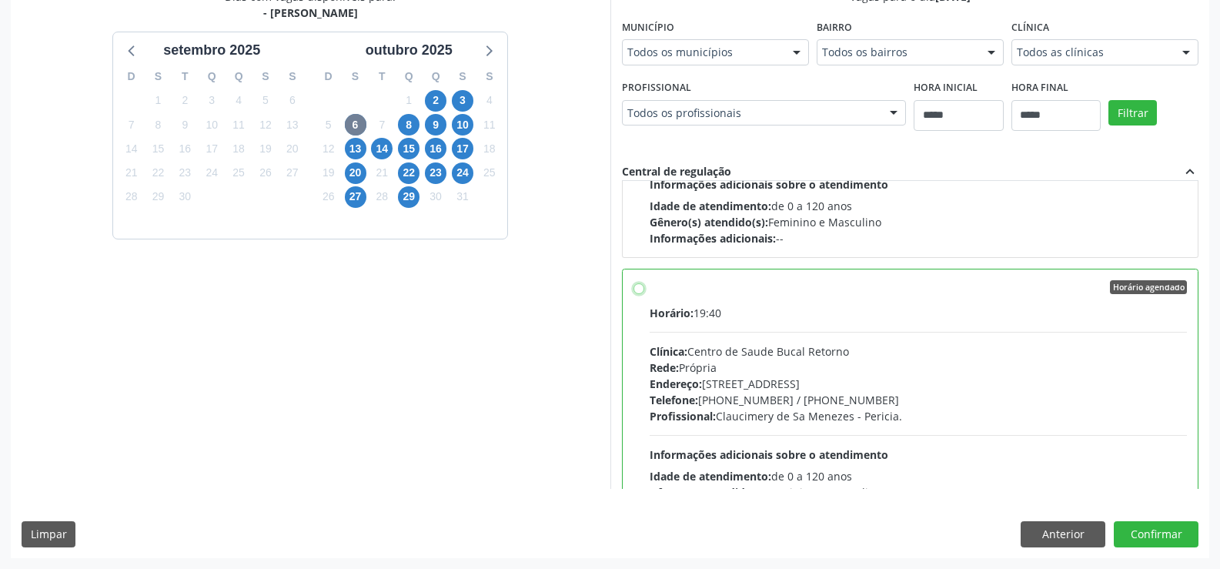
scroll to position [1541, 0]
click at [1162, 536] on button "Confirmar" at bounding box center [1156, 534] width 85 height 26
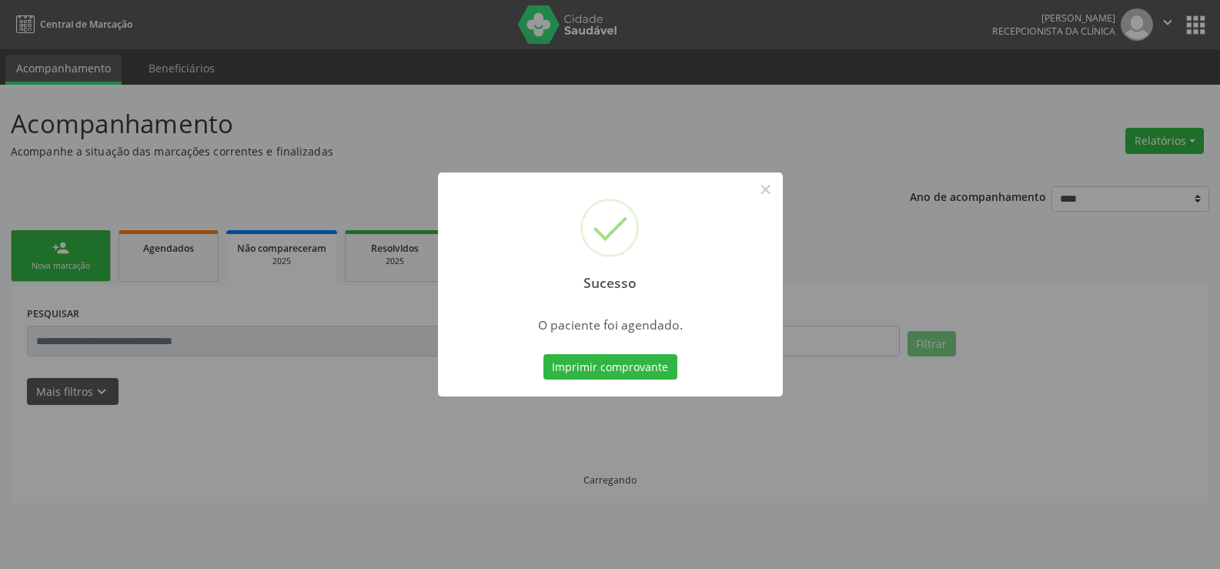
scroll to position [0, 0]
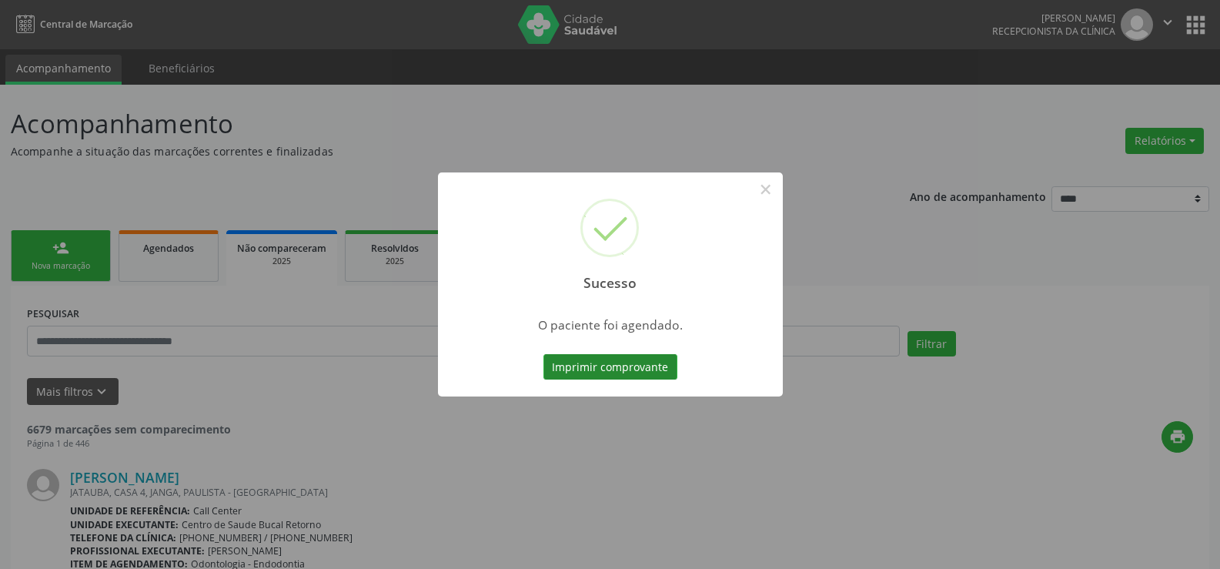
click at [588, 376] on button "Imprimir comprovante" at bounding box center [610, 367] width 134 height 26
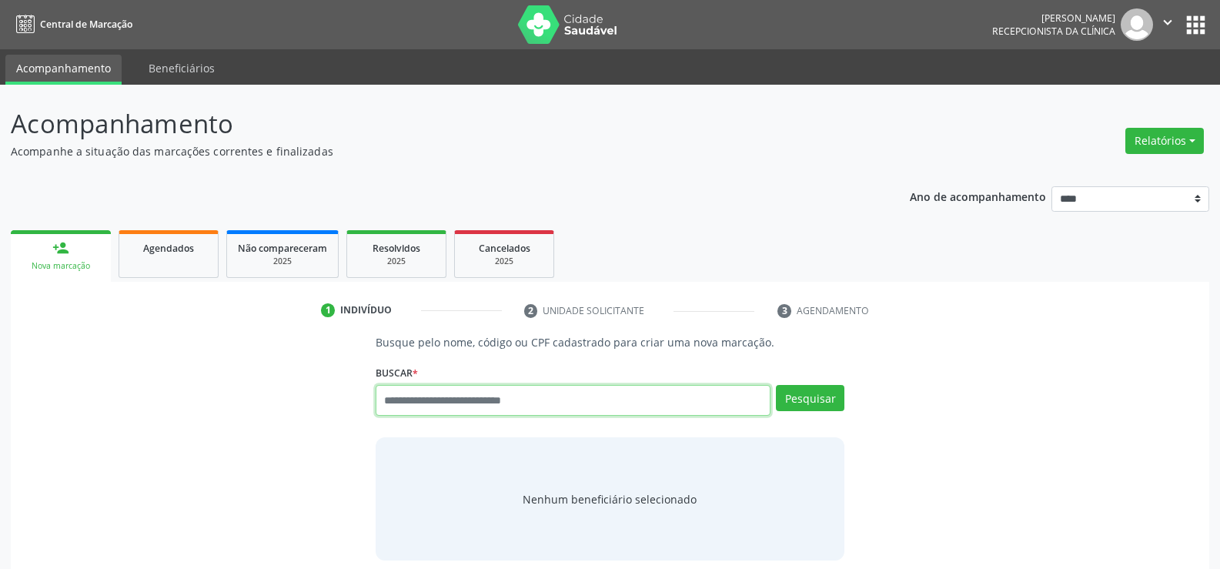
click at [463, 403] on input "text" at bounding box center [573, 400] width 395 height 31
type input "**********"
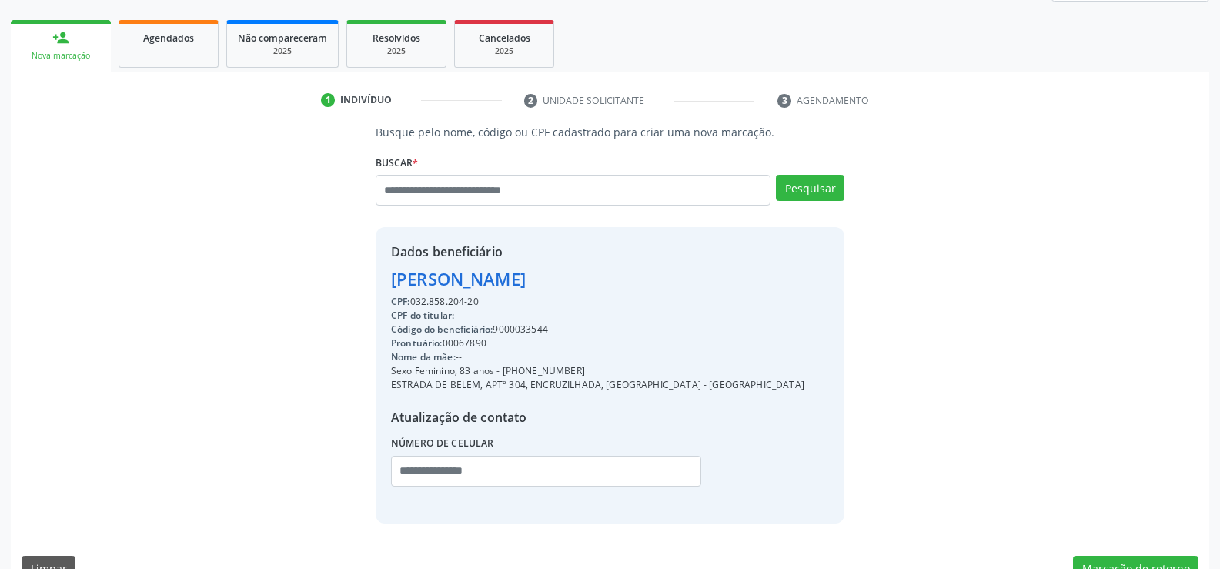
scroll to position [231, 0]
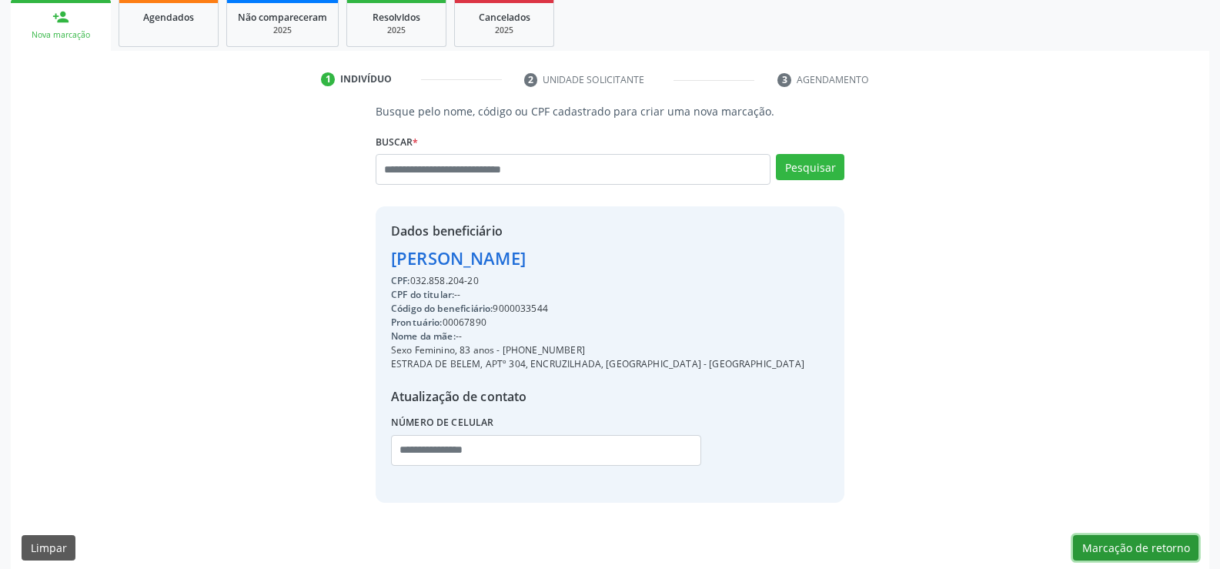
click at [1151, 541] on button "Marcação de retorno" at bounding box center [1135, 548] width 125 height 26
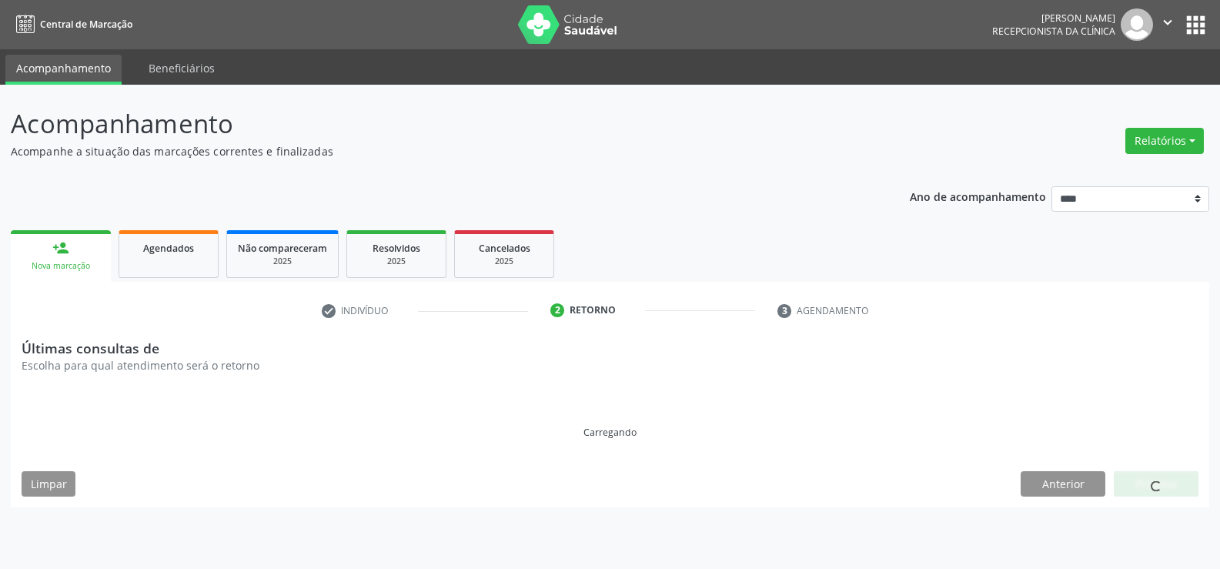
scroll to position [0, 0]
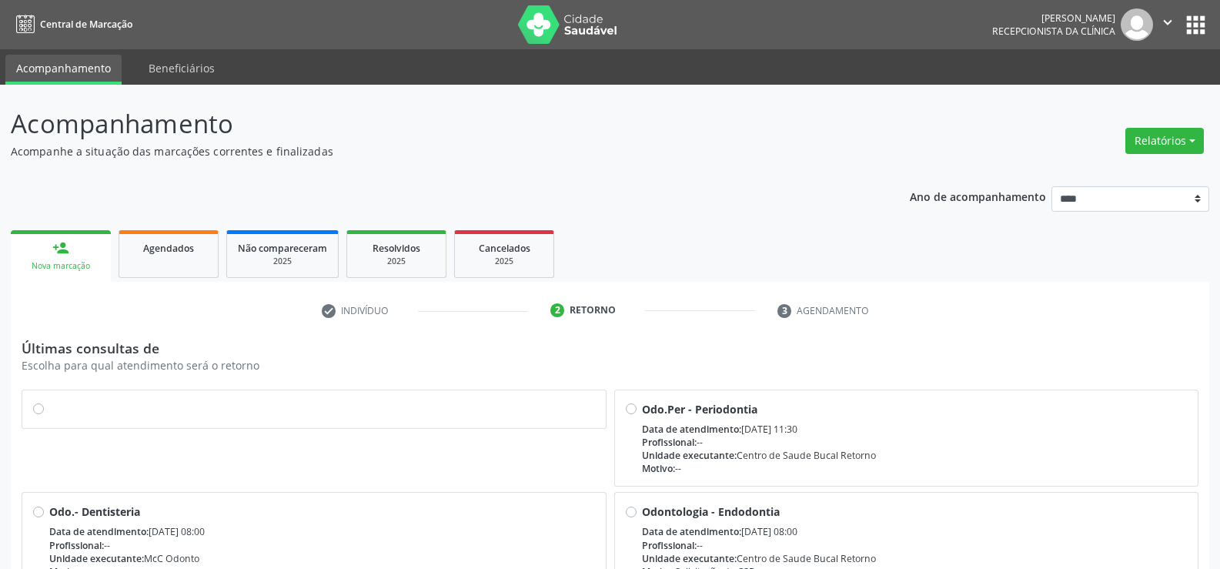
click at [49, 401] on label at bounding box center [322, 401] width 546 height 0
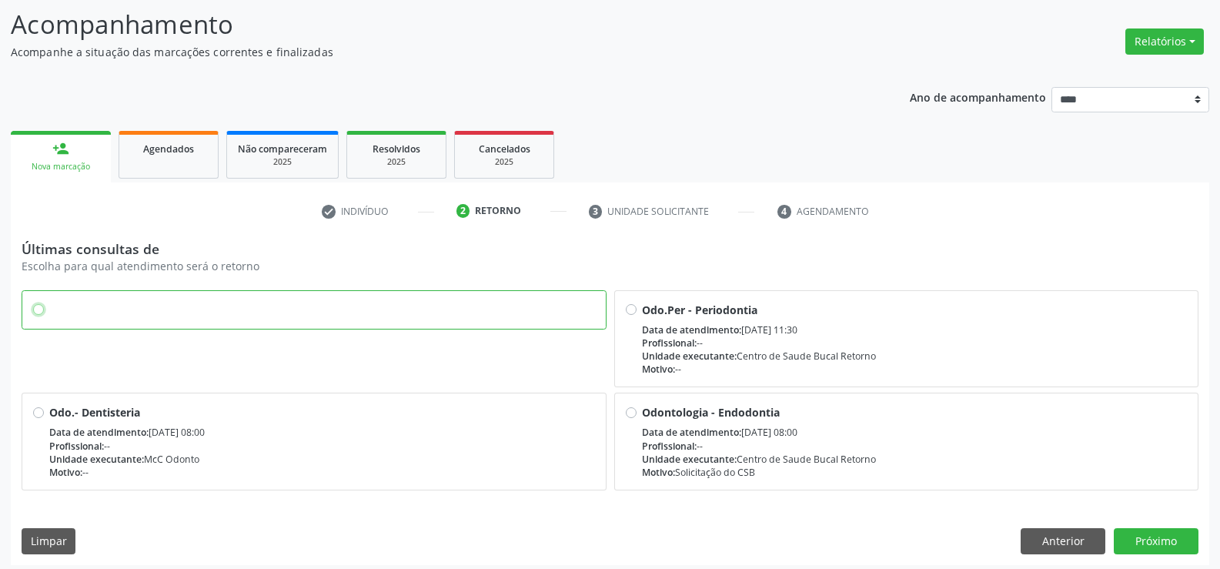
scroll to position [106, 0]
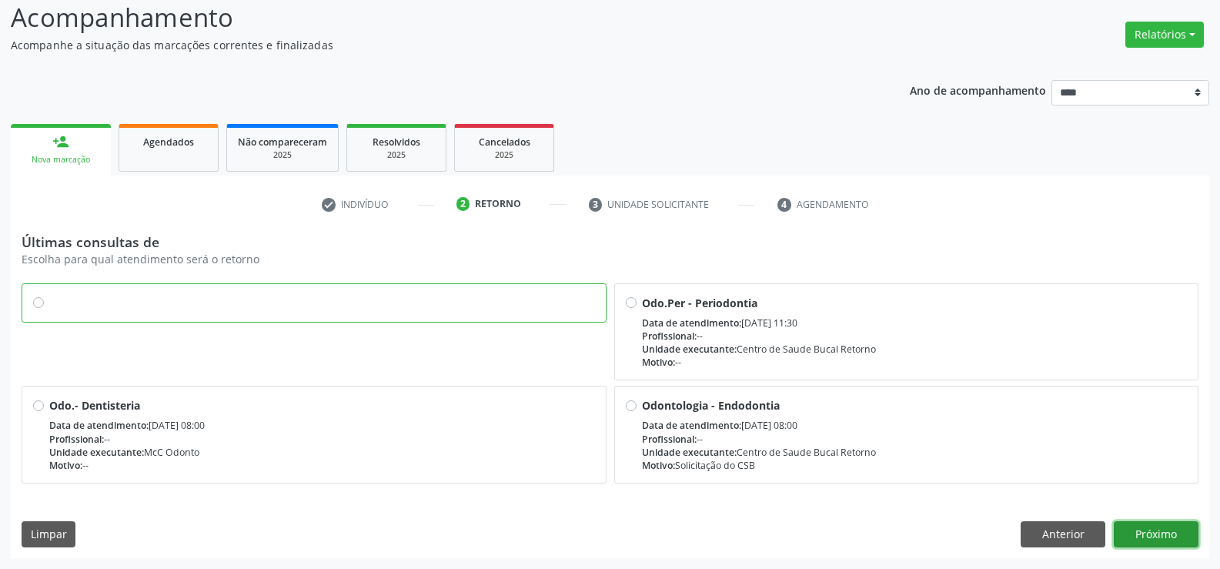
click at [1165, 537] on button "Próximo" at bounding box center [1156, 534] width 85 height 26
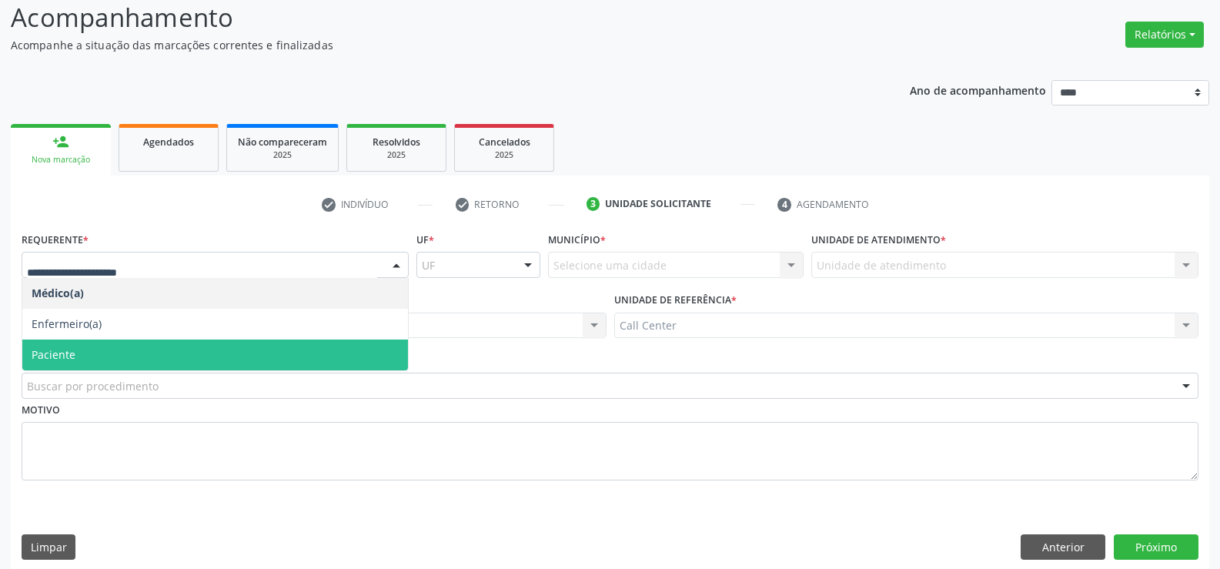
click at [121, 347] on span "Paciente" at bounding box center [215, 354] width 386 height 31
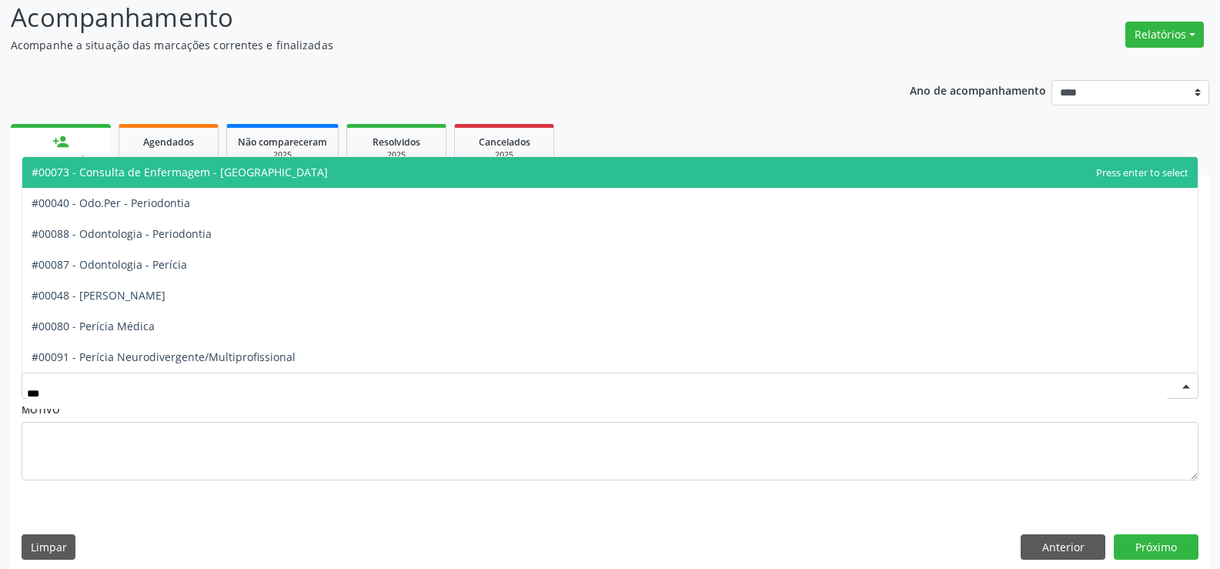
type input "****"
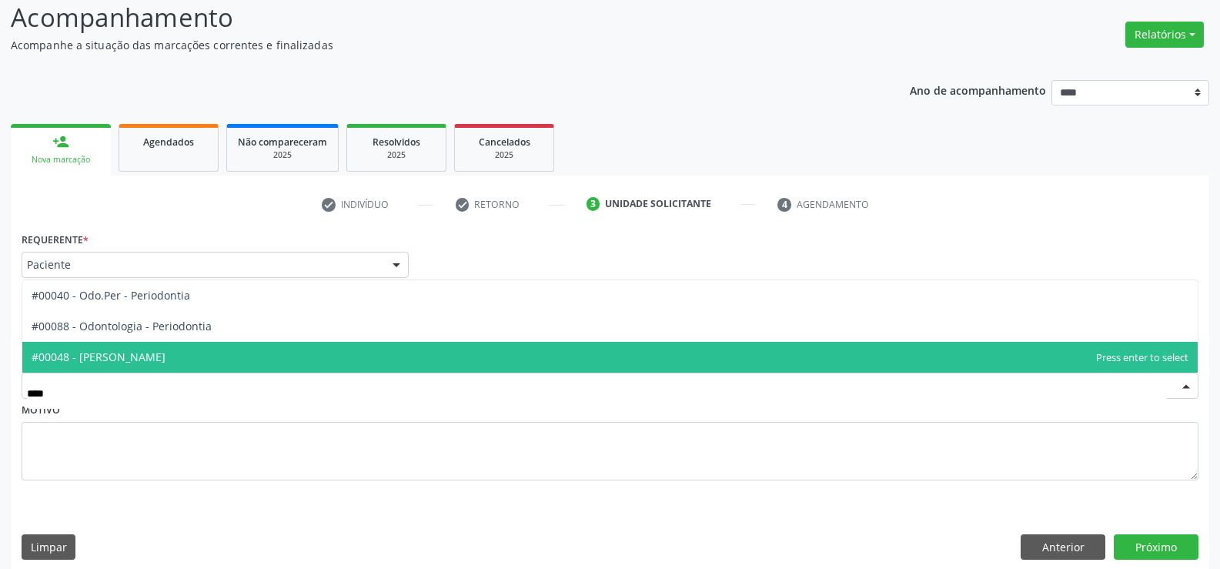
click at [163, 350] on span "#00048 - [PERSON_NAME]" at bounding box center [99, 356] width 134 height 15
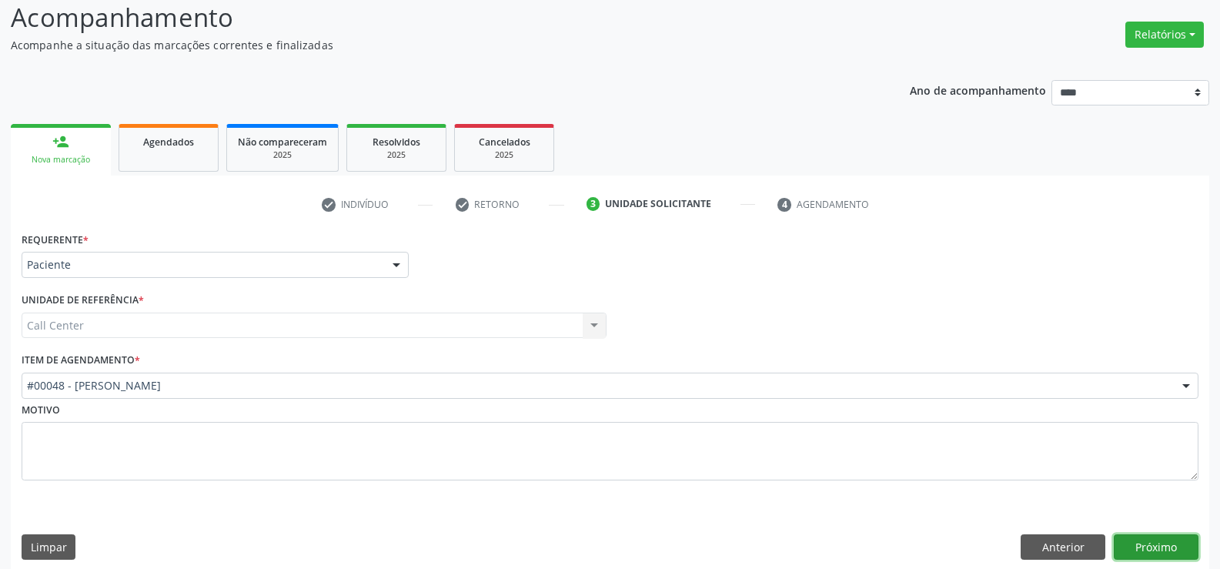
click at [1157, 541] on button "Próximo" at bounding box center [1156, 547] width 85 height 26
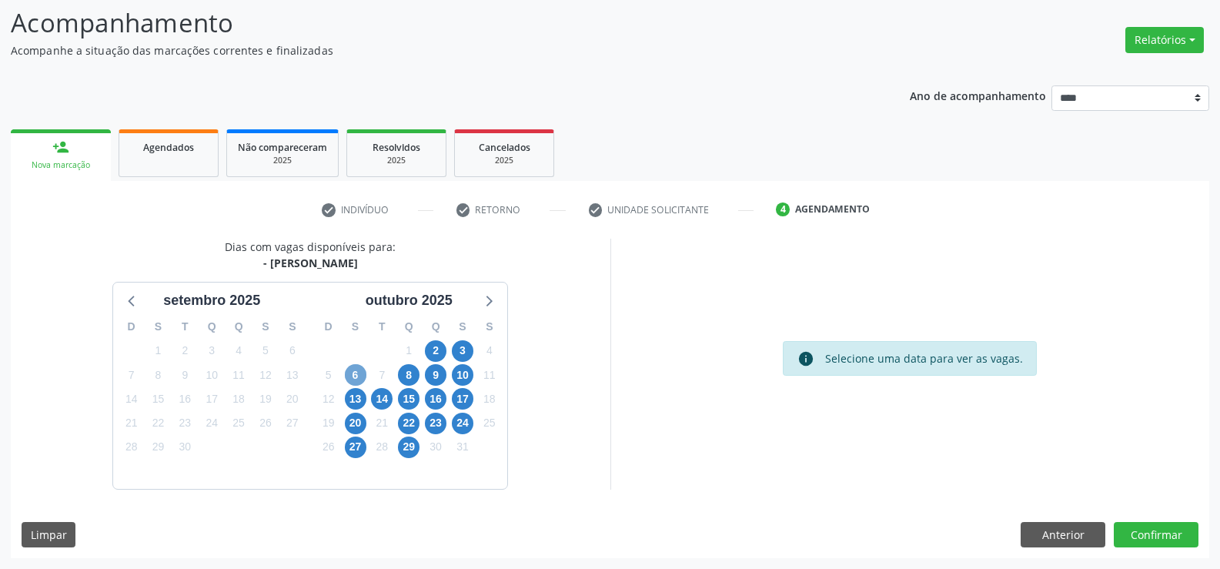
click at [358, 374] on span "6" at bounding box center [356, 375] width 22 height 22
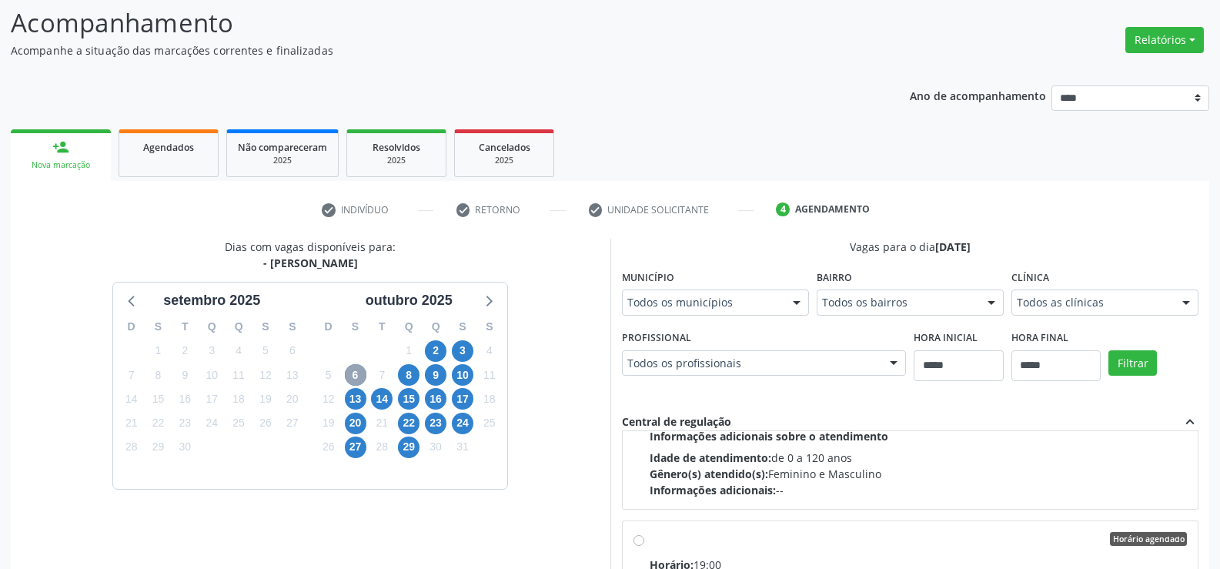
scroll to position [1078, 0]
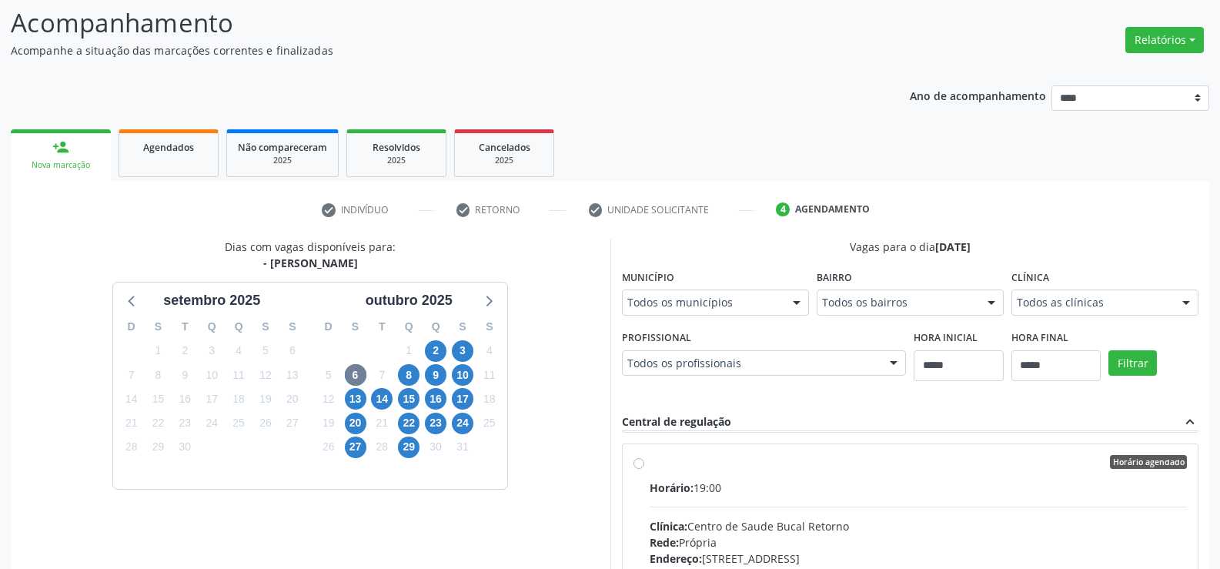
click at [650, 463] on label "Horário agendado Horário: 19:00 Clínica: Centro de Saude Bucal Retorno Rede: Pr…" at bounding box center [919, 573] width 538 height 236
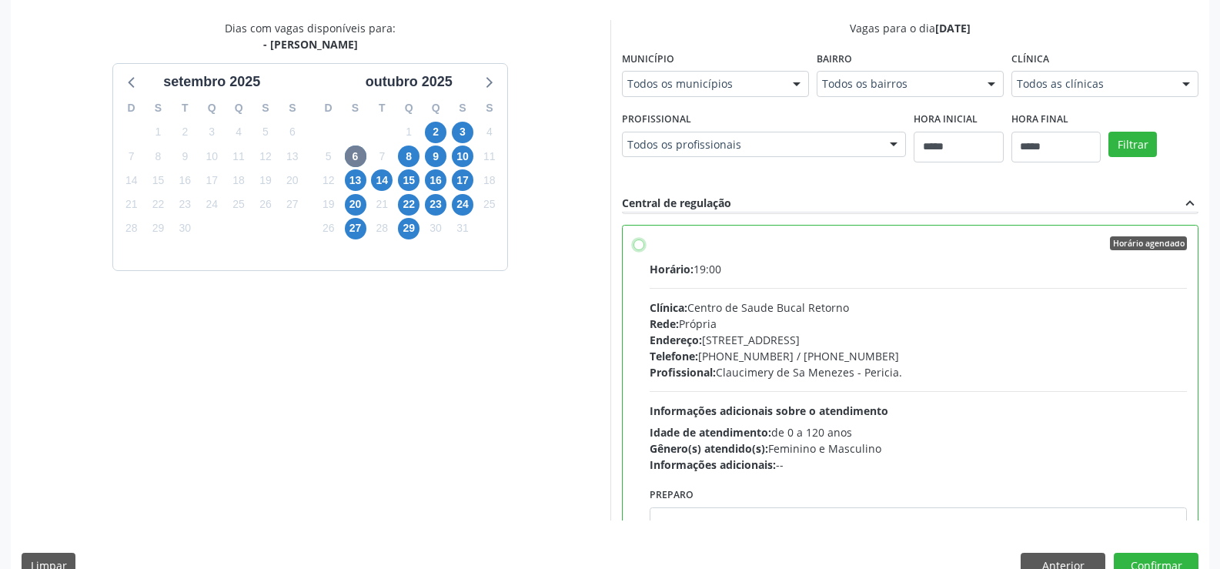
scroll to position [351, 0]
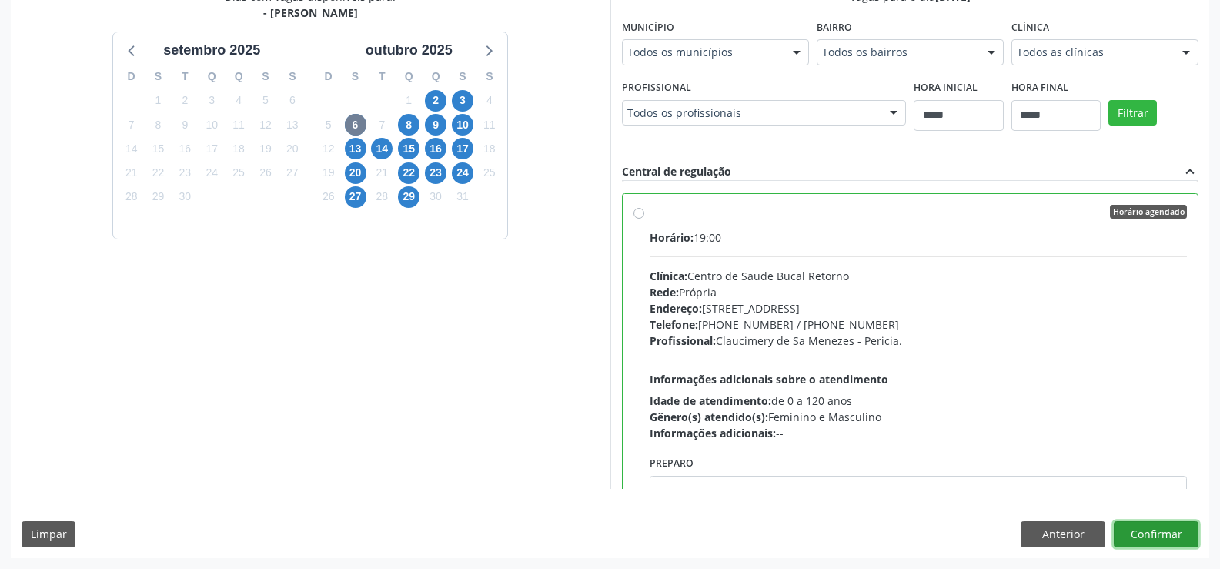
click at [1164, 530] on button "Confirmar" at bounding box center [1156, 534] width 85 height 26
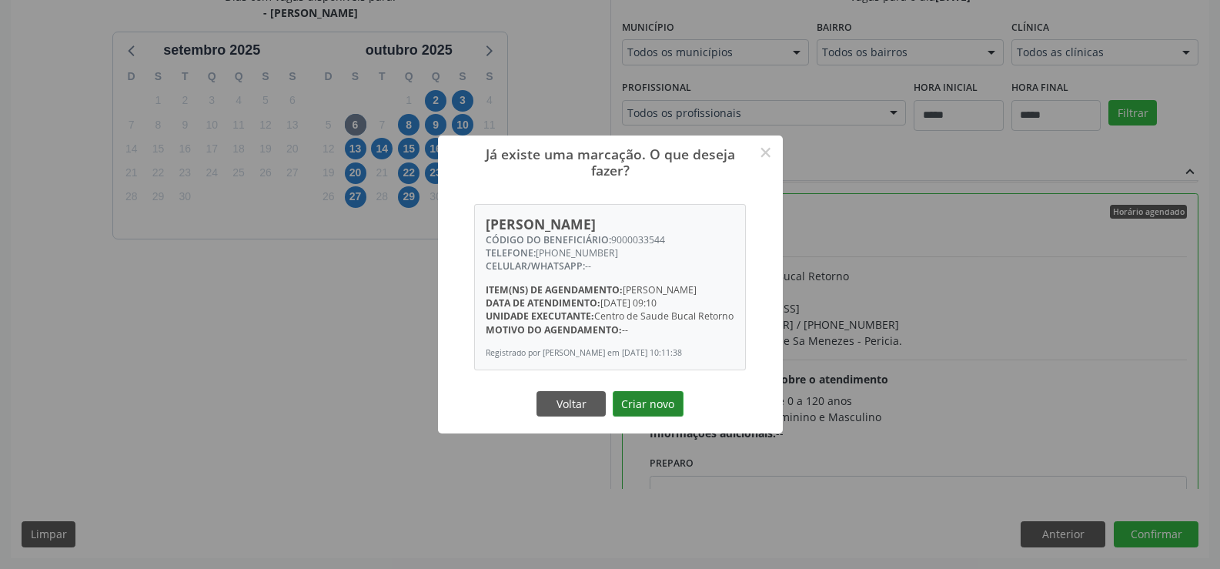
click at [657, 417] on button "Criar novo" at bounding box center [648, 404] width 71 height 26
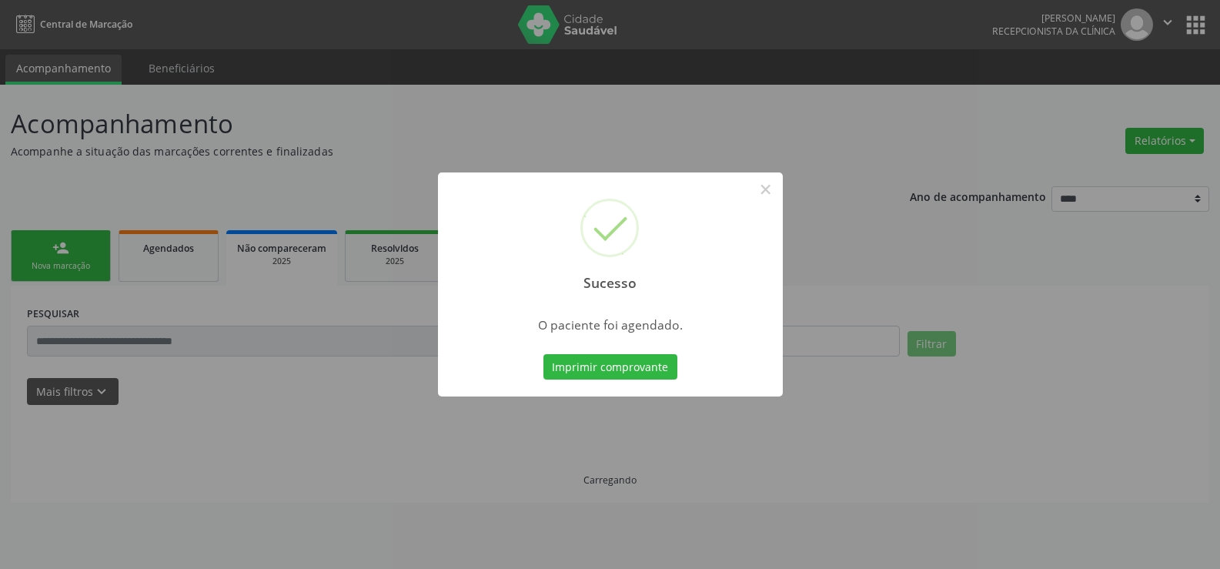
scroll to position [0, 0]
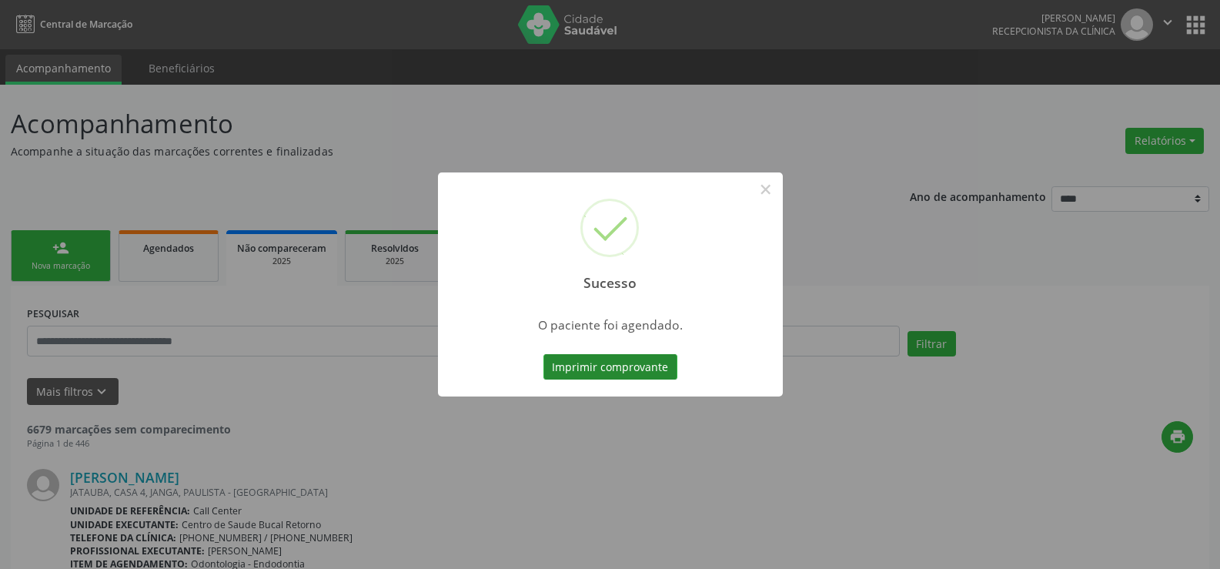
click at [637, 370] on button "Imprimir comprovante" at bounding box center [610, 367] width 134 height 26
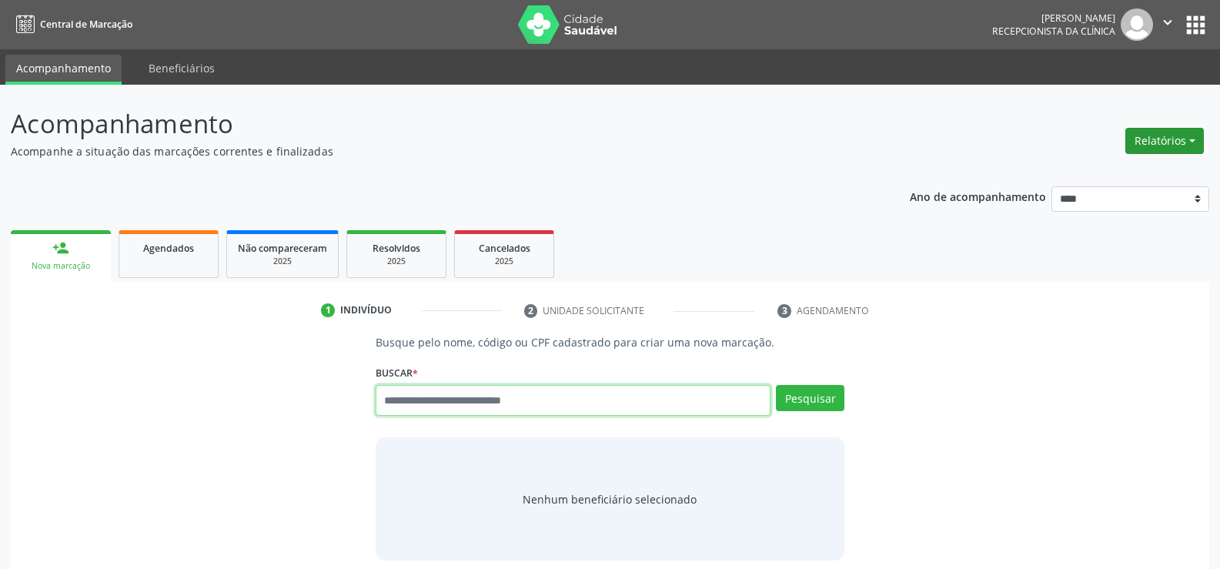
click at [1165, 138] on button "Relatórios" at bounding box center [1164, 141] width 79 height 26
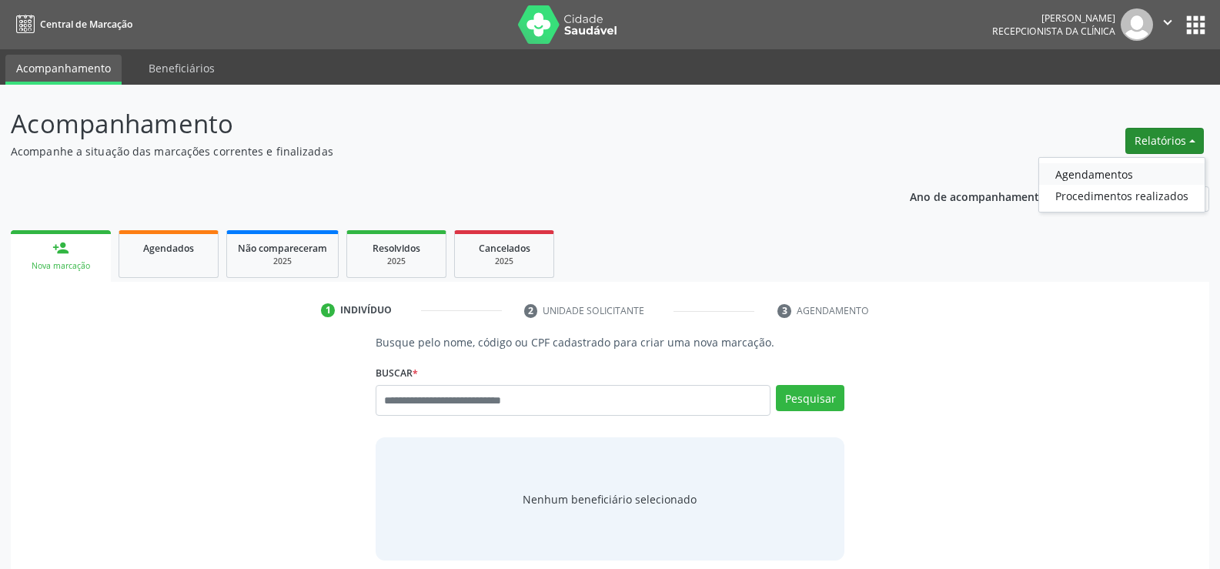
click at [1081, 175] on link "Agendamentos" at bounding box center [1121, 174] width 165 height 22
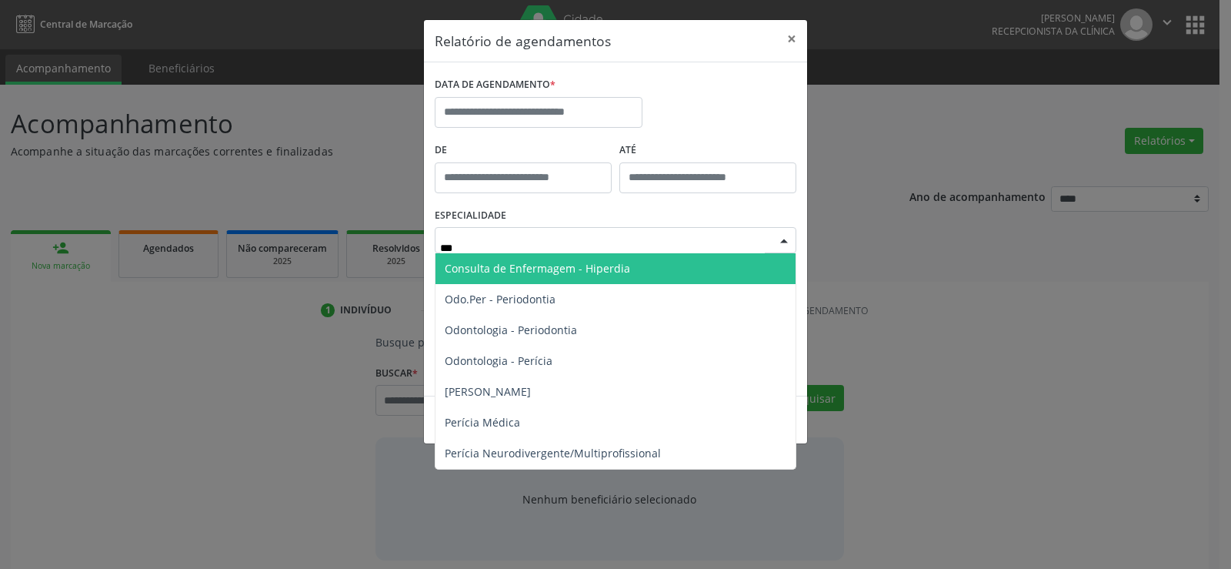
type input "****"
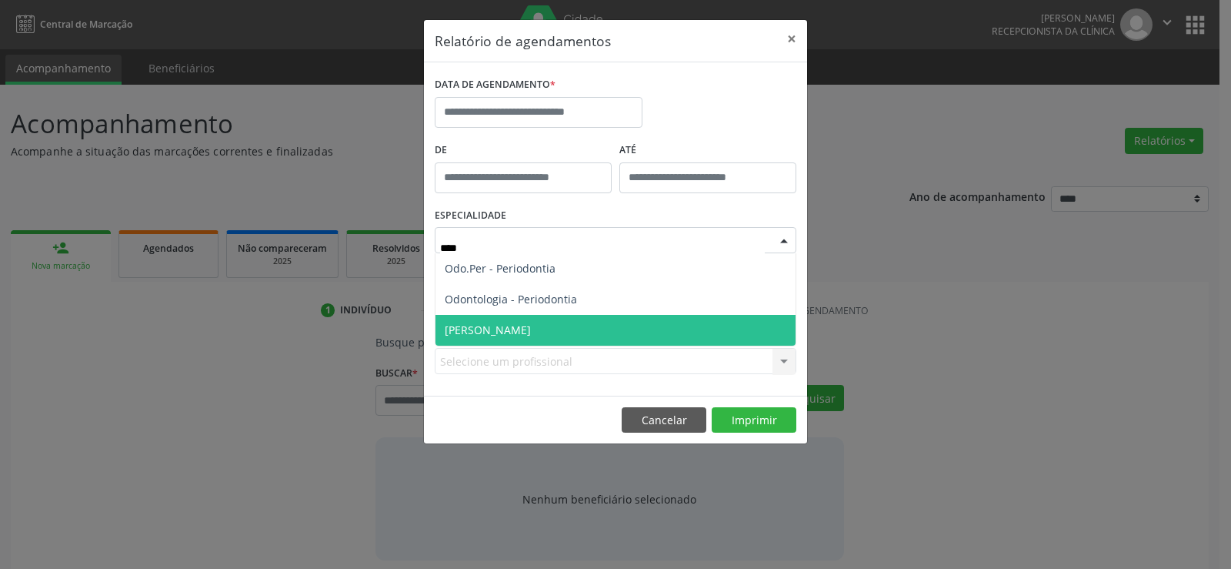
click at [561, 334] on span "[PERSON_NAME]" at bounding box center [616, 330] width 360 height 31
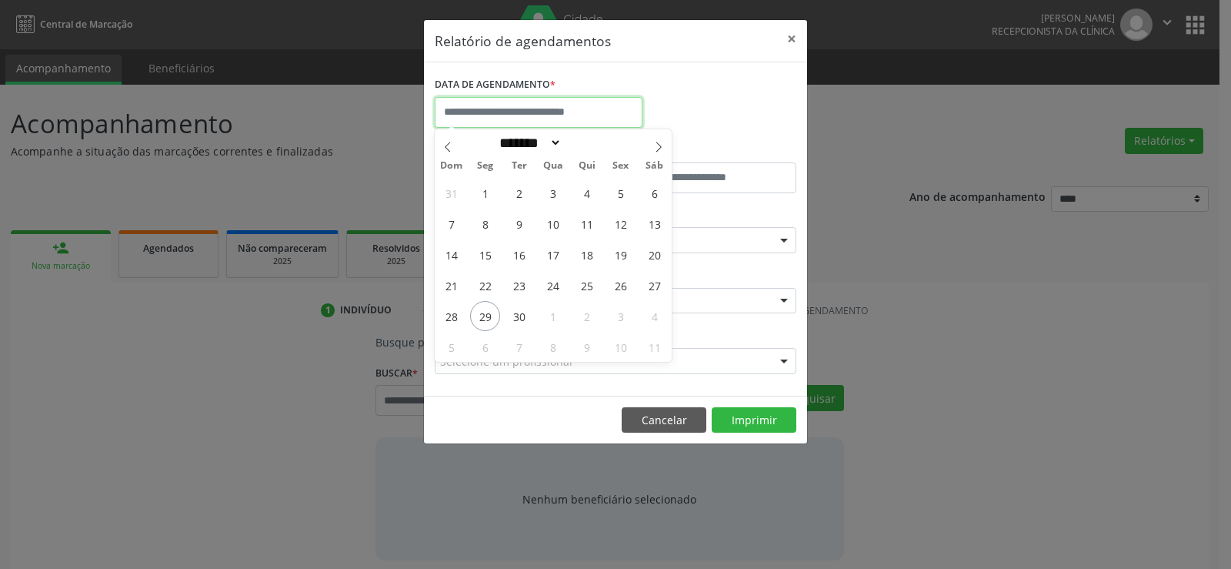
click at [564, 109] on input "text" at bounding box center [539, 112] width 208 height 31
click at [655, 146] on icon at bounding box center [658, 147] width 11 height 11
select select "*"
click at [585, 190] on span "2" at bounding box center [587, 193] width 30 height 30
type input "**********"
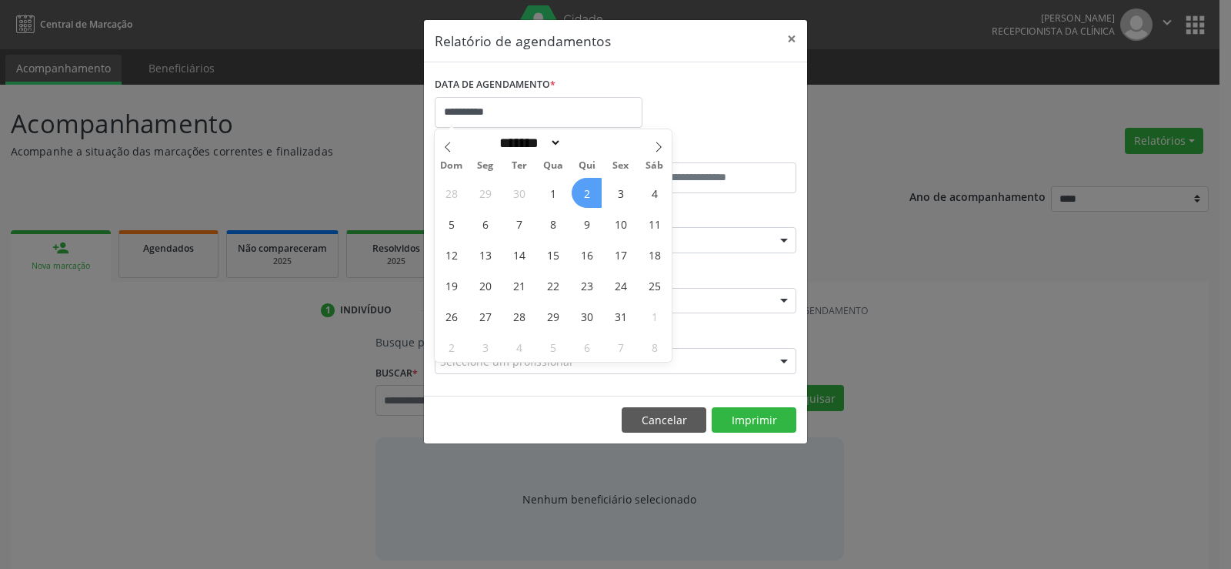
click at [585, 190] on span "2" at bounding box center [587, 193] width 30 height 30
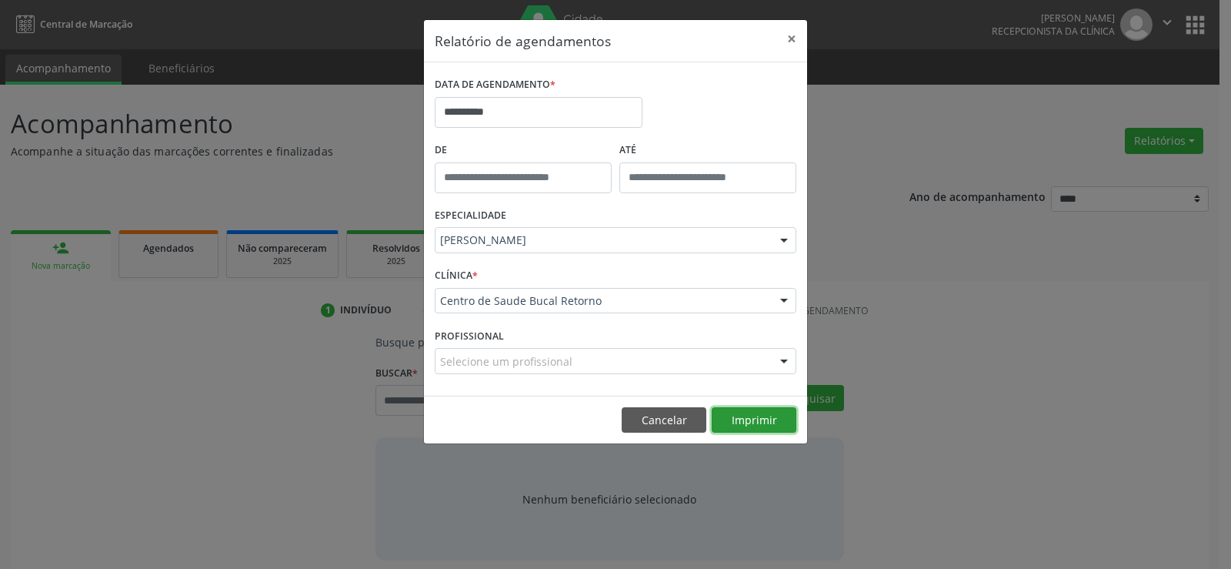
click at [767, 414] on button "Imprimir" at bounding box center [754, 420] width 85 height 26
